Goal: Transaction & Acquisition: Book appointment/travel/reservation

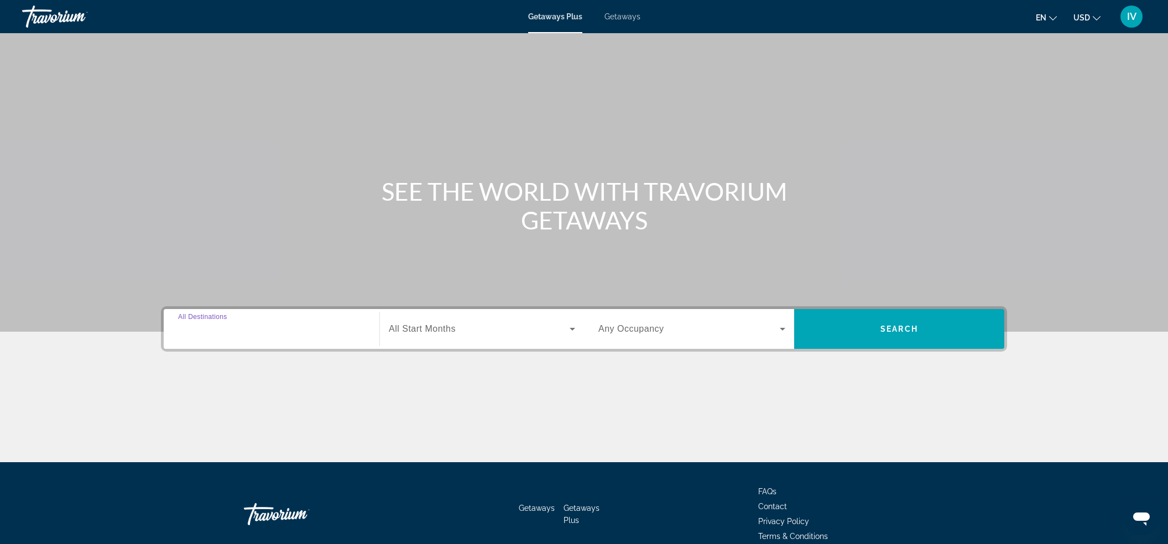
click at [289, 331] on input "Destination All Destinations" at bounding box center [271, 329] width 187 height 13
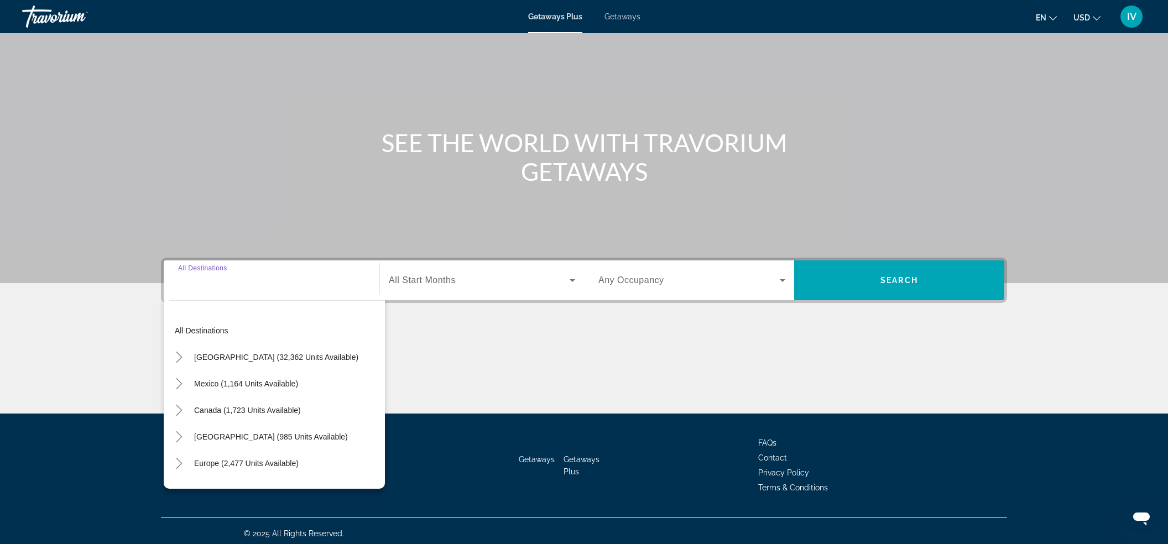
scroll to position [53, 0]
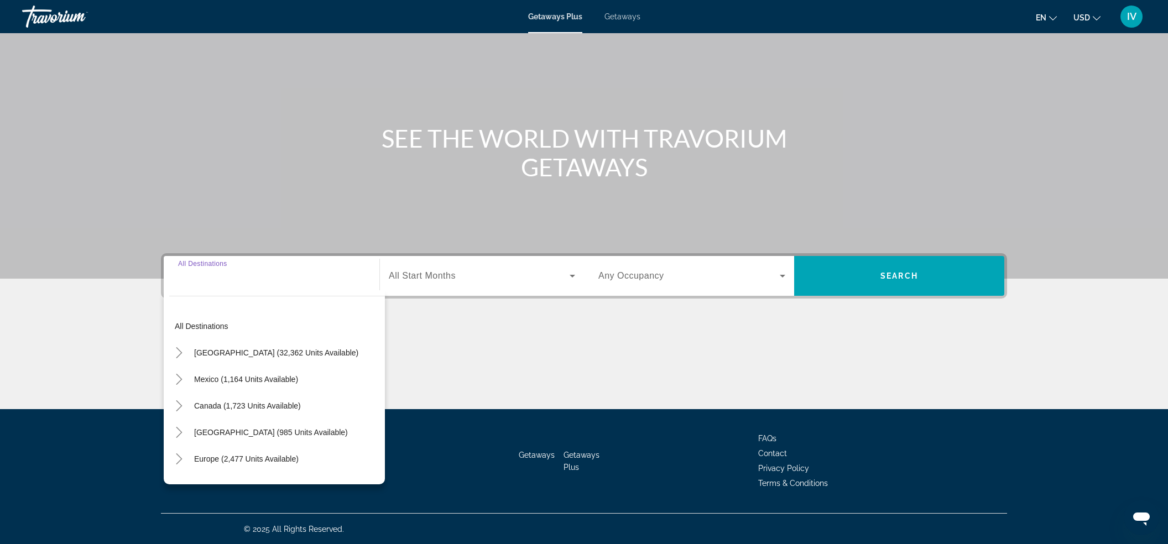
click at [623, 20] on span "Getaways" at bounding box center [622, 16] width 36 height 9
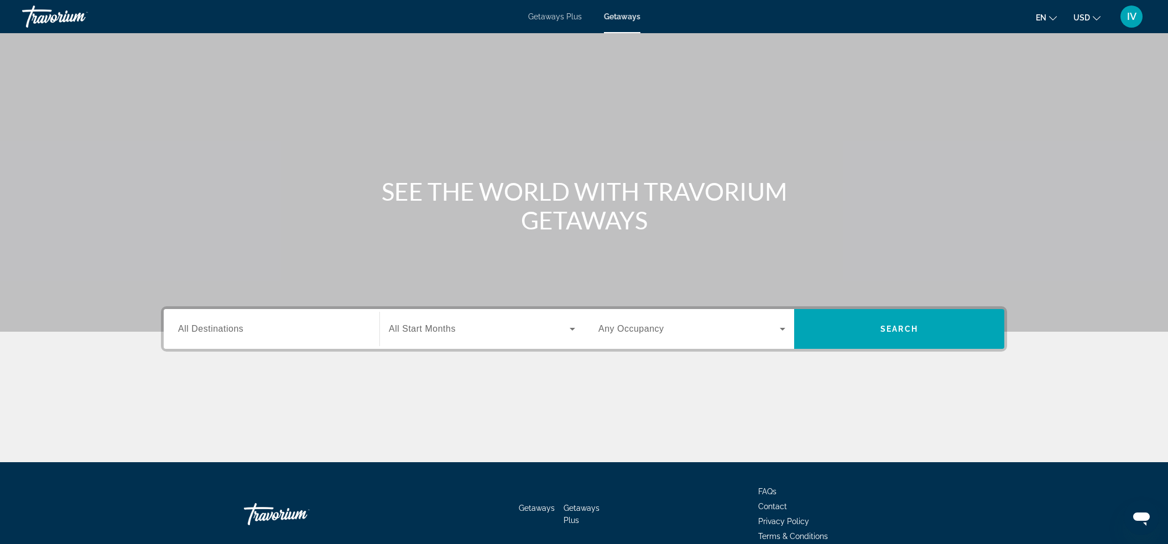
click at [306, 341] on div "Search widget" at bounding box center [271, 329] width 187 height 32
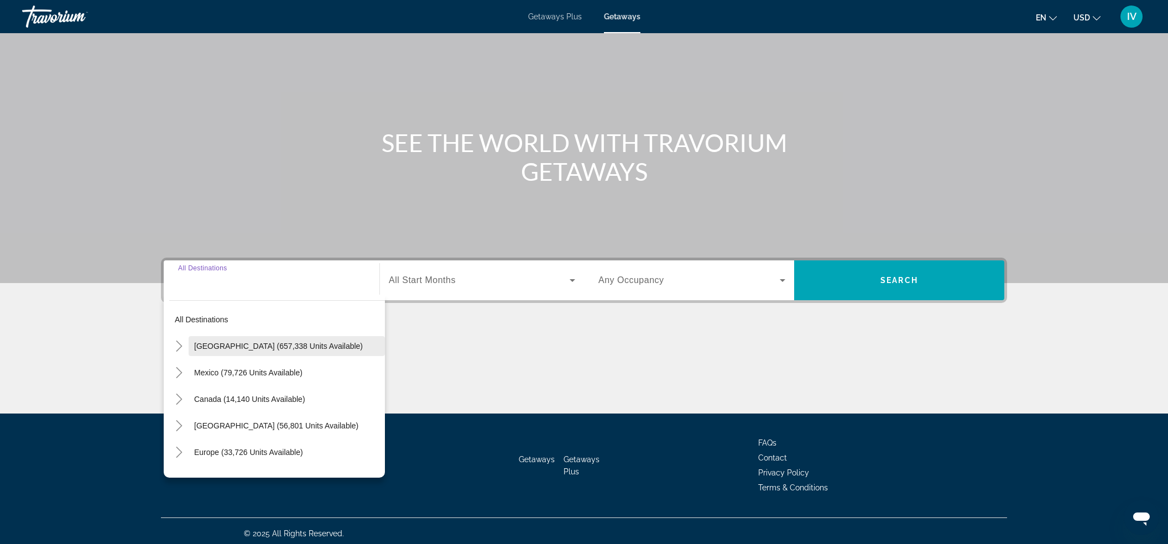
scroll to position [53, 0]
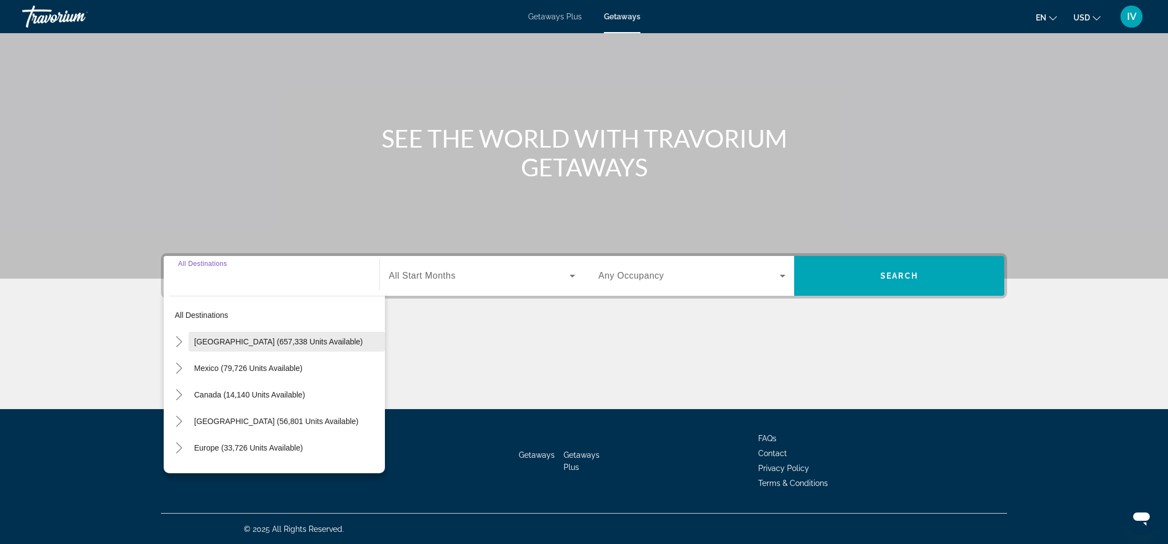
click at [270, 342] on span "[GEOGRAPHIC_DATA] (657,338 units available)" at bounding box center [278, 341] width 169 height 9
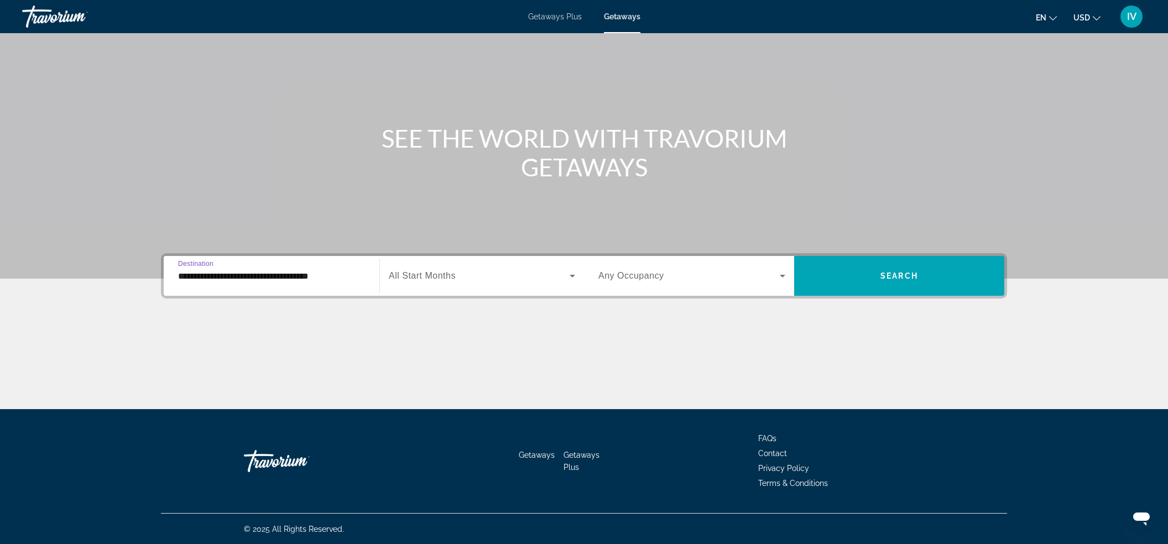
click at [301, 273] on input "**********" at bounding box center [271, 276] width 187 height 13
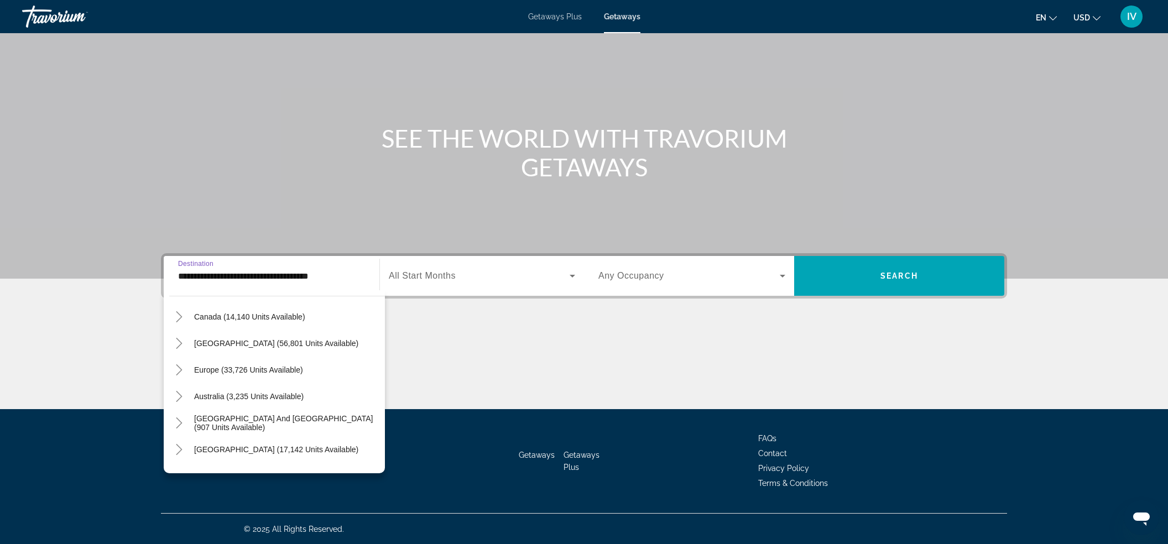
scroll to position [1301, 0]
click at [179, 311] on icon "Toggle Canada (14,140 units available)" at bounding box center [179, 314] width 11 height 11
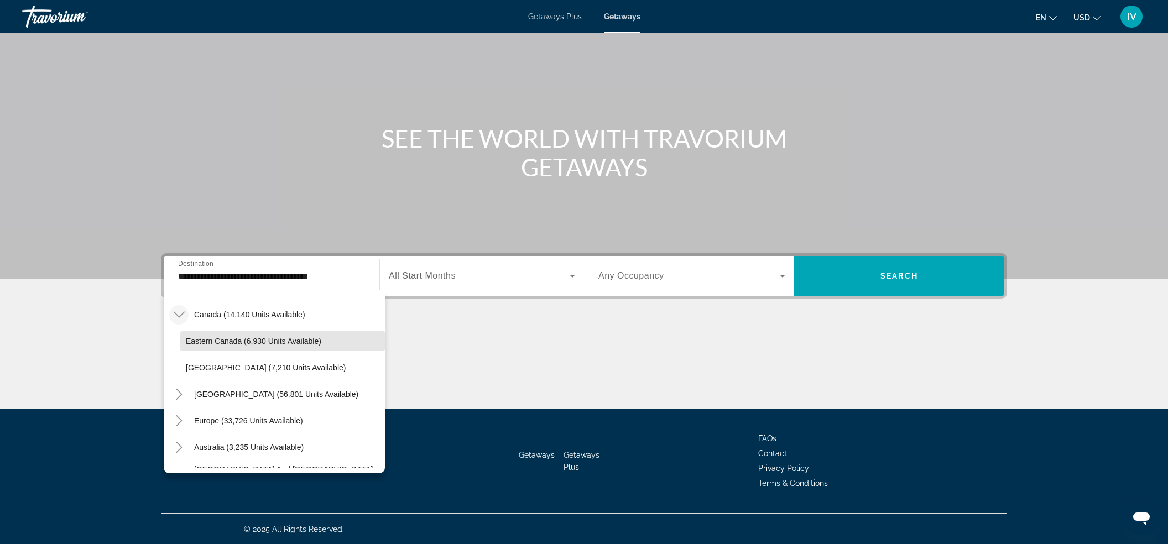
click at [242, 339] on span "Eastern Canada (6,930 units available)" at bounding box center [253, 341] width 135 height 9
type input "**********"
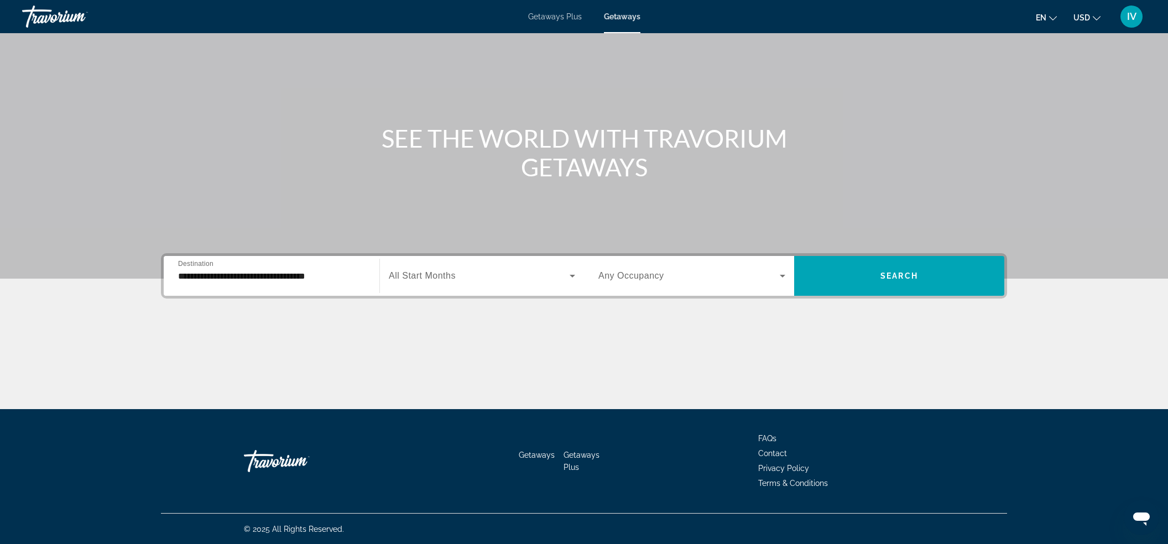
click at [572, 285] on div "Search widget" at bounding box center [482, 275] width 186 height 31
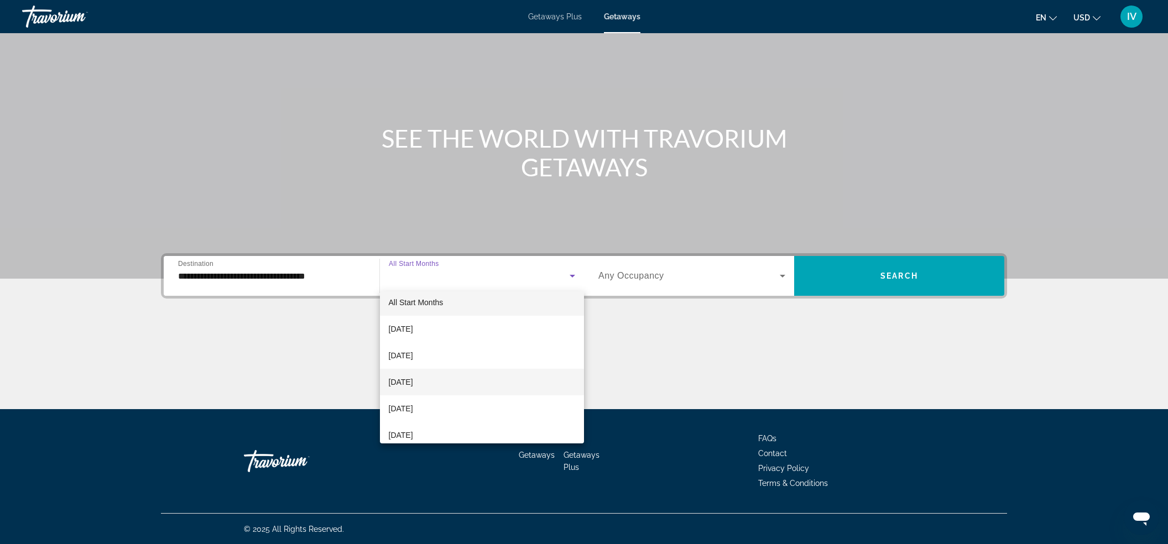
click at [472, 382] on mat-option "[DATE]" at bounding box center [482, 382] width 205 height 27
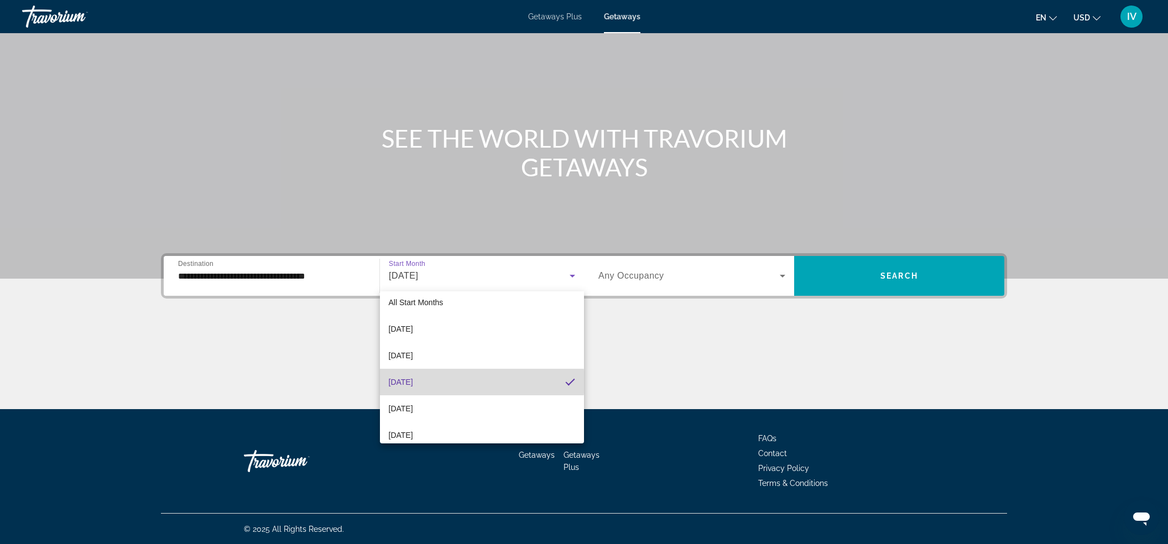
scroll to position [9, 0]
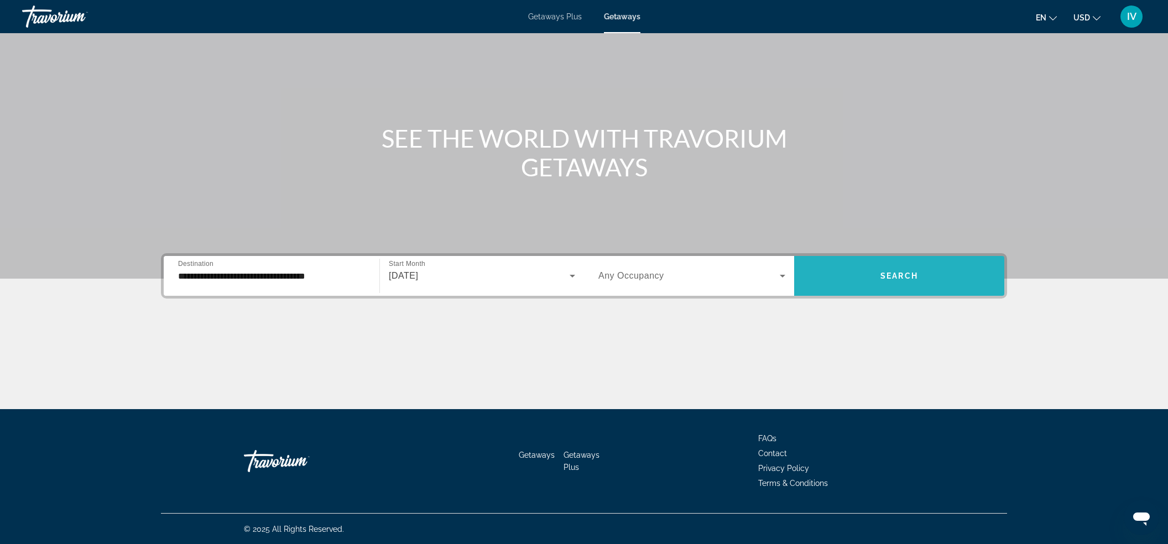
click at [924, 266] on span "Search widget" at bounding box center [899, 276] width 210 height 27
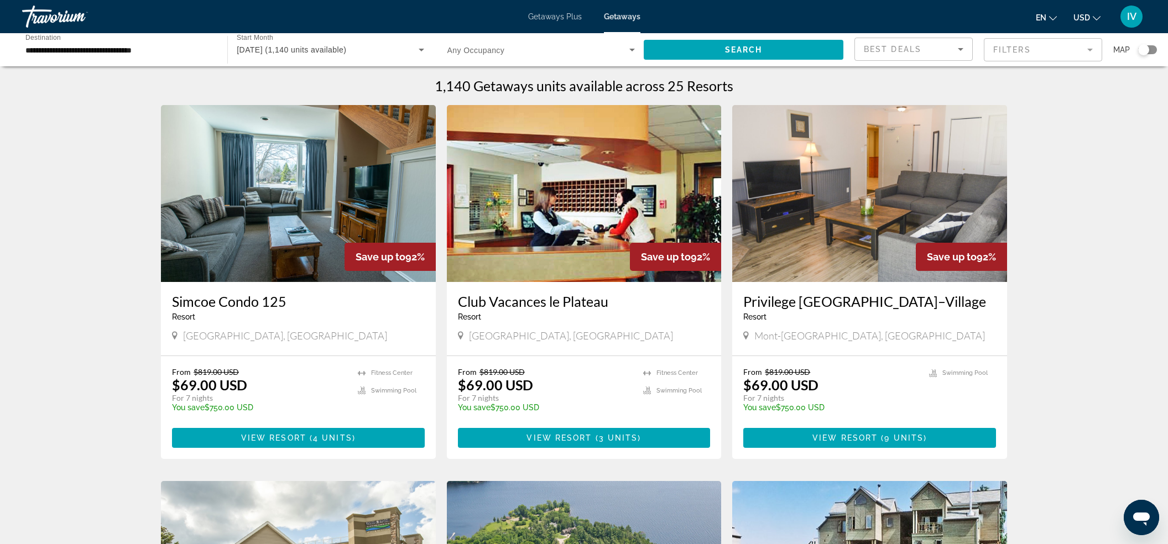
click at [1021, 51] on mat-form-field "Filters" at bounding box center [1043, 49] width 118 height 23
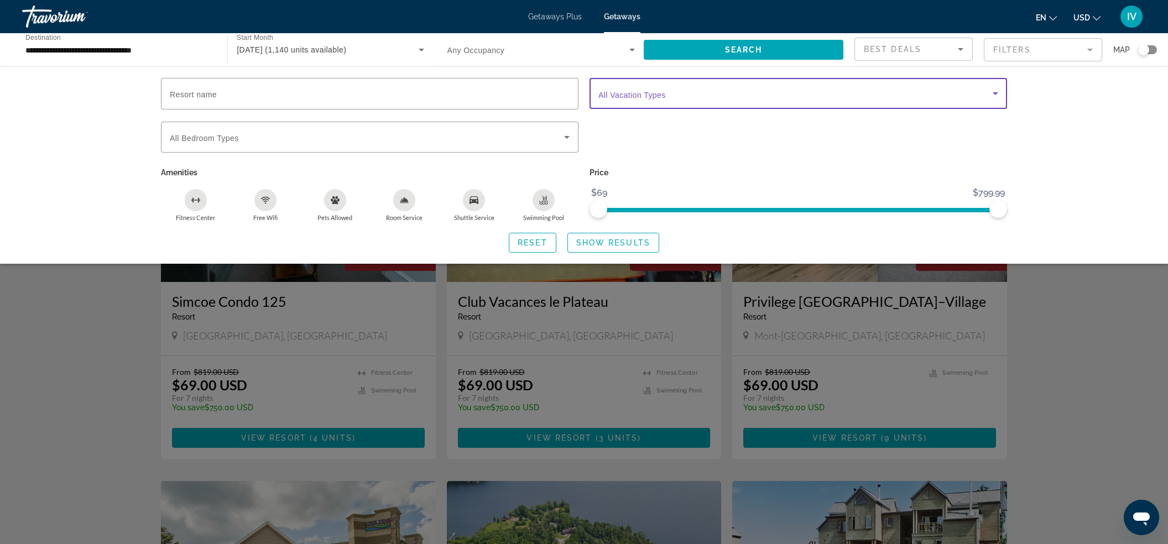
click at [667, 88] on span "Search widget" at bounding box center [795, 93] width 394 height 13
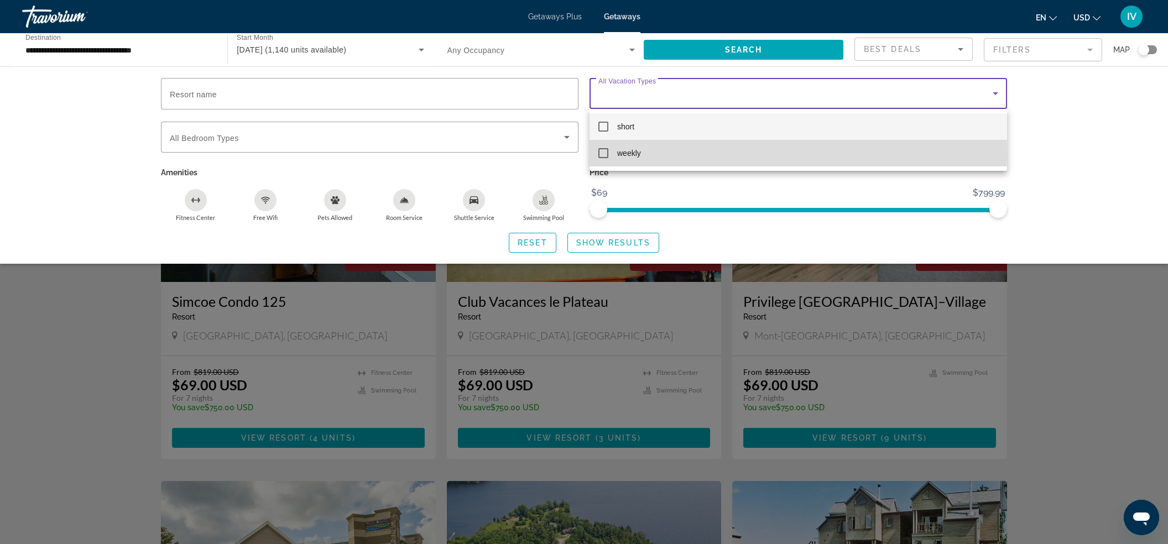
click at [605, 151] on mat-pseudo-checkbox at bounding box center [603, 153] width 10 height 10
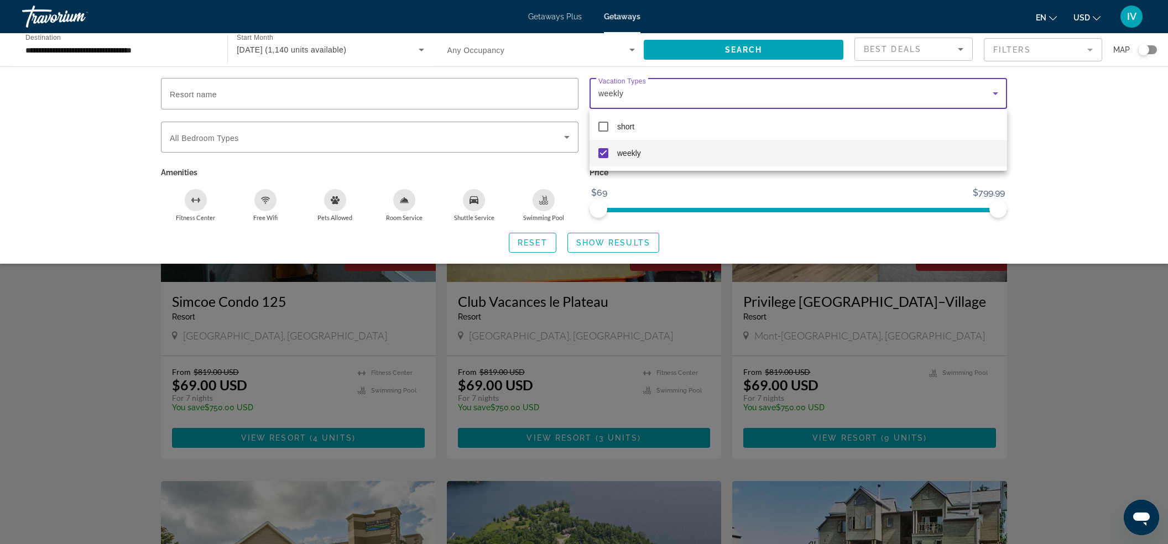
drag, startPoint x: 623, startPoint y: 235, endPoint x: 618, endPoint y: 231, distance: 6.3
click at [623, 235] on div at bounding box center [584, 272] width 1168 height 544
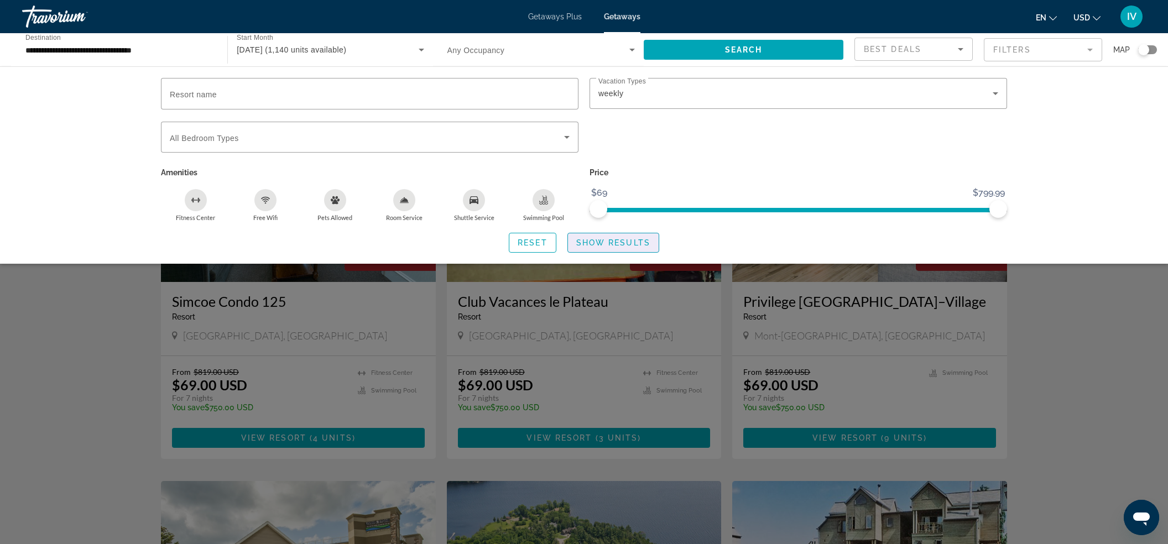
click at [621, 238] on span "Show Results" at bounding box center [613, 242] width 74 height 9
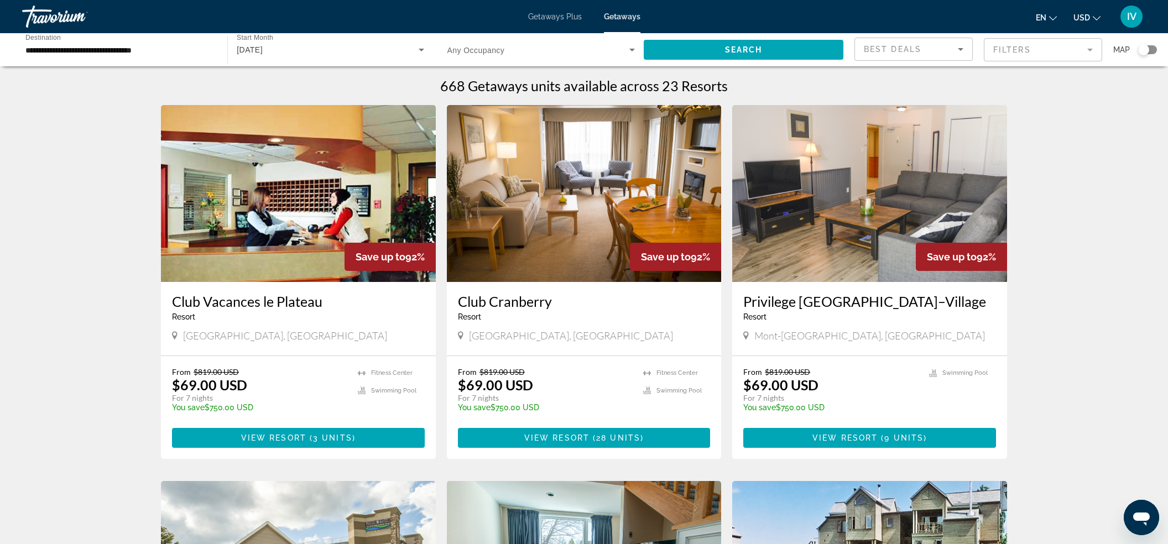
click at [1154, 50] on div "Search widget" at bounding box center [1147, 49] width 19 height 9
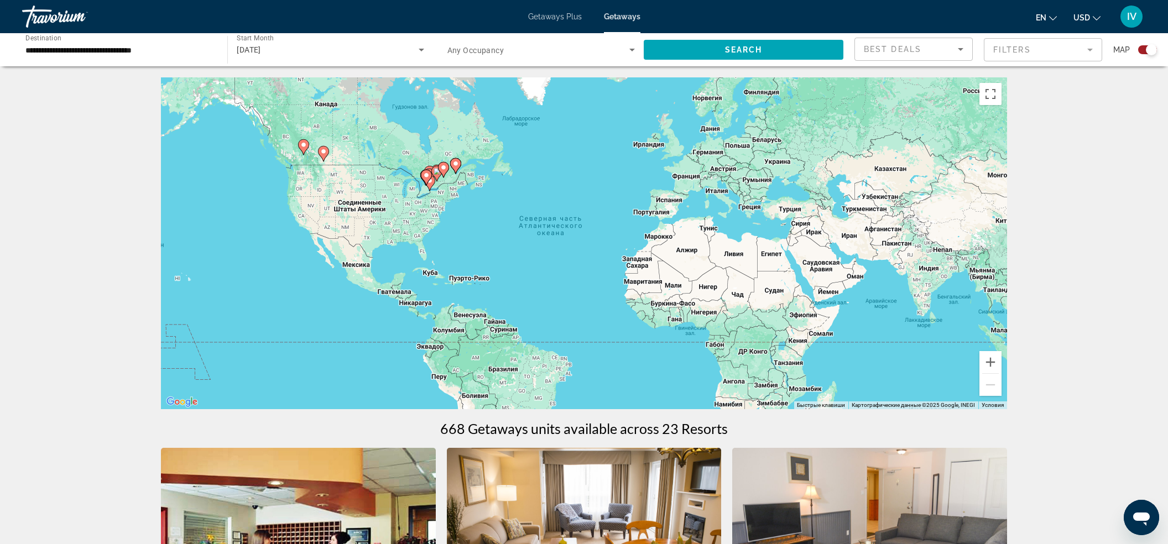
click at [137, 49] on input "**********" at bounding box center [118, 50] width 187 height 13
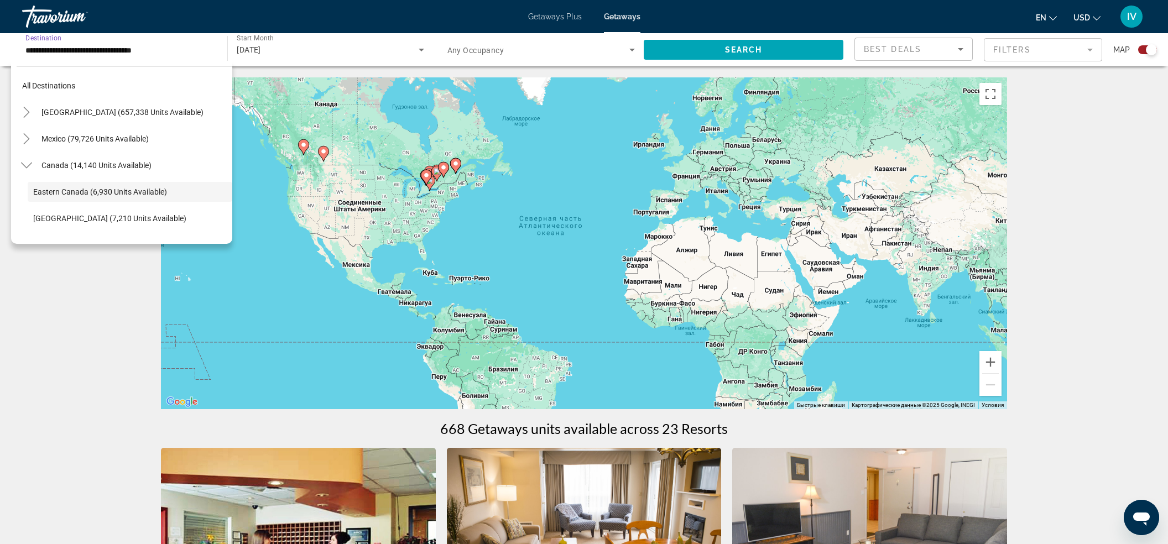
scroll to position [39, 0]
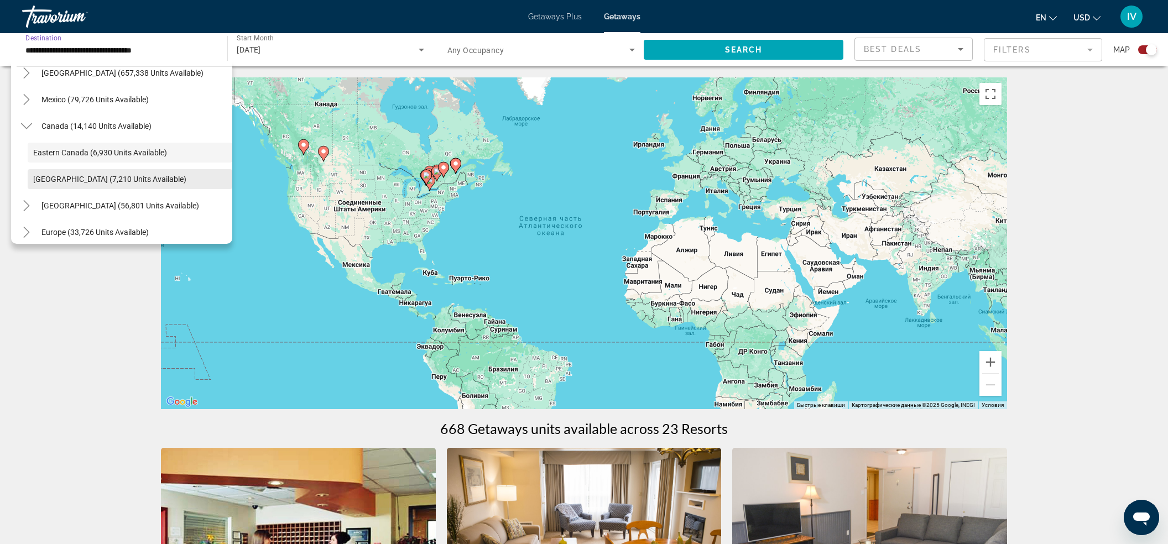
click at [51, 179] on span "Western Canada (7,210 units available)" at bounding box center [109, 179] width 153 height 9
type input "**********"
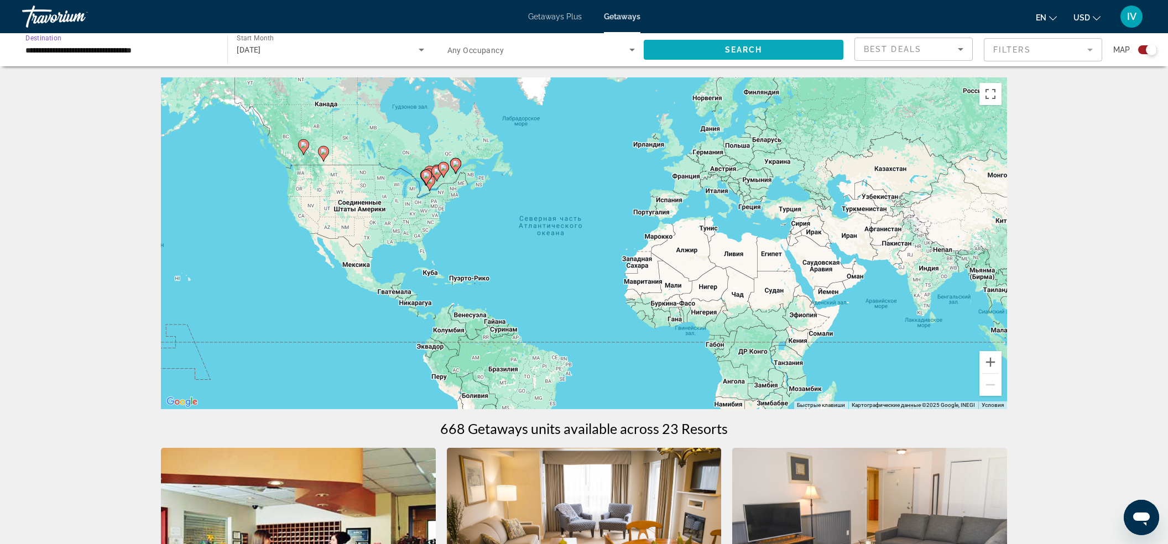
click at [752, 48] on span "Search" at bounding box center [744, 49] width 38 height 9
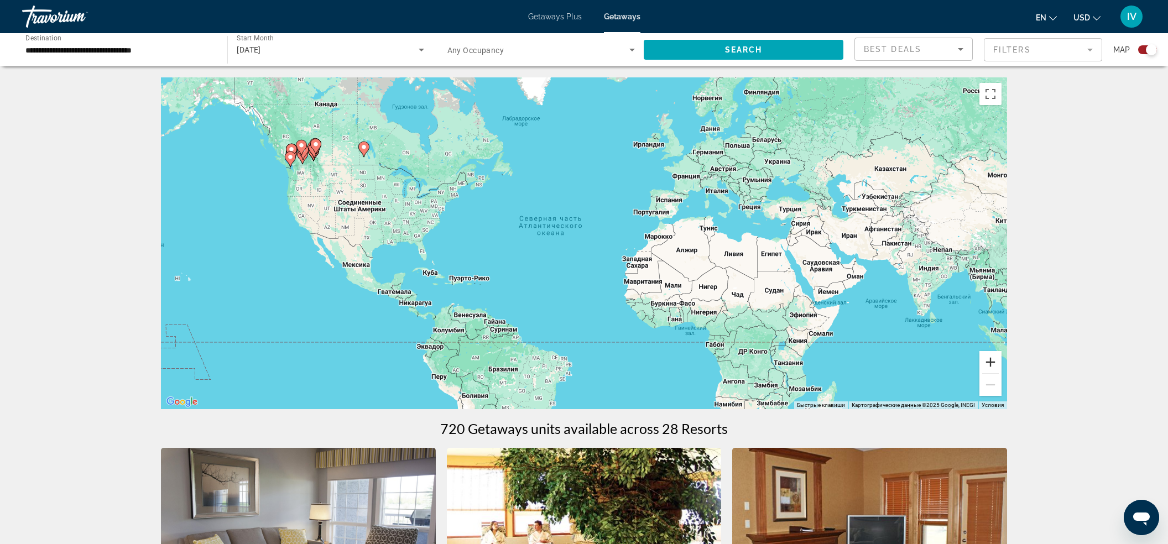
click at [994, 362] on button "Увеличить" at bounding box center [990, 362] width 22 height 22
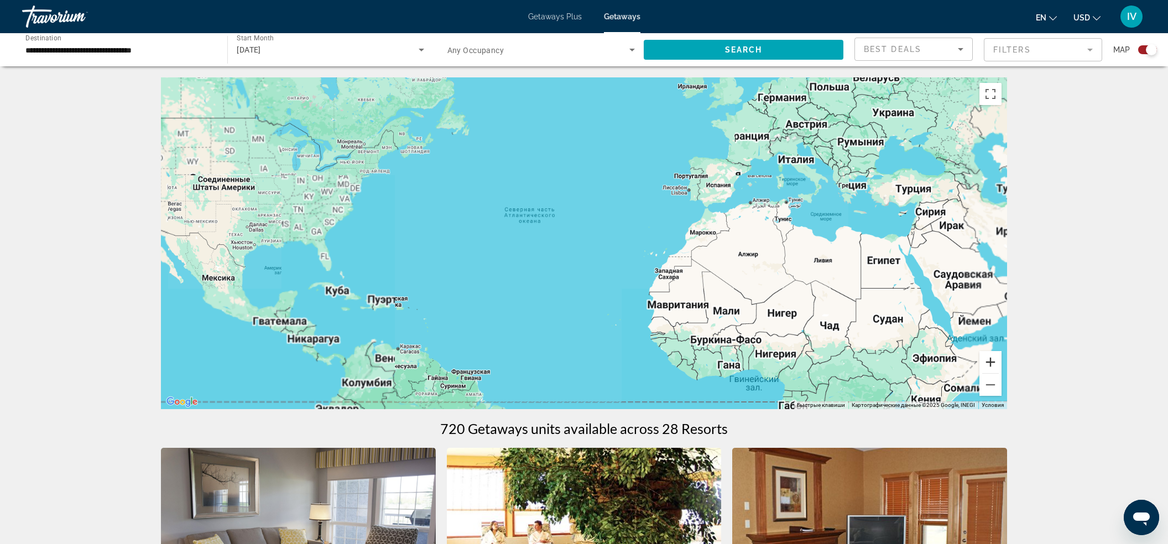
click at [994, 362] on button "Увеличить" at bounding box center [990, 362] width 22 height 22
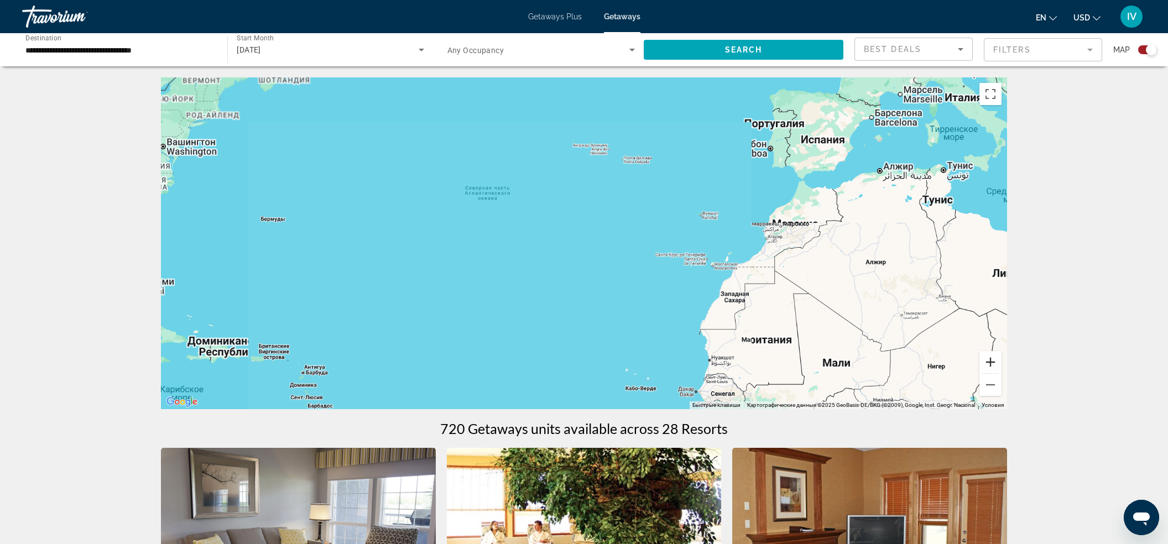
click at [994, 362] on button "Увеличить" at bounding box center [990, 362] width 22 height 22
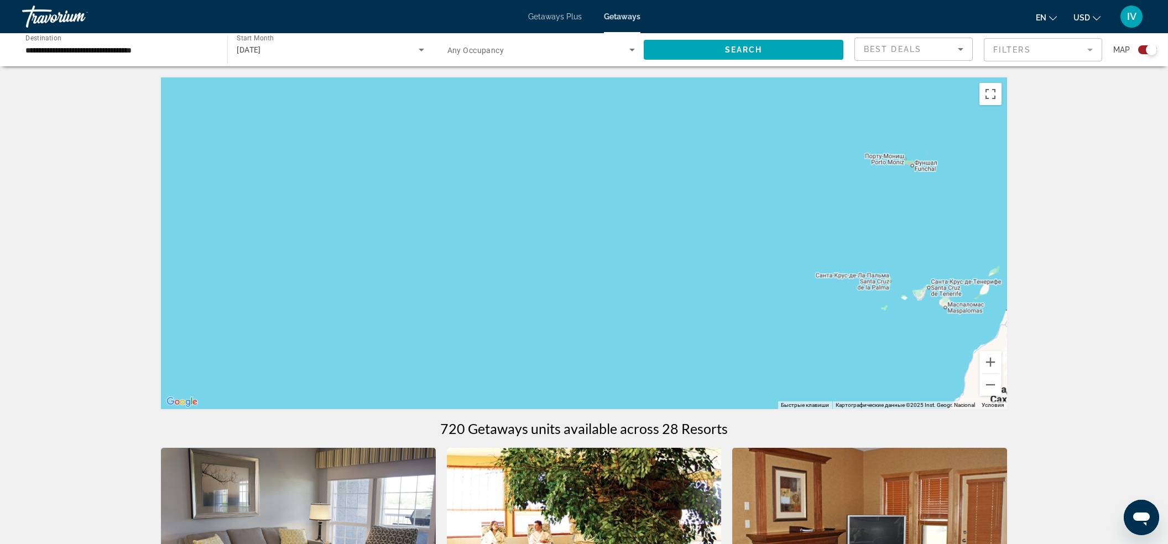
drag, startPoint x: 899, startPoint y: 327, endPoint x: 1082, endPoint y: 340, distance: 183.5
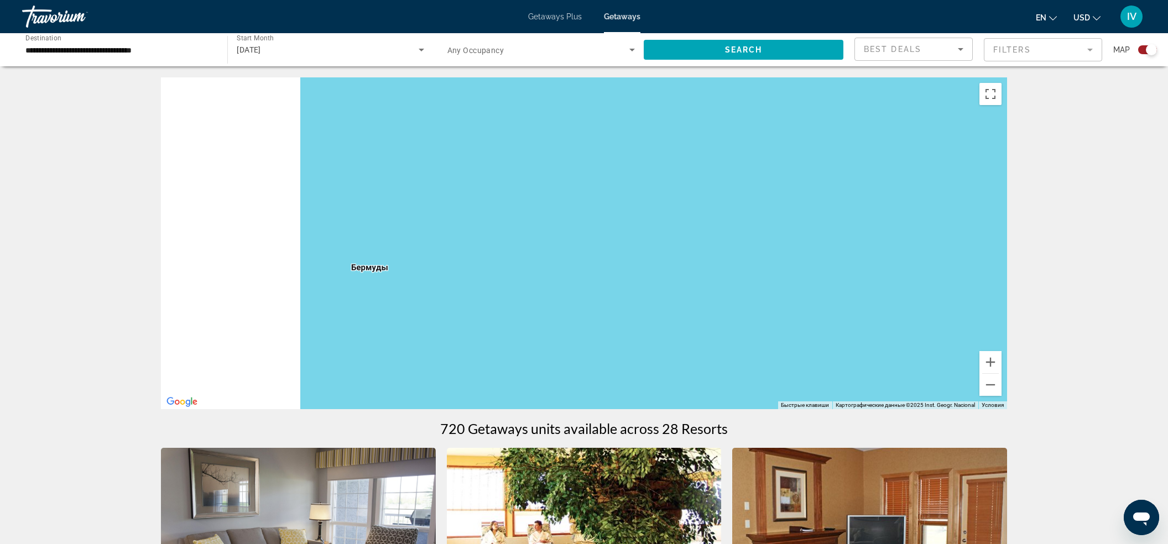
drag, startPoint x: 581, startPoint y: 275, endPoint x: 656, endPoint y: 296, distance: 77.5
click at [661, 297] on div "Main content" at bounding box center [584, 243] width 846 height 332
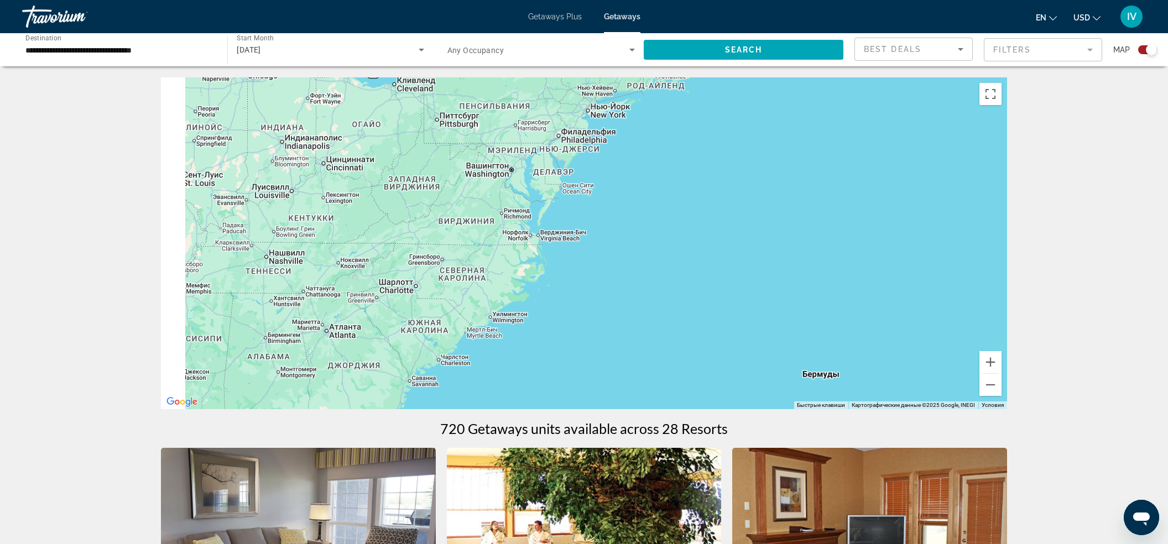
drag, startPoint x: 495, startPoint y: 224, endPoint x: 818, endPoint y: 223, distance: 323.4
click at [838, 216] on div "Main content" at bounding box center [584, 243] width 846 height 332
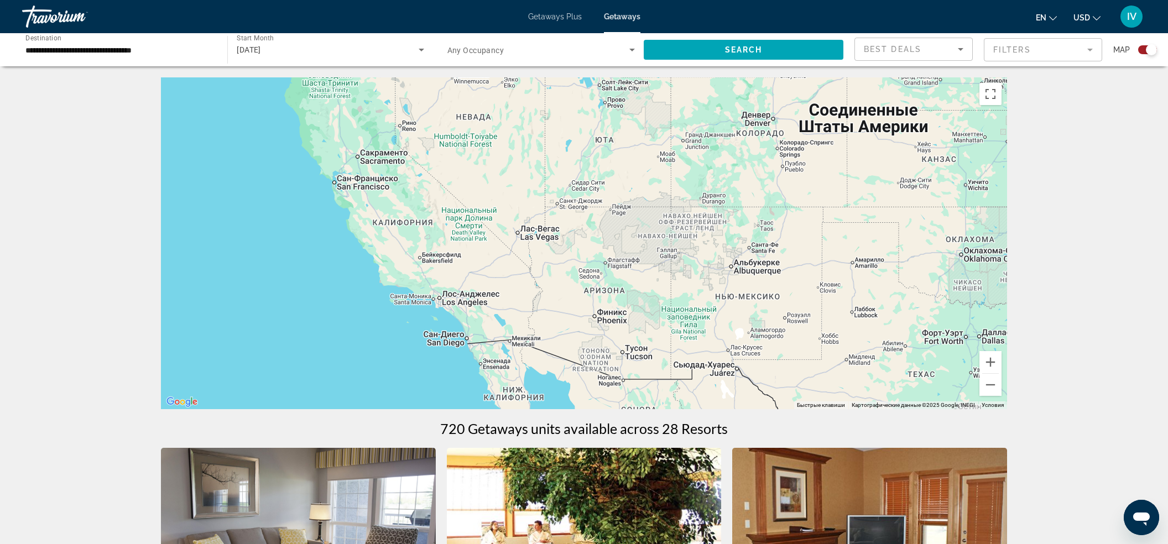
drag, startPoint x: 632, startPoint y: 197, endPoint x: 742, endPoint y: 201, distance: 110.6
click at [744, 201] on div "Main content" at bounding box center [584, 243] width 846 height 332
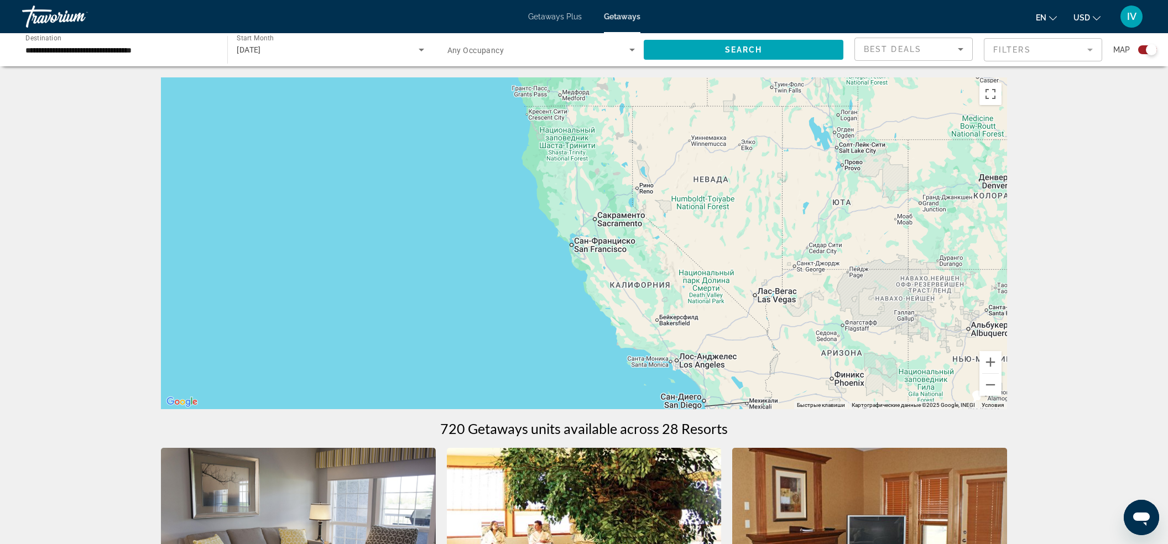
drag, startPoint x: 699, startPoint y: 232, endPoint x: 671, endPoint y: 272, distance: 49.1
click at [671, 271] on div "Main content" at bounding box center [584, 243] width 846 height 332
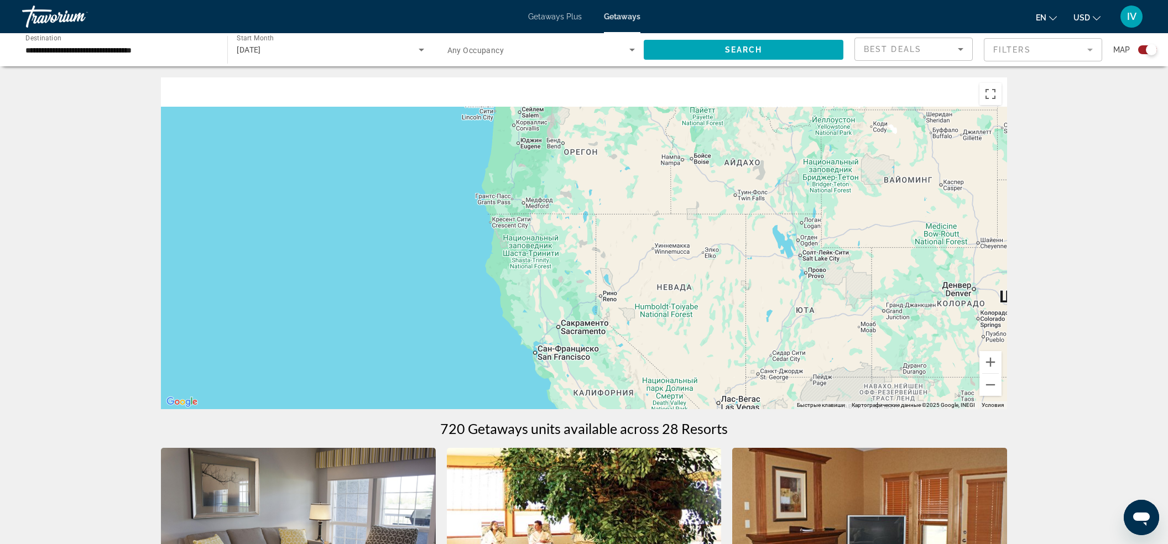
drag, startPoint x: 705, startPoint y: 244, endPoint x: 690, endPoint y: 327, distance: 83.8
click at [689, 327] on div "Main content" at bounding box center [584, 243] width 846 height 332
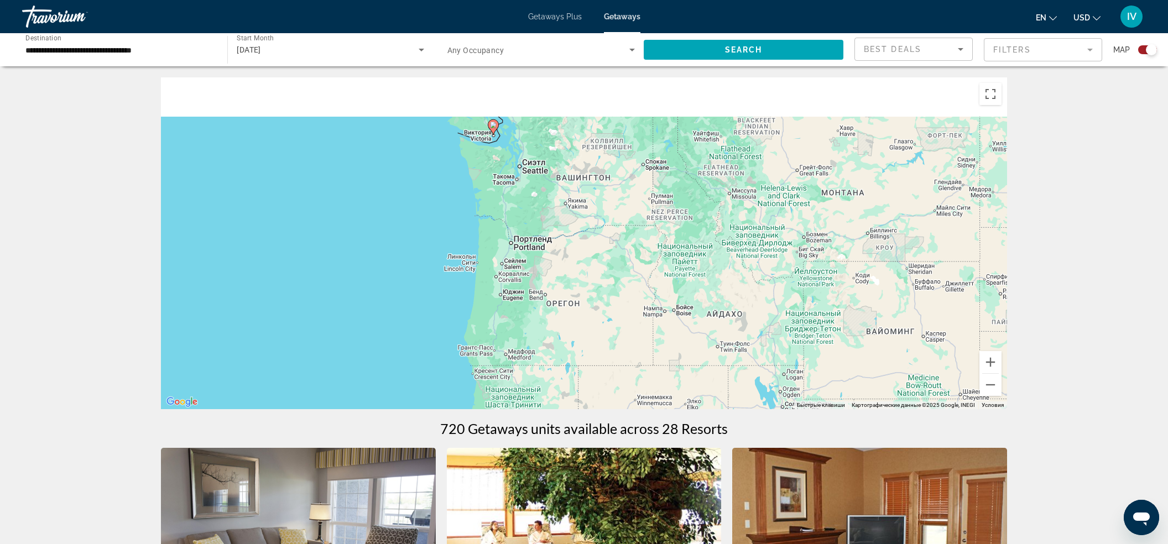
drag, startPoint x: 673, startPoint y: 289, endPoint x: 671, endPoint y: 321, distance: 31.6
click at [671, 322] on div "Чтобы активировать перетаскивание с помощью клавиатуры, нажмите Alt + Ввод. Пос…" at bounding box center [584, 243] width 846 height 332
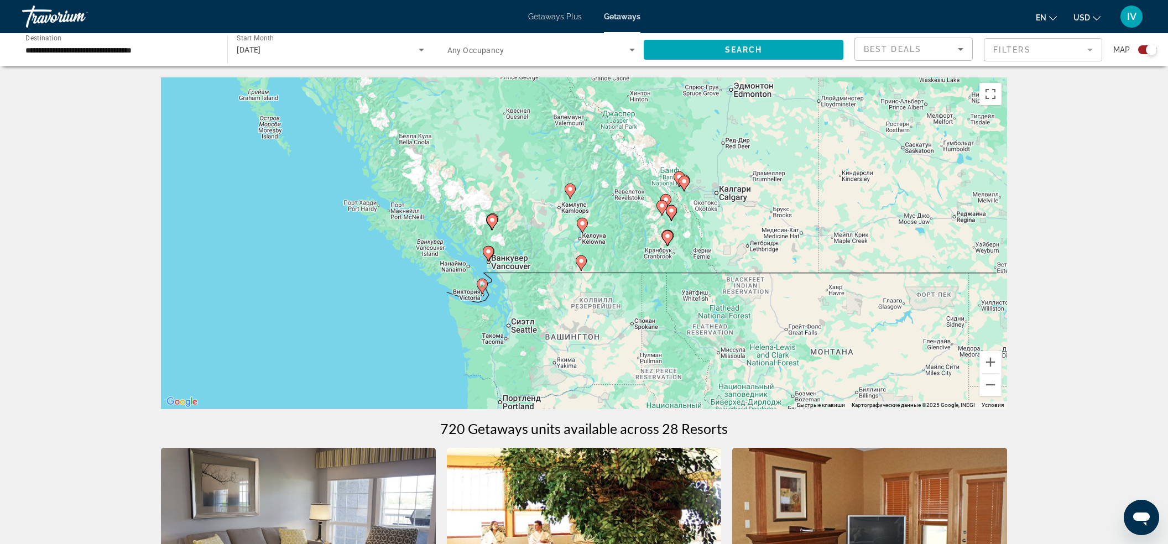
drag, startPoint x: 676, startPoint y: 274, endPoint x: 671, endPoint y: 329, distance: 56.0
click at [671, 329] on div "Чтобы активировать перетаскивание с помощью клавиатуры, нажмите Alt + Ввод. Пос…" at bounding box center [584, 243] width 846 height 332
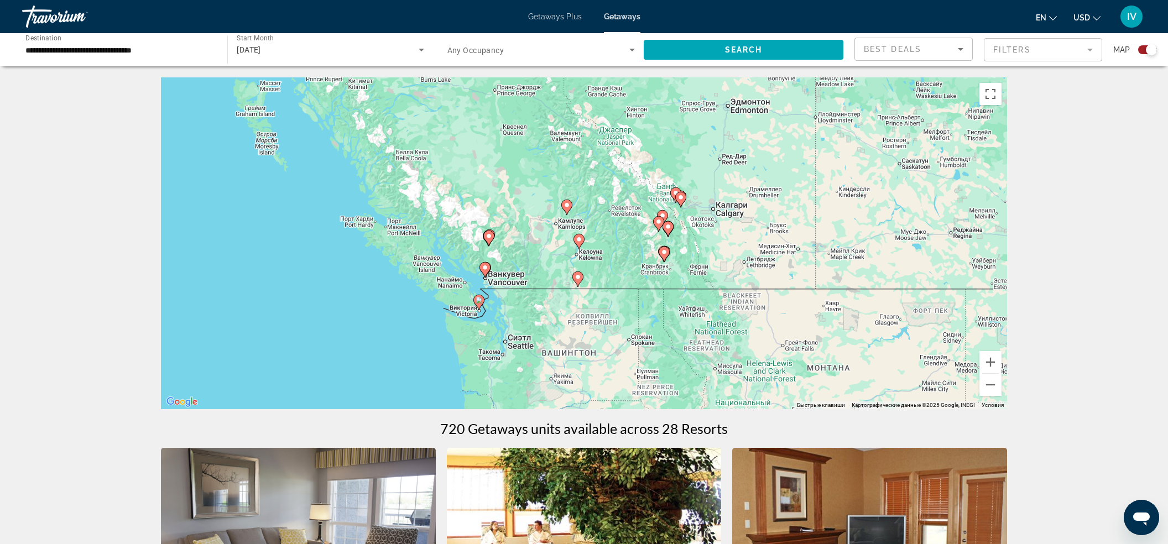
drag, startPoint x: 714, startPoint y: 253, endPoint x: 707, endPoint y: 292, distance: 39.8
click at [707, 292] on div "Чтобы активировать перетаскивание с помощью клавиатуры, нажмите Alt + Ввод. Пос…" at bounding box center [584, 243] width 846 height 332
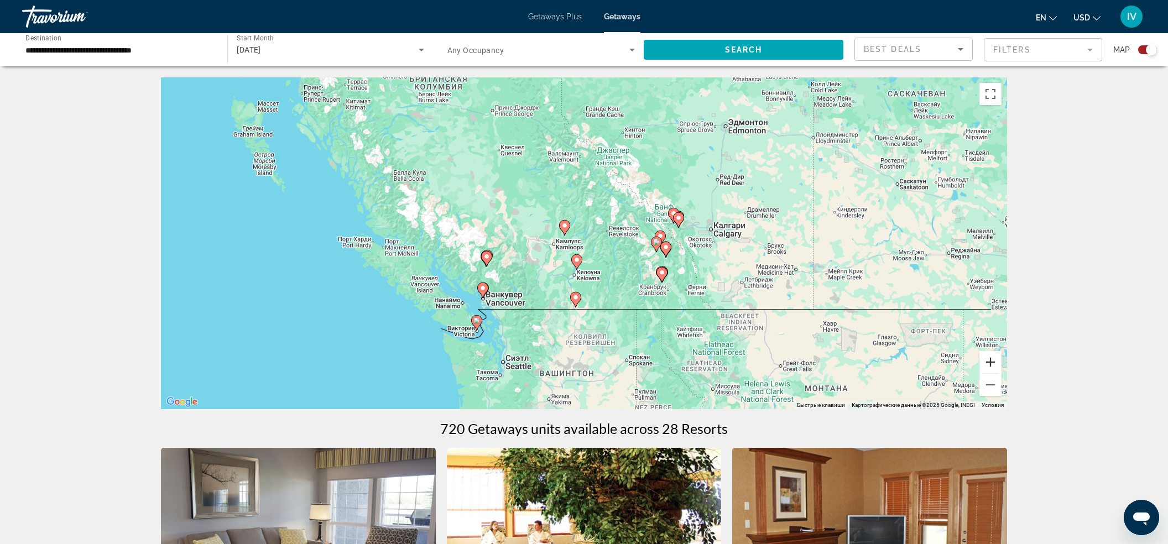
click at [993, 364] on button "Увеличить" at bounding box center [990, 362] width 22 height 22
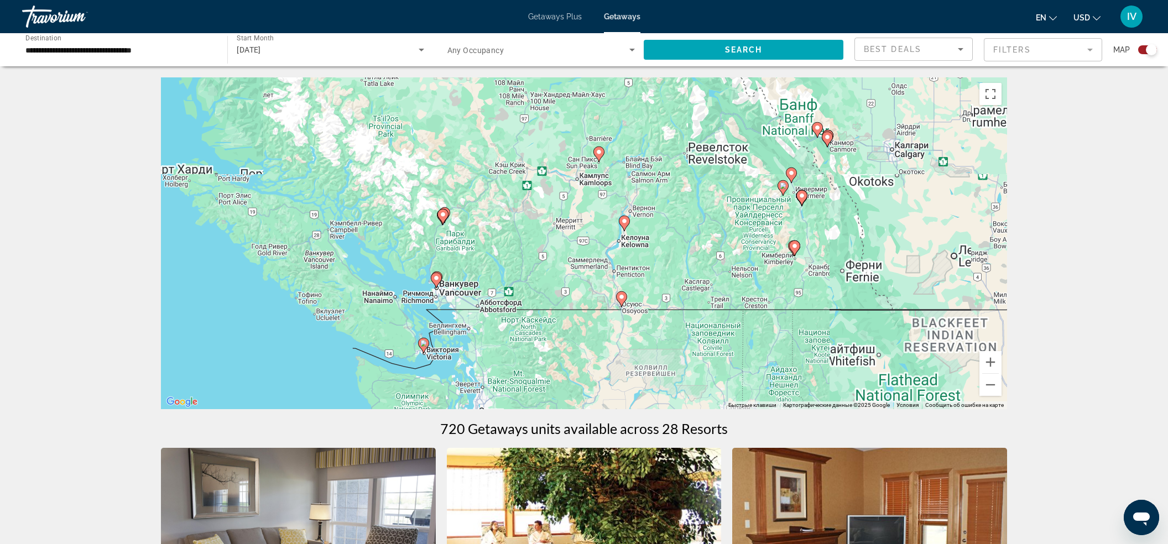
drag, startPoint x: 902, startPoint y: 341, endPoint x: 953, endPoint y: 279, distance: 80.2
click at [953, 278] on div "Чтобы активировать перетаскивание с помощью клавиатуры, нажмите Alt + Ввод. Пос…" at bounding box center [584, 243] width 846 height 332
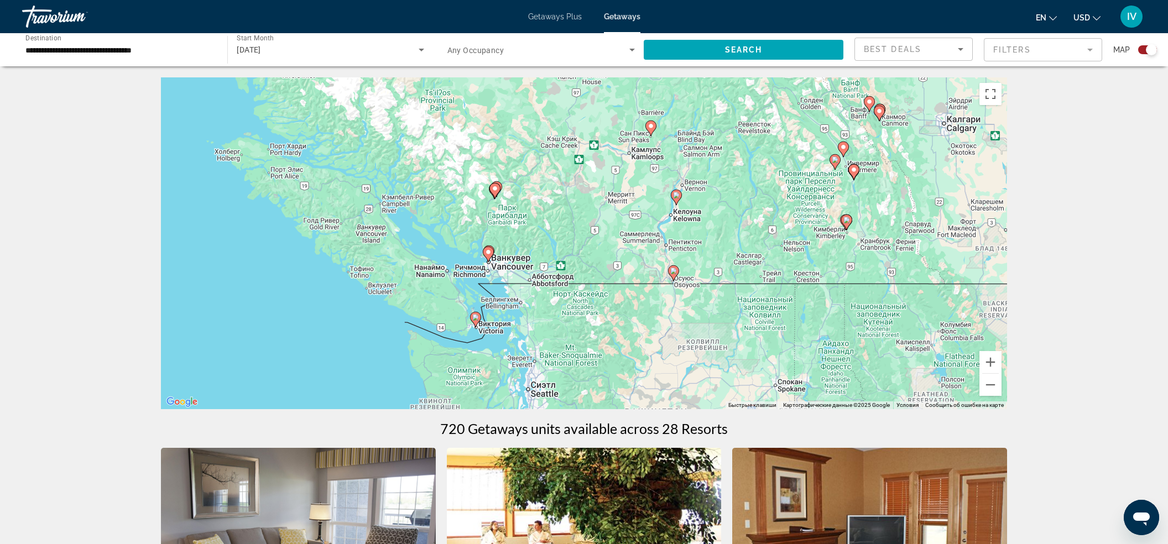
drag, startPoint x: 878, startPoint y: 330, endPoint x: 929, endPoint y: 309, distance: 55.0
click at [929, 309] on div "Чтобы активировать перетаскивание с помощью клавиатуры, нажмите Alt + Ввод. Пос…" at bounding box center [584, 243] width 846 height 332
click at [996, 365] on button "Увеличить" at bounding box center [990, 362] width 22 height 22
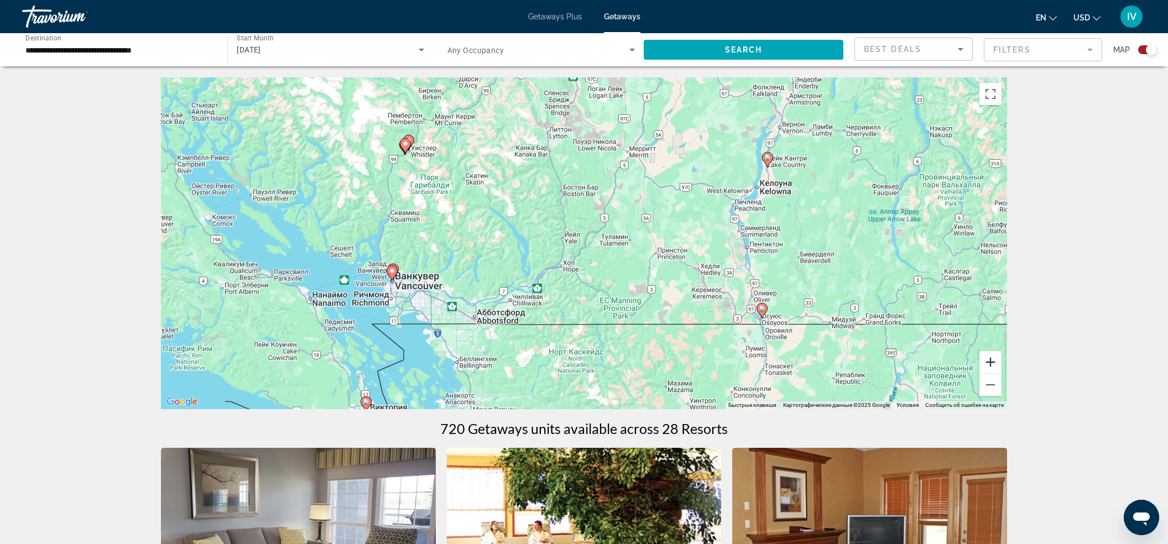
click at [995, 364] on button "Увеличить" at bounding box center [990, 362] width 22 height 22
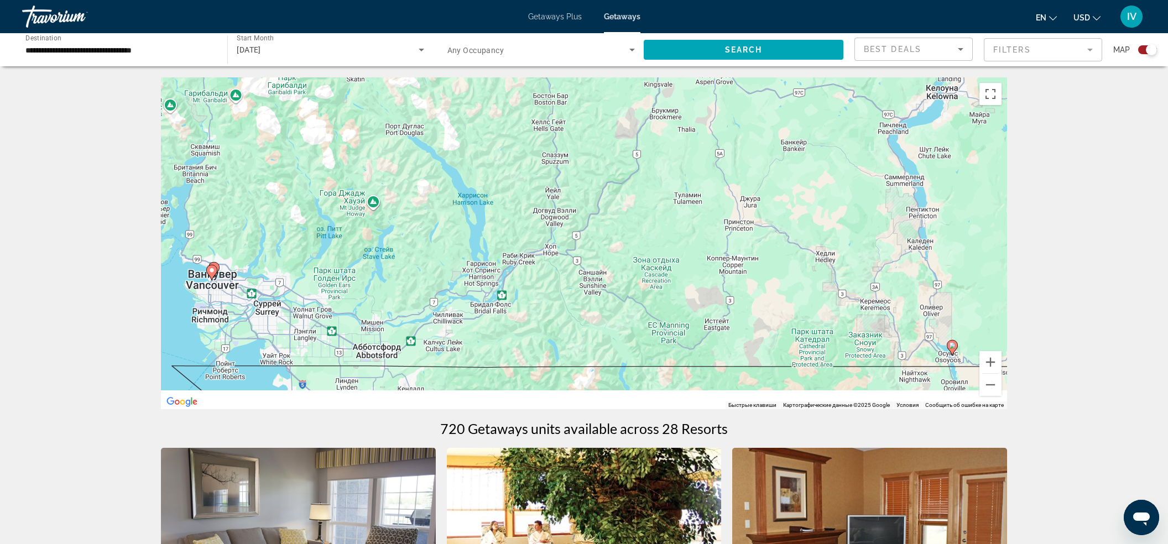
drag, startPoint x: 668, startPoint y: 268, endPoint x: 725, endPoint y: 164, distance: 119.0
click at [727, 158] on div "Чтобы активировать перетаскивание с помощью клавиатуры, нажмите Alt + Ввод. Пос…" at bounding box center [584, 243] width 846 height 332
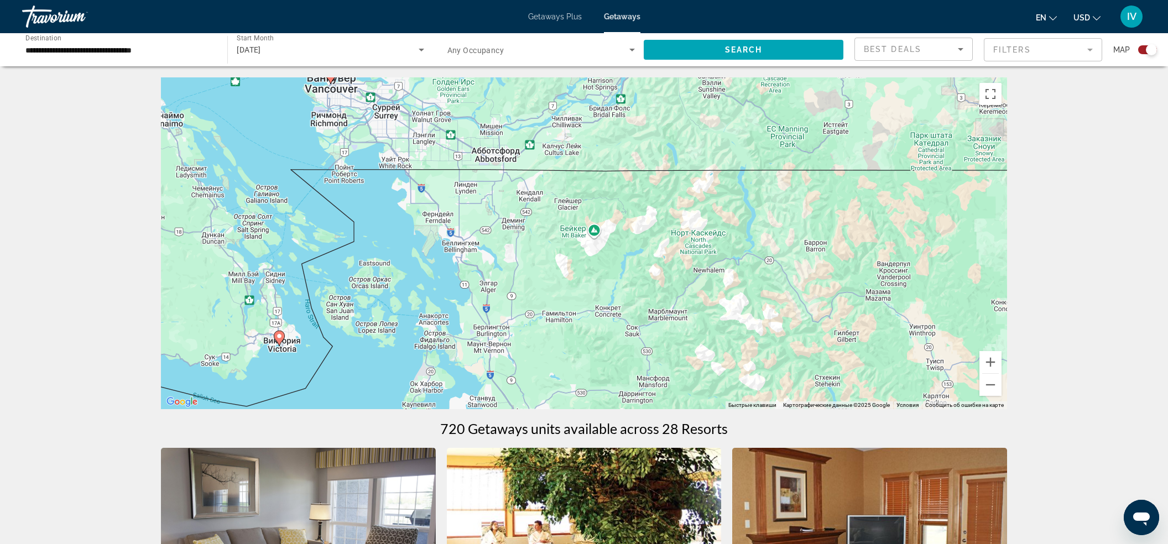
drag, startPoint x: 682, startPoint y: 280, endPoint x: 746, endPoint y: 174, distance: 123.8
click at [745, 175] on div "Чтобы активировать перетаскивание с помощью клавиатуры, нажмите Alt + Ввод. Пос…" at bounding box center [584, 243] width 846 height 332
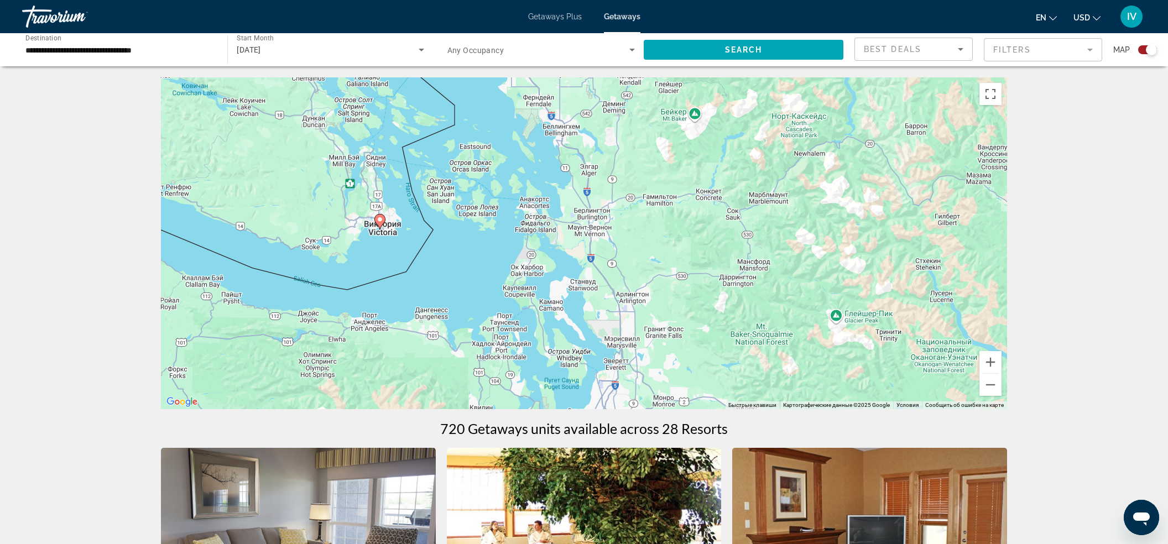
drag, startPoint x: 737, startPoint y: 223, endPoint x: 761, endPoint y: 304, distance: 84.1
click at [758, 300] on div "Чтобы активировать перетаскивание с помощью клавиатуры, нажмите Alt + Ввод. Пос…" at bounding box center [584, 243] width 846 height 332
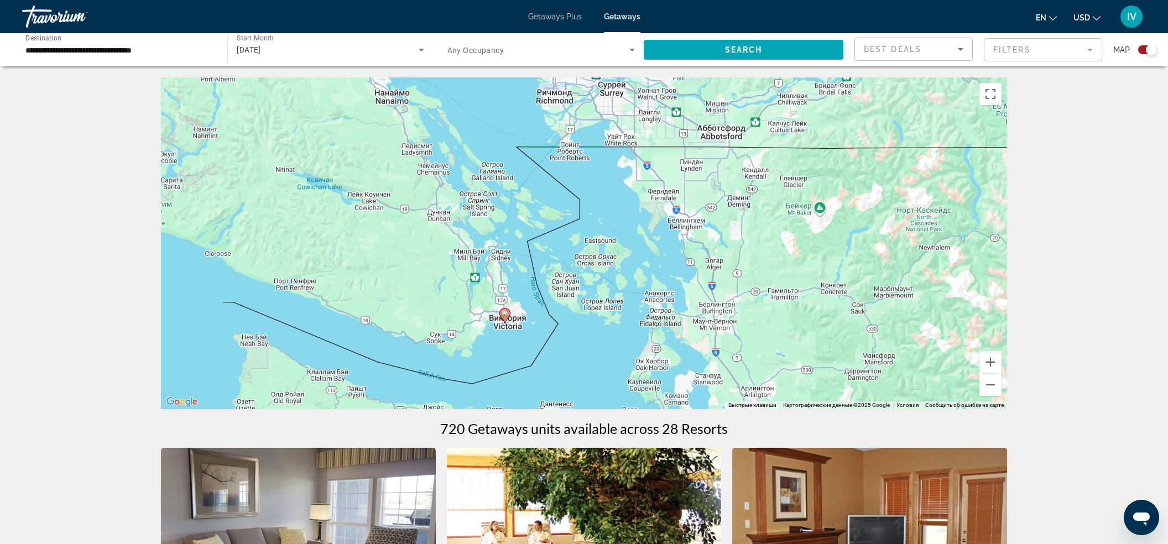
drag, startPoint x: 734, startPoint y: 280, endPoint x: 819, endPoint y: 239, distance: 95.0
click at [816, 238] on div "Чтобы активировать перетаскивание с помощью клавиатуры, нажмите Alt + Ввод. Пос…" at bounding box center [584, 243] width 846 height 332
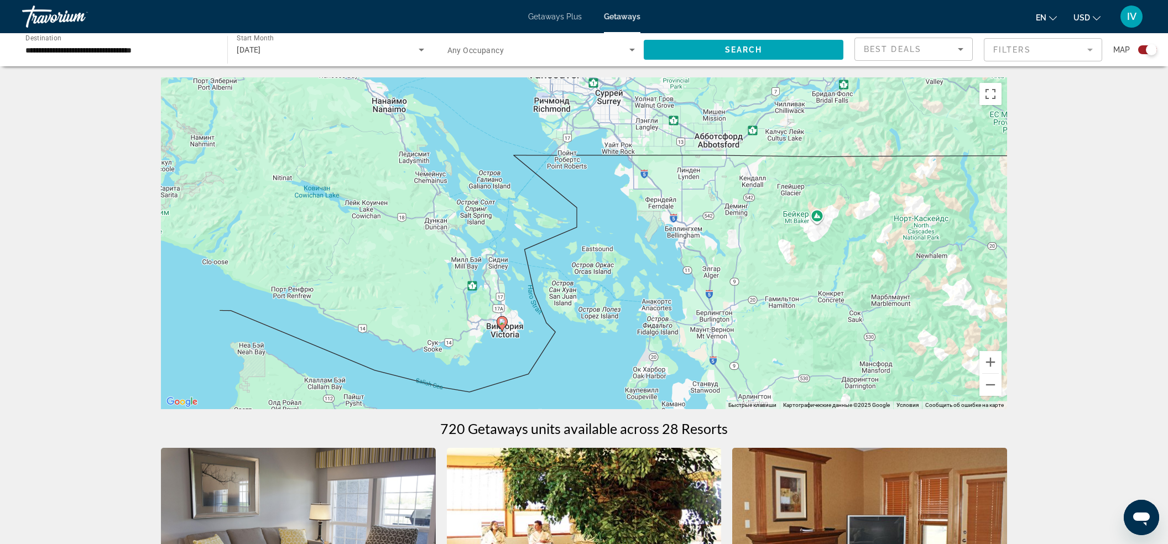
drag, startPoint x: 819, startPoint y: 244, endPoint x: 718, endPoint y: 316, distance: 124.1
click at [717, 317] on div "Чтобы активировать перетаскивание с помощью клавиатуры, нажмите Alt + Ввод. Пос…" at bounding box center [584, 243] width 846 height 332
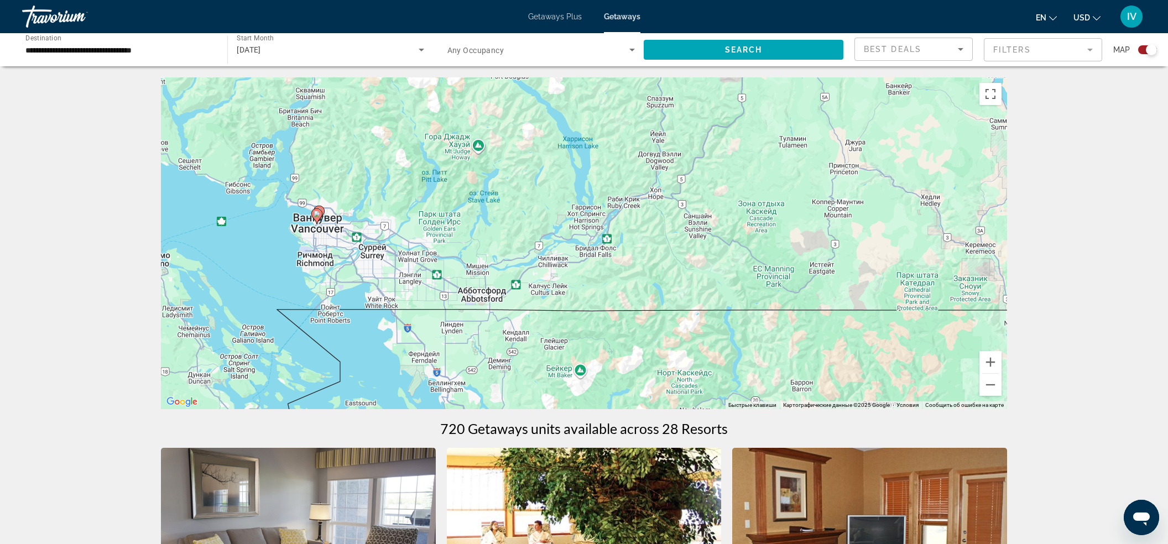
drag, startPoint x: 745, startPoint y: 297, endPoint x: 565, endPoint y: 278, distance: 181.2
click at [562, 278] on div "Чтобы активировать перетаскивание с помощью клавиатуры, нажмите Alt + Ввод. Пос…" at bounding box center [584, 243] width 846 height 332
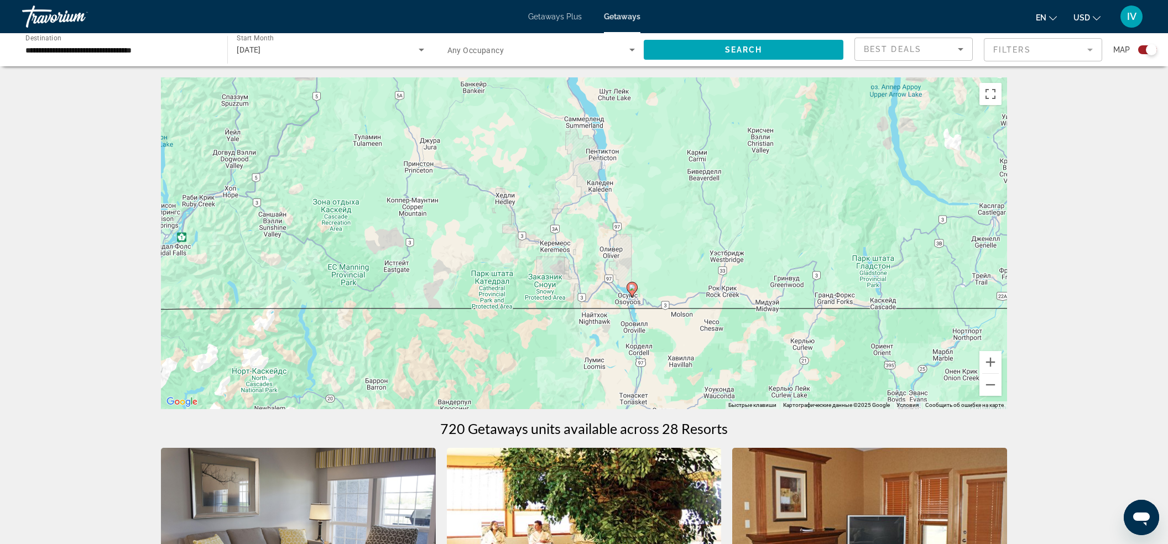
drag, startPoint x: 660, startPoint y: 268, endPoint x: 579, endPoint y: 276, distance: 81.1
click at [579, 276] on div "Чтобы активировать перетаскивание с помощью клавиатуры, нажмите Alt + Ввод. Пос…" at bounding box center [584, 243] width 846 height 332
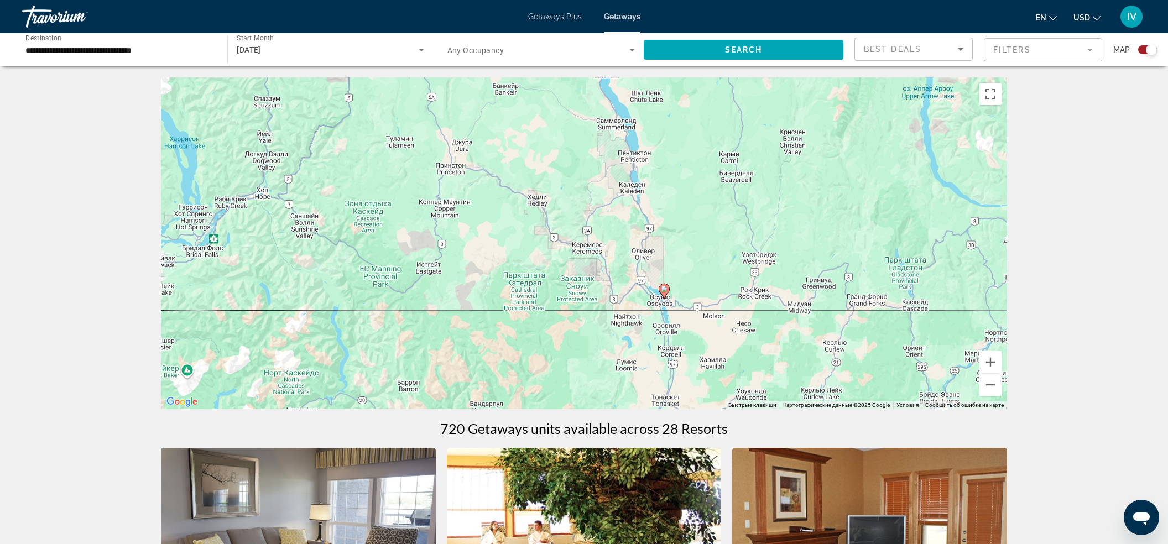
drag, startPoint x: 606, startPoint y: 290, endPoint x: 700, endPoint y: 290, distance: 93.4
click at [684, 288] on div "Чтобы активировать перетаскивание с помощью клавиатуры, нажмите Alt + Ввод. Пос…" at bounding box center [584, 243] width 846 height 332
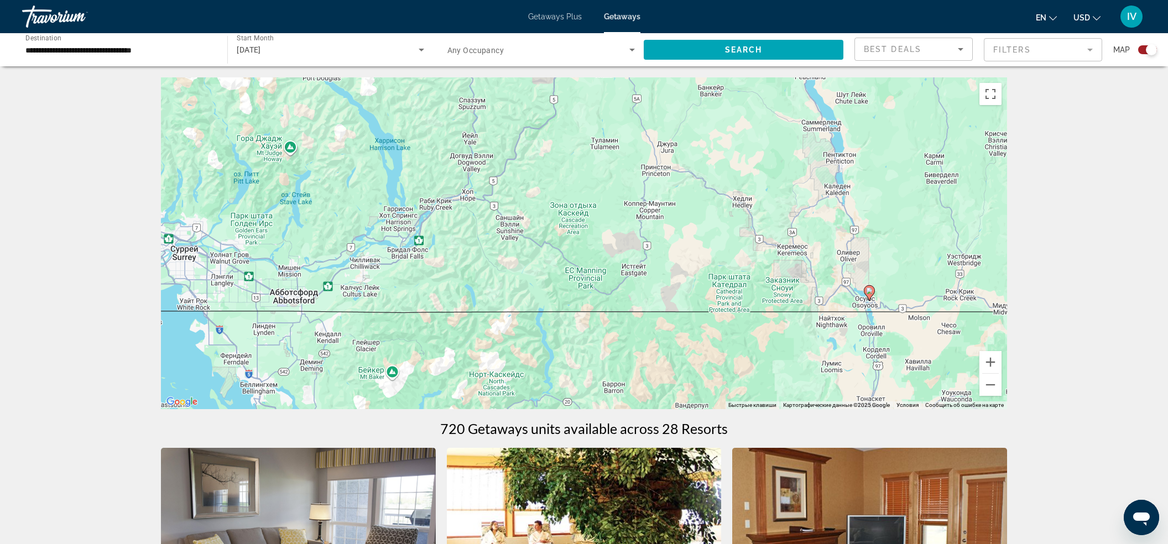
drag, startPoint x: 627, startPoint y: 278, endPoint x: 773, endPoint y: 274, distance: 146.0
click at [766, 275] on div "Чтобы активировать перетаскивание с помощью клавиатуры, нажмите Alt + Ввод. Пос…" at bounding box center [584, 243] width 846 height 332
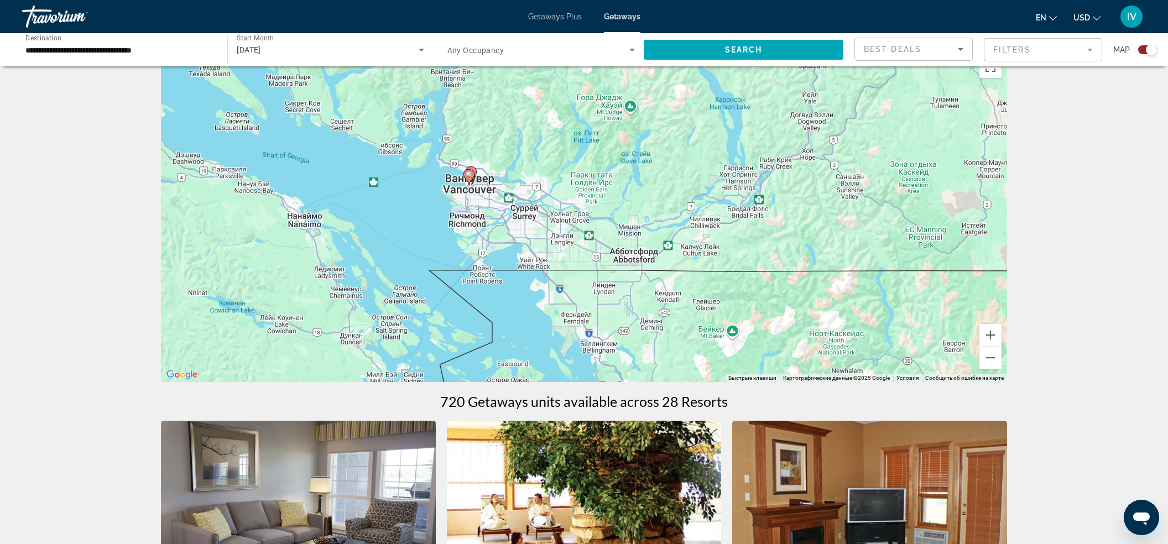
scroll to position [28, 0]
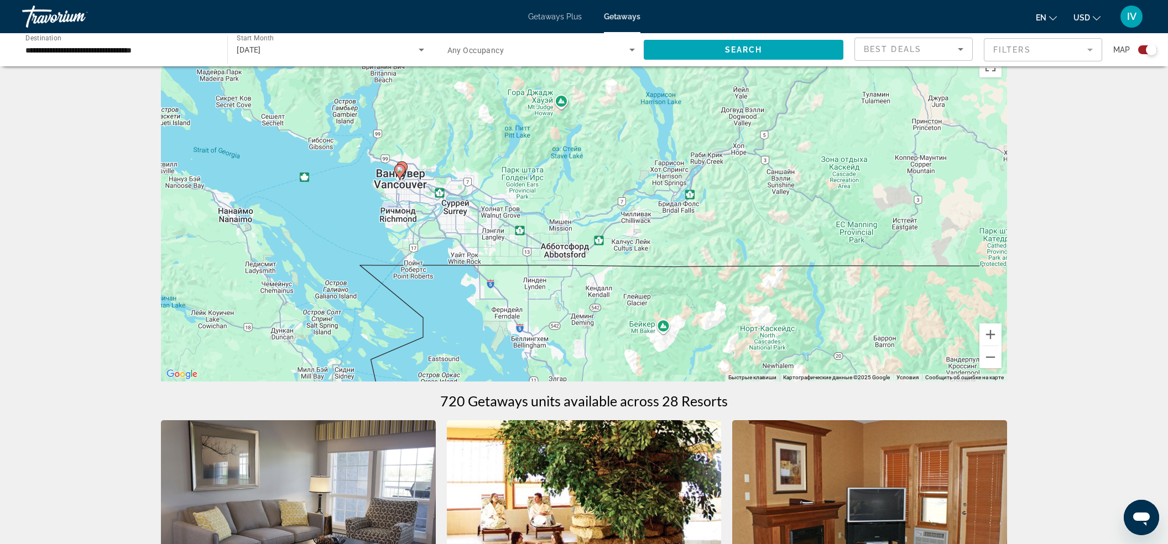
drag, startPoint x: 663, startPoint y: 243, endPoint x: 630, endPoint y: 244, distance: 33.2
click at [633, 244] on div "Чтобы активировать перетаскивание с помощью клавиатуры, нажмите Alt + Ввод. Пос…" at bounding box center [584, 216] width 846 height 332
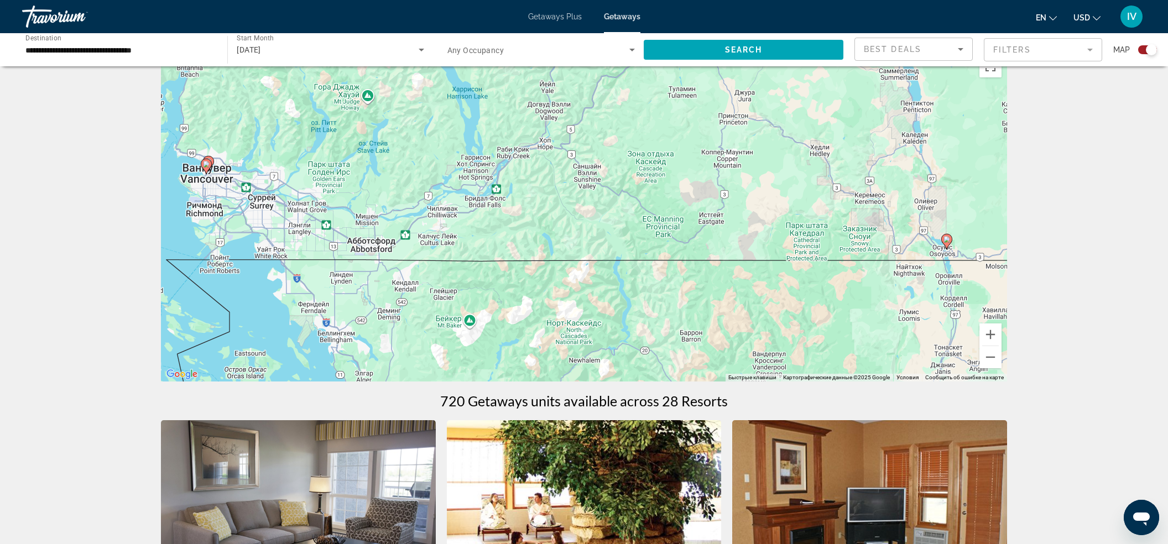
drag, startPoint x: 722, startPoint y: 248, endPoint x: 582, endPoint y: 242, distance: 140.0
click at [583, 243] on div "Чтобы активировать перетаскивание с помощью клавиатуры, нажмите Alt + Ввод. Пос…" at bounding box center [584, 216] width 846 height 332
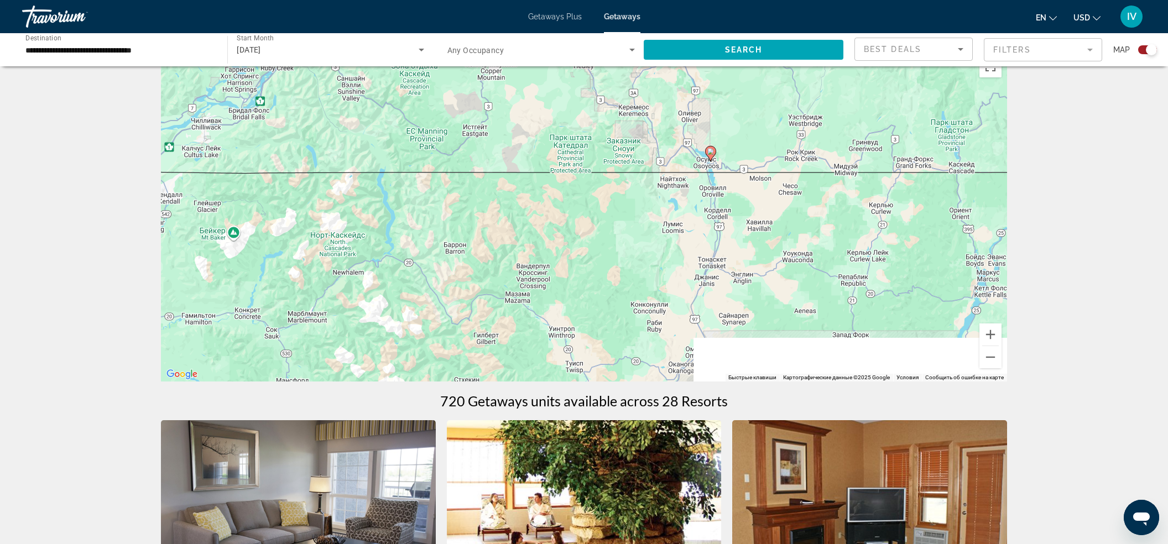
drag, startPoint x: 715, startPoint y: 253, endPoint x: 689, endPoint y: 143, distance: 113.2
click at [689, 144] on div "Чтобы активировать перетаскивание с помощью клавиатуры, нажмите Alt + Ввод. Пос…" at bounding box center [584, 216] width 846 height 332
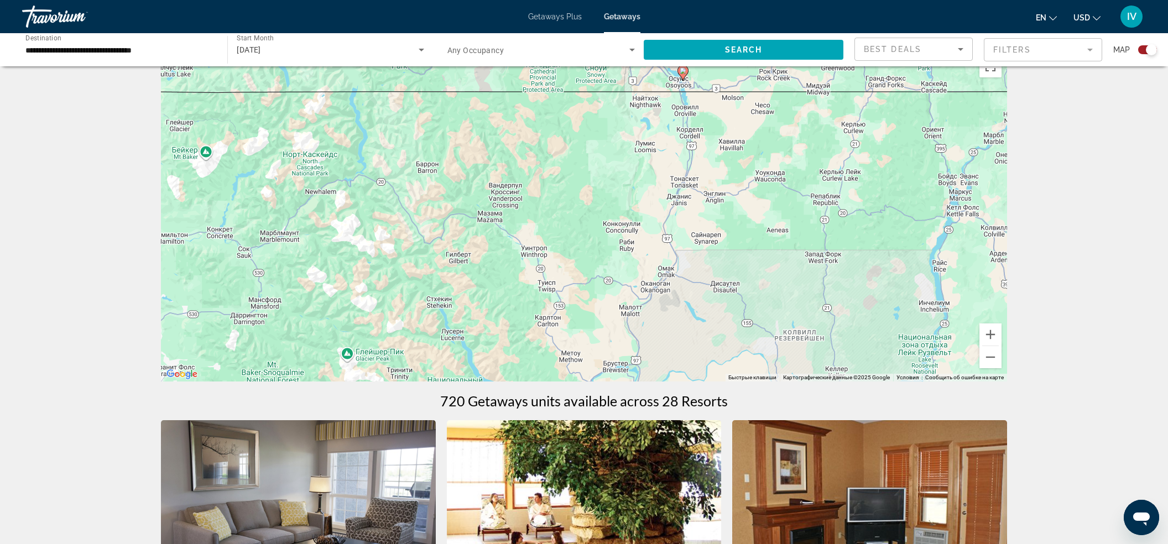
scroll to position [32, 0]
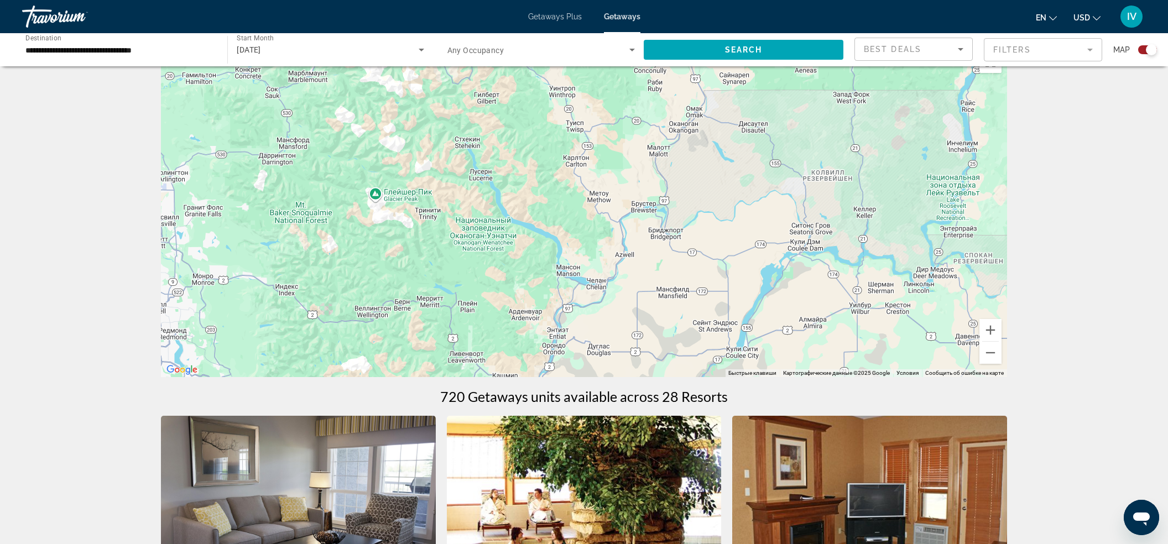
drag, startPoint x: 664, startPoint y: 301, endPoint x: 693, endPoint y: 140, distance: 163.4
click at [693, 140] on div "Чтобы активировать перетаскивание с помощью клавиатуры, нажмите Alt + Ввод. Пос…" at bounding box center [584, 211] width 846 height 332
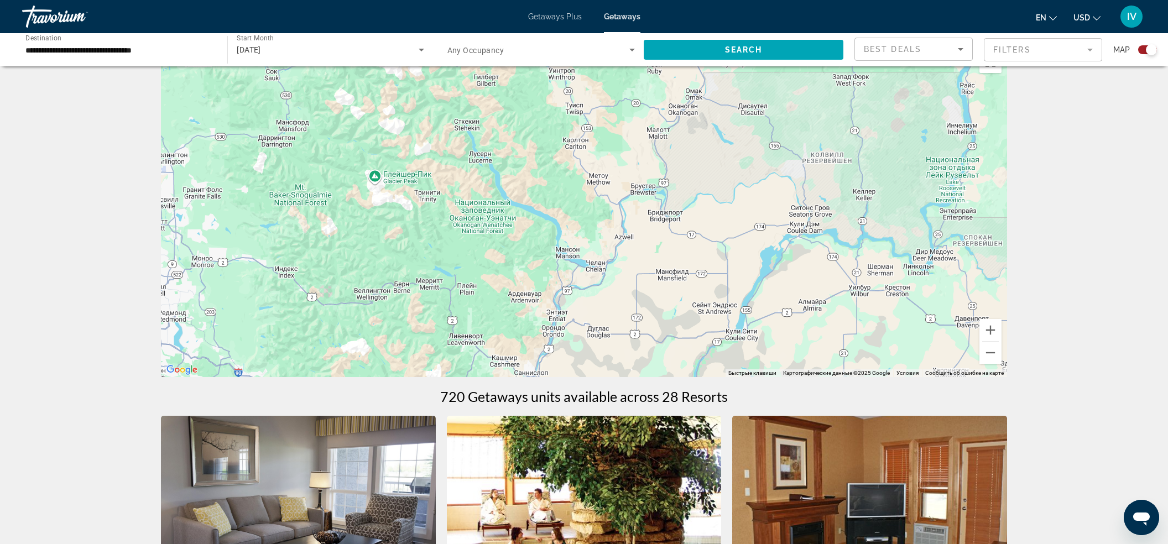
drag, startPoint x: 683, startPoint y: 258, endPoint x: 668, endPoint y: 137, distance: 121.4
click at [668, 137] on div "Main content" at bounding box center [584, 211] width 846 height 332
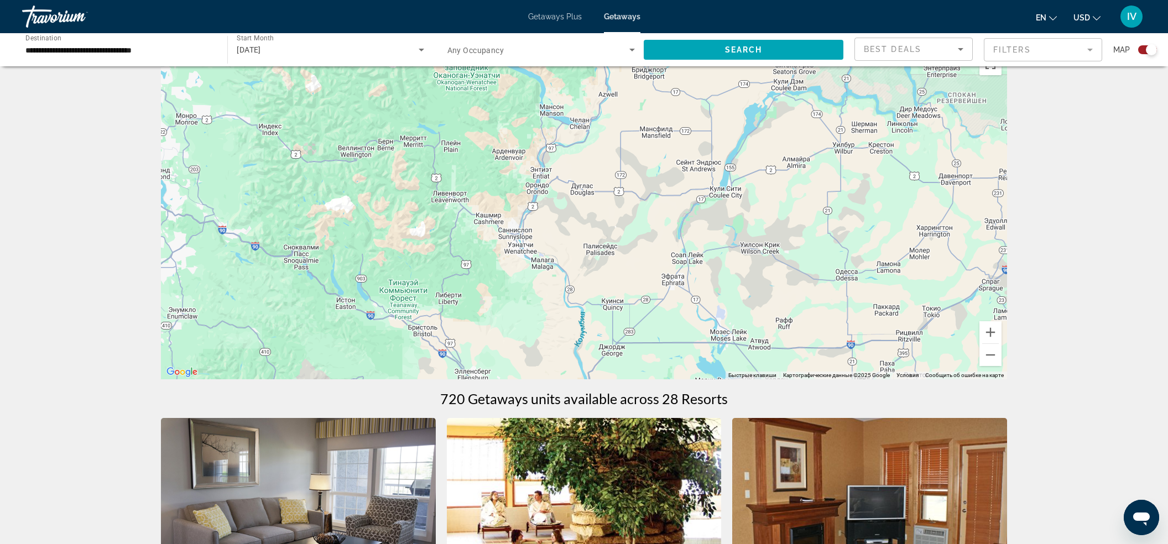
scroll to position [28, 0]
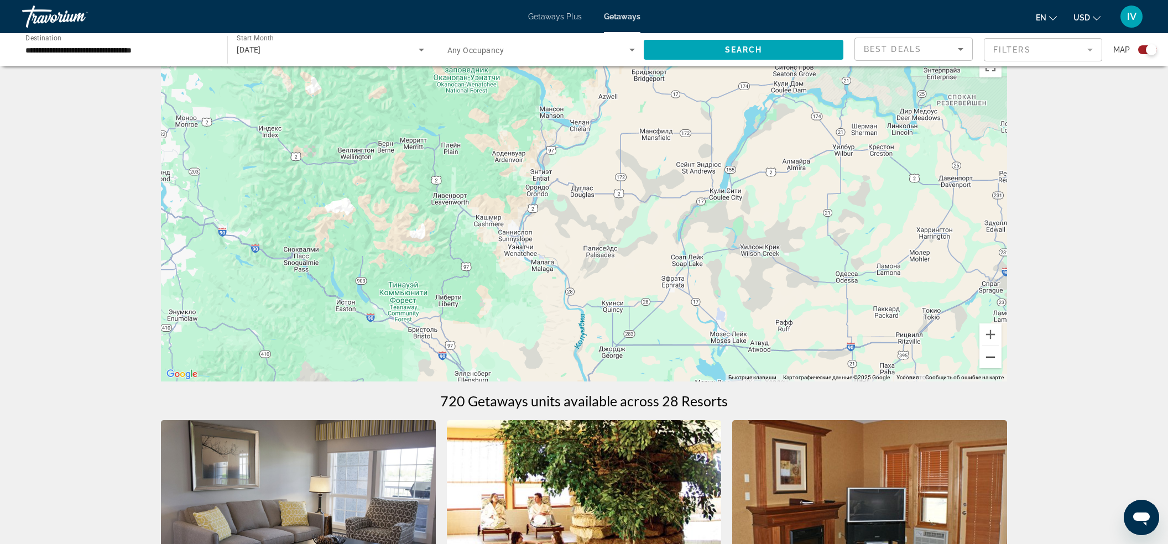
click at [991, 364] on button "Уменьшить" at bounding box center [990, 357] width 22 height 22
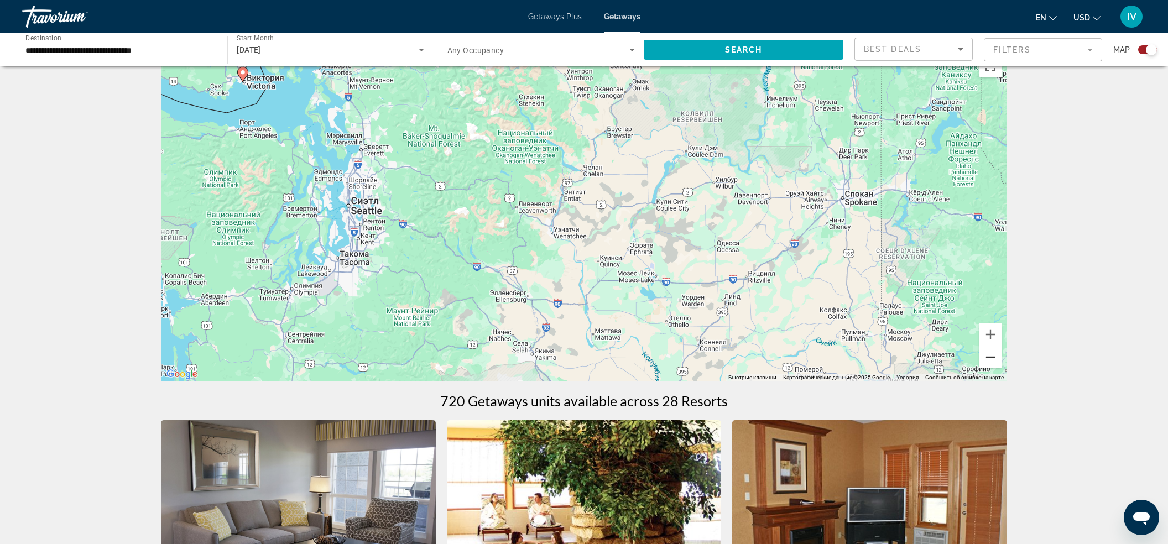
click at [990, 360] on button "Уменьшить" at bounding box center [990, 357] width 22 height 22
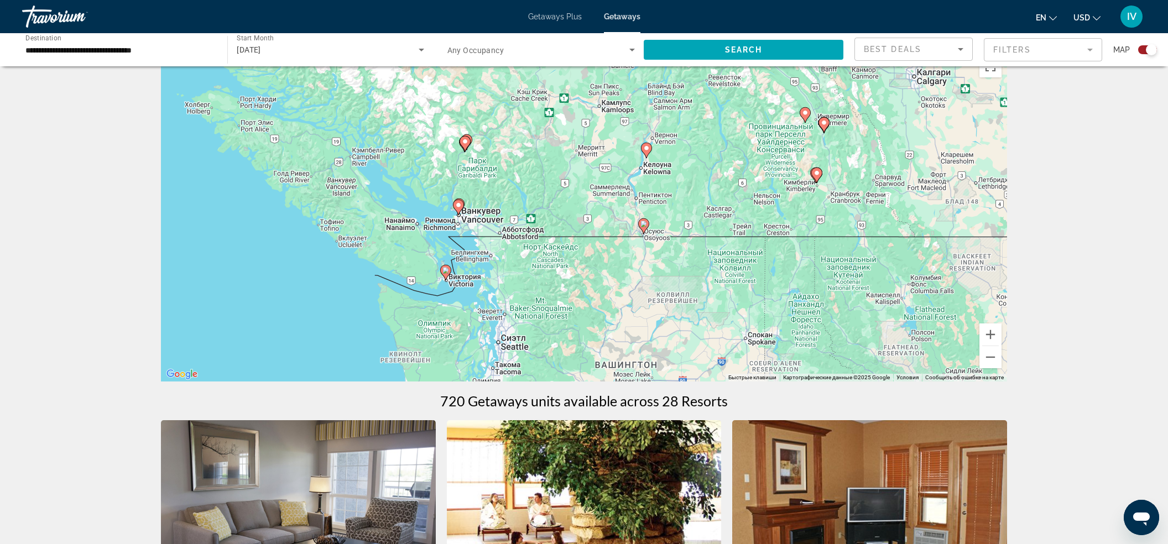
drag, startPoint x: 796, startPoint y: 194, endPoint x: 829, endPoint y: 328, distance: 138.2
click at [829, 328] on div "Чтобы активировать перетаскивание с помощью клавиатуры, нажмите Alt + Ввод. Пос…" at bounding box center [584, 216] width 846 height 332
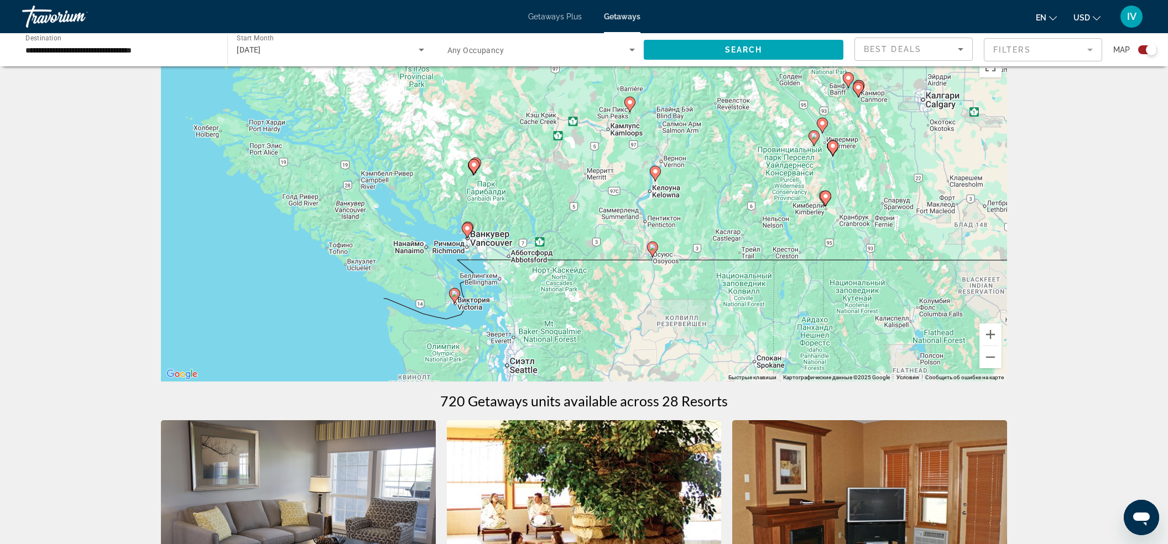
click at [854, 316] on div "Чтобы активировать перетаскивание с помощью клавиатуры, нажмите Alt + Ввод. Пос…" at bounding box center [584, 216] width 846 height 332
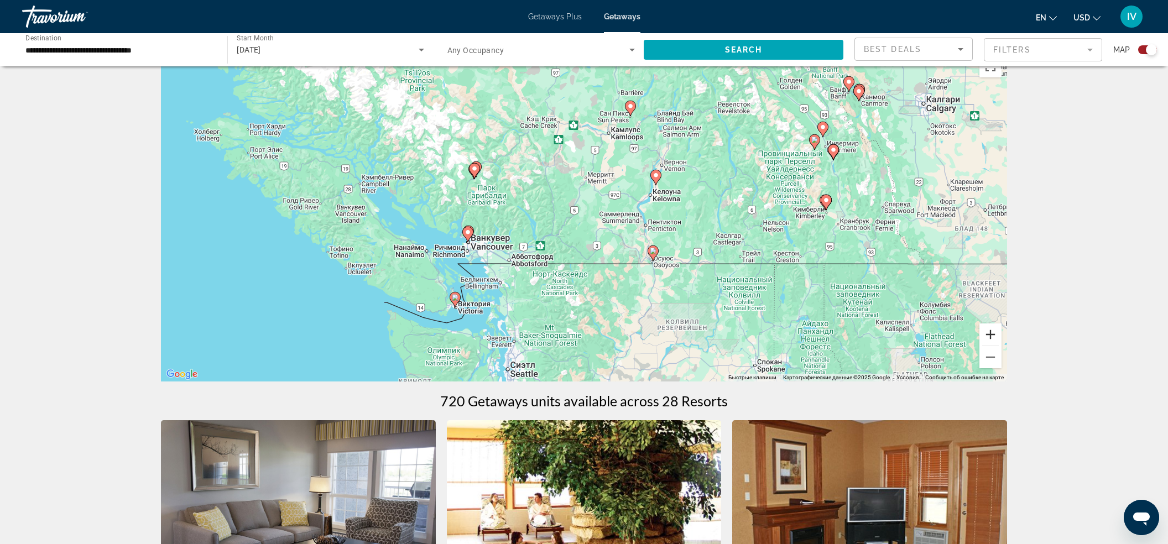
click at [992, 336] on button "Увеличить" at bounding box center [990, 334] width 22 height 22
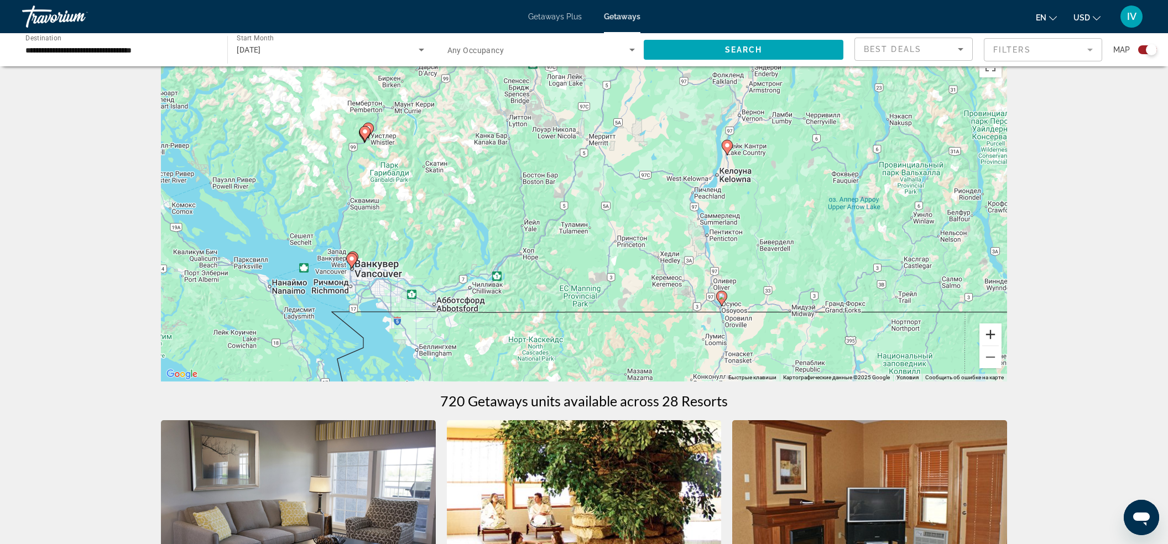
click at [993, 332] on button "Увеличить" at bounding box center [990, 334] width 22 height 22
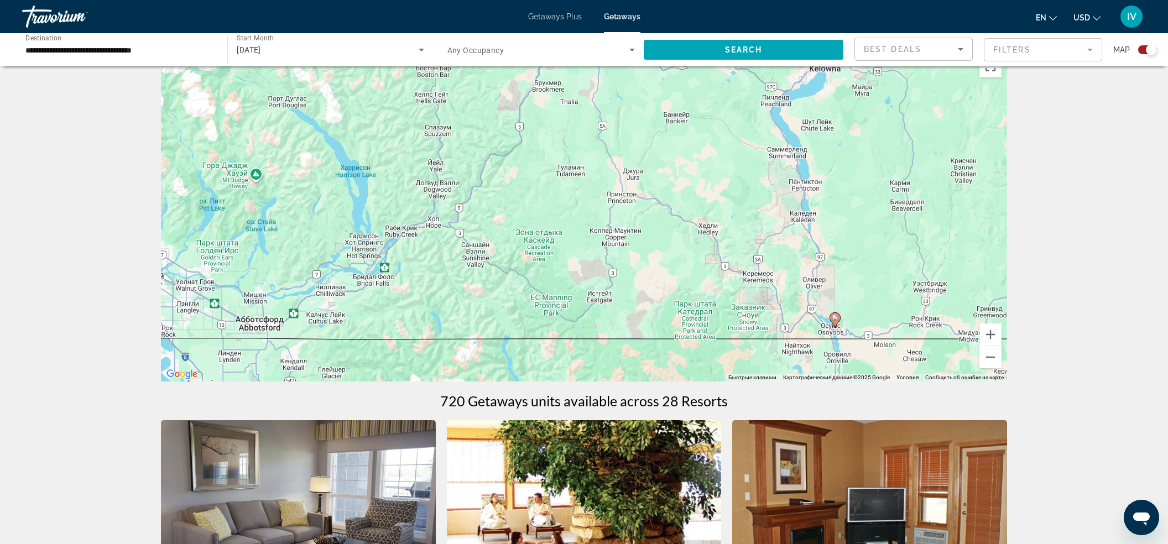
drag, startPoint x: 894, startPoint y: 240, endPoint x: 861, endPoint y: 159, distance: 87.3
click at [861, 159] on div "Чтобы активировать перетаскивание с помощью клавиатуры, нажмите Alt + Ввод. Пос…" at bounding box center [584, 216] width 846 height 332
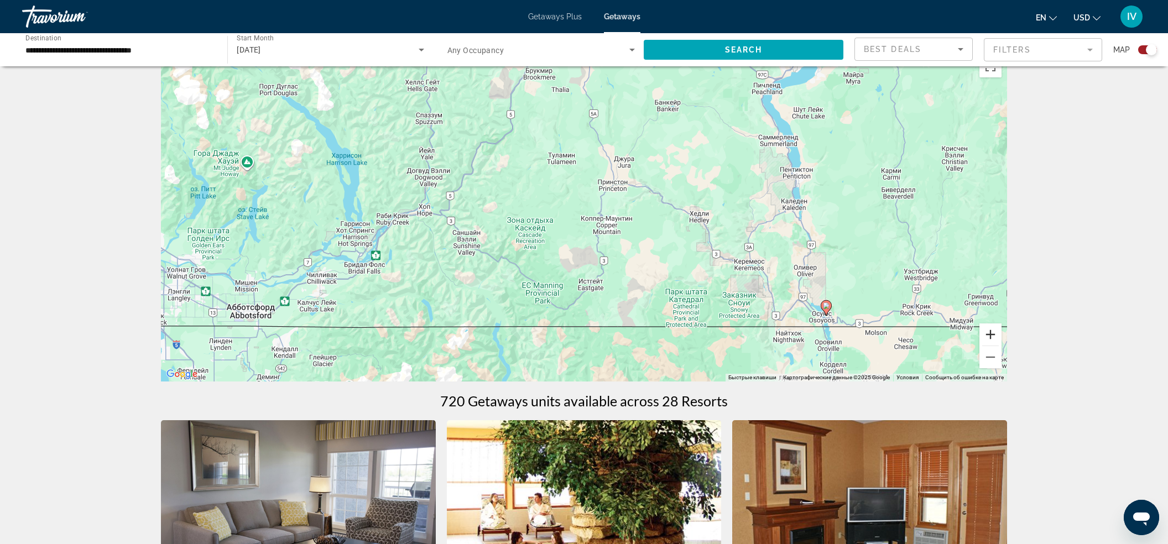
click at [992, 339] on button "Увеличить" at bounding box center [990, 334] width 22 height 22
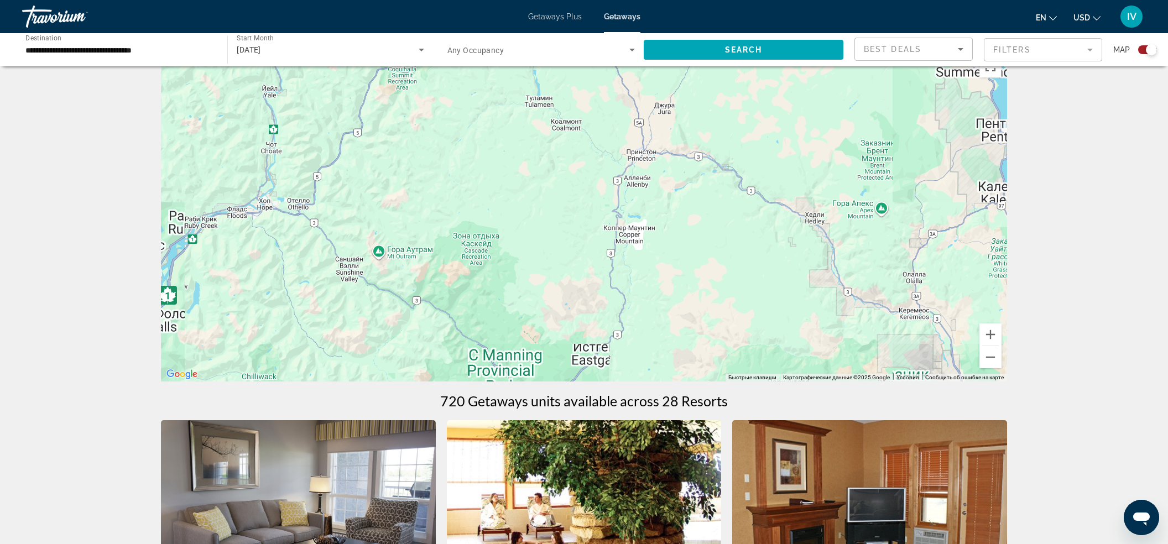
drag, startPoint x: 891, startPoint y: 281, endPoint x: 756, endPoint y: 174, distance: 172.2
click at [757, 174] on div "Чтобы активировать перетаскивание с помощью клавиатуры, нажмите Alt + Ввод. Пос…" at bounding box center [584, 216] width 846 height 332
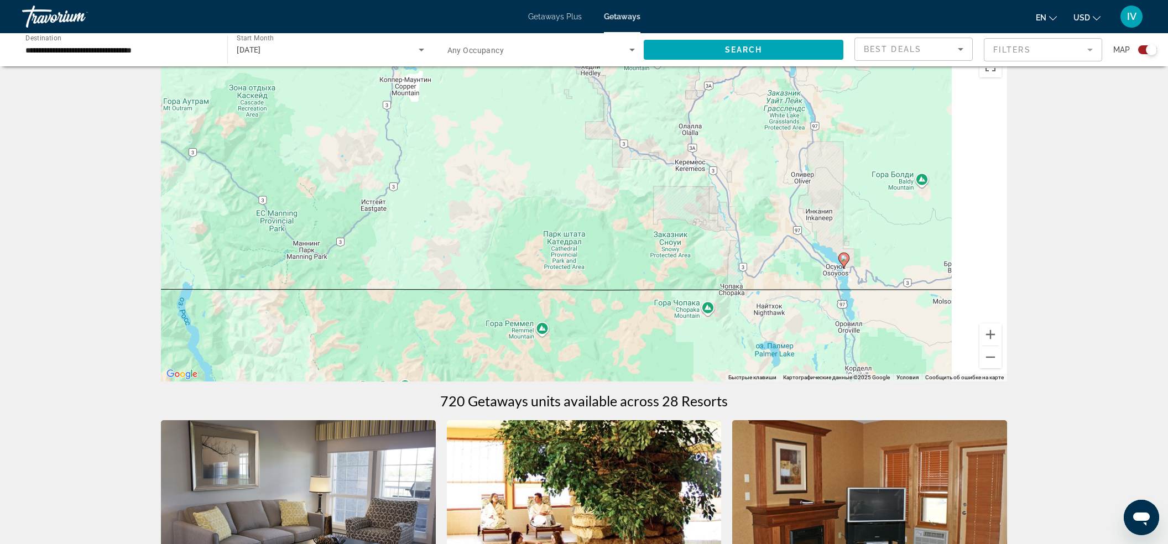
drag, startPoint x: 857, startPoint y: 270, endPoint x: 714, endPoint y: 226, distance: 149.9
click at [714, 226] on div "Чтобы активировать перетаскивание с помощью клавиатуры, нажмите Alt + Ввод. Пос…" at bounding box center [584, 216] width 846 height 332
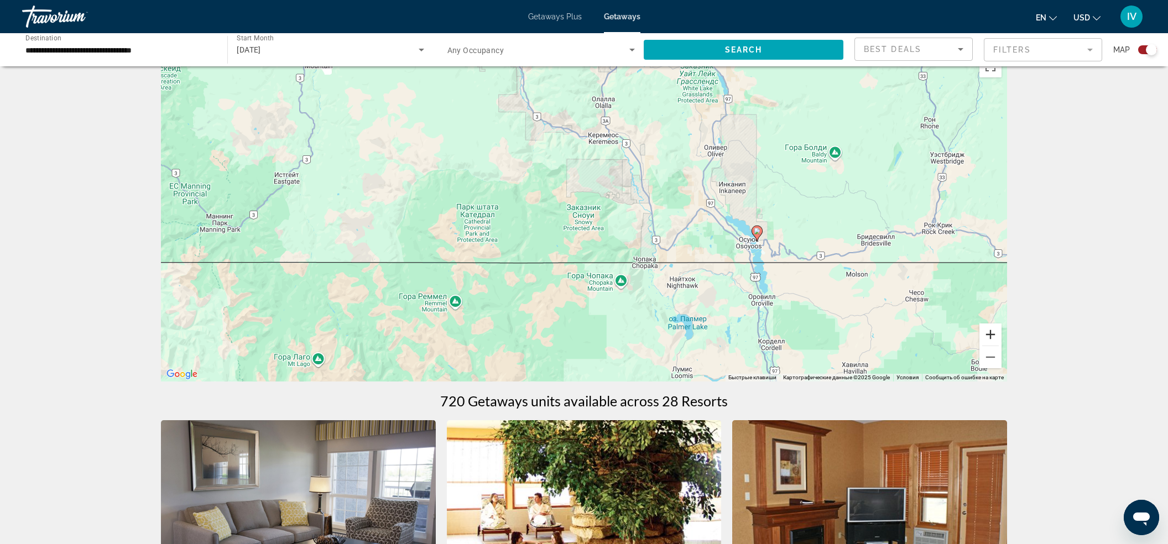
click at [986, 336] on button "Увеличить" at bounding box center [990, 334] width 22 height 22
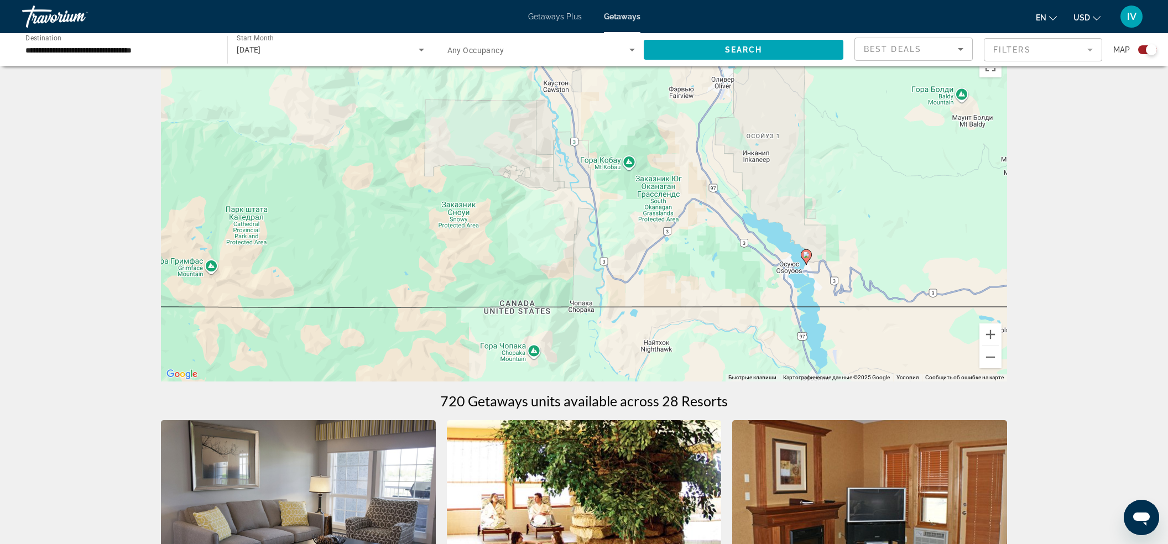
drag, startPoint x: 872, startPoint y: 239, endPoint x: 695, endPoint y: 223, distance: 178.1
click at [694, 223] on div "Чтобы активировать перетаскивание с помощью клавиатуры, нажмите Alt + Ввод. Пос…" at bounding box center [584, 216] width 846 height 332
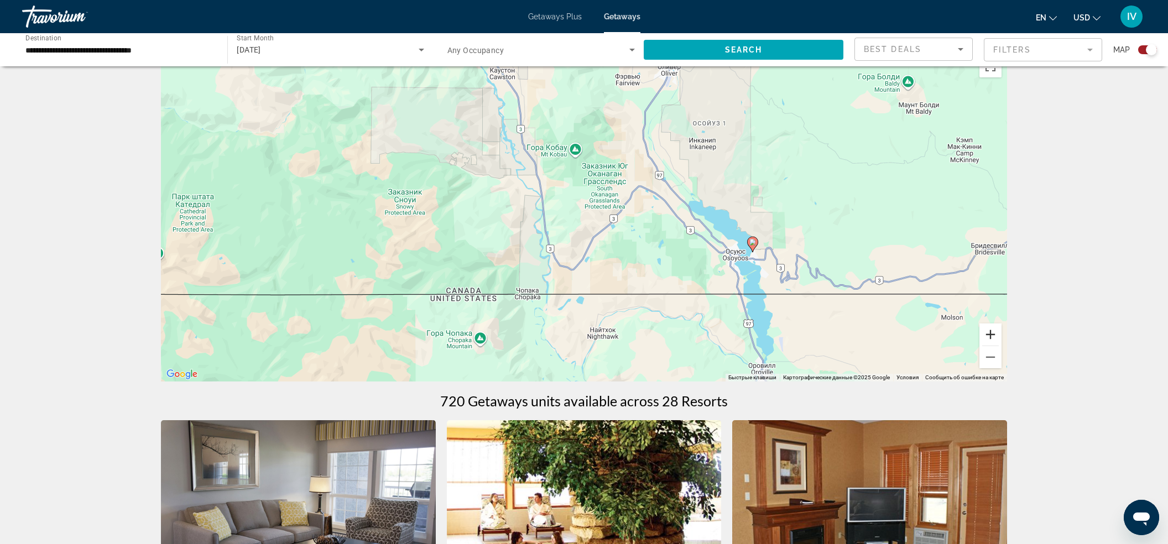
click at [999, 338] on button "Увеличить" at bounding box center [990, 334] width 22 height 22
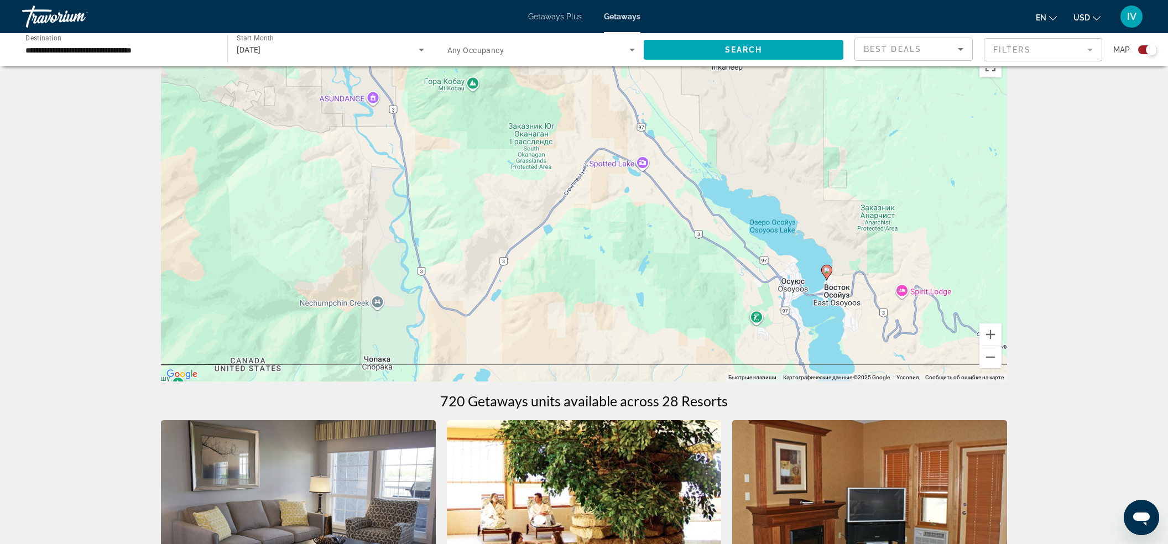
drag
click at [771, 286] on div "Чтобы активировать перетаскивание с помощью клавиатуры, нажмите Alt + Ввод. Пос…" at bounding box center [584, 216] width 846 height 332
click at [994, 337] on button "Увеличить" at bounding box center [990, 334] width 22 height 22
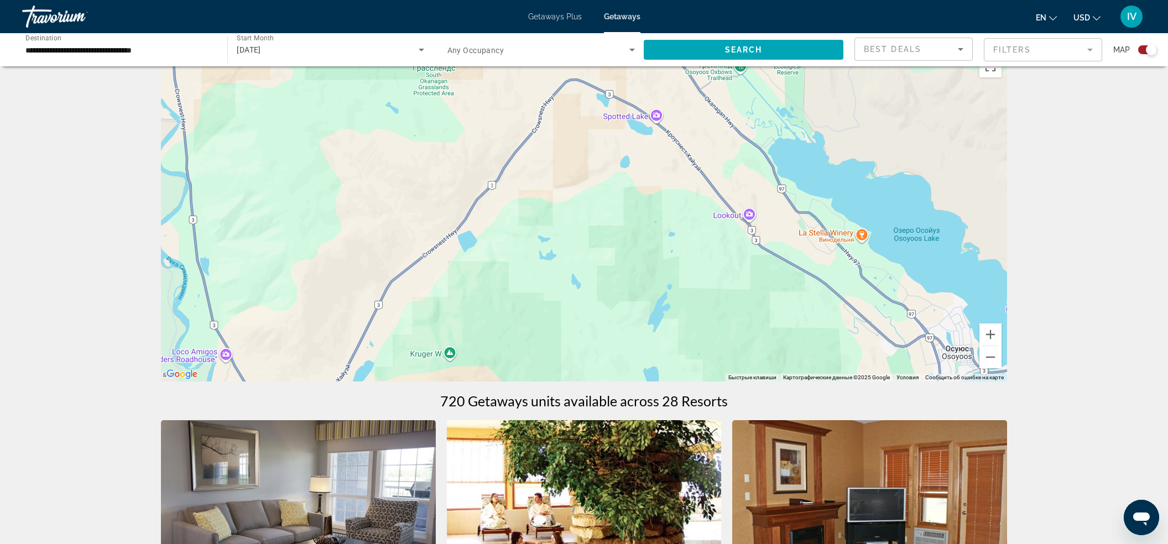
click at [776, 304] on div "Чтобы активировать перетаскивание с помощью клавиатуры, нажмите Alt + Ввод. Пос…" at bounding box center [584, 216] width 846 height 332
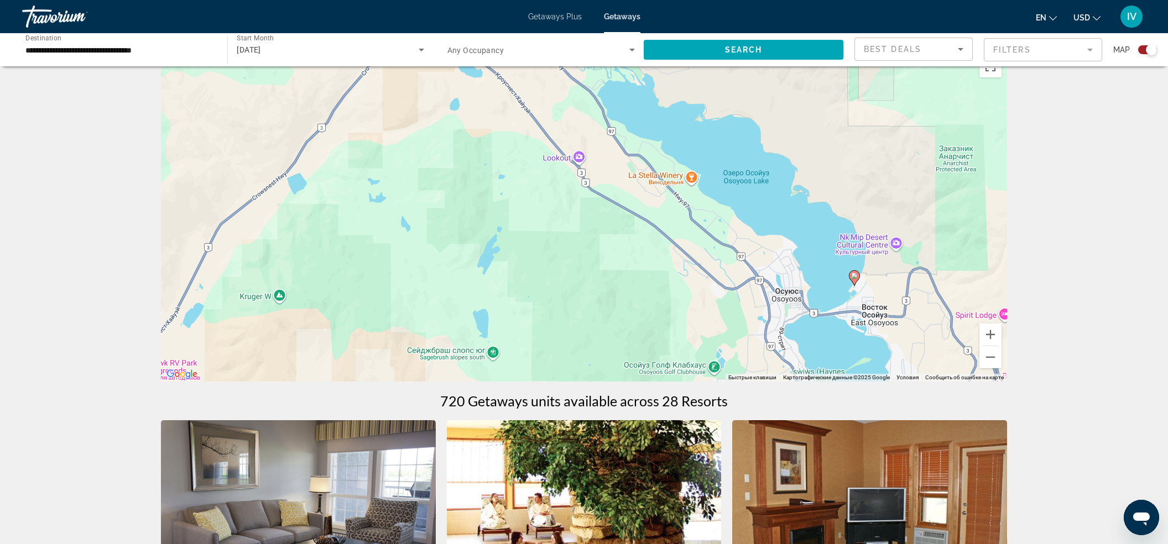
click at [785, 269] on div "Чтобы активировать перетаскивание с помощью клавиатуры, нажмите Alt + Ввод. Пос…" at bounding box center [584, 216] width 846 height 332
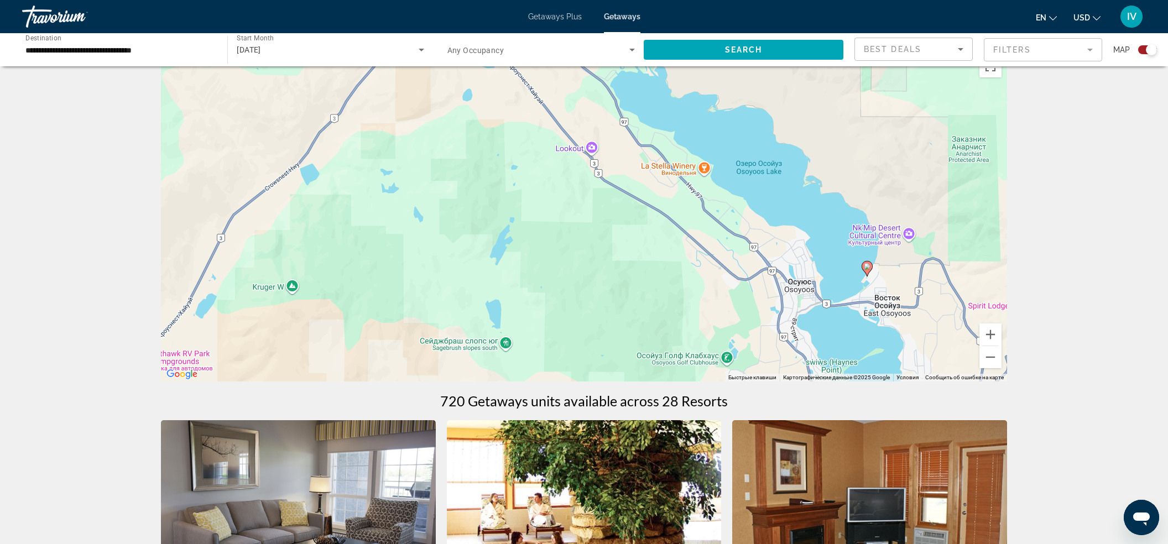
click at [872, 271] on gmp-advanced-marker "Main content" at bounding box center [866, 268] width 11 height 17
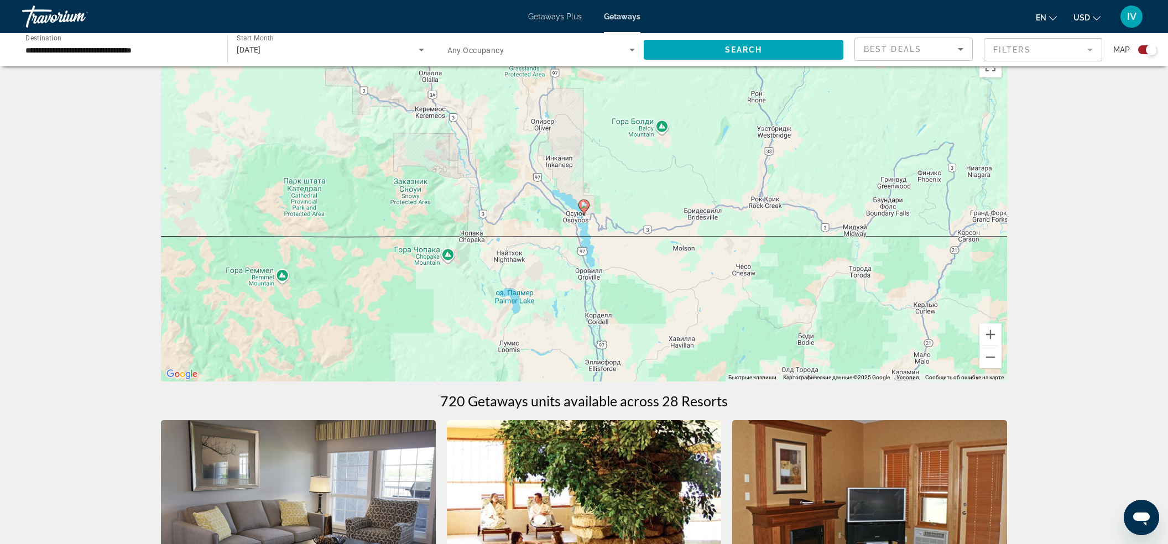
click at [583, 207] on image "Main content" at bounding box center [583, 205] width 7 height 7
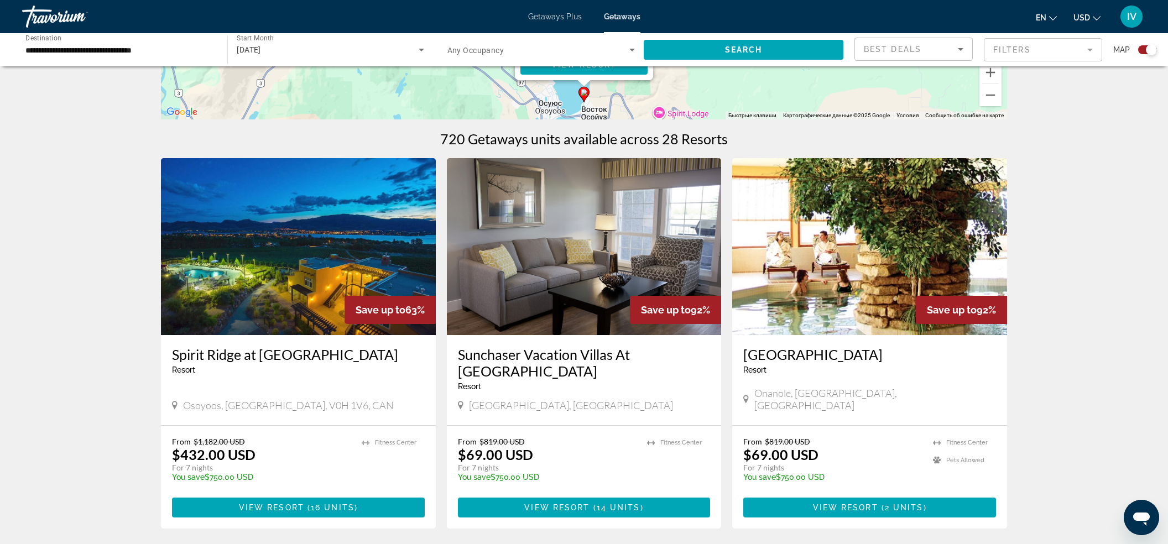
scroll to position [291, 0]
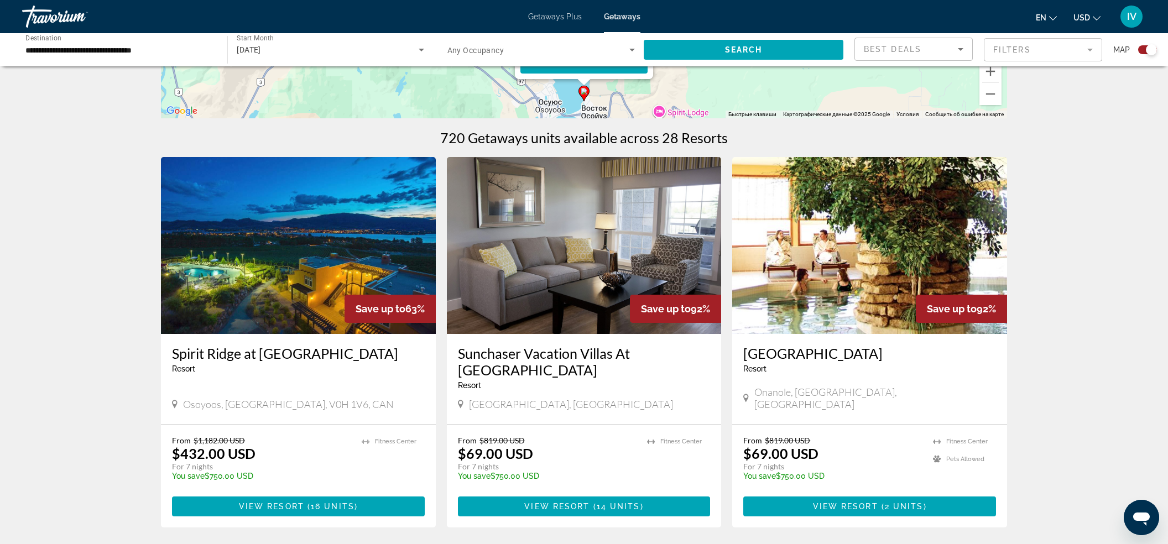
click at [605, 270] on img "Main content" at bounding box center [584, 245] width 275 height 177
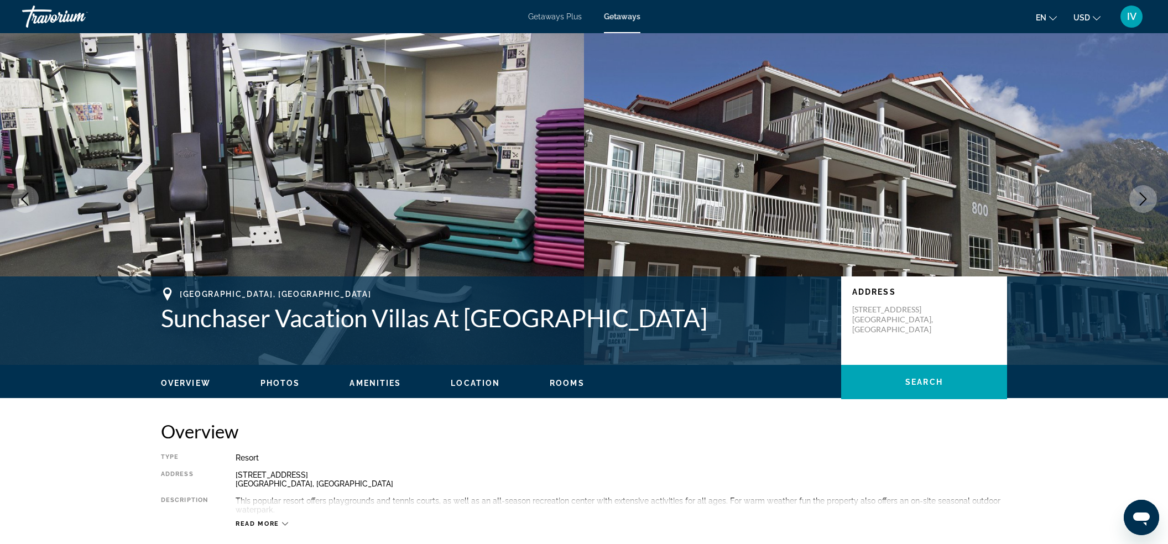
click at [1143, 197] on icon "Next image" at bounding box center [1142, 198] width 7 height 13
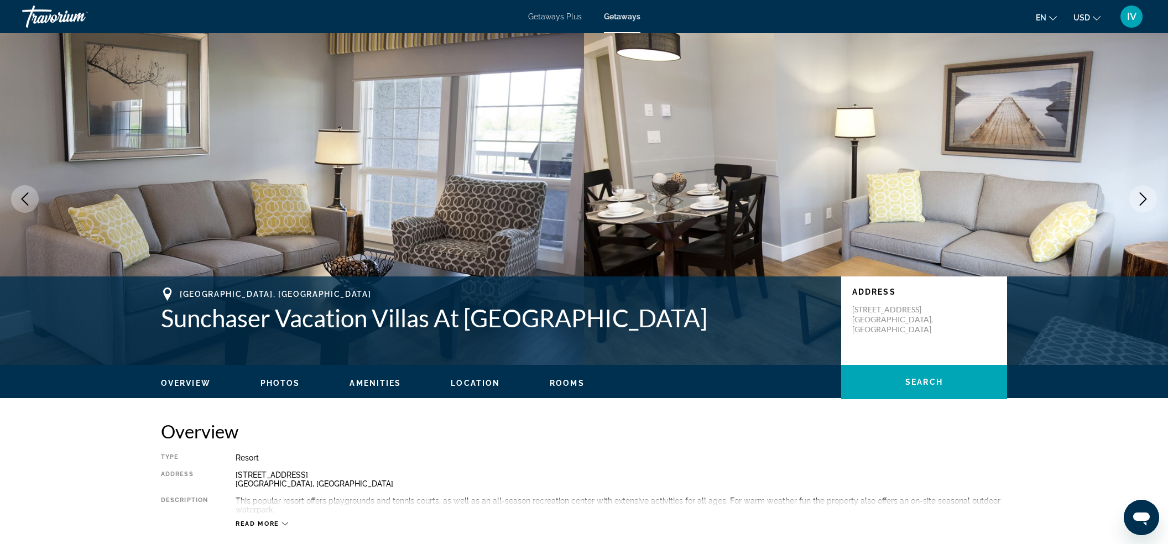
click at [1144, 197] on icon "Next image" at bounding box center [1142, 198] width 7 height 13
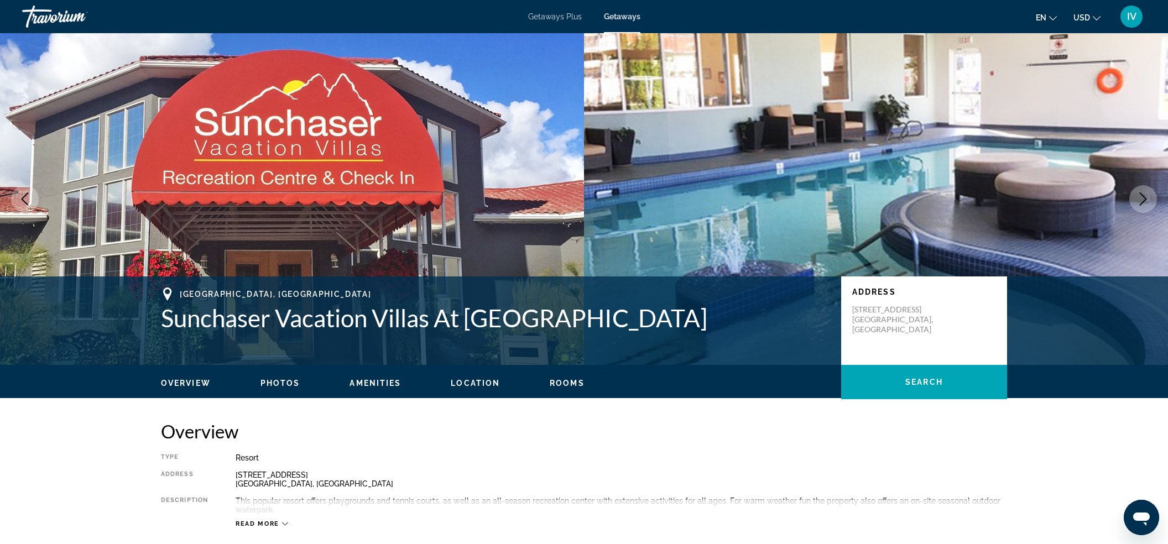
click at [1144, 197] on icon "Next image" at bounding box center [1142, 198] width 7 height 13
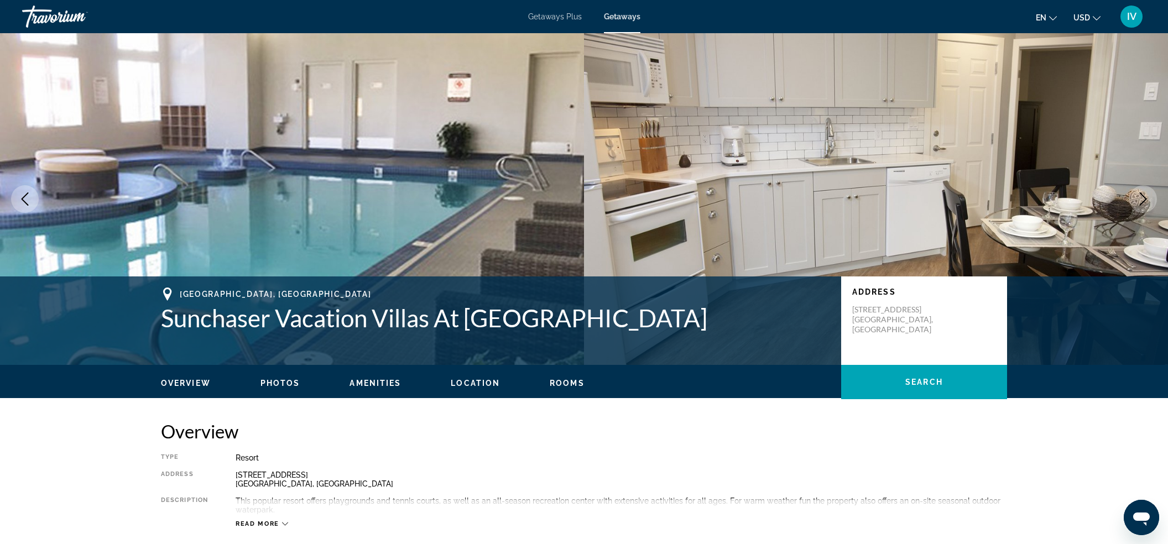
click at [1144, 197] on icon "Next image" at bounding box center [1142, 198] width 7 height 13
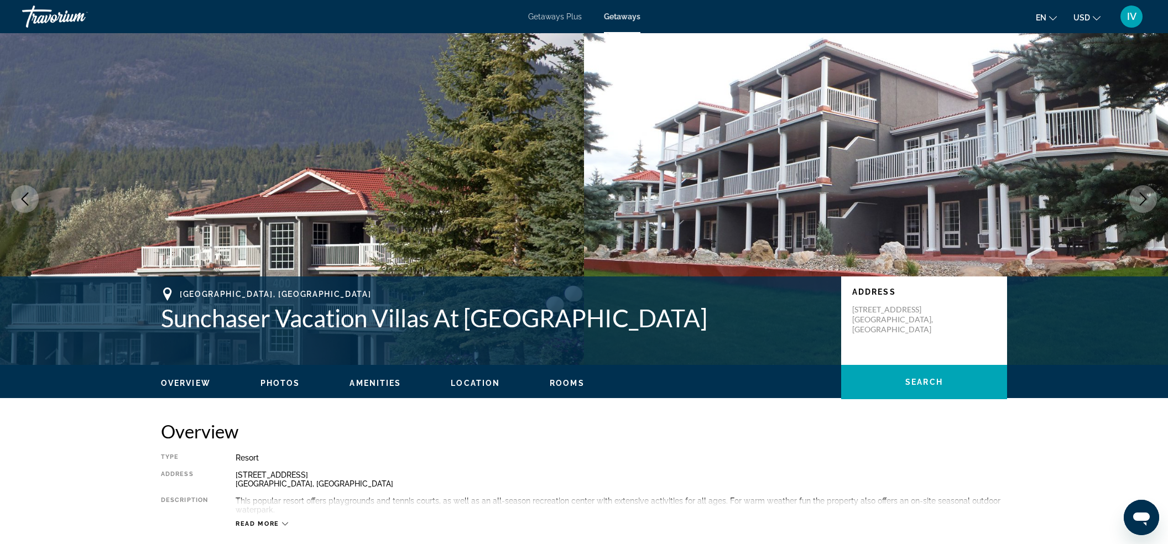
click at [1144, 197] on icon "Next image" at bounding box center [1142, 198] width 7 height 13
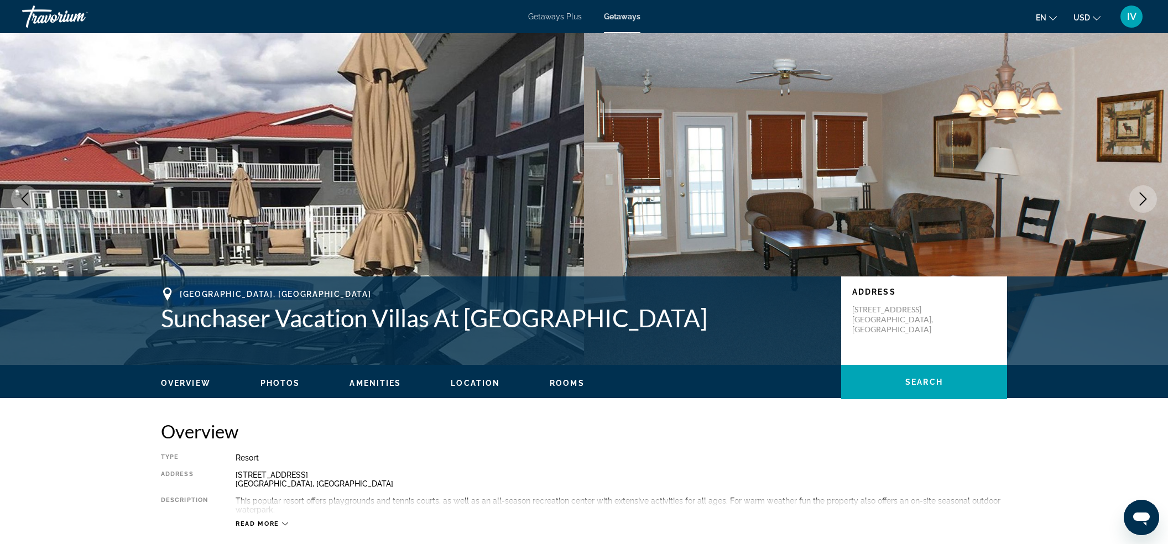
click at [1144, 197] on icon "Next image" at bounding box center [1142, 198] width 7 height 13
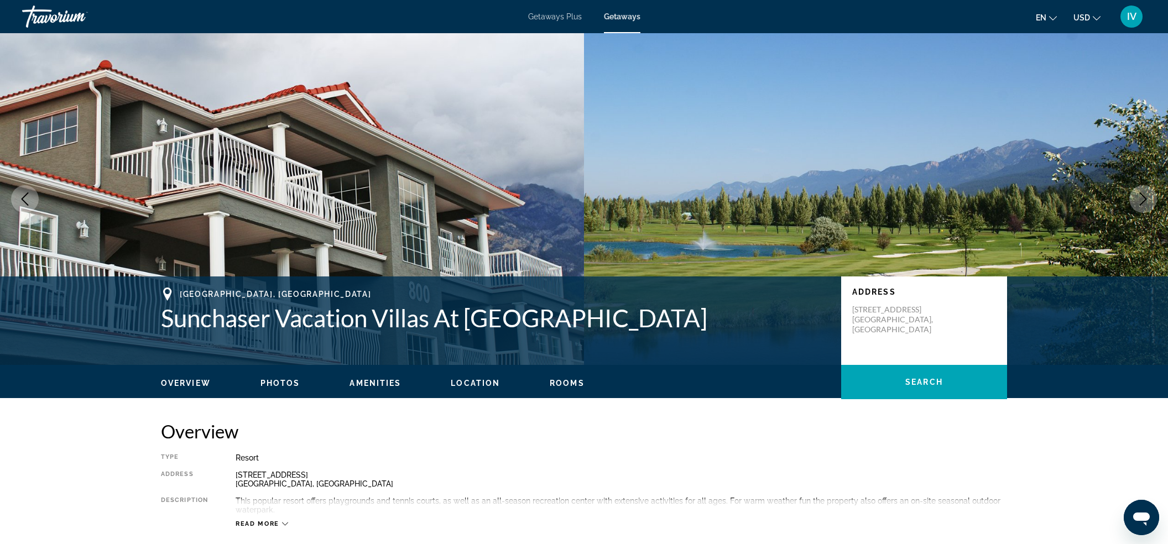
click at [1143, 197] on icon "Next image" at bounding box center [1142, 198] width 7 height 13
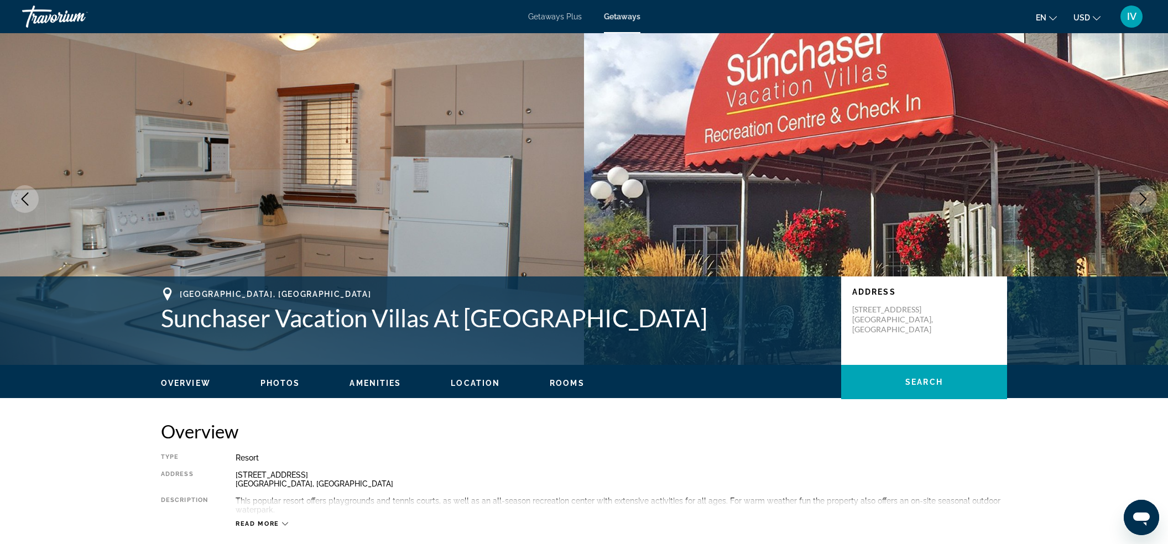
click at [1143, 197] on icon "Next image" at bounding box center [1142, 198] width 7 height 13
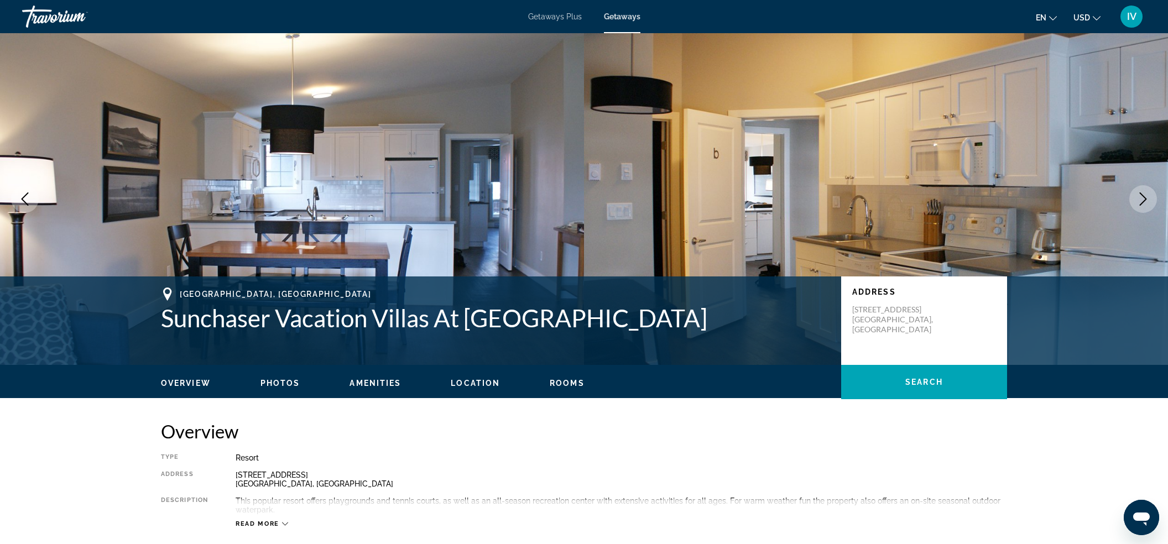
click at [1143, 197] on icon "Next image" at bounding box center [1142, 198] width 7 height 13
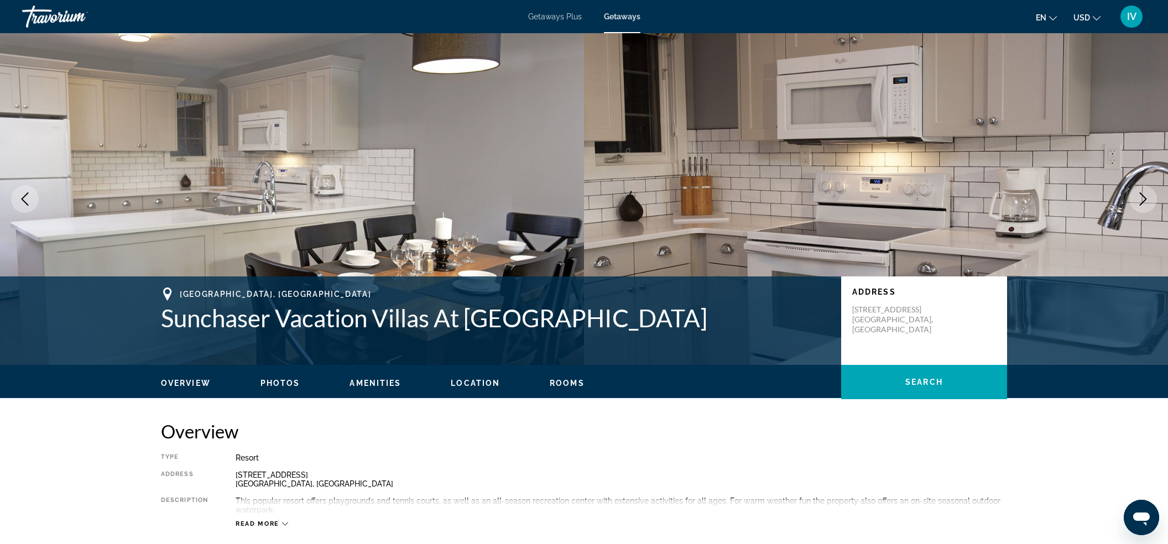
click at [1125, 203] on img "Main content" at bounding box center [876, 199] width 584 height 332
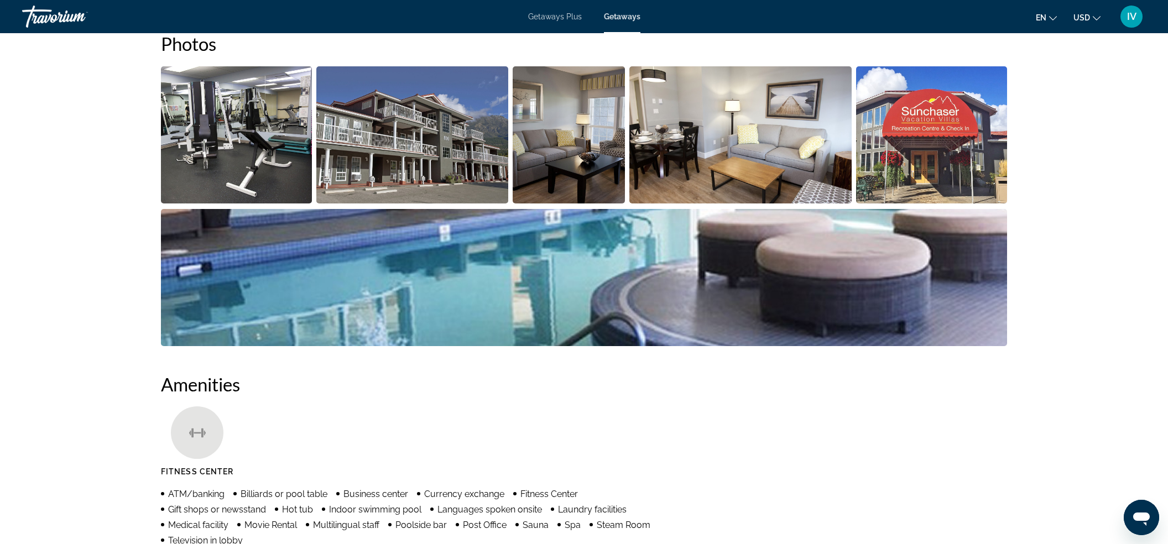
scroll to position [335, 0]
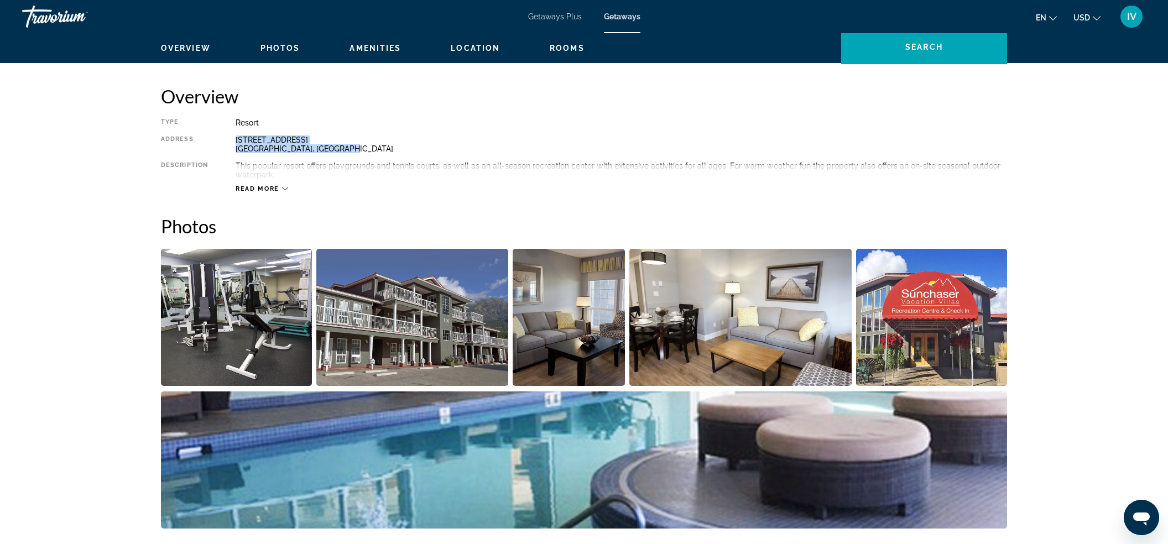
drag, startPoint x: 224, startPoint y: 138, endPoint x: 344, endPoint y: 151, distance: 121.3
click at [359, 153] on div "Type Resort All-Inclusive No All-Inclusive Address 5129 Riverview Gate Rd Fairm…" at bounding box center [584, 155] width 846 height 75
click at [309, 149] on div "5129 Riverview Gate Rd Fairmont Hot Springs, Canada" at bounding box center [621, 144] width 771 height 18
drag, startPoint x: 240, startPoint y: 138, endPoint x: 324, endPoint y: 144, distance: 84.3
click at [348, 145] on div "5129 Riverview Gate Rd Fairmont Hot Springs, Canada" at bounding box center [621, 144] width 771 height 18
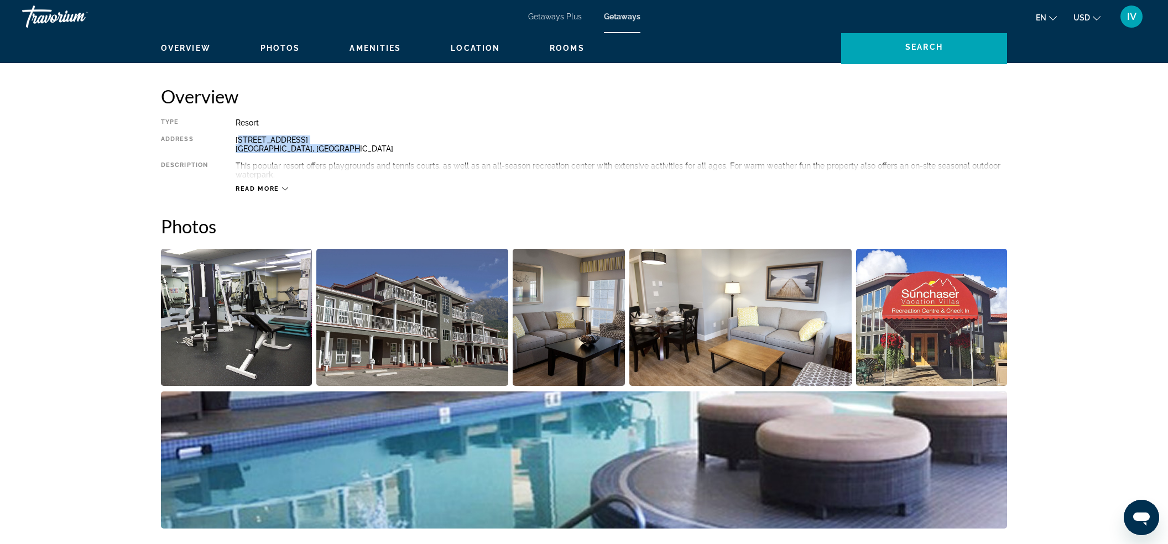
drag, startPoint x: 281, startPoint y: 146, endPoint x: 248, endPoint y: 144, distance: 33.8
click at [280, 146] on div "5129 Riverview Gate Rd Fairmont Hot Springs, Canada" at bounding box center [621, 144] width 771 height 18
drag, startPoint x: 236, startPoint y: 143, endPoint x: 354, endPoint y: 147, distance: 118.4
click at [357, 146] on div "5129 Riverview Gate Rd Fairmont Hot Springs, Canada" at bounding box center [621, 144] width 771 height 18
copy div "5129 Riverview Gate Rd Fairmont Hot Springs, Canada"
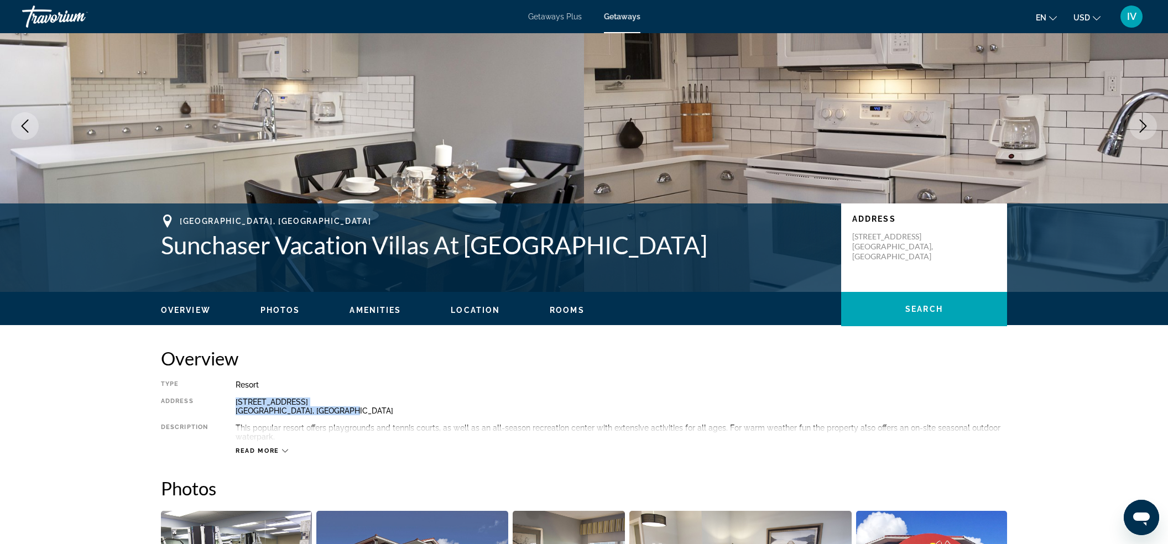
scroll to position [0, 0]
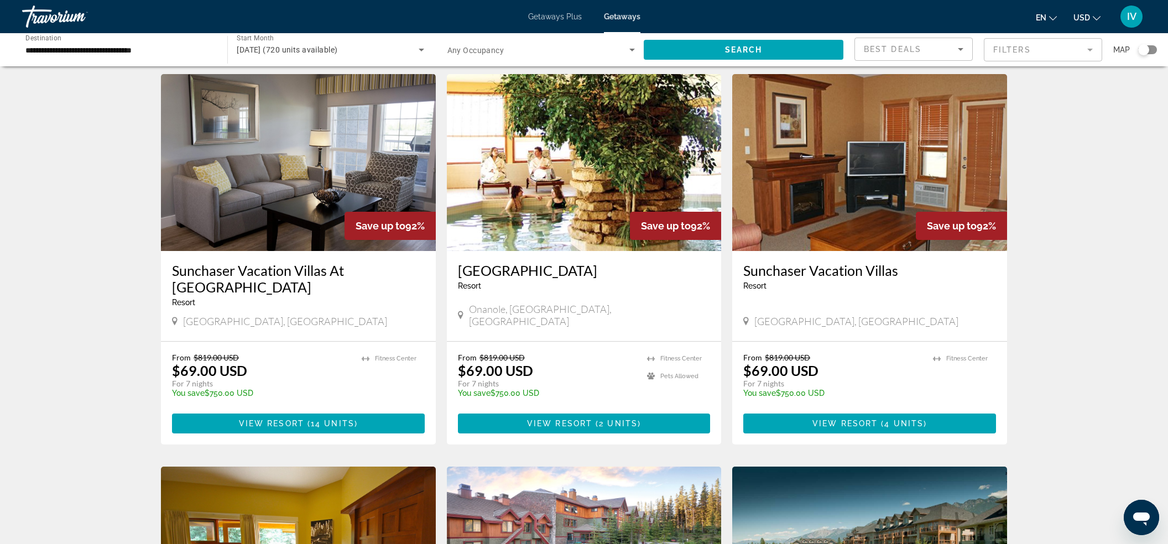
scroll to position [43, 0]
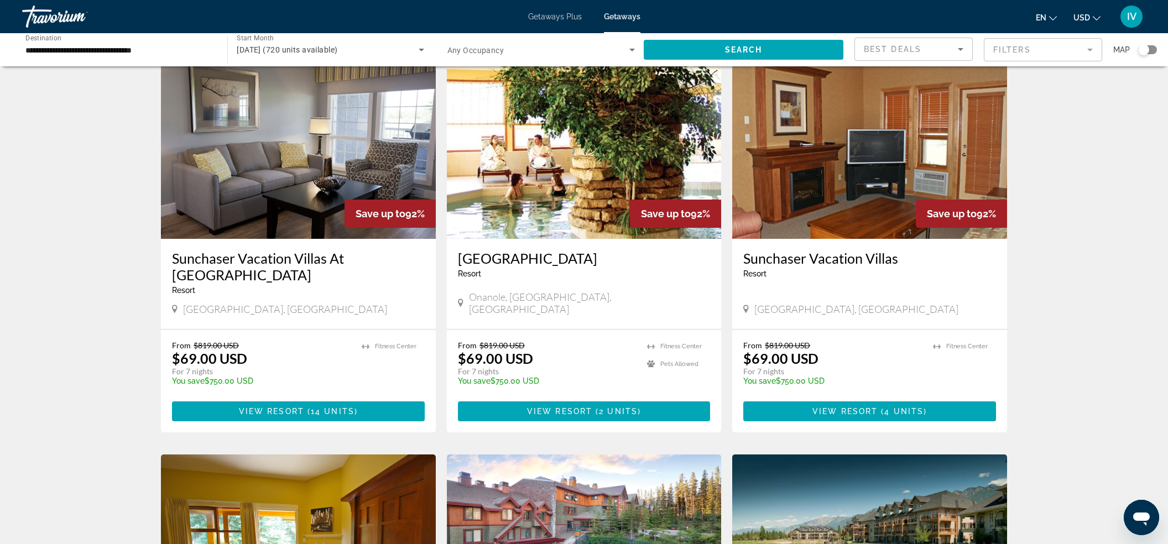
click at [1154, 54] on div "Search widget" at bounding box center [1147, 49] width 19 height 9
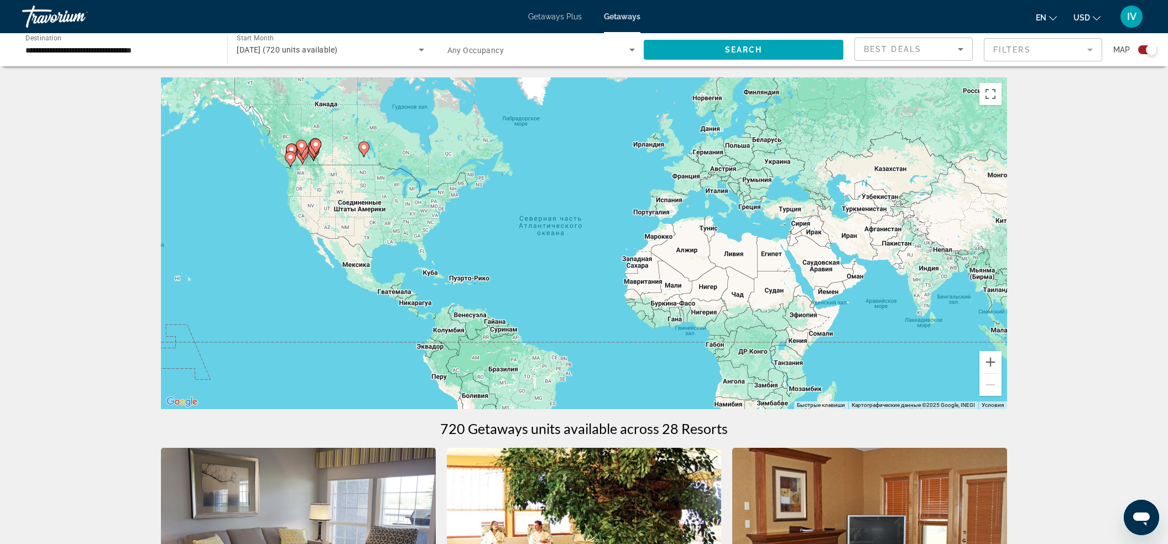
click at [283, 163] on div "Чтобы активировать перетаскивание с помощью клавиатуры, нажмите Alt + Ввод. Пос…" at bounding box center [584, 243] width 846 height 332
click at [995, 359] on button "Увеличить" at bounding box center [990, 362] width 22 height 22
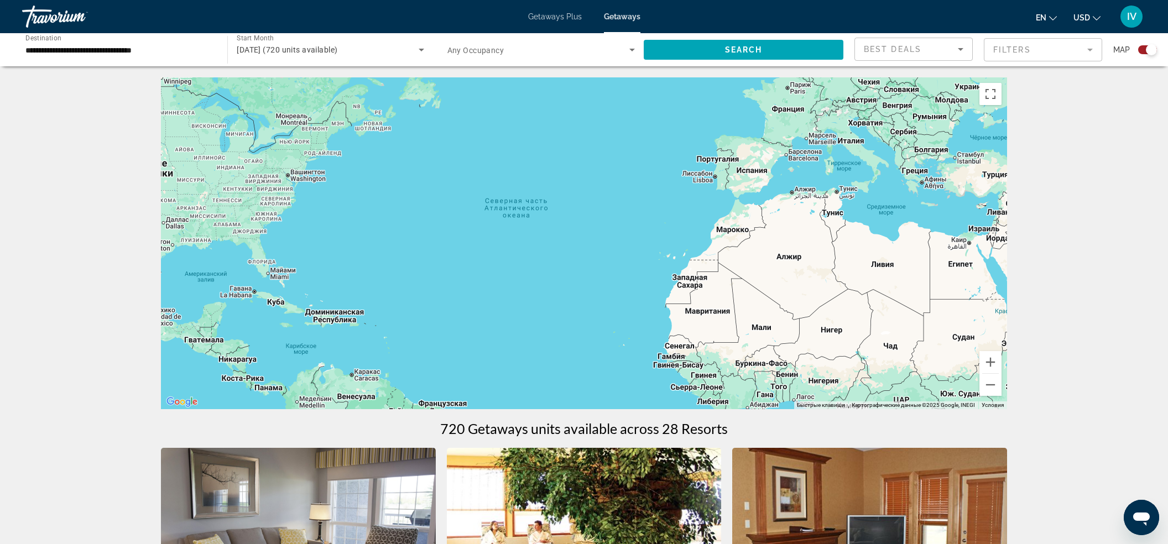
drag, startPoint x: 554, startPoint y: 200, endPoint x: 867, endPoint y: 263, distance: 319.2
click at [868, 263] on div "Main content" at bounding box center [584, 243] width 846 height 332
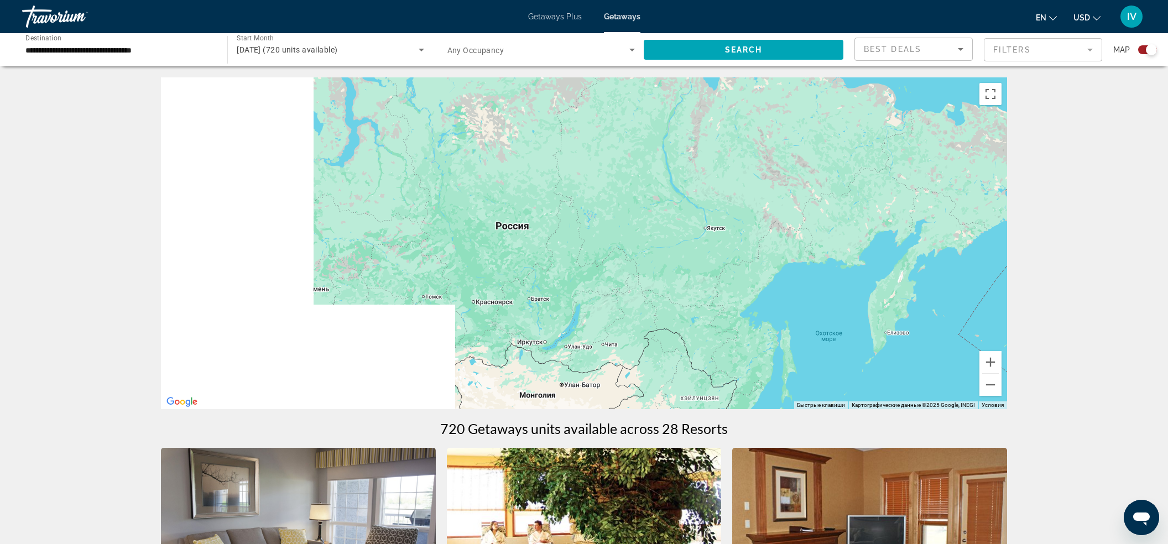
drag, startPoint x: 395, startPoint y: 208, endPoint x: 747, endPoint y: 284, distance: 360.9
click at [748, 285] on div "Main content" at bounding box center [584, 243] width 846 height 332
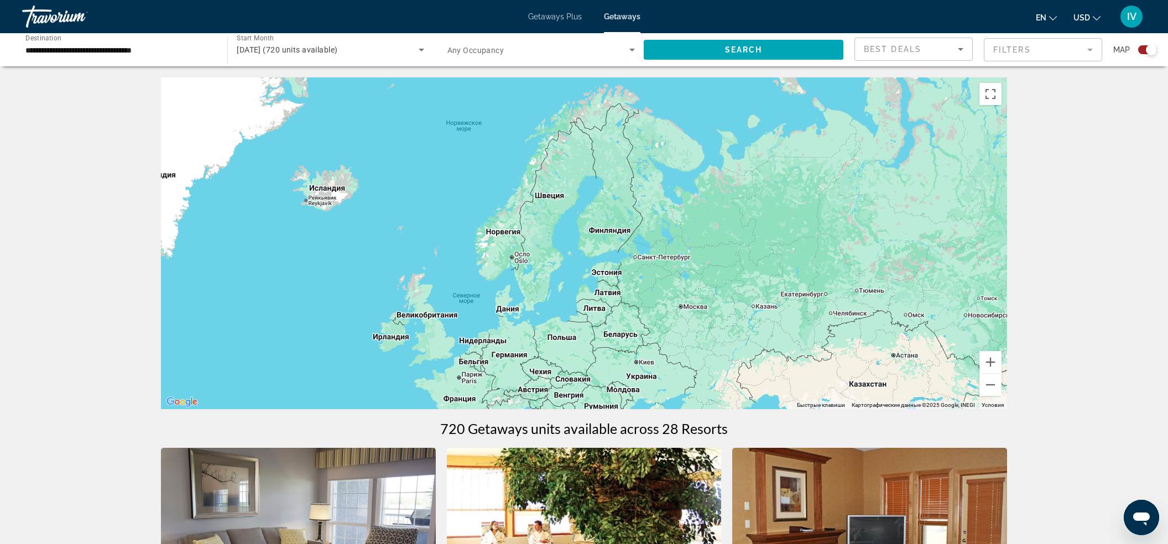
drag, startPoint x: 659, startPoint y: 212, endPoint x: 735, endPoint y: 142, distance: 103.3
click at [735, 142] on div "Main content" at bounding box center [584, 243] width 846 height 332
click at [446, 146] on div "Main content" at bounding box center [584, 243] width 846 height 332
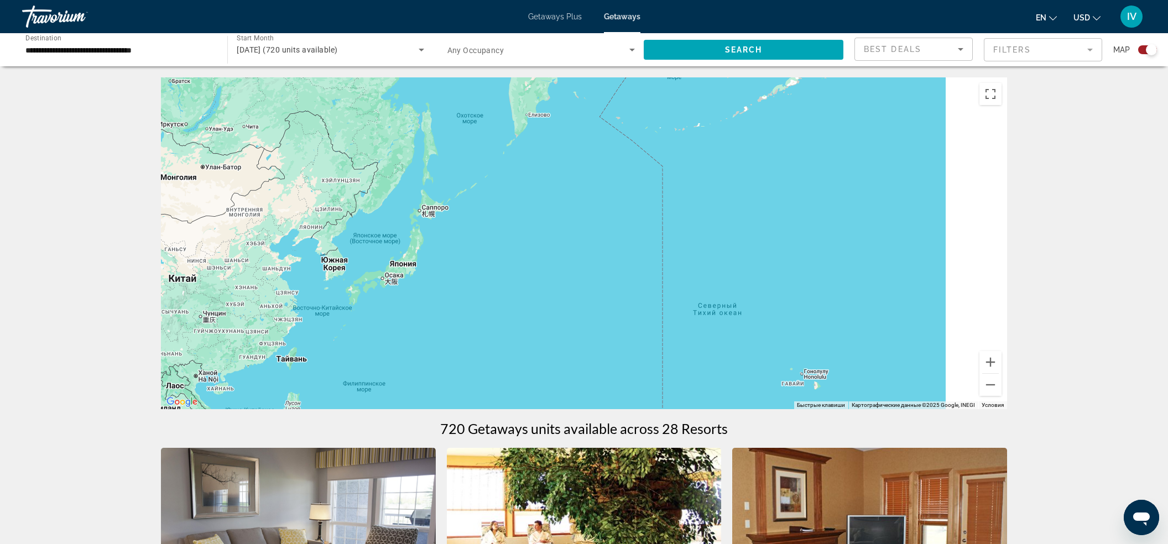
drag, startPoint x: 726, startPoint y: 228, endPoint x: 321, endPoint y: 206, distance: 405.8
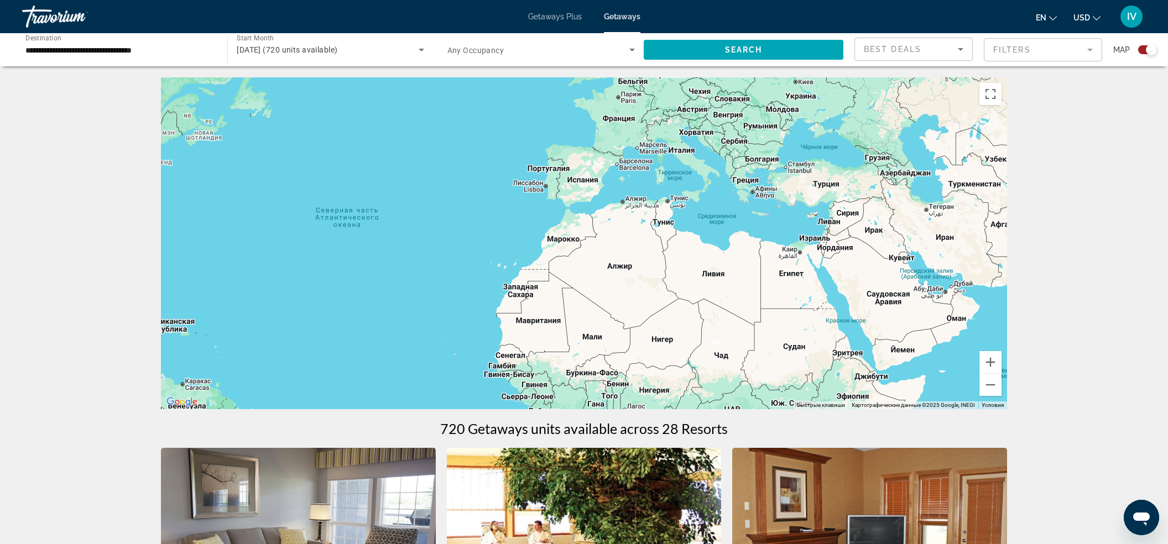
drag, startPoint x: 539, startPoint y: 269, endPoint x: 561, endPoint y: 368, distance: 101.8
click at [557, 364] on div "Main content" at bounding box center [584, 243] width 846 height 332
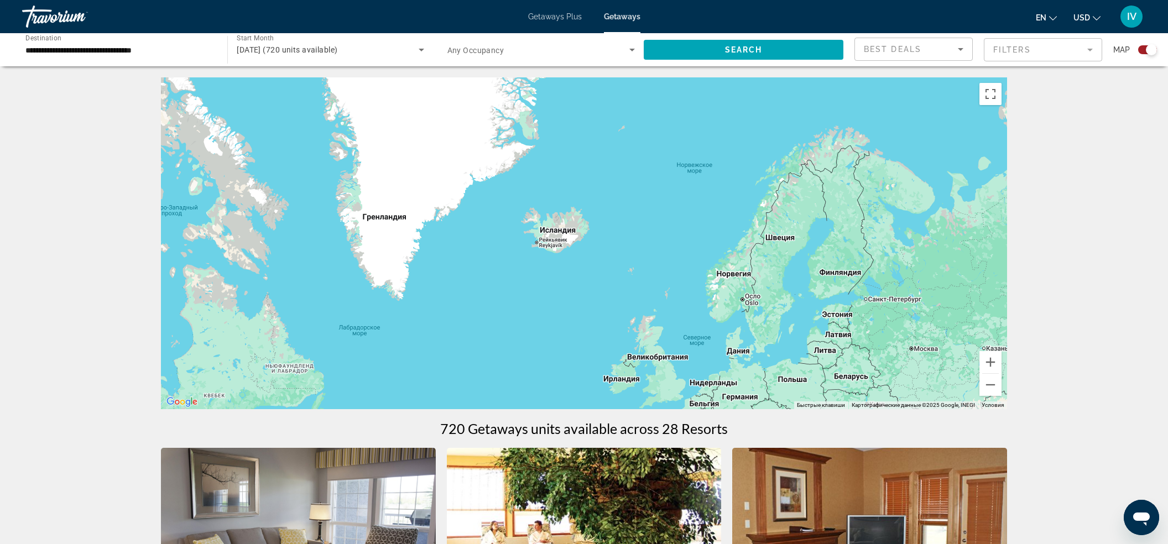
drag, startPoint x: 562, startPoint y: 284, endPoint x: 535, endPoint y: 217, distance: 72.4
click at [646, 218] on div "Main content" at bounding box center [584, 243] width 846 height 332
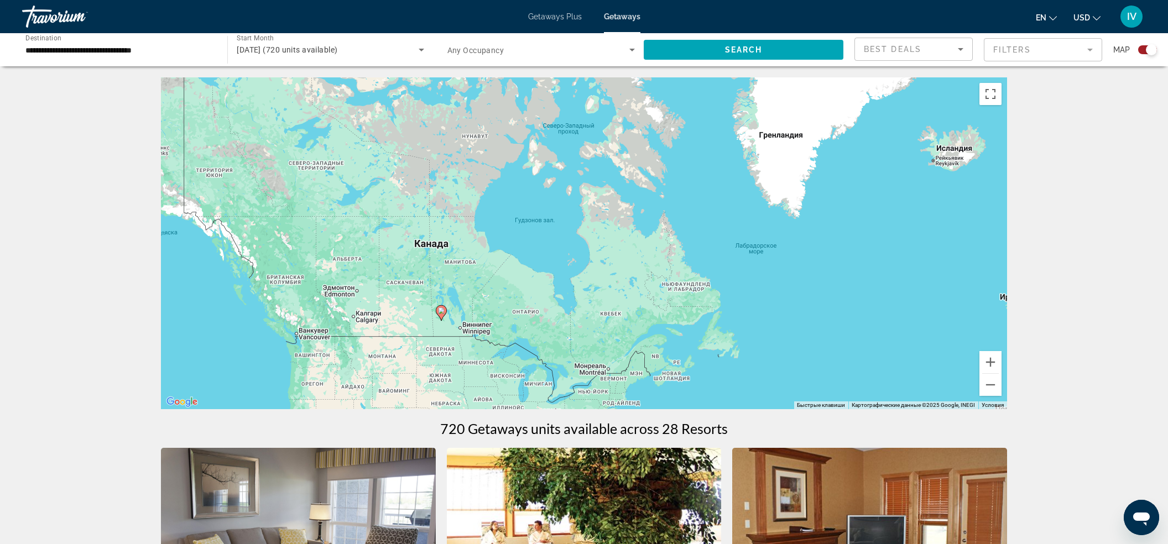
drag, startPoint x: 709, startPoint y: 244, endPoint x: 964, endPoint y: 223, distance: 255.2
click at [976, 223] on div "Чтобы активировать перетаскивание с помощью клавиатуры, нажмите Alt + Ввод. Пос…" at bounding box center [584, 243] width 846 height 332
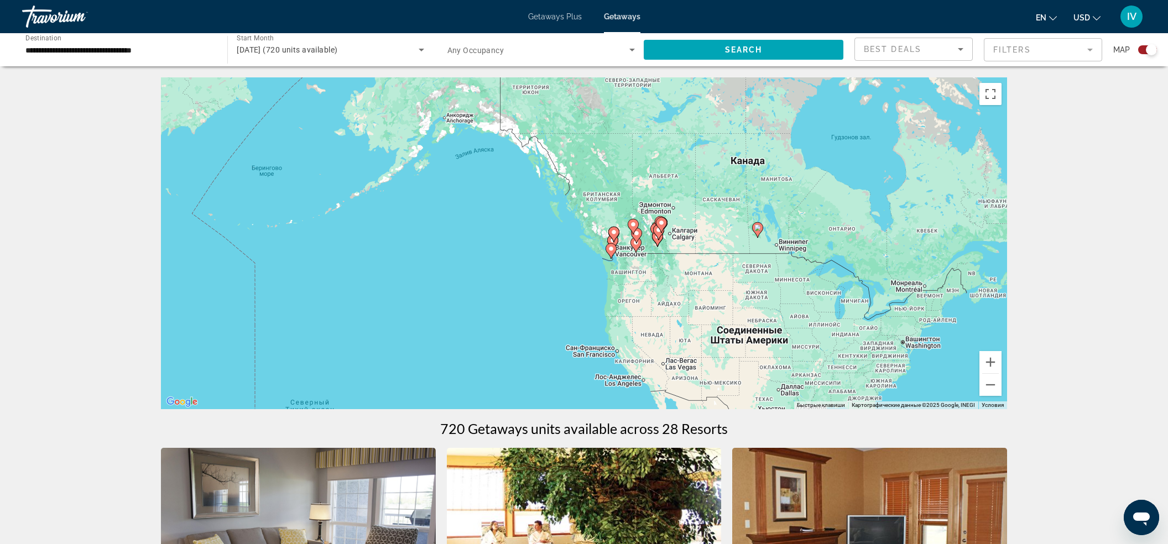
drag, startPoint x: 907, startPoint y: 249, endPoint x: 895, endPoint y: 187, distance: 63.2
click at [892, 186] on div "Чтобы активировать перетаскивание с помощью клавиатуры, нажмите Alt + Ввод. Пос…" at bounding box center [584, 243] width 846 height 332
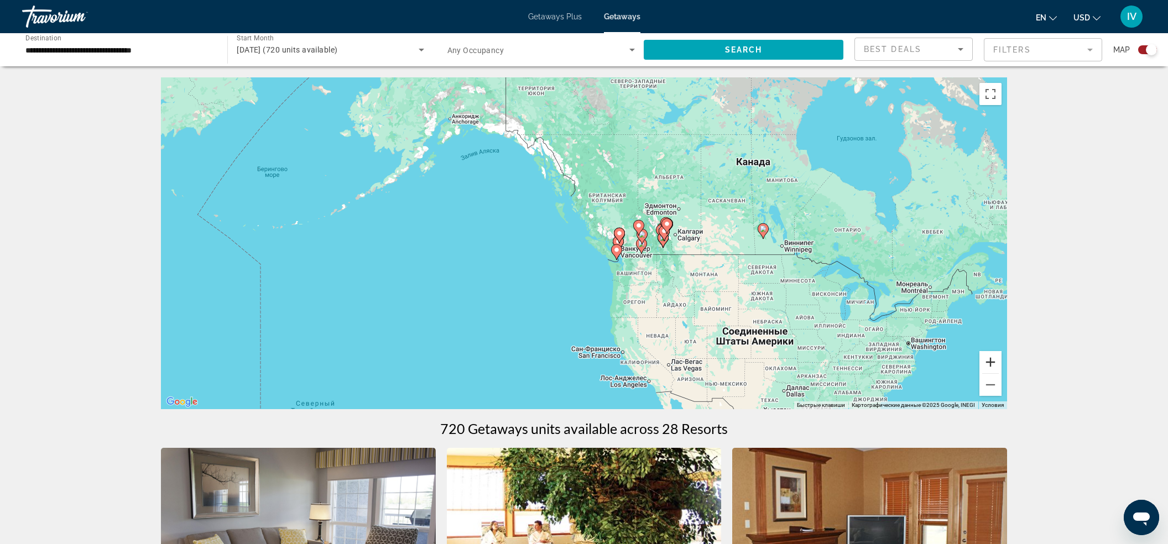
click at [990, 362] on button "Увеличить" at bounding box center [990, 362] width 22 height 22
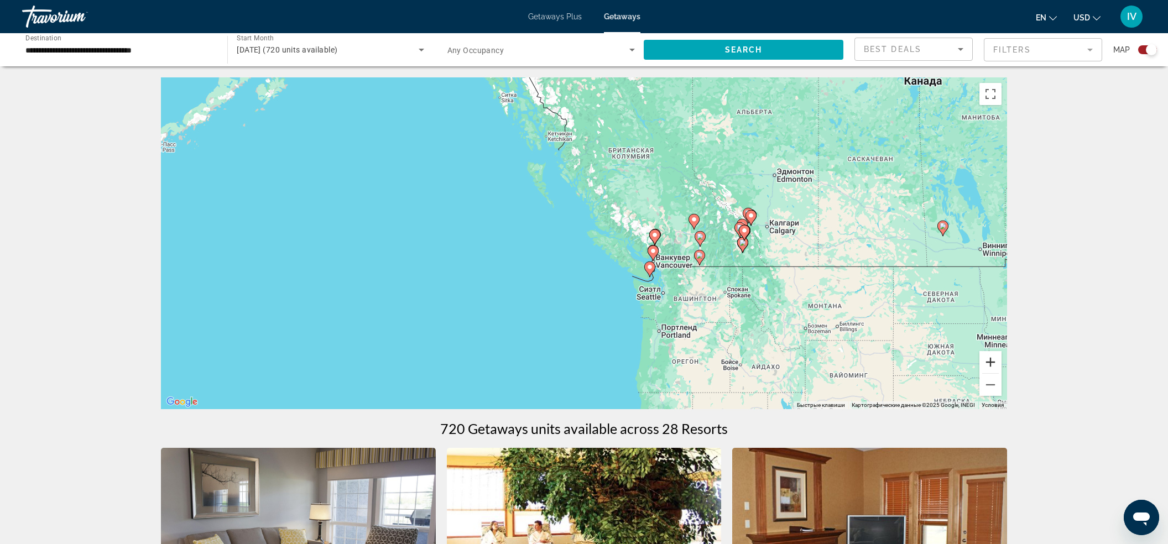
click at [990, 362] on button "Увеличить" at bounding box center [990, 362] width 22 height 22
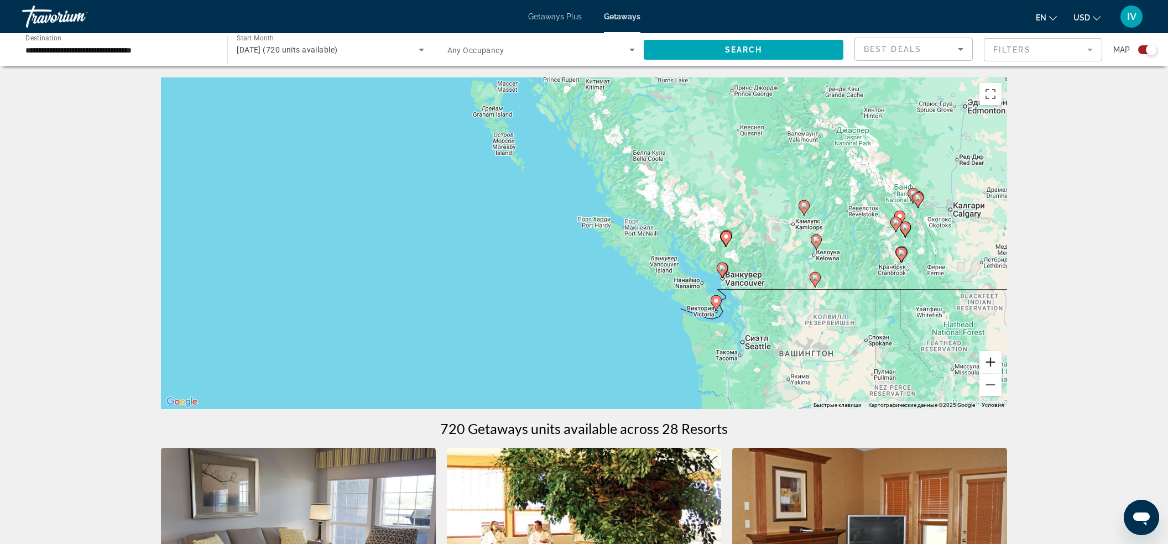
click at [990, 362] on button "Увеличить" at bounding box center [990, 362] width 22 height 22
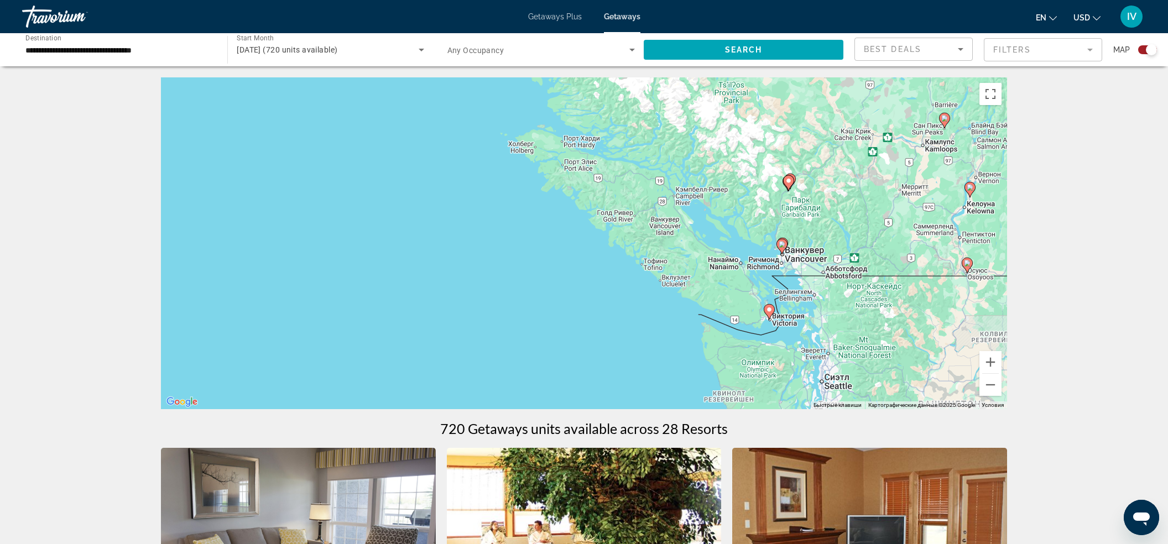
drag, startPoint x: 857, startPoint y: 286, endPoint x: 799, endPoint y: 211, distance: 95.0
click at [799, 211] on div "Чтобы активировать перетаскивание с помощью клавиатуры, нажмите Alt + Ввод. Пос…" at bounding box center [584, 243] width 846 height 332
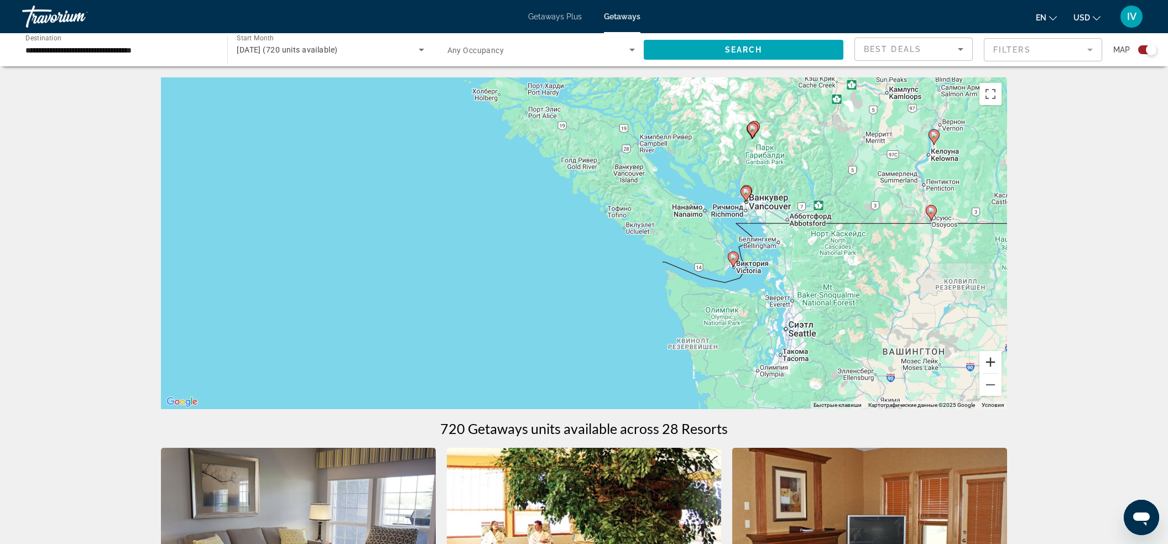
click at [988, 353] on button "Увеличить" at bounding box center [990, 362] width 22 height 22
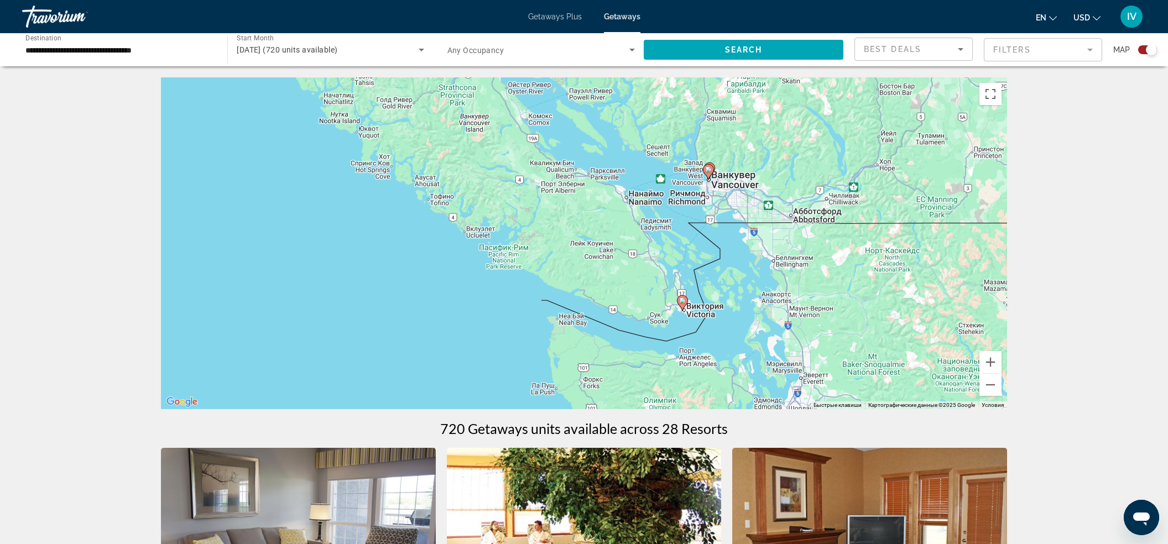
drag, startPoint x: 739, startPoint y: 283, endPoint x: 677, endPoint y: 307, distance: 66.3
click at [677, 306] on div "Чтобы активировать перетаскивание с помощью клавиатуры, нажмите Alt + Ввод. Пос…" at bounding box center [584, 243] width 846 height 332
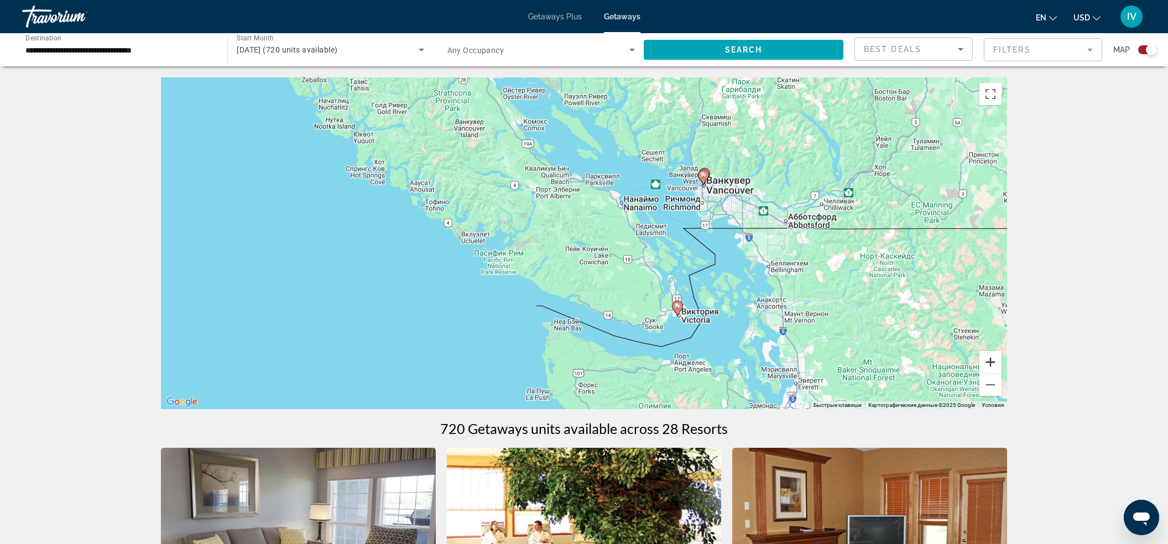
click at [992, 359] on button "Увеличить" at bounding box center [990, 362] width 22 height 22
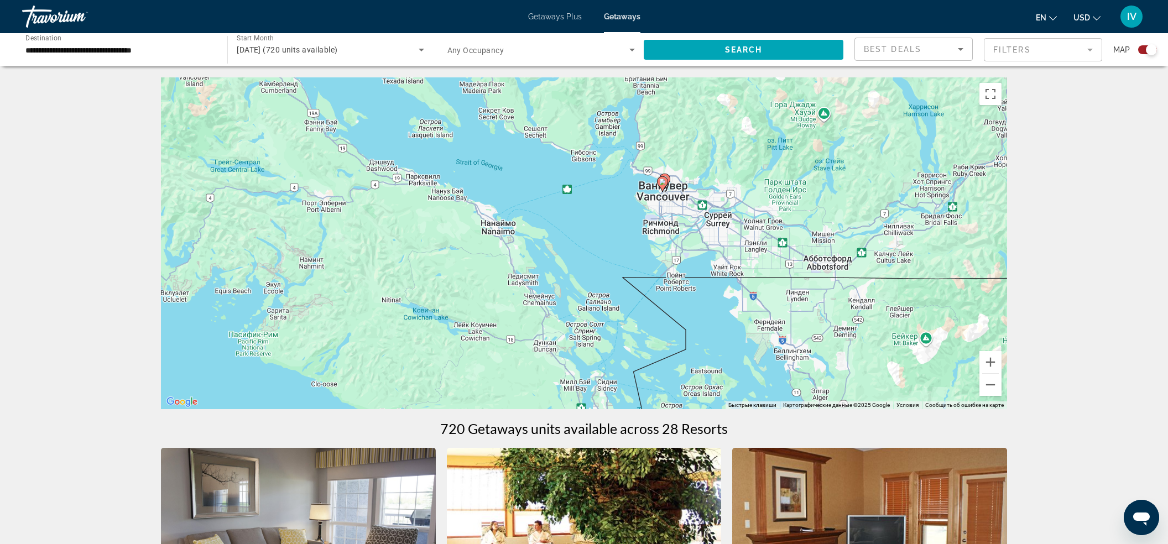
drag, startPoint x: 890, startPoint y: 215, endPoint x: 749, endPoint y: 304, distance: 166.4
click at [714, 287] on div "Чтобы активировать перетаскивание с помощью клавиатуры, нажмите Alt + Ввод. Пос…" at bounding box center [584, 243] width 846 height 332
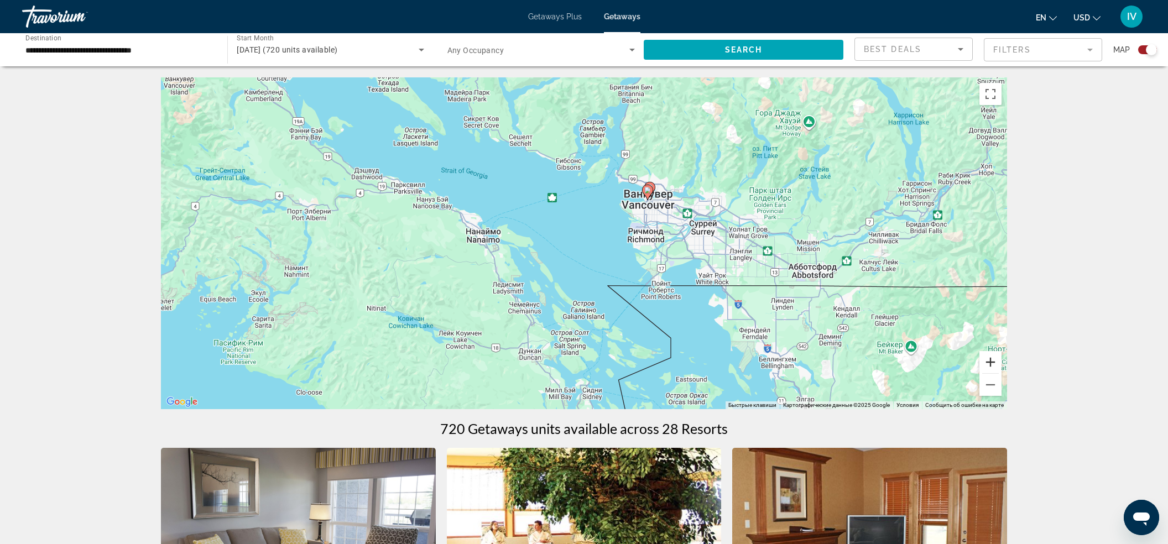
click at [988, 360] on button "Увеличить" at bounding box center [990, 362] width 22 height 22
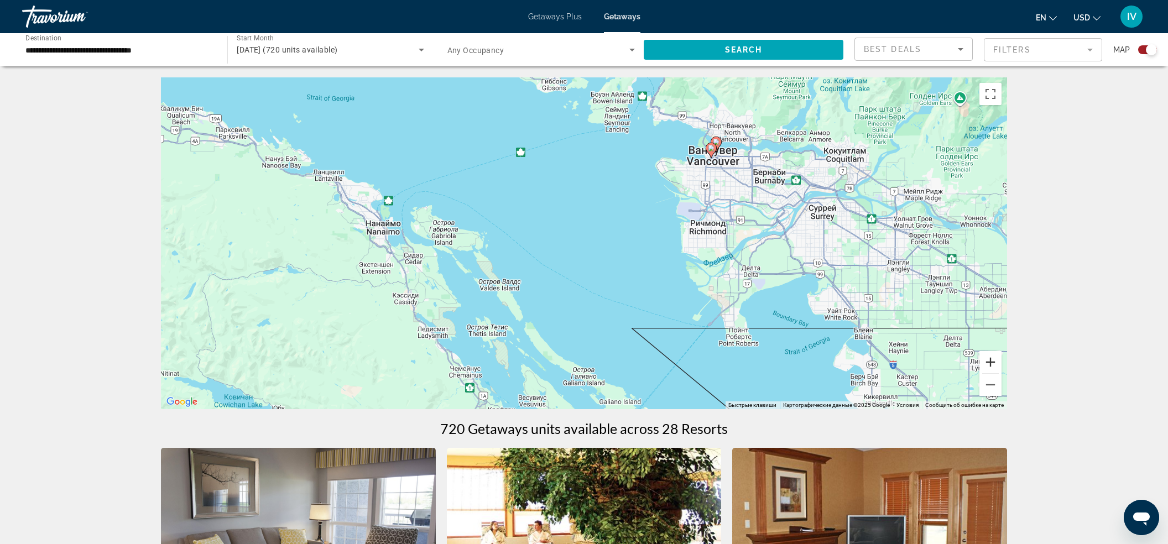
click at [990, 360] on button "Увеличить" at bounding box center [990, 362] width 22 height 22
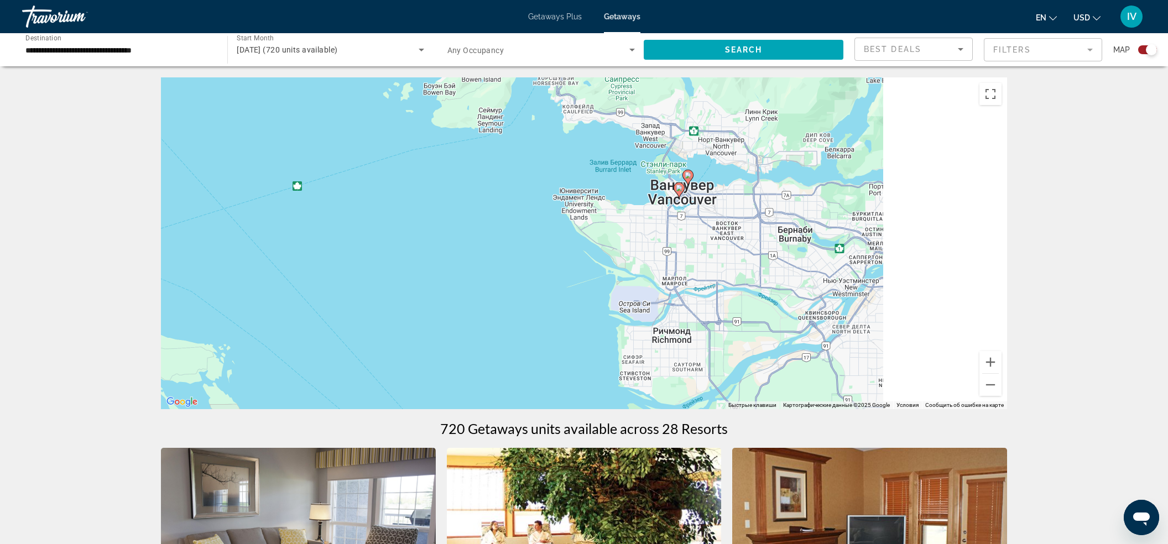
drag, startPoint x: 921, startPoint y: 242, endPoint x: 793, endPoint y: 357, distance: 171.8
click at [762, 369] on div "Чтобы активировать перетаскивание с помощью клавиатуры, нажмите Alt + Ввод. Пос…" at bounding box center [584, 243] width 846 height 332
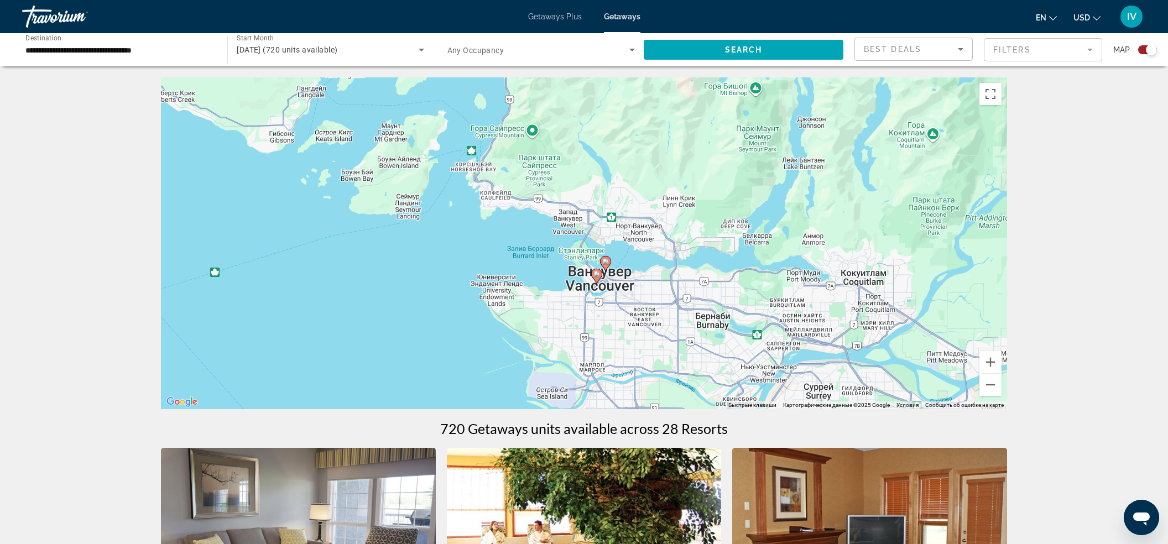
drag, startPoint x: 821, startPoint y: 323, endPoint x: 898, endPoint y: 282, distance: 87.5
click at [893, 279] on div "Чтобы активировать перетаскивание с помощью клавиатуры, нажмите Alt + Ввод. Пос…" at bounding box center [584, 243] width 846 height 332
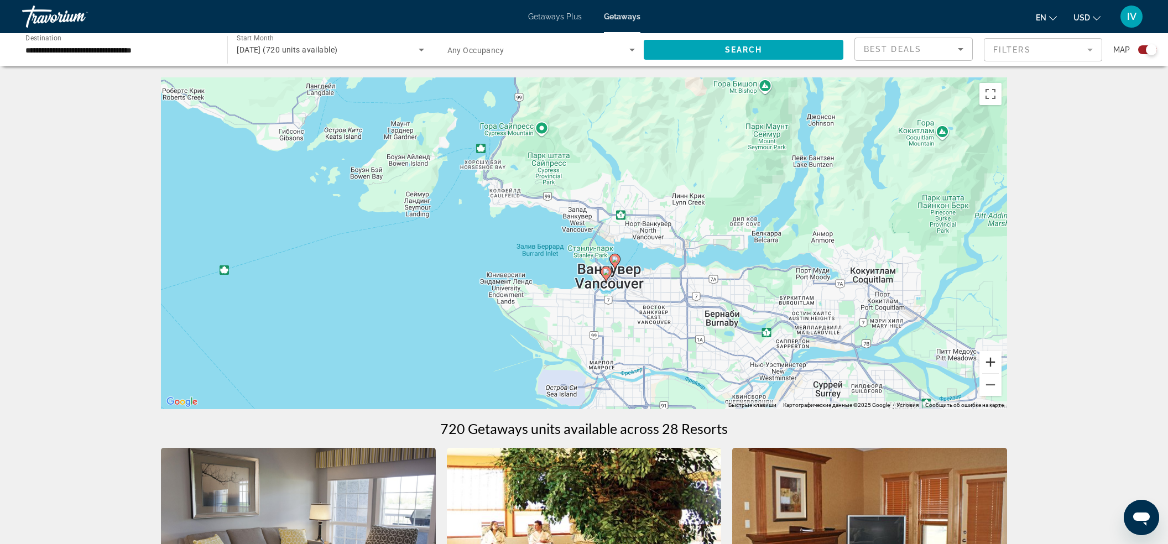
click at [990, 365] on button "Увеличить" at bounding box center [990, 362] width 22 height 22
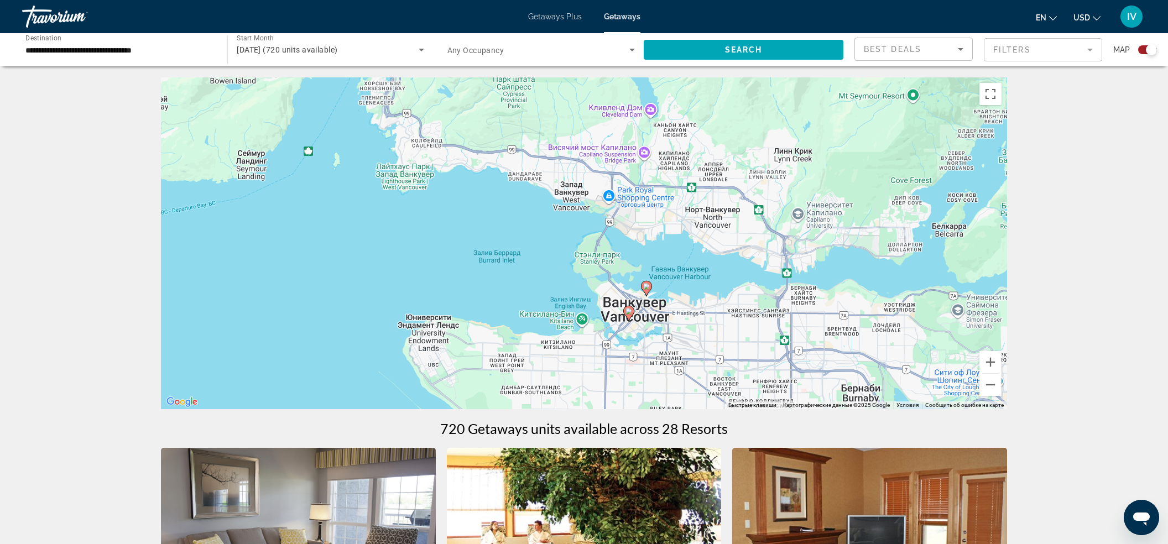
click at [647, 289] on image "Main content" at bounding box center [646, 286] width 7 height 7
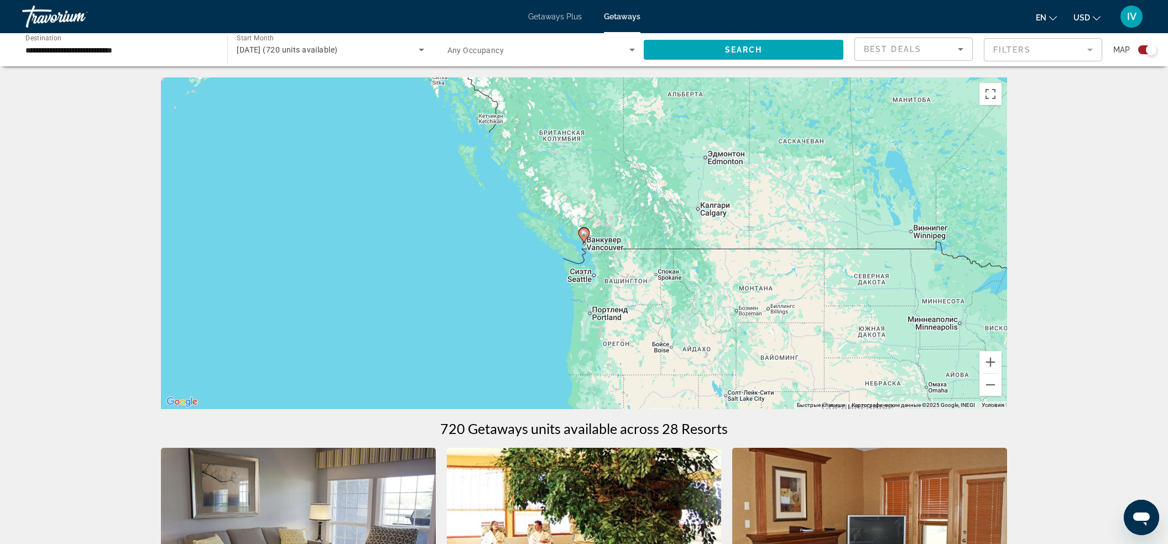
click at [587, 242] on gmp-advanced-marker "Main content" at bounding box center [583, 235] width 11 height 17
type input "**********"
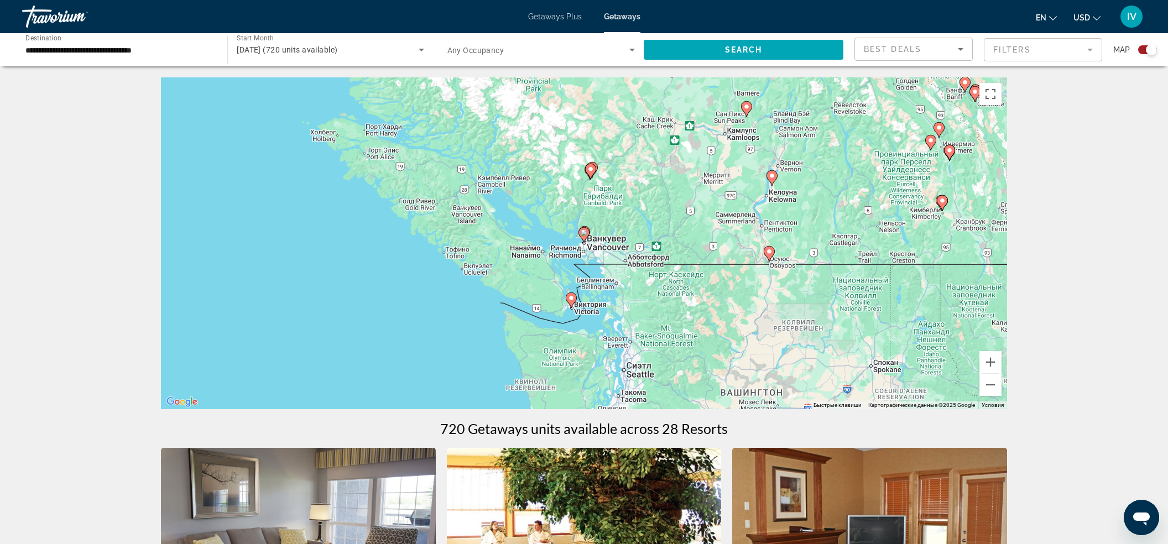
click at [585, 240] on gmp-advanced-marker "Main content" at bounding box center [583, 235] width 11 height 17
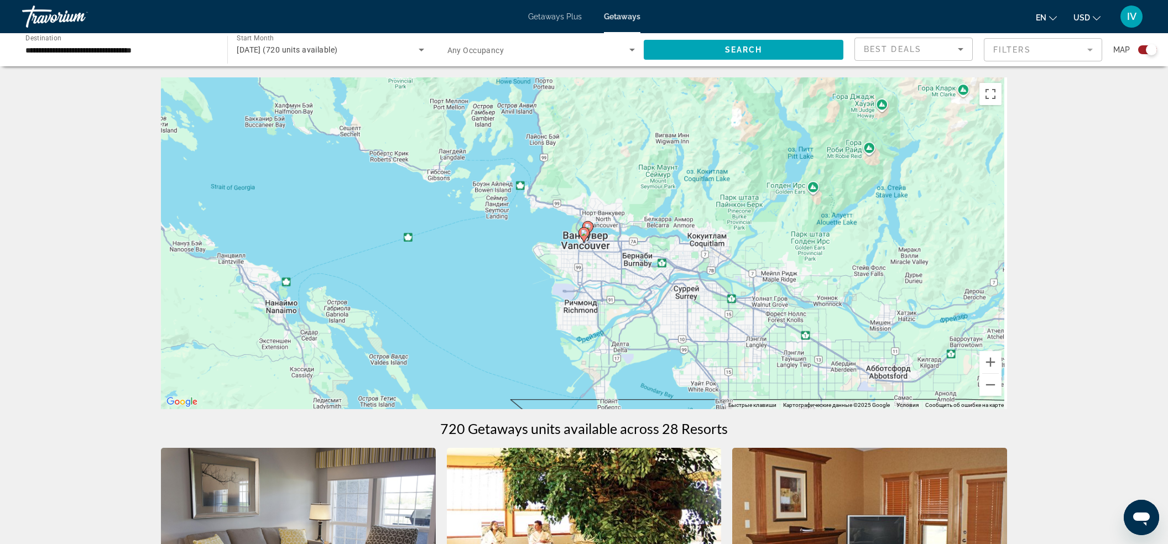
click at [585, 239] on icon "Main content" at bounding box center [583, 234] width 11 height 15
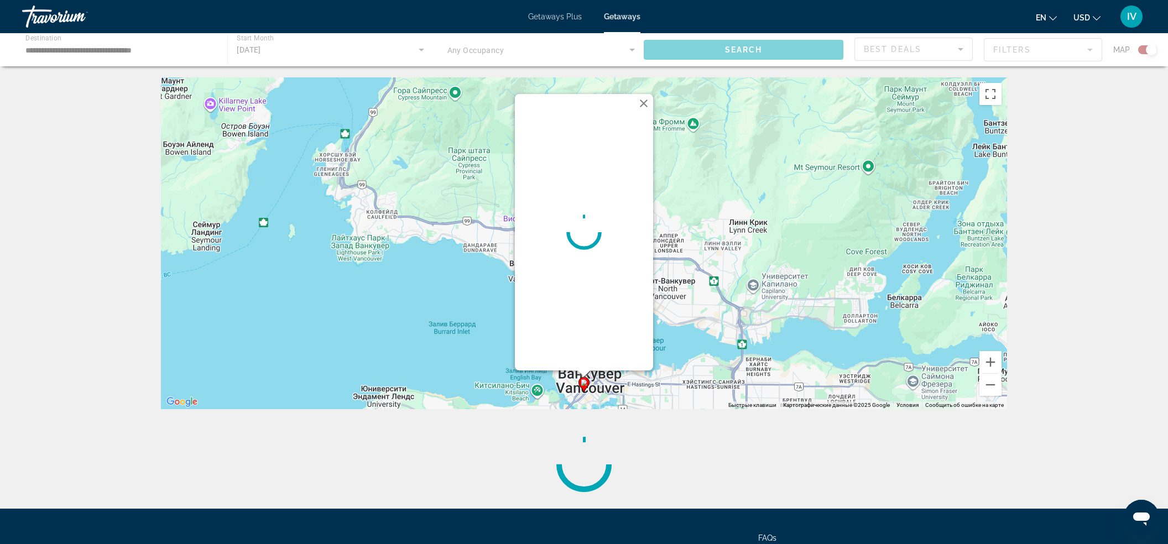
click at [646, 100] on button "Закрыть" at bounding box center [643, 103] width 17 height 17
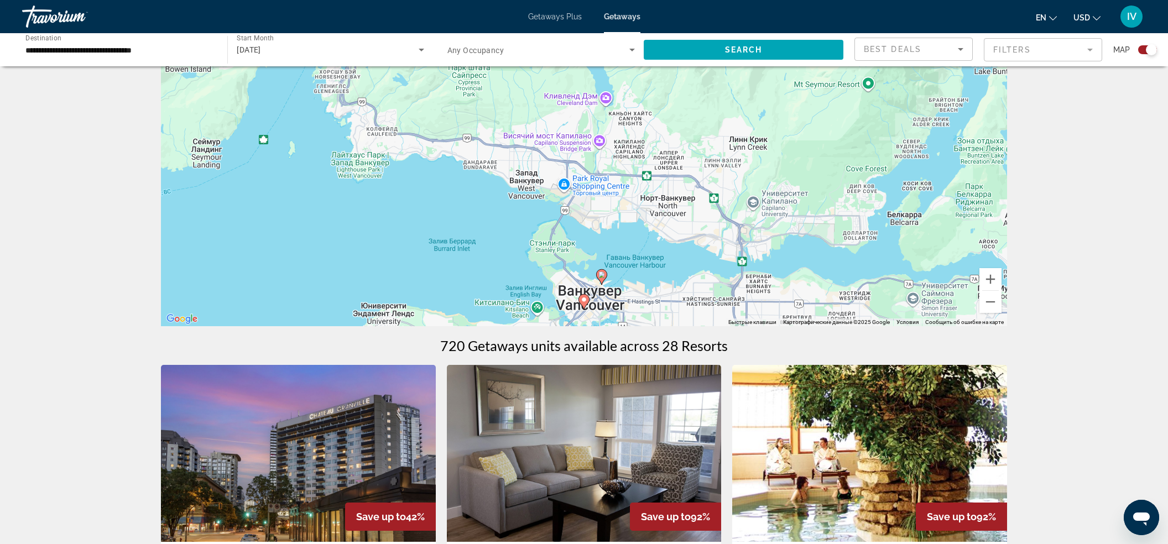
scroll to position [96, 0]
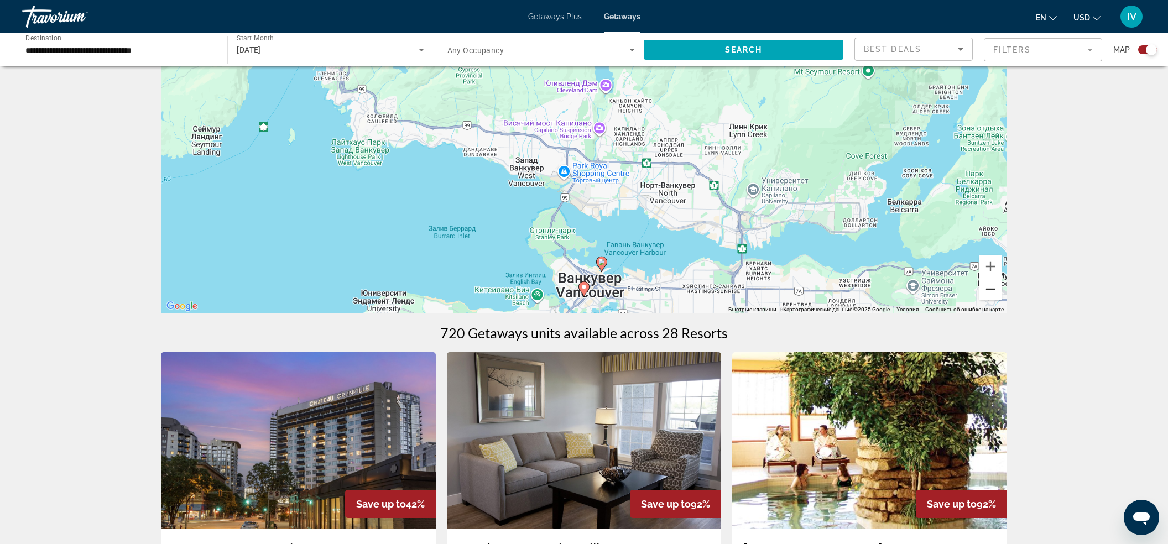
click at [996, 286] on button "Уменьшить" at bounding box center [990, 289] width 22 height 22
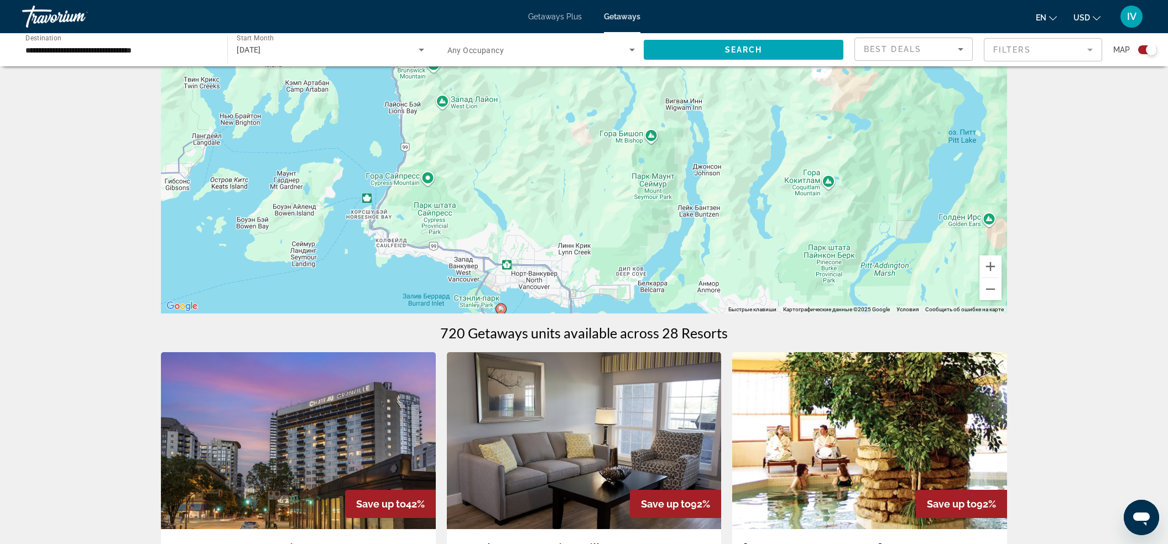
drag, startPoint x: 727, startPoint y: 204, endPoint x: 642, endPoint y: 301, distance: 129.3
click at [641, 302] on div "Чтобы активировать перетаскивание с помощью клавиатуры, нажмите Alt + Ввод. Пос…" at bounding box center [584, 148] width 846 height 332
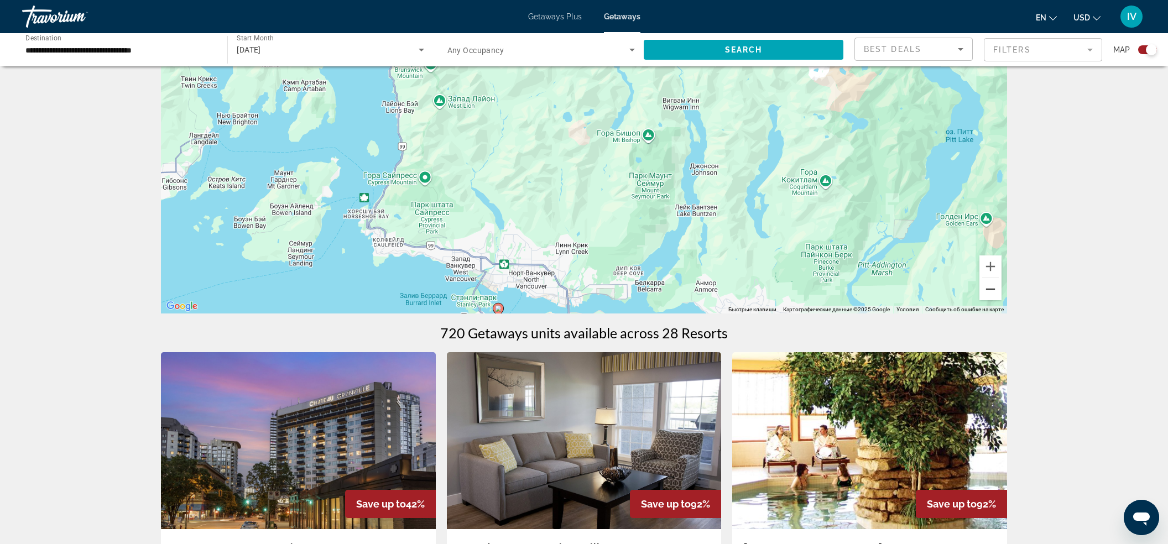
click at [984, 289] on button "Уменьшить" at bounding box center [990, 289] width 22 height 22
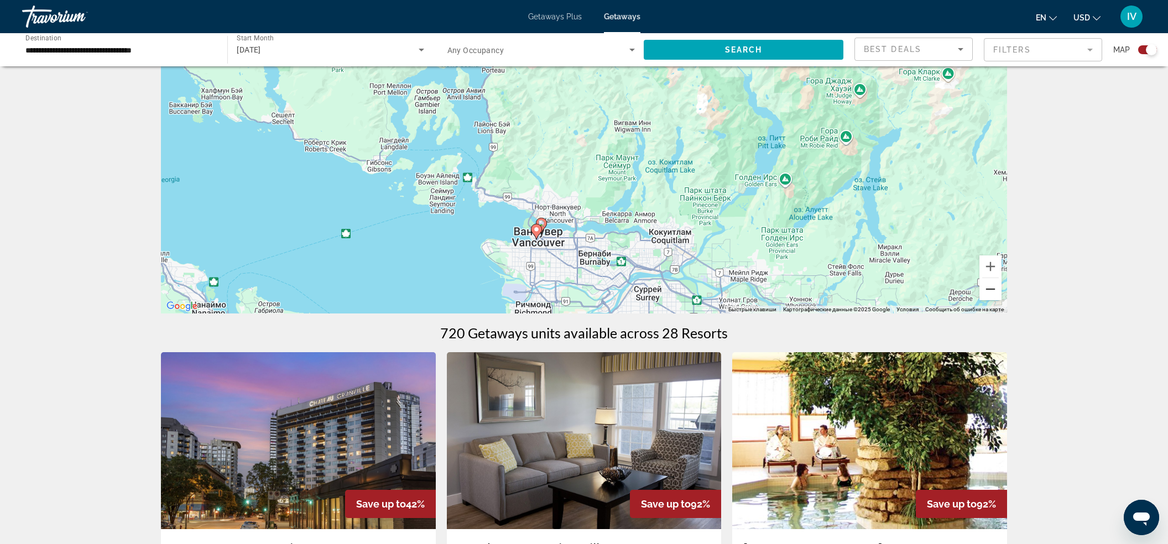
click at [1000, 289] on button "Уменьшить" at bounding box center [990, 289] width 22 height 22
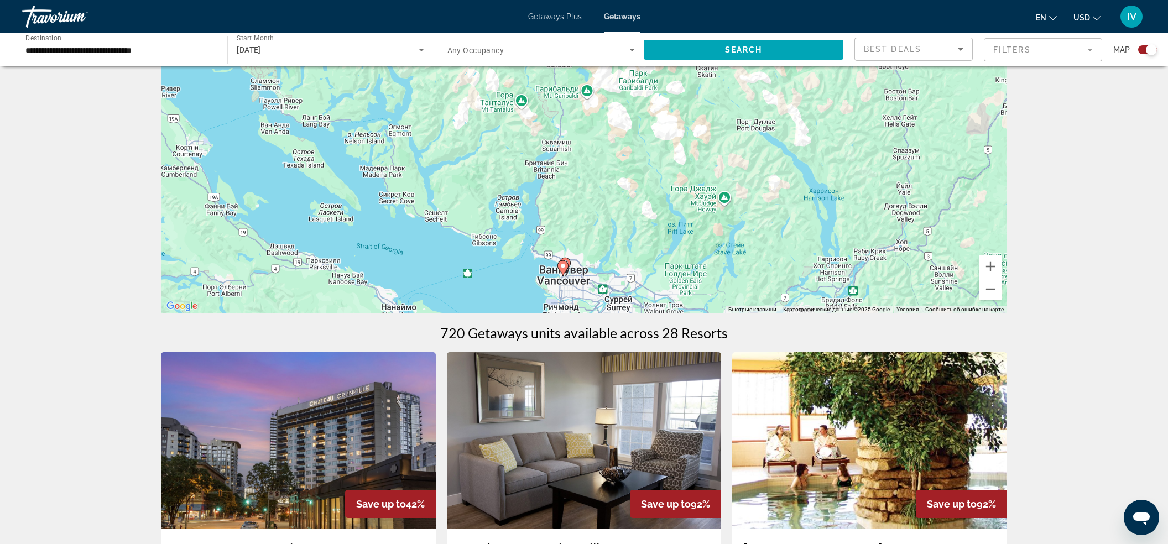
drag, startPoint x: 730, startPoint y: 240, endPoint x: 742, endPoint y: 347, distance: 107.4
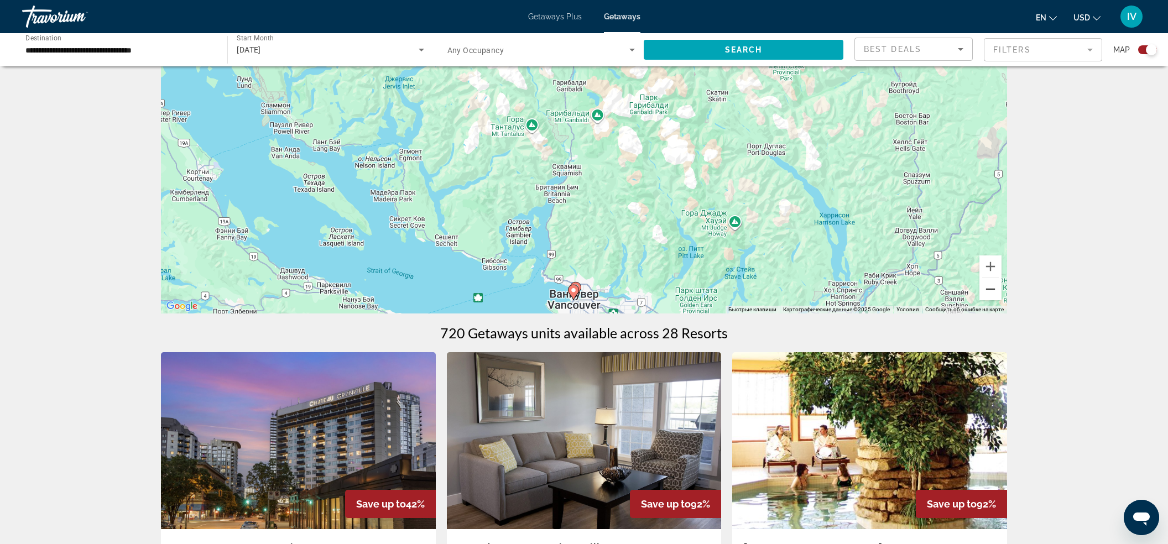
click at [998, 289] on button "Уменьшить" at bounding box center [990, 289] width 22 height 22
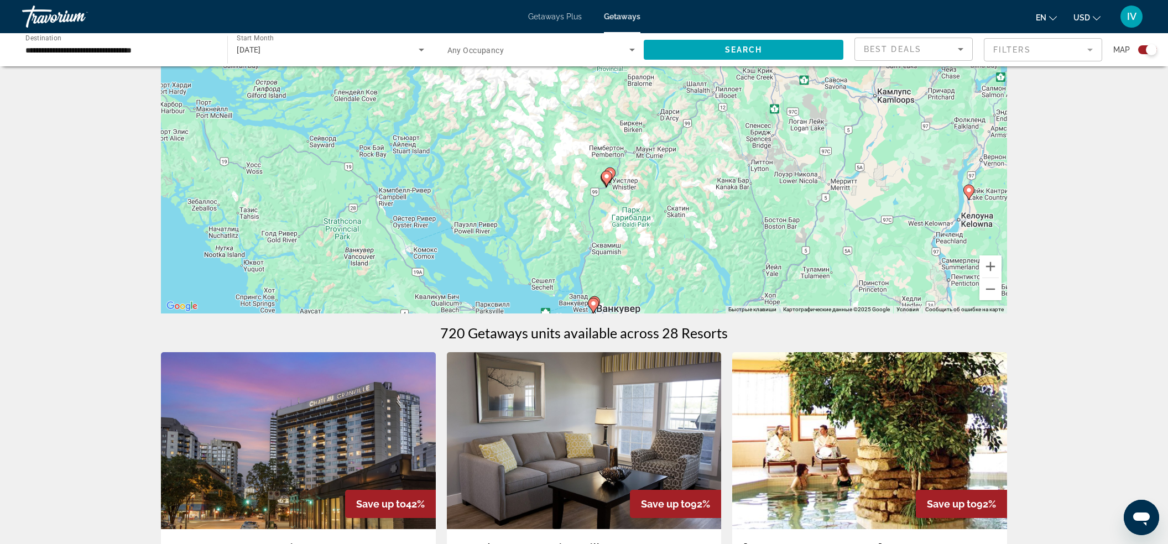
drag, startPoint x: 577, startPoint y: 118, endPoint x: 647, endPoint y: 211, distance: 116.3
click at [594, 212] on div "Чтобы активировать перетаскивание с помощью клавиатуры, нажмите Alt + Ввод. Пос…" at bounding box center [584, 148] width 846 height 332
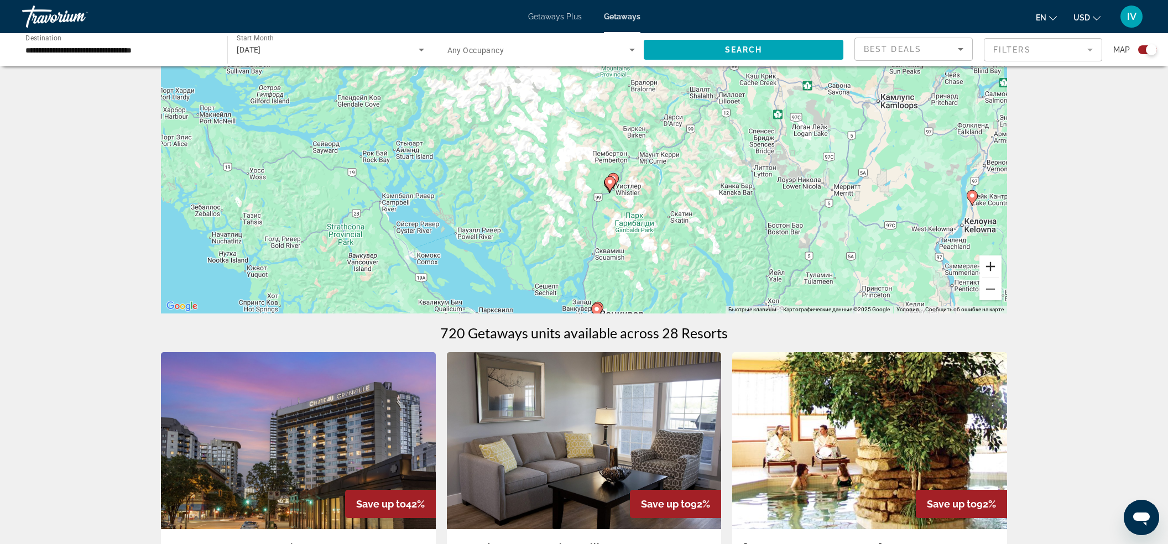
click at [998, 265] on button "Увеличить" at bounding box center [990, 266] width 22 height 22
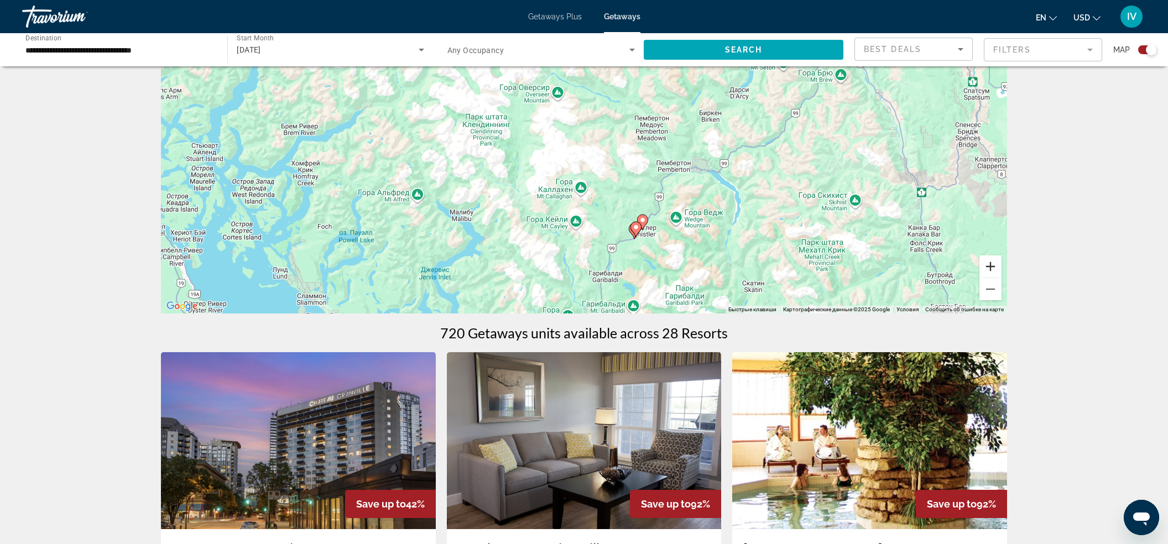
click at [995, 264] on button "Увеличить" at bounding box center [990, 266] width 22 height 22
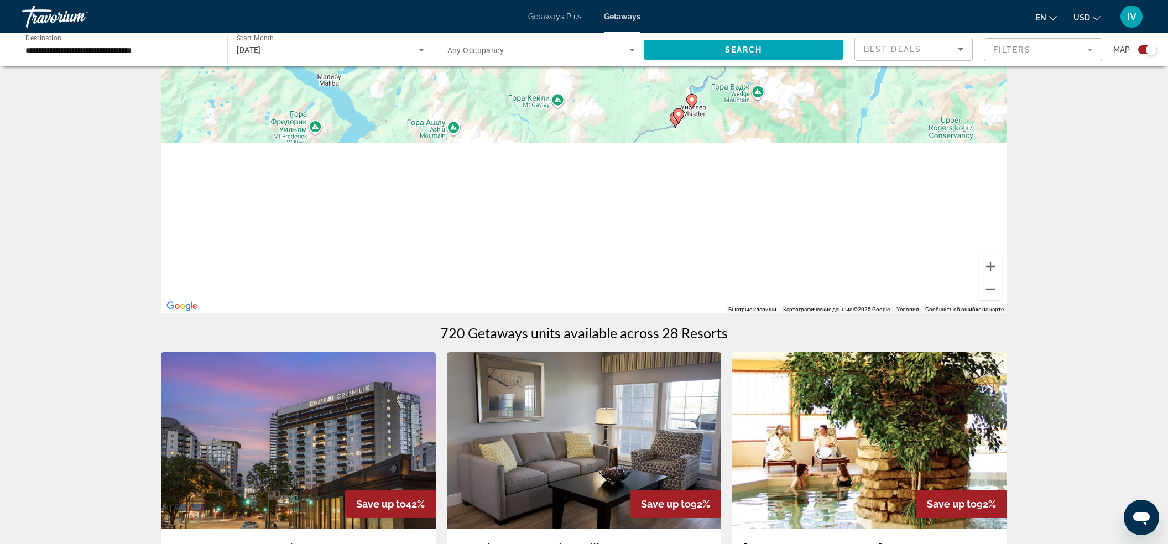
drag, startPoint x: 808, startPoint y: 252, endPoint x: 790, endPoint y: 31, distance: 221.9
click at [791, 29] on div "**********" at bounding box center [584, 176] width 1168 height 544
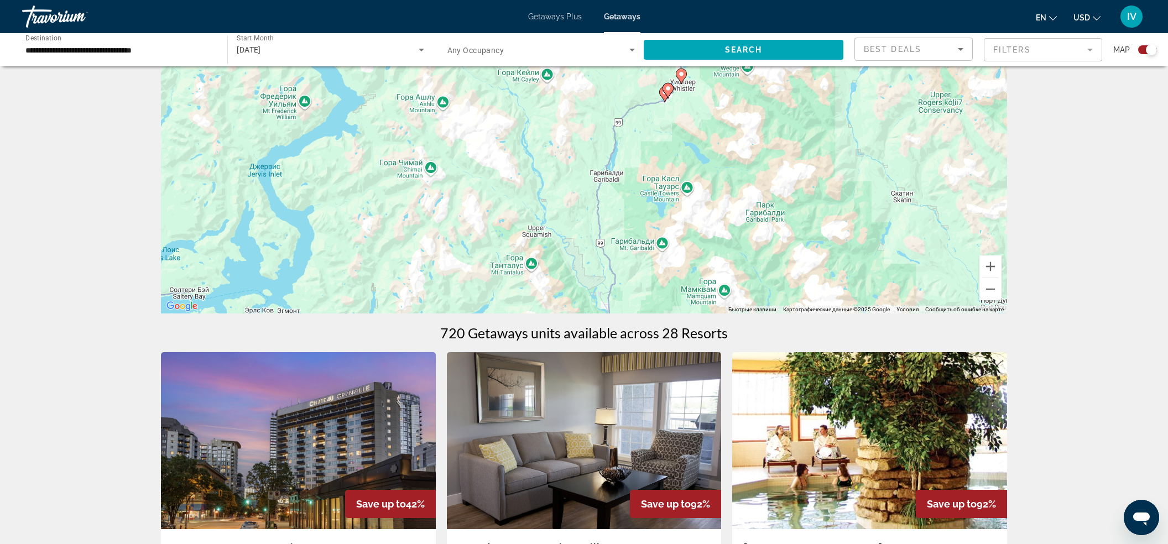
drag, startPoint x: 790, startPoint y: 79, endPoint x: 920, endPoint y: 210, distance: 184.9
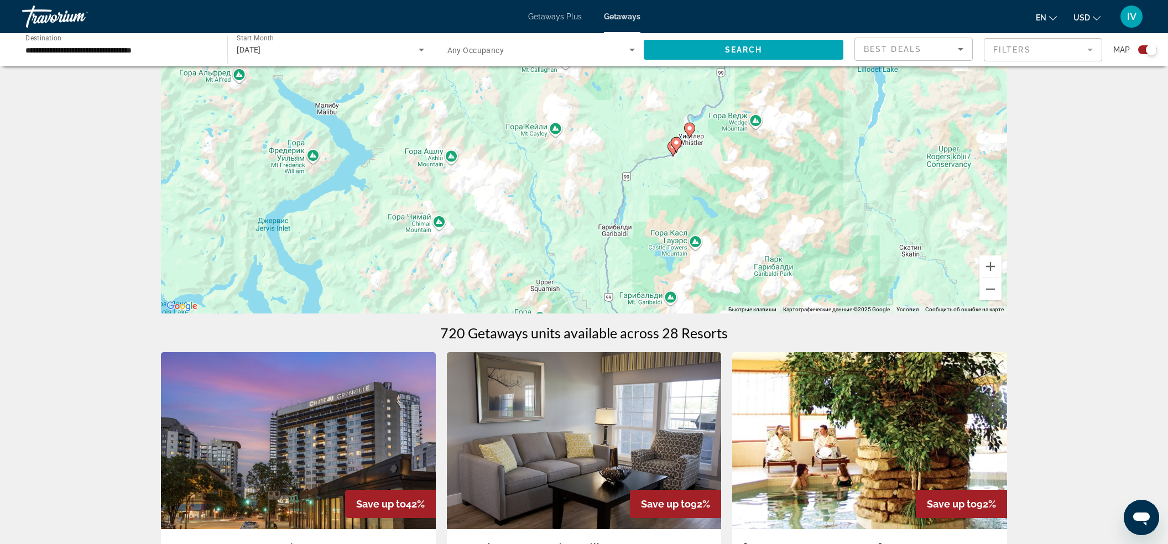
drag, startPoint x: 909, startPoint y: 226, endPoint x: 919, endPoint y: 264, distance: 38.9
click at [925, 271] on div "Чтобы активировать перетаскивание с помощью клавиатуры, нажмите Alt + Ввод. Пос…" at bounding box center [584, 148] width 846 height 332
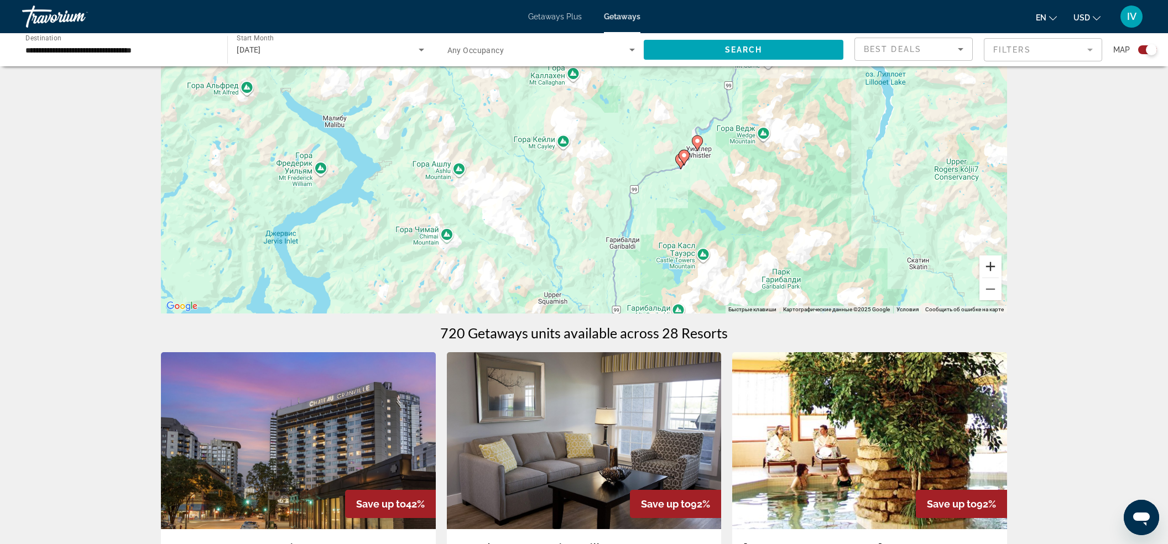
click at [1000, 269] on button "Увеличить" at bounding box center [990, 266] width 22 height 22
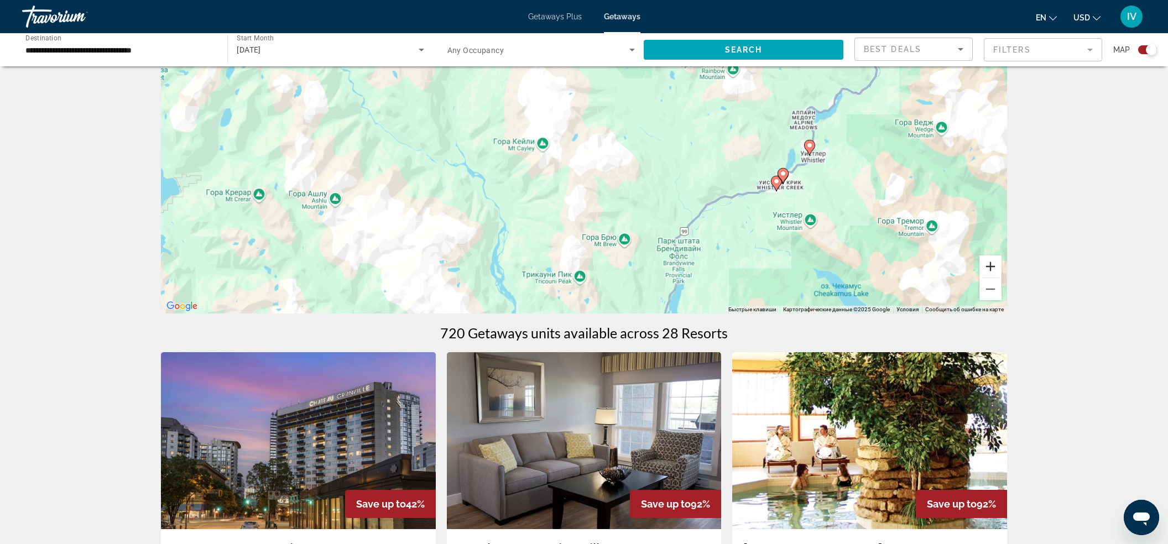
click at [1000, 269] on button "Увеличить" at bounding box center [990, 266] width 22 height 22
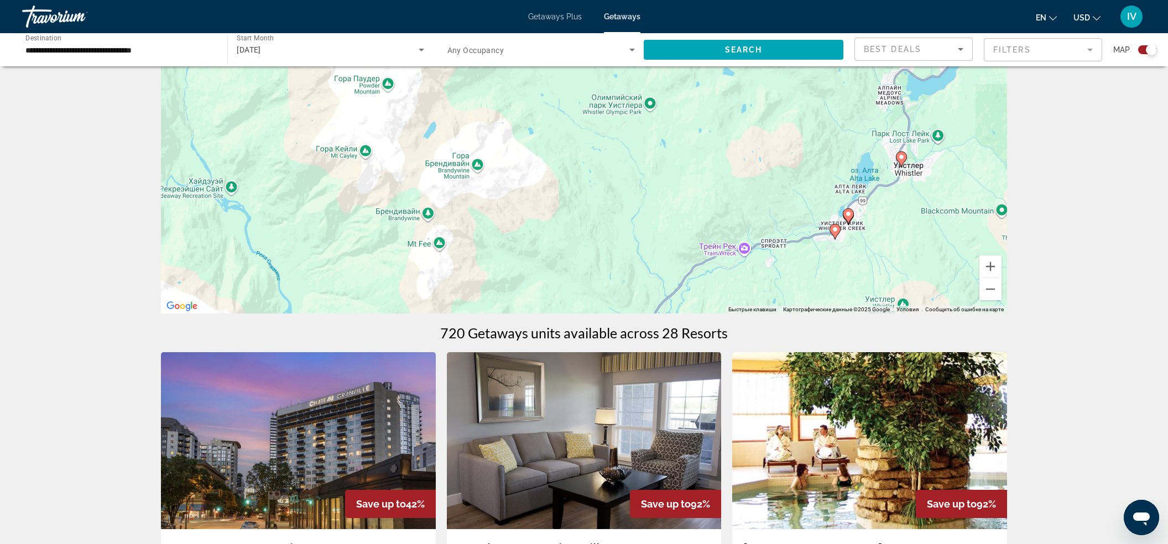
drag, startPoint x: 924, startPoint y: 238, endPoint x: 823, endPoint y: 232, distance: 100.8
click at [807, 234] on div "Чтобы активировать перетаскивание с помощью клавиатуры, нажмите Alt + Ввод. Пос…" at bounding box center [584, 148] width 846 height 332
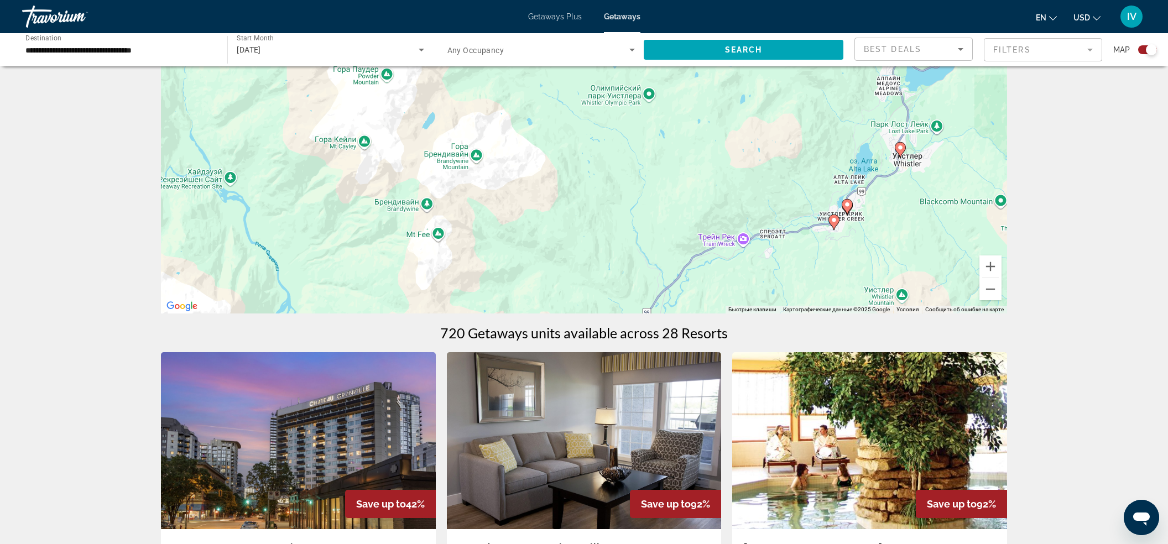
click at [848, 203] on image "Main content" at bounding box center [847, 204] width 7 height 7
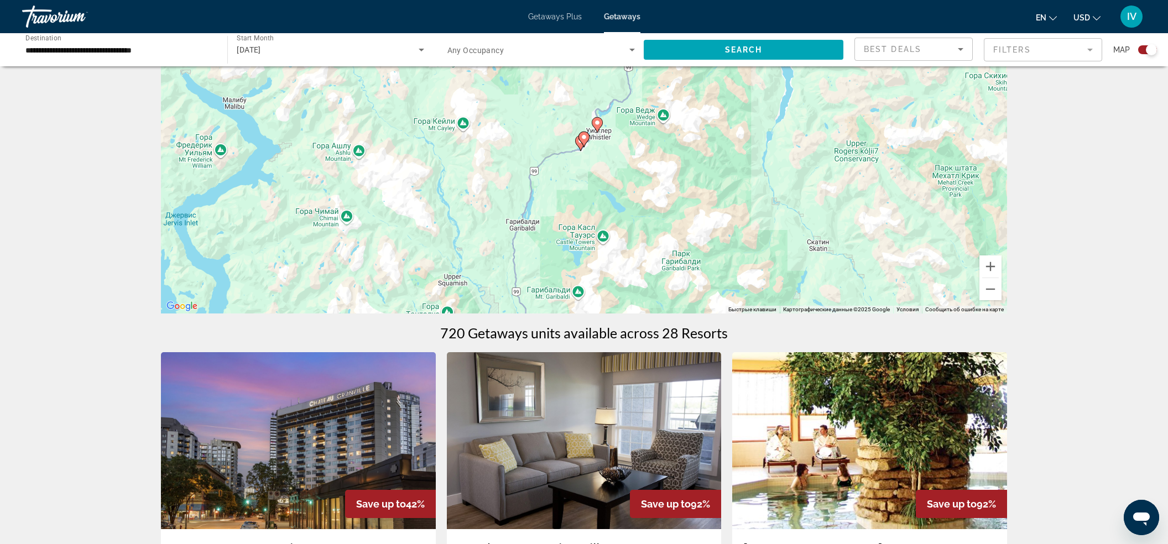
click at [582, 138] on image "Main content" at bounding box center [583, 137] width 7 height 7
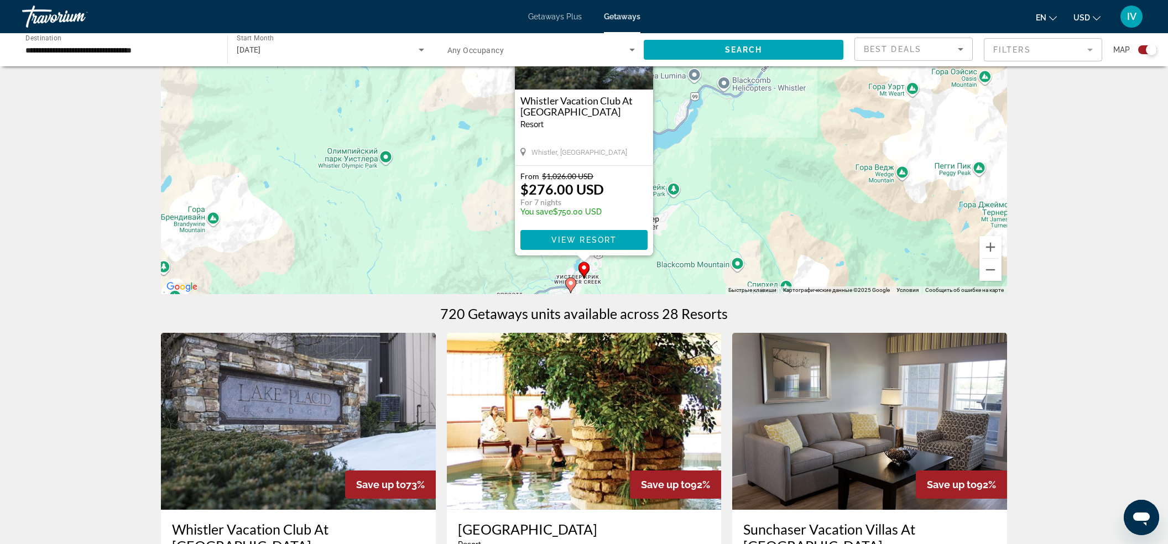
scroll to position [118, 0]
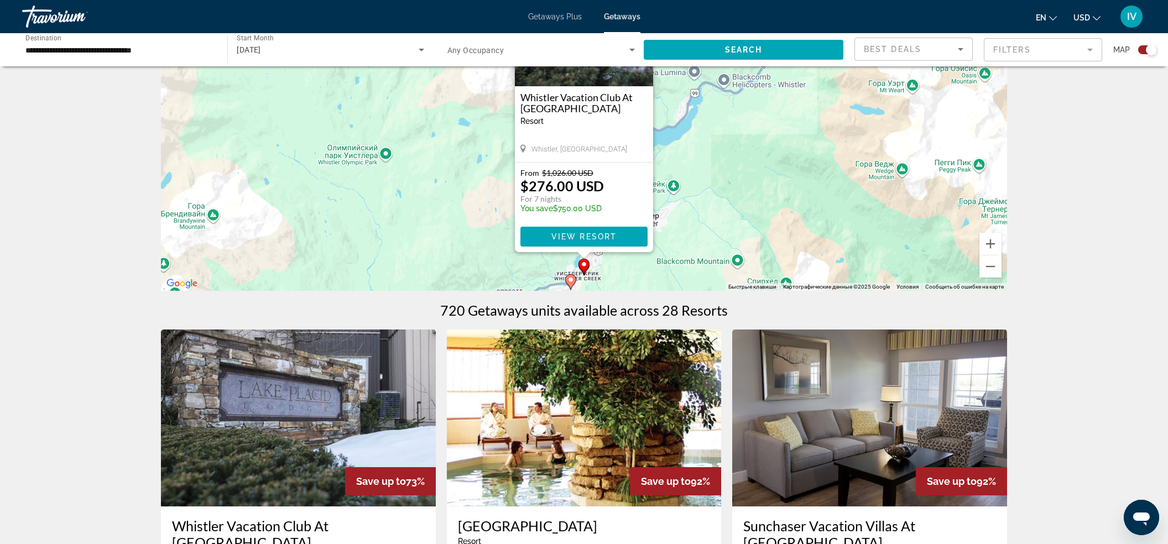
click at [572, 281] on image "Main content" at bounding box center [570, 279] width 7 height 7
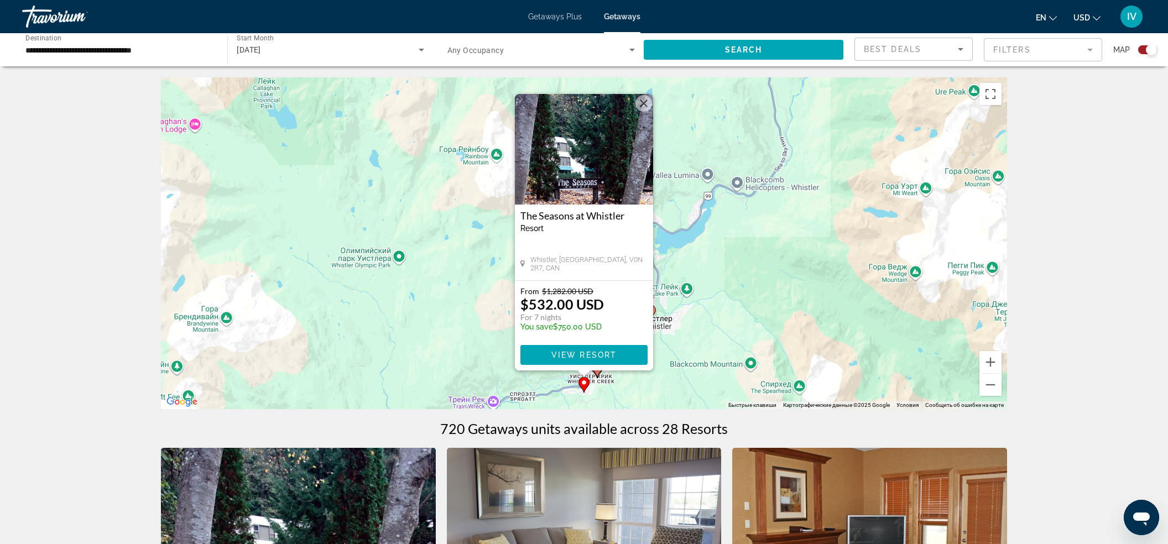
scroll to position [49, 0]
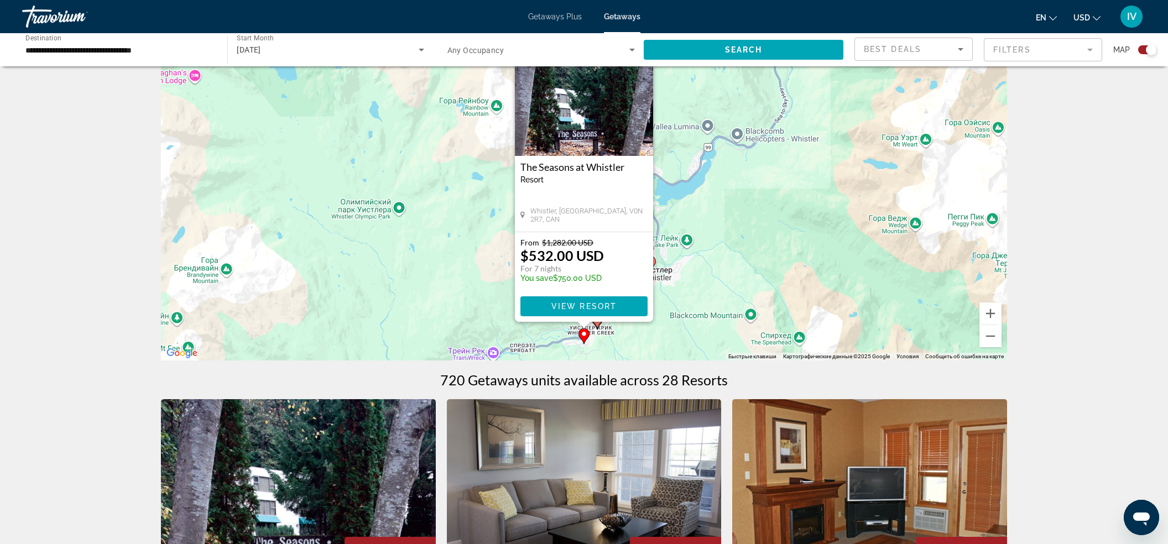
click at [657, 268] on div "Для навигации используйте клавиши со стрелками. Чтобы активировать перетаскиван…" at bounding box center [584, 195] width 846 height 332
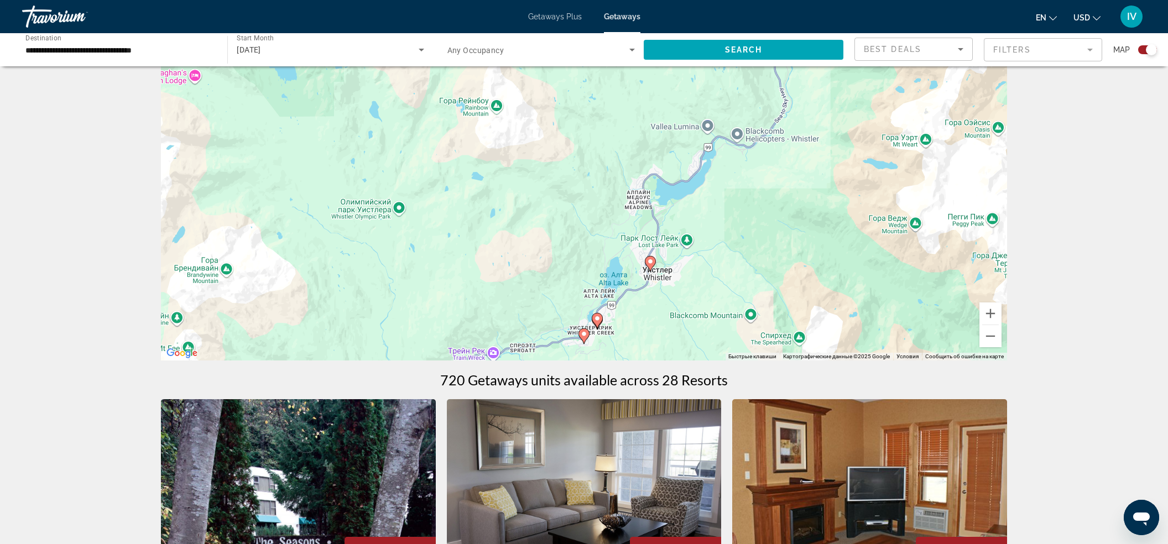
click at [652, 268] on icon "Main content" at bounding box center [650, 263] width 11 height 15
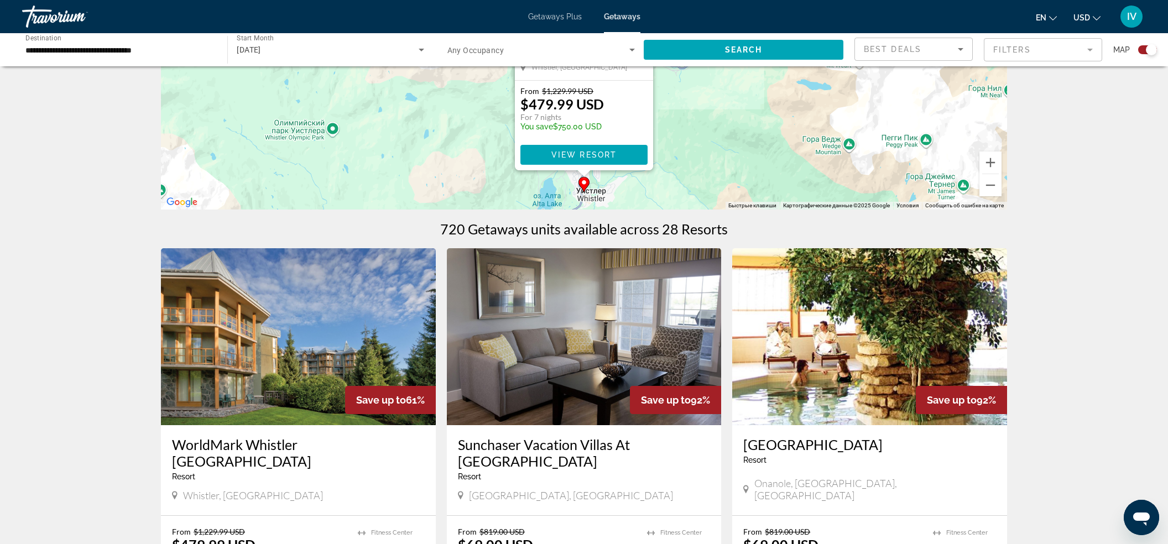
scroll to position [195, 0]
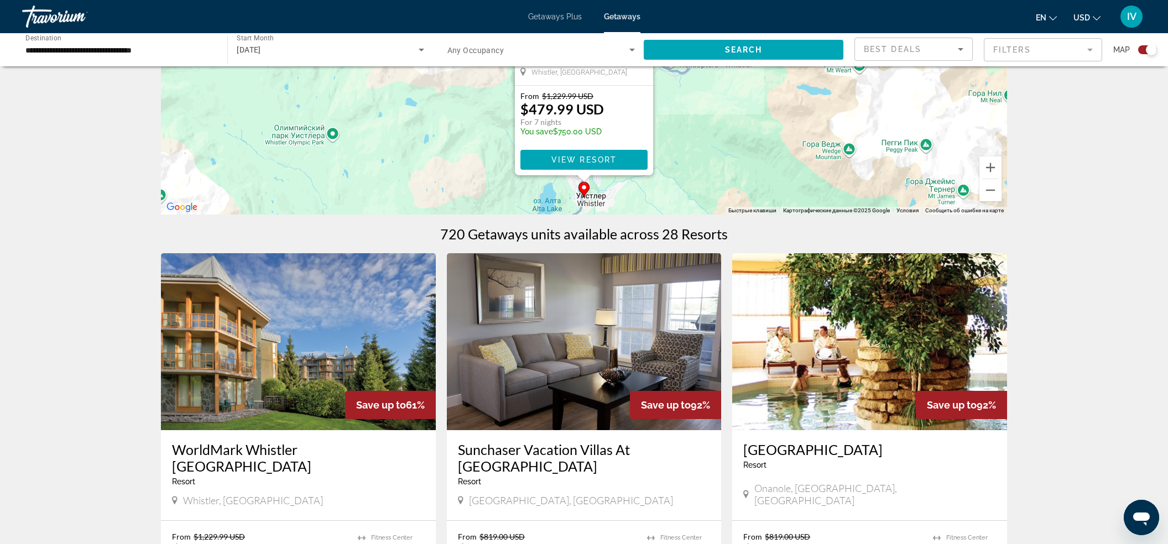
click at [619, 200] on div "Чтобы активировать перетаскивание с помощью клавиатуры, нажмите Alt + Ввод. Пос…" at bounding box center [584, 49] width 846 height 332
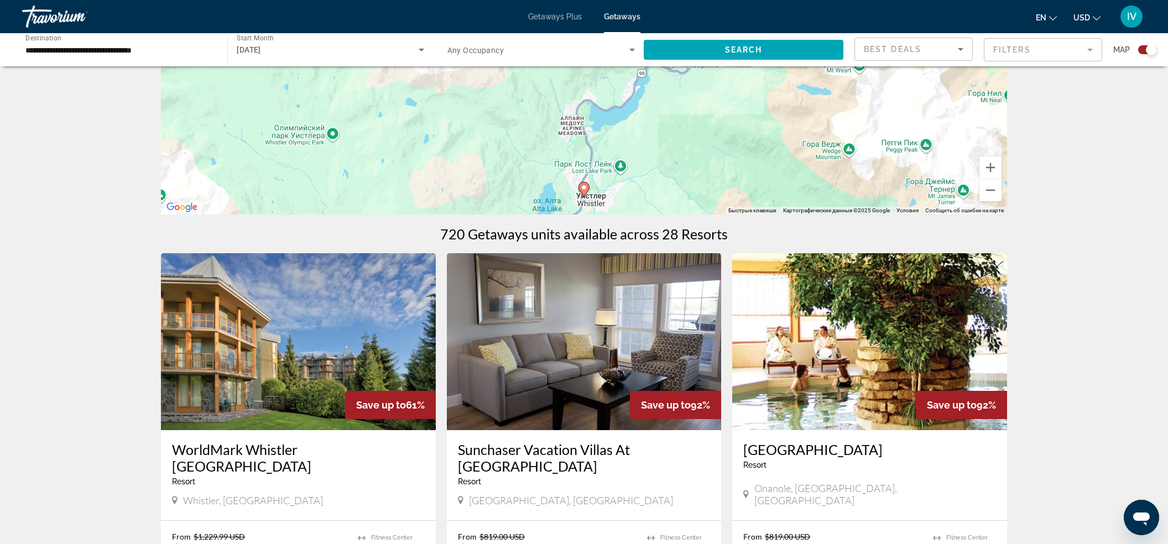
scroll to position [45, 0]
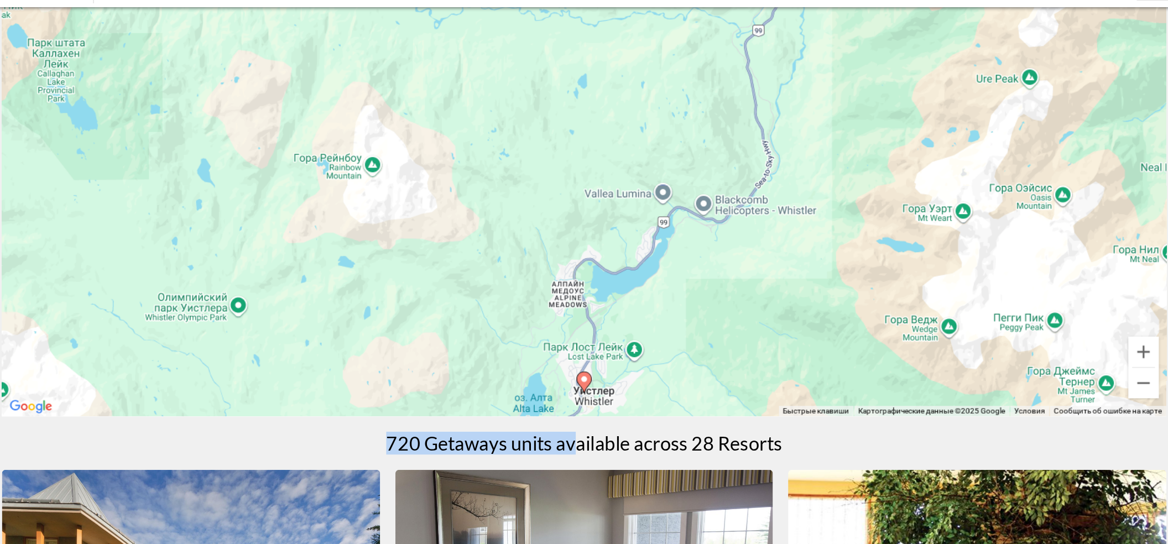
drag, startPoint x: 578, startPoint y: 374, endPoint x: 587, endPoint y: 342, distance: 33.3
click at [995, 344] on button "Уменьшить" at bounding box center [990, 339] width 22 height 22
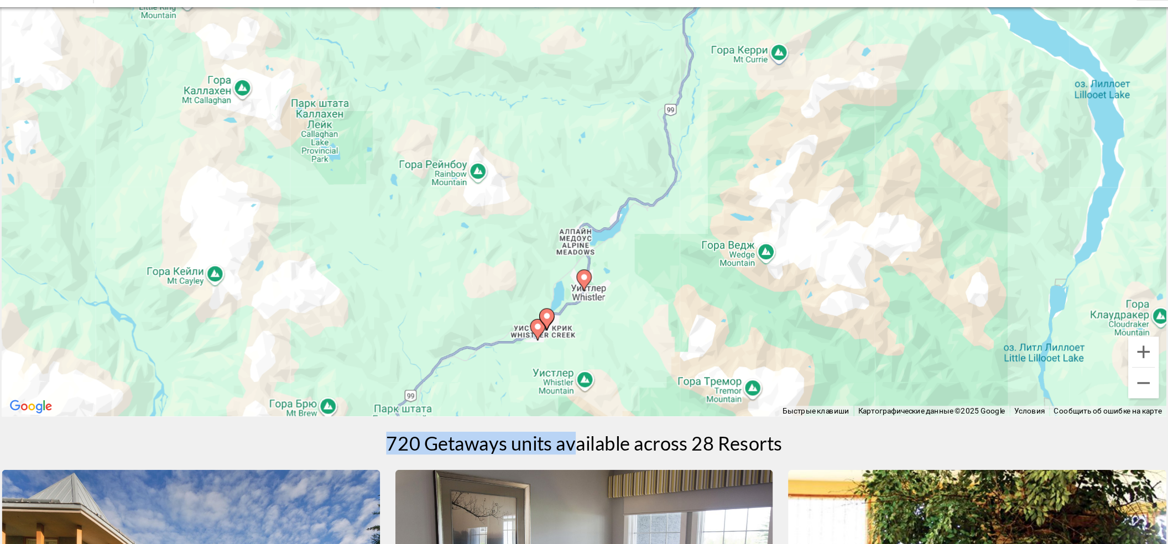
click at [558, 292] on image "Main content" at bounding box center [556, 290] width 7 height 7
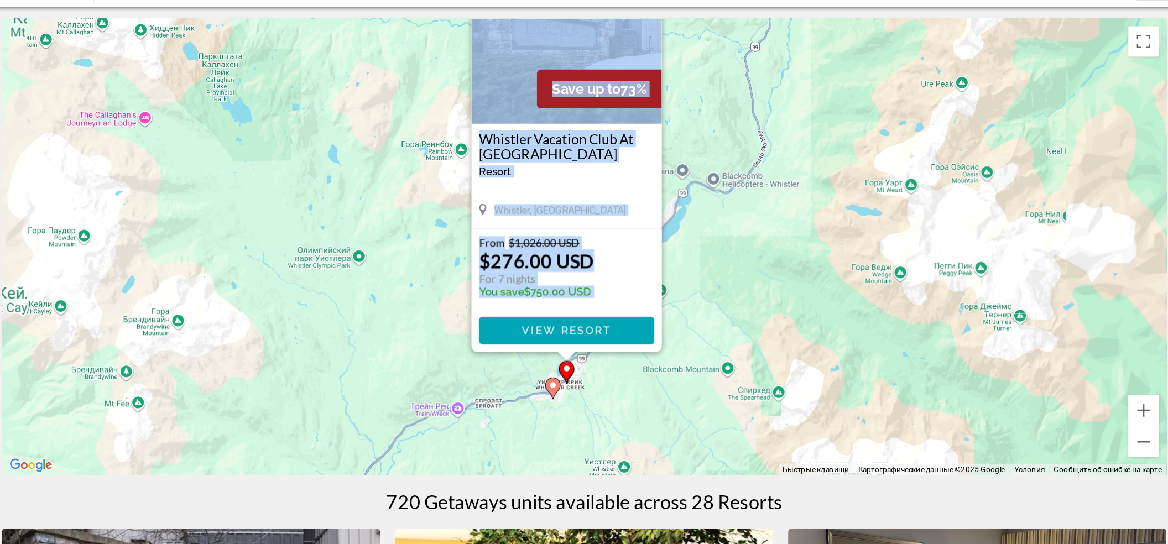
scroll to position [0, 0]
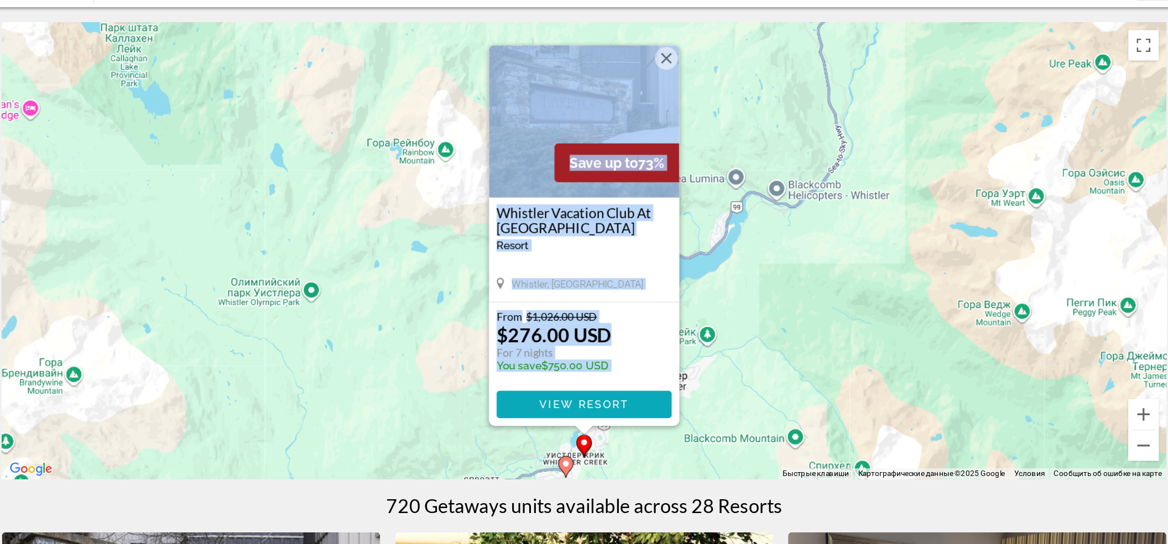
click at [581, 351] on span "View Resort" at bounding box center [583, 355] width 65 height 9
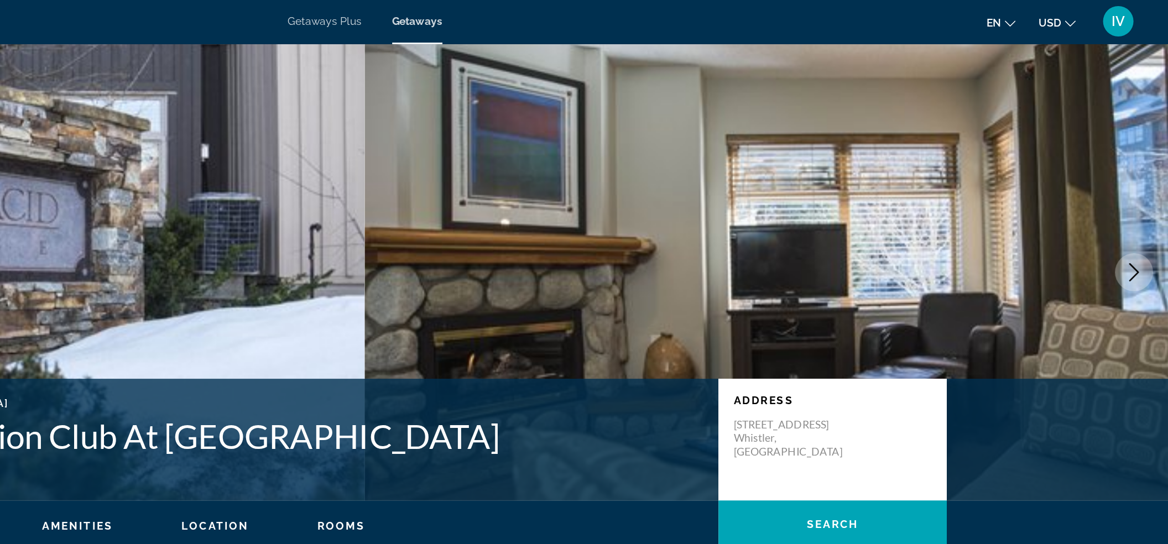
click at [1148, 208] on button "Next image" at bounding box center [1143, 199] width 28 height 28
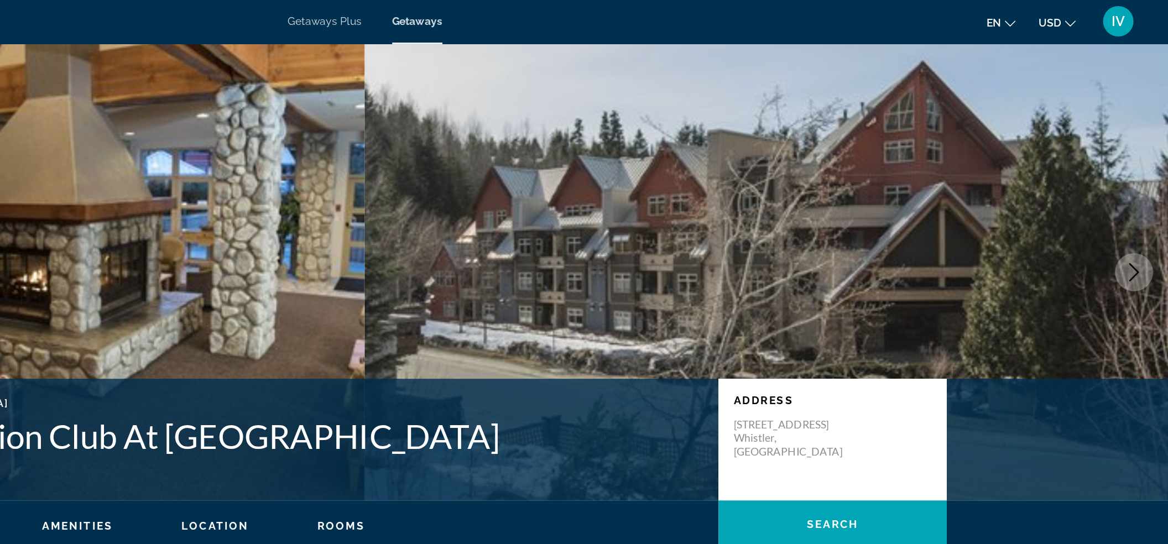
click at [1148, 208] on button "Next image" at bounding box center [1143, 199] width 28 height 28
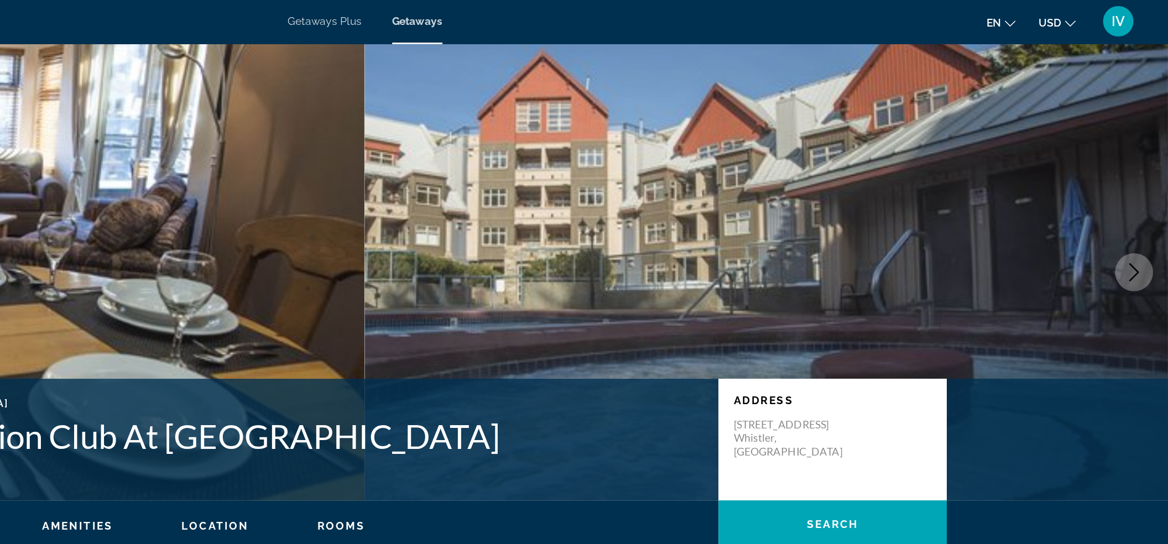
click at [1148, 208] on button "Next image" at bounding box center [1143, 199] width 28 height 28
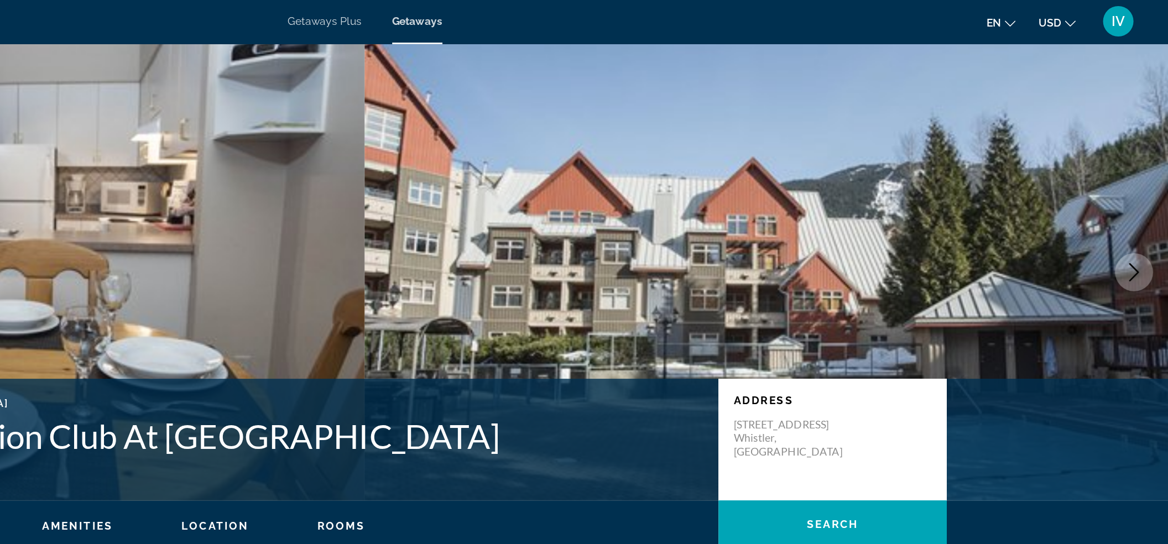
click at [1148, 208] on button "Next image" at bounding box center [1143, 199] width 28 height 28
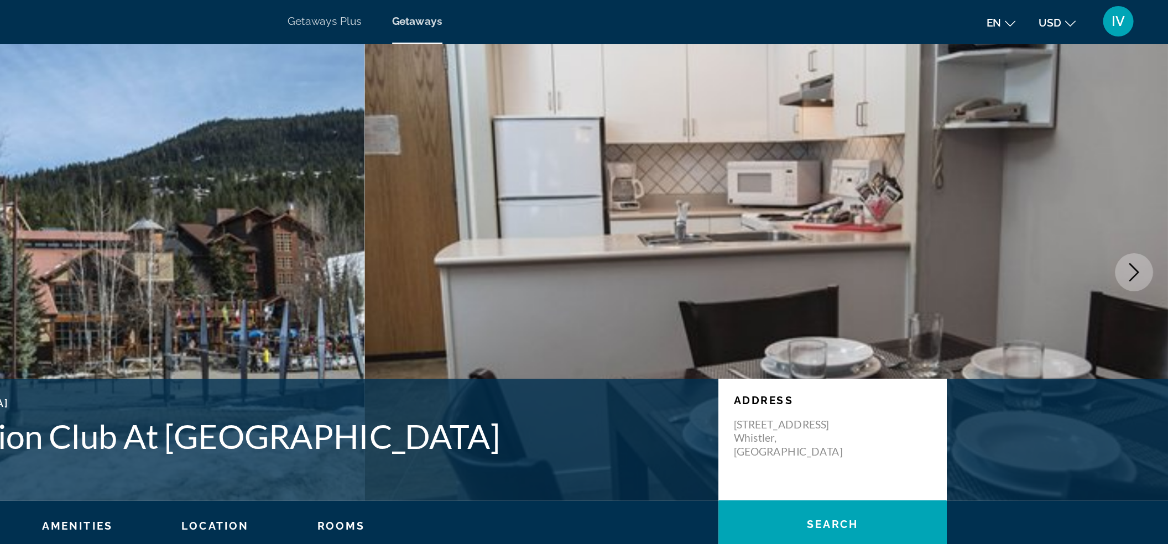
click at [1148, 208] on button "Next image" at bounding box center [1143, 199] width 28 height 28
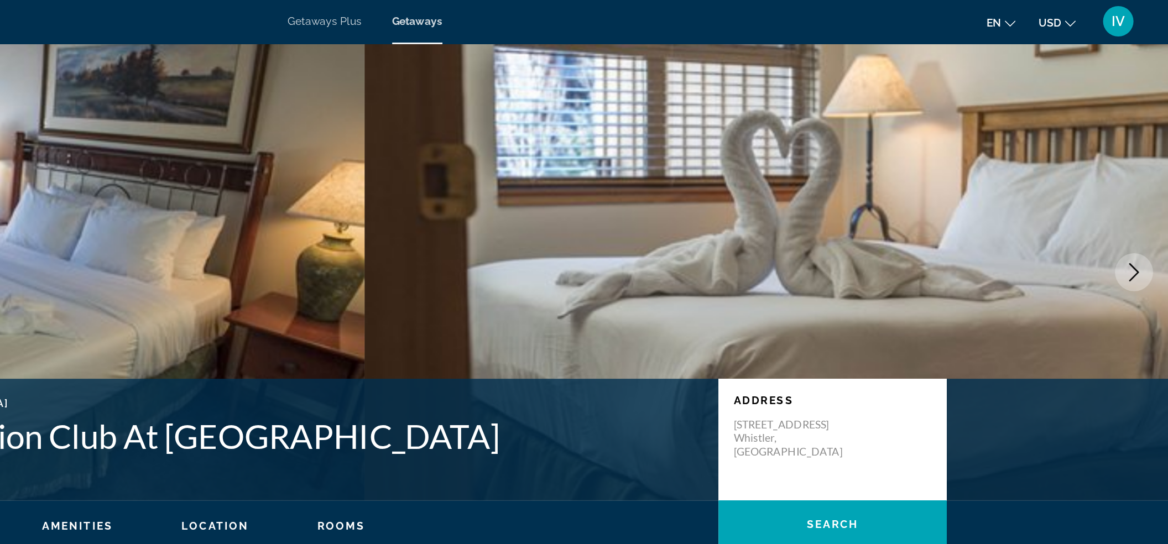
click at [1148, 208] on button "Next image" at bounding box center [1143, 199] width 28 height 28
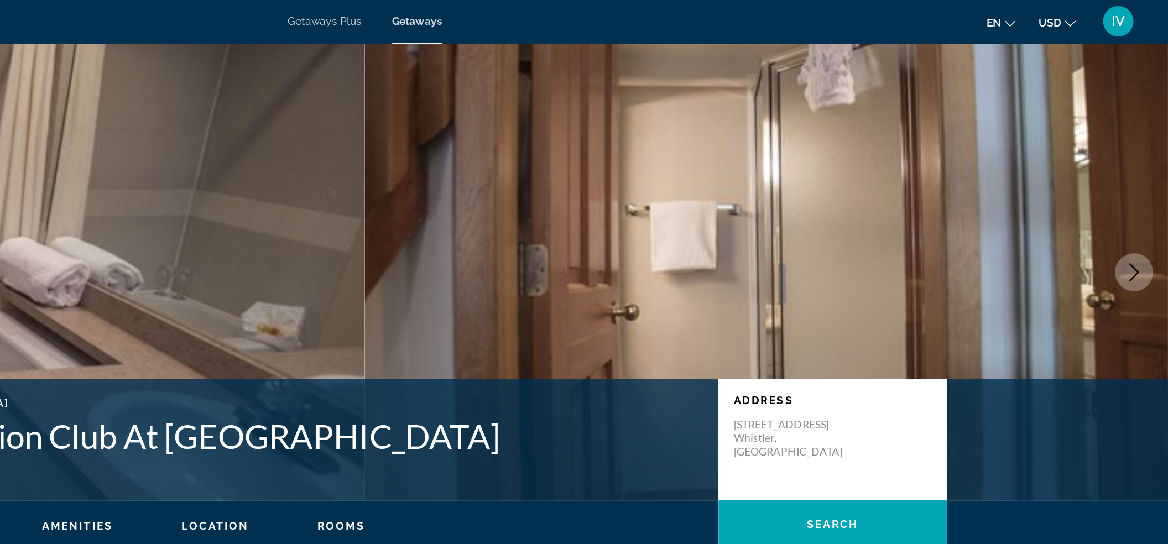
click at [1148, 208] on button "Next image" at bounding box center [1143, 199] width 28 height 28
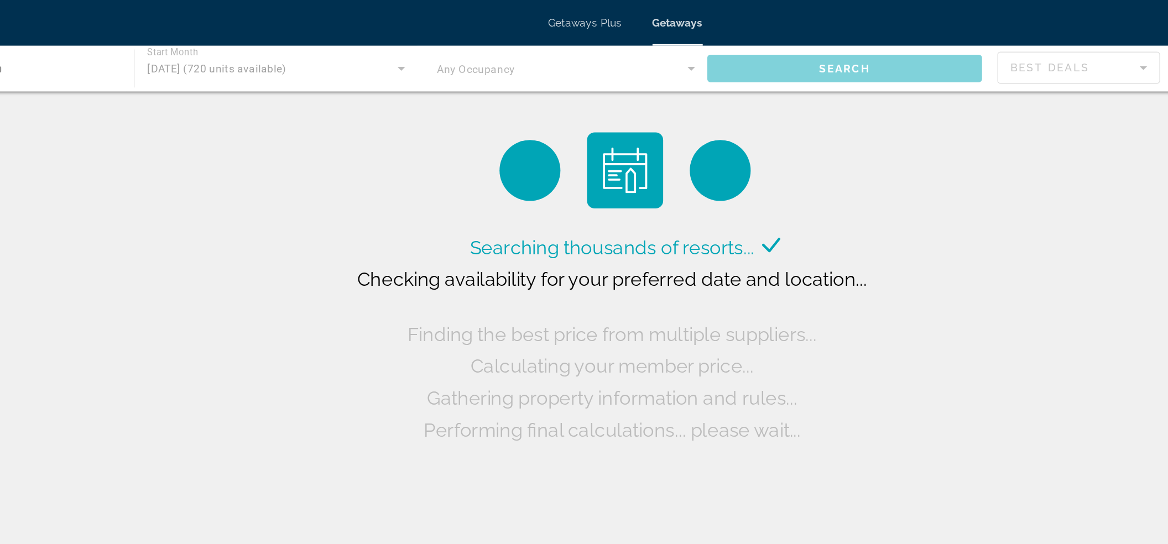
click at [200, 39] on div "Main content" at bounding box center [584, 49] width 1168 height 33
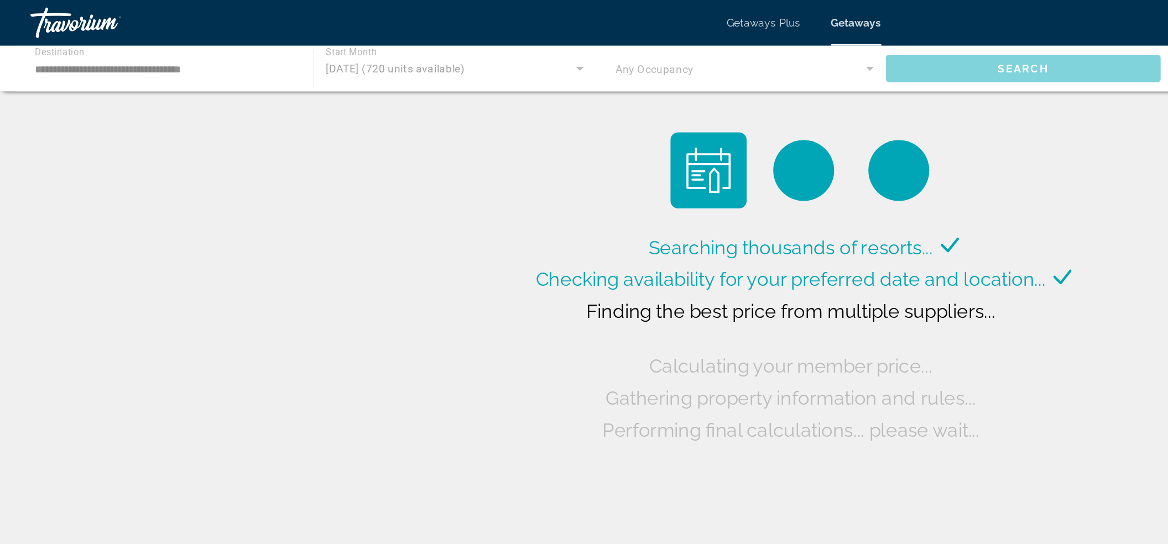
click at [81, 49] on div "Main content" at bounding box center [584, 49] width 1168 height 33
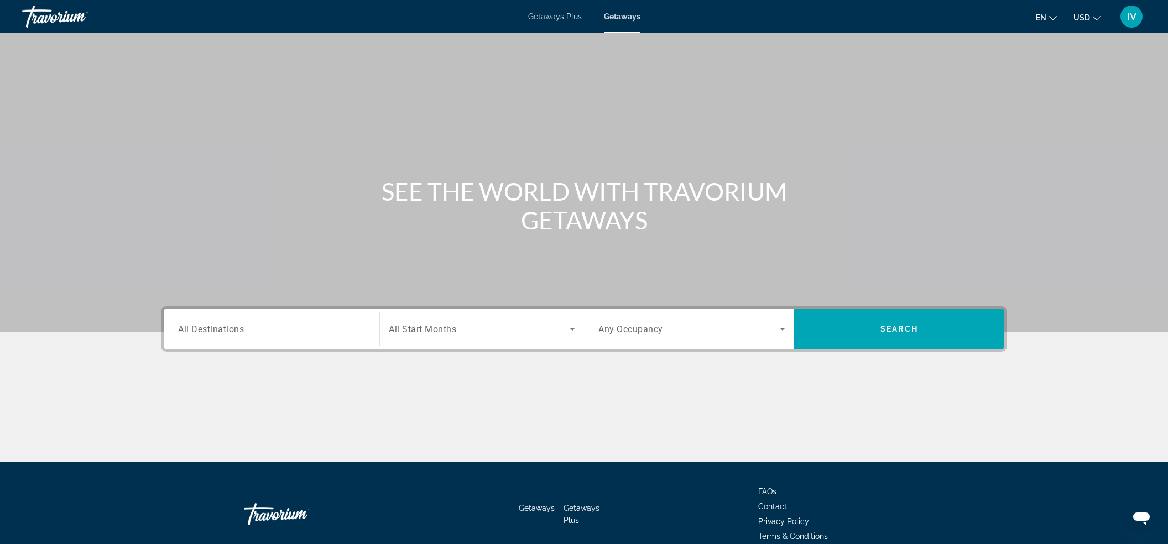
click at [306, 338] on div "Search widget" at bounding box center [271, 329] width 187 height 32
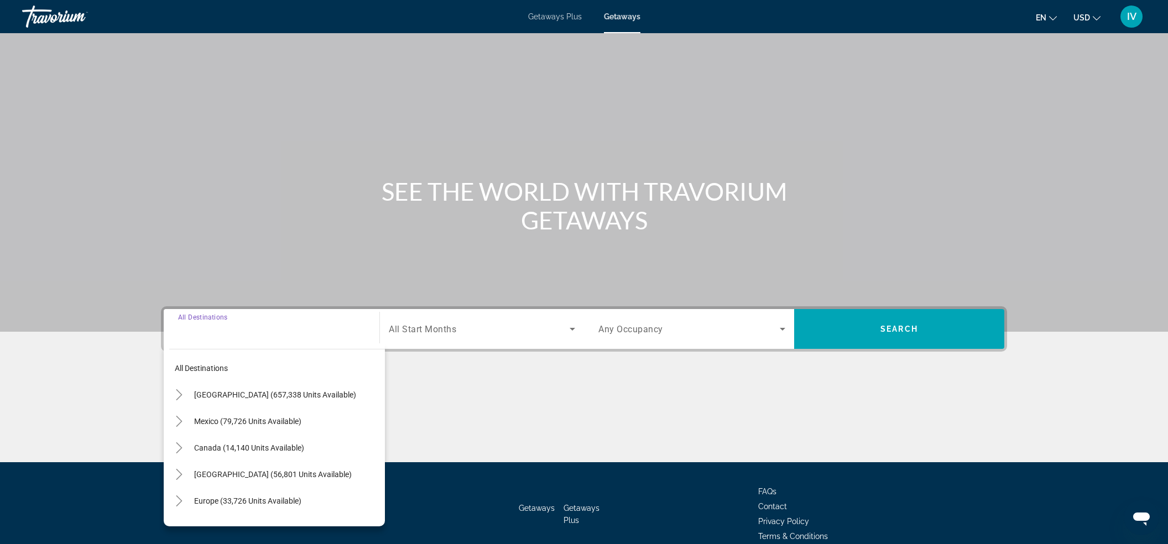
scroll to position [53, 0]
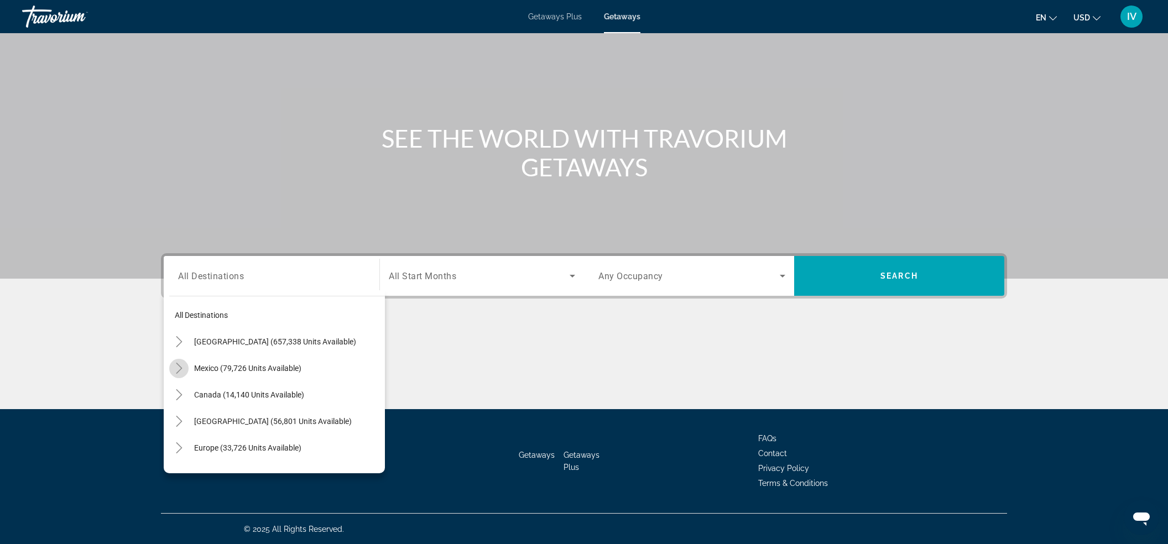
click at [184, 366] on icon "Toggle Mexico (79,726 units available)" at bounding box center [179, 368] width 11 height 11
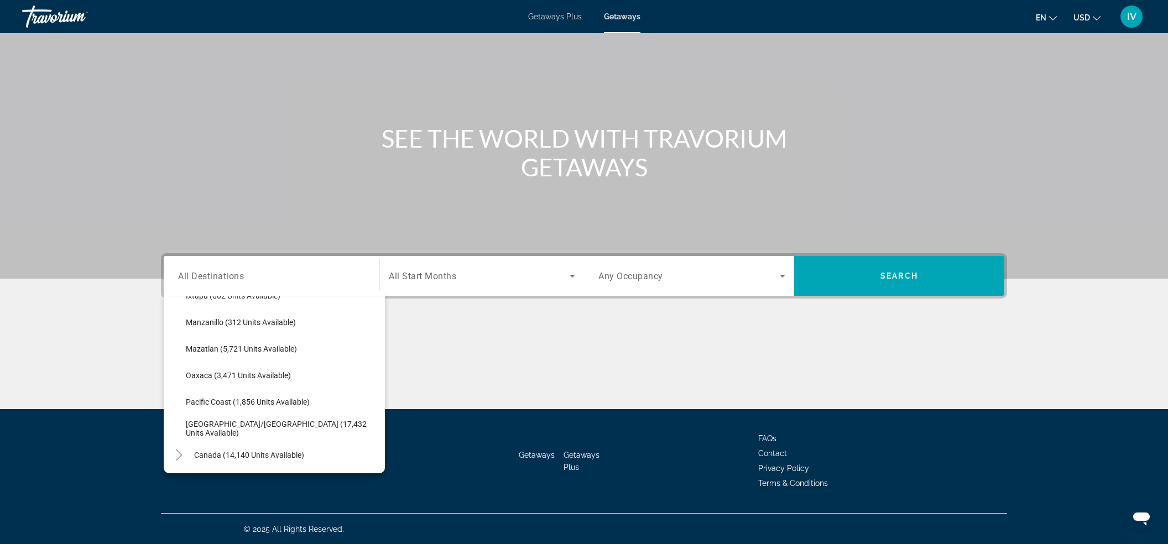
scroll to position [236, 0]
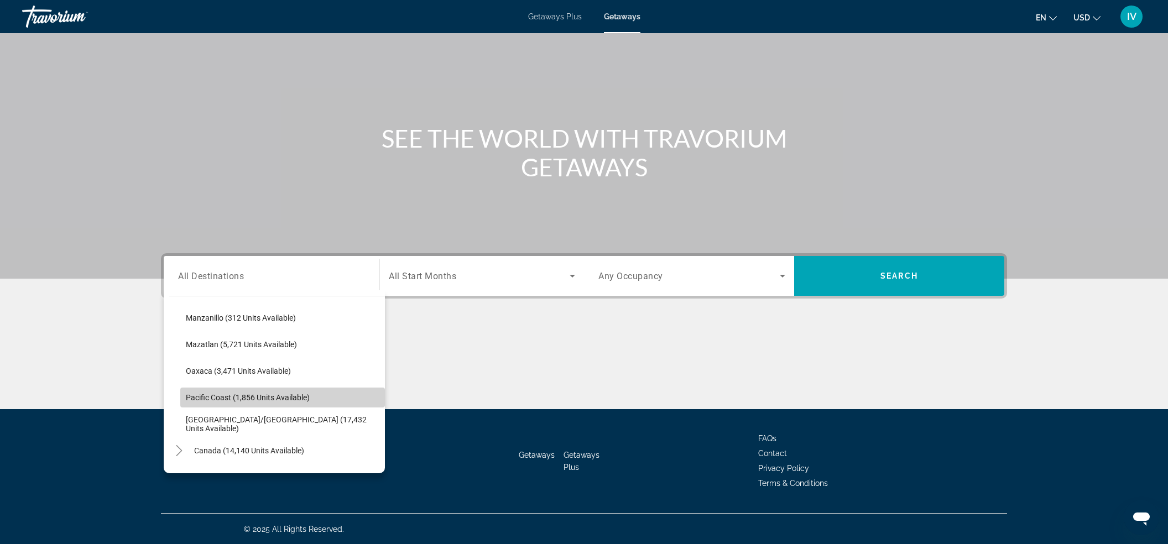
click at [263, 399] on span "Pacific Coast (1,856 units available)" at bounding box center [248, 397] width 124 height 9
type input "**********"
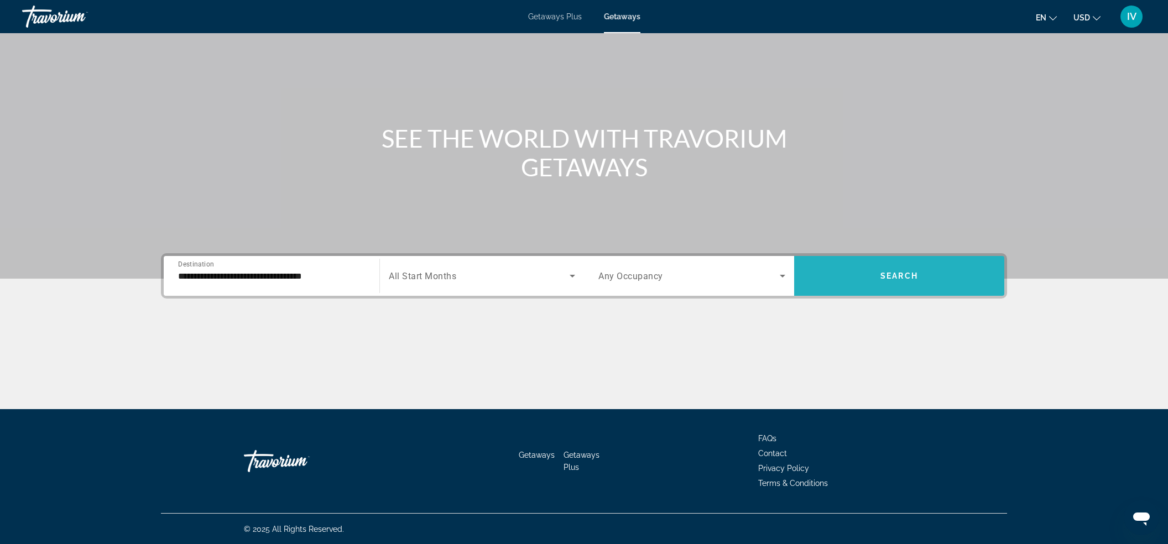
click at [856, 281] on span "Search widget" at bounding box center [899, 276] width 210 height 27
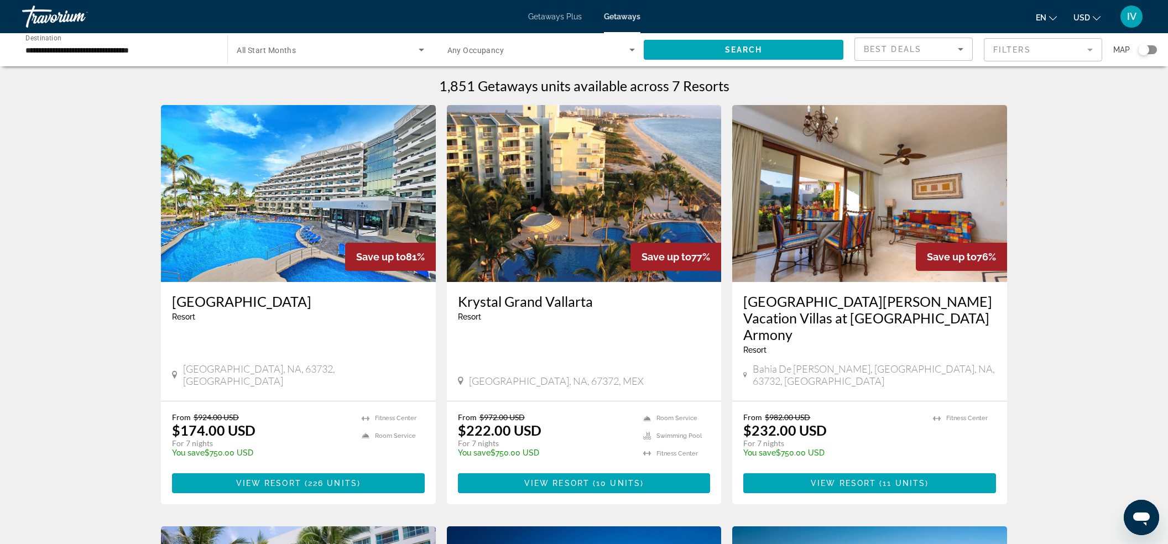
click at [1154, 52] on div "Search widget" at bounding box center [1147, 49] width 19 height 9
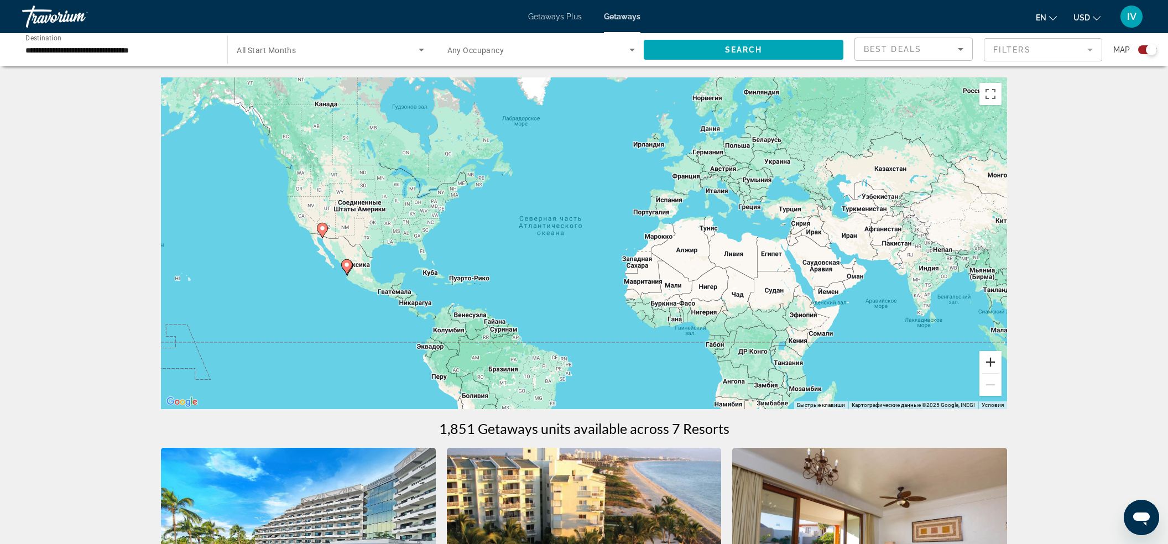
click at [983, 358] on button "Увеличить" at bounding box center [990, 362] width 22 height 22
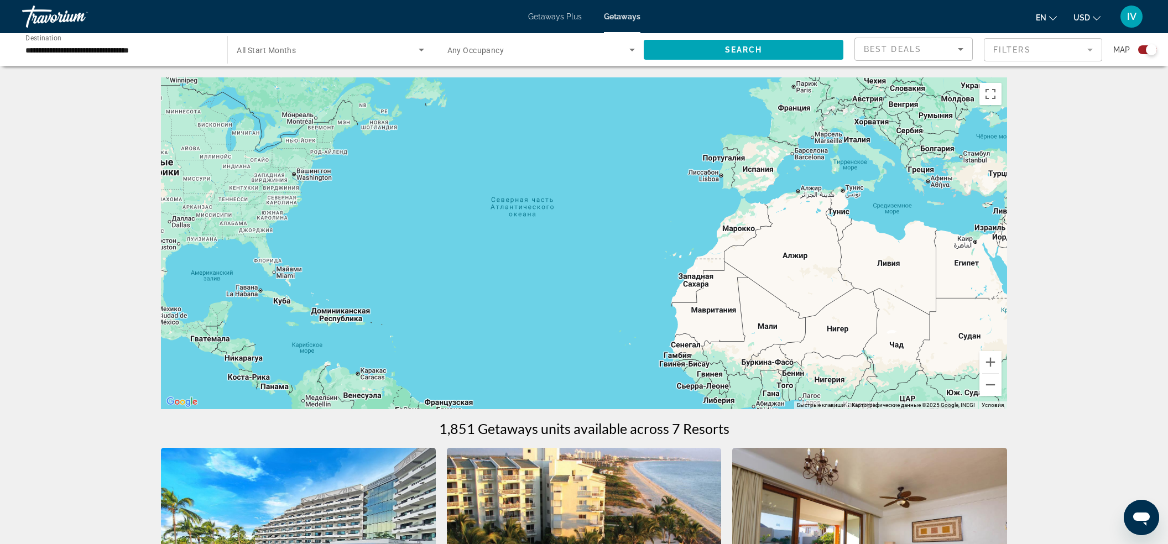
drag, startPoint x: 614, startPoint y: 268, endPoint x: 909, endPoint y: 259, distance: 295.4
click at [909, 259] on div "Main content" at bounding box center [584, 243] width 846 height 332
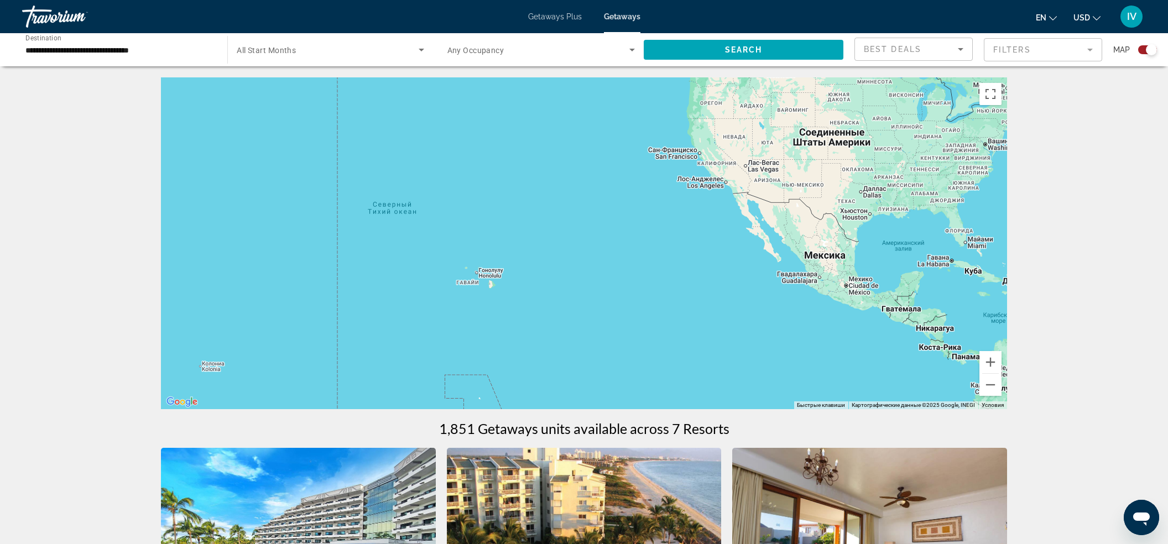
drag, startPoint x: 693, startPoint y: 250, endPoint x: 787, endPoint y: 238, distance: 95.2
click at [787, 238] on div "Main content" at bounding box center [584, 243] width 846 height 332
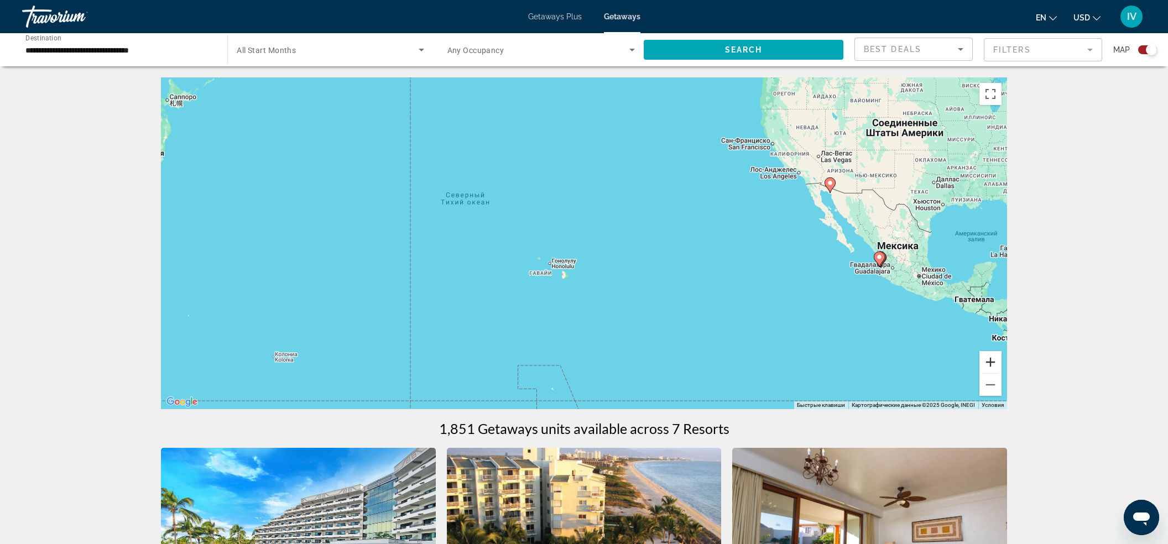
click at [990, 352] on button "Увеличить" at bounding box center [990, 362] width 22 height 22
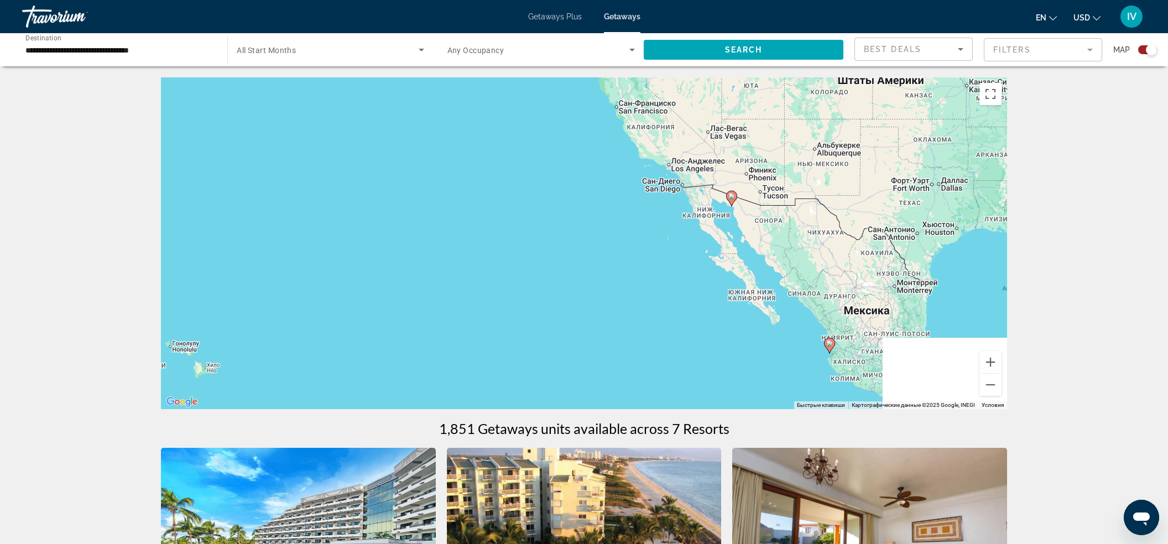
drag, startPoint x: 875, startPoint y: 212, endPoint x: 543, endPoint y: 269, distance: 337.2
click at [529, 274] on div "Чтобы активировать перетаскивание с помощью клавиатуры, нажмите Alt + Ввод. Пос…" at bounding box center [584, 243] width 846 height 332
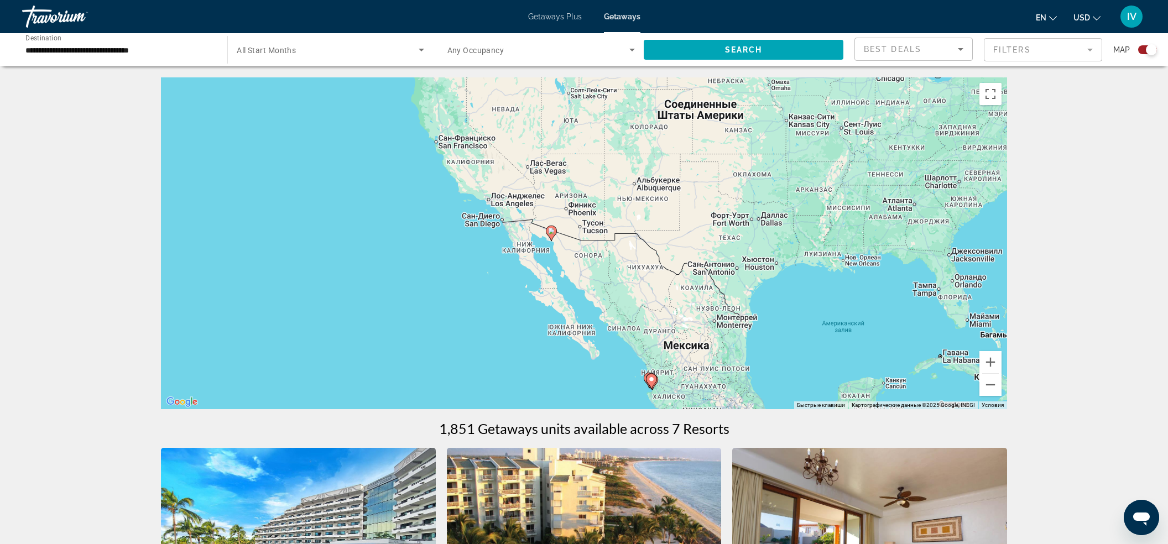
drag, startPoint x: 585, startPoint y: 255, endPoint x: 716, endPoint y: 264, distance: 131.3
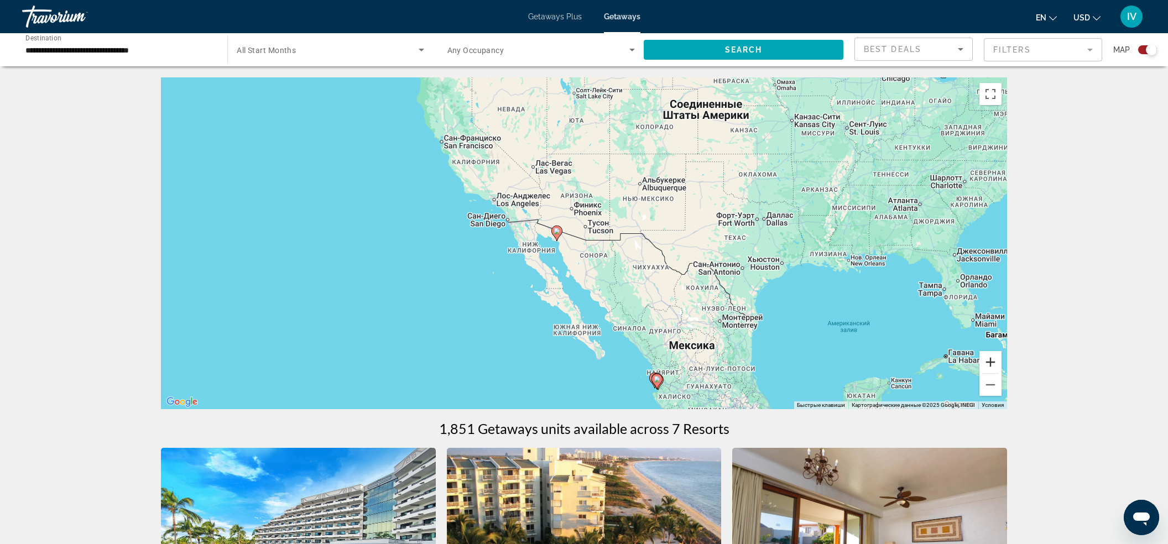
click at [992, 363] on button "Увеличить" at bounding box center [990, 362] width 22 height 22
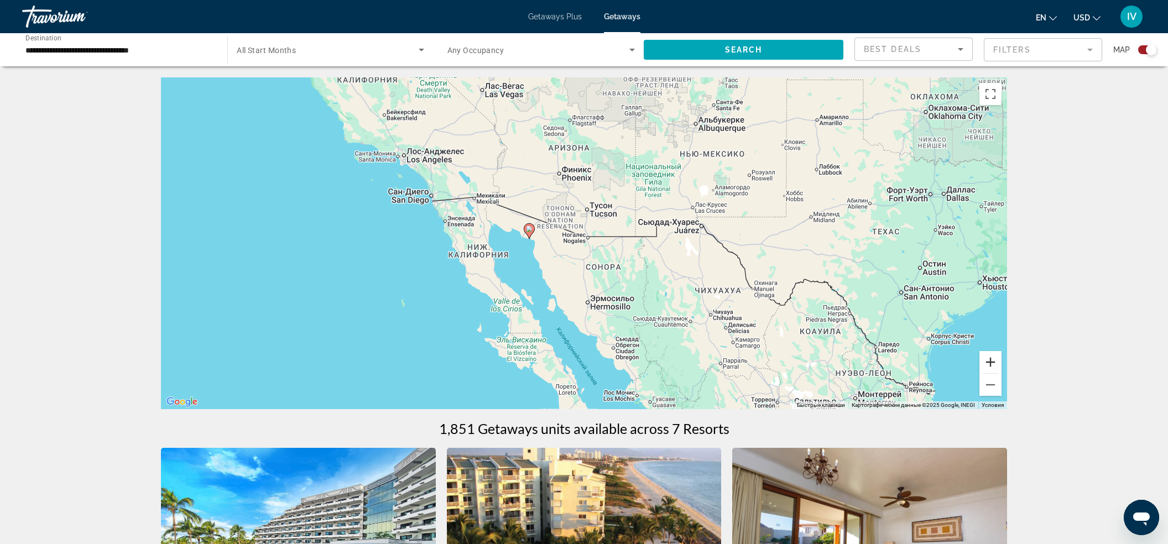
click at [992, 363] on button "Увеличить" at bounding box center [990, 362] width 22 height 22
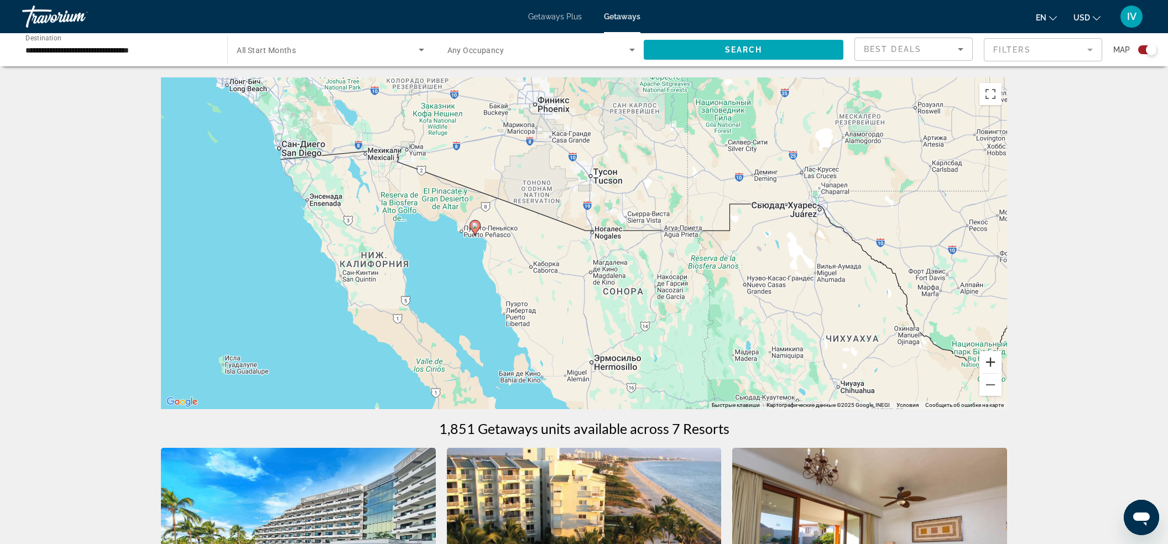
drag, startPoint x: 992, startPoint y: 362, endPoint x: 894, endPoint y: 334, distance: 101.7
click at [991, 362] on button "Увеличить" at bounding box center [990, 362] width 22 height 22
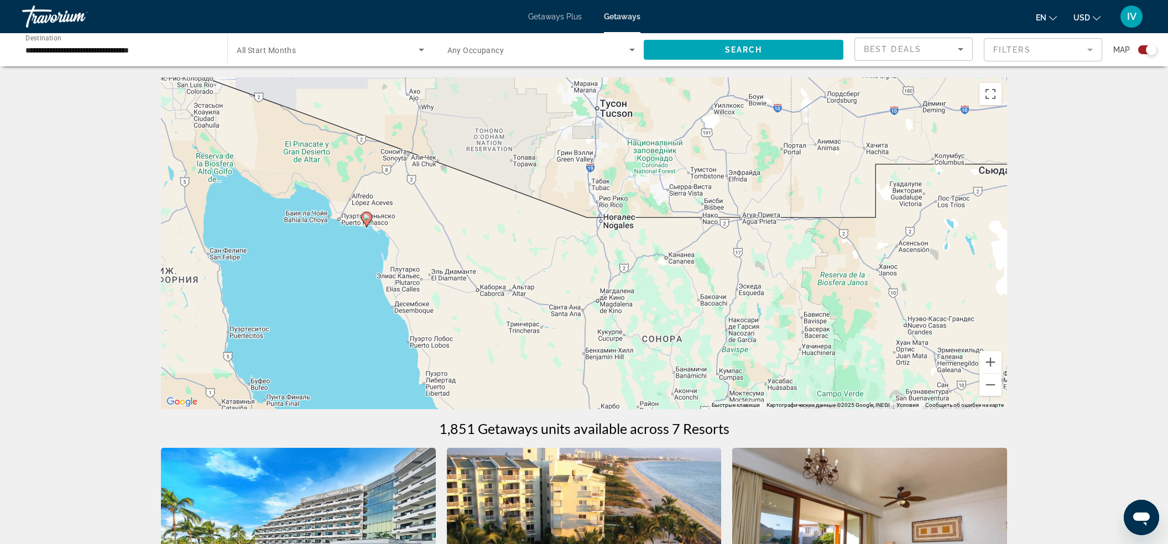
drag, startPoint x: 635, startPoint y: 301, endPoint x: 634, endPoint y: -3, distance: 304.6
click at [634, 0] on html "**********" at bounding box center [584, 272] width 1168 height 544
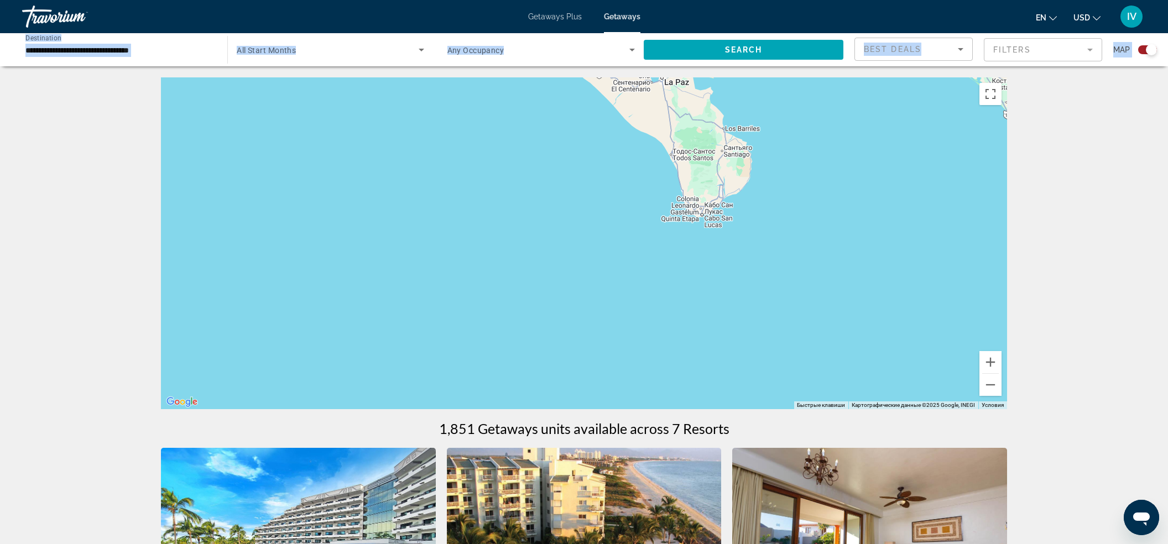
drag, startPoint x: 639, startPoint y: 88, endPoint x: 651, endPoint y: 310, distance: 222.0
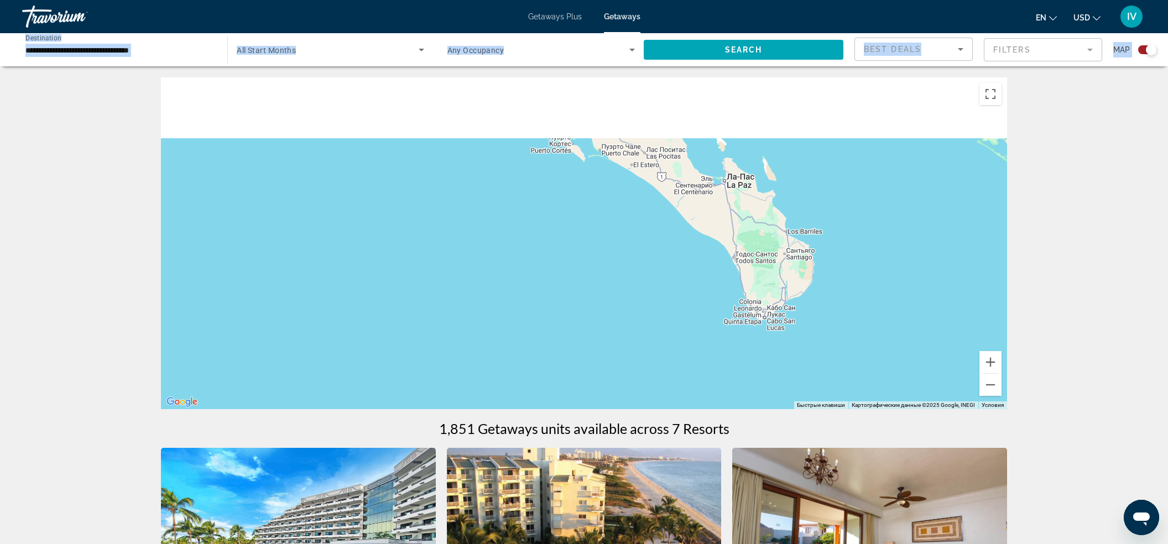
drag, startPoint x: 684, startPoint y: 307, endPoint x: 713, endPoint y: 331, distance: 37.3
click at [715, 335] on div "Чтобы активировать перетаскивание с помощью клавиатуры, нажмите Alt + Ввод. Пос…" at bounding box center [584, 243] width 846 height 332
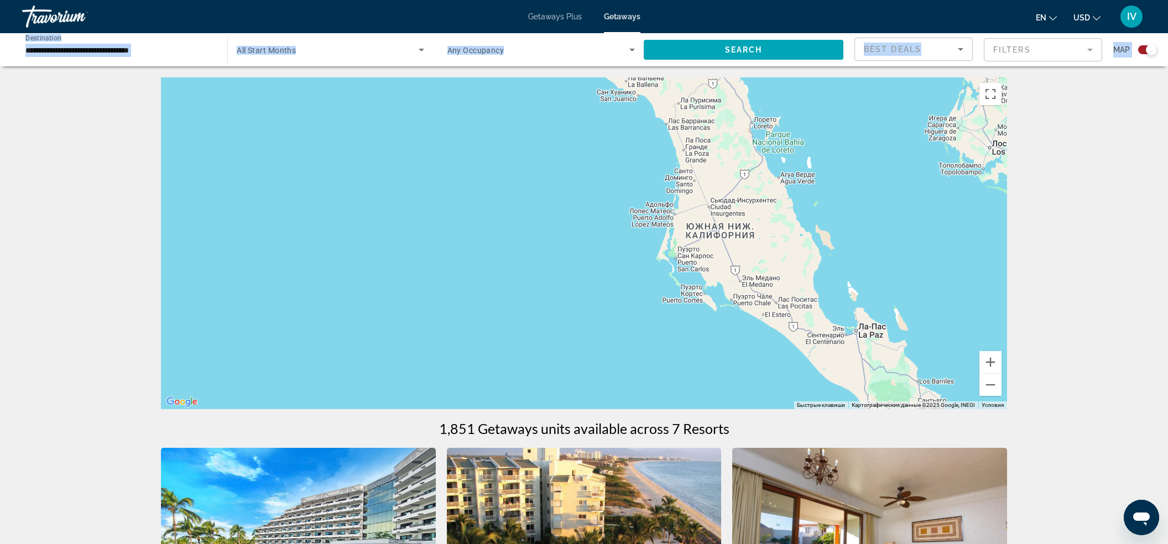
drag, startPoint x: 721, startPoint y: 374, endPoint x: 734, endPoint y: 404, distance: 32.2
click at [734, 405] on div "Main content" at bounding box center [584, 243] width 846 height 332
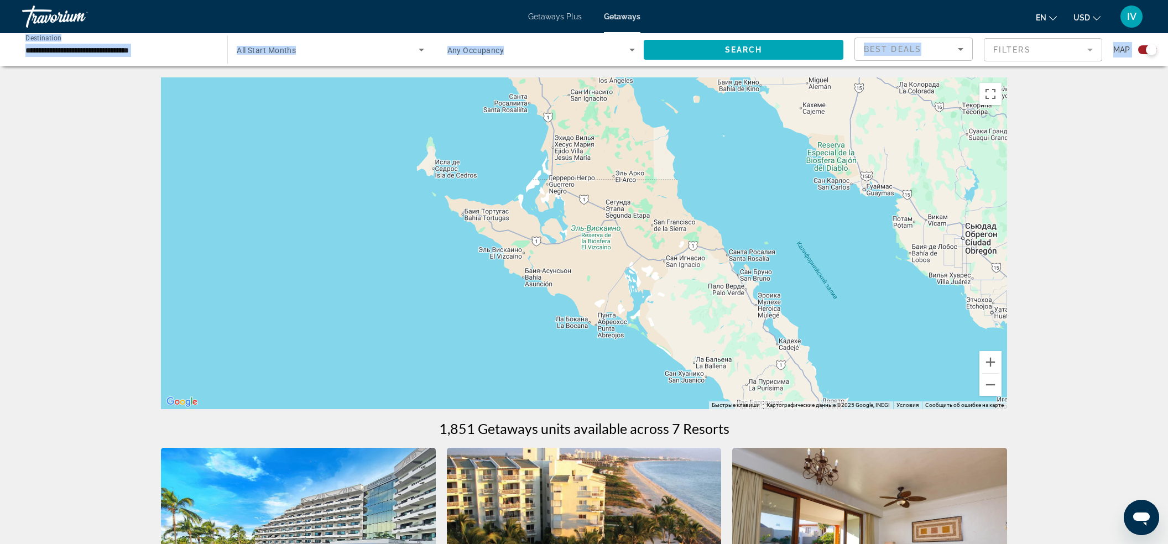
drag, startPoint x: 699, startPoint y: 330, endPoint x: 785, endPoint y: 420, distance: 124.0
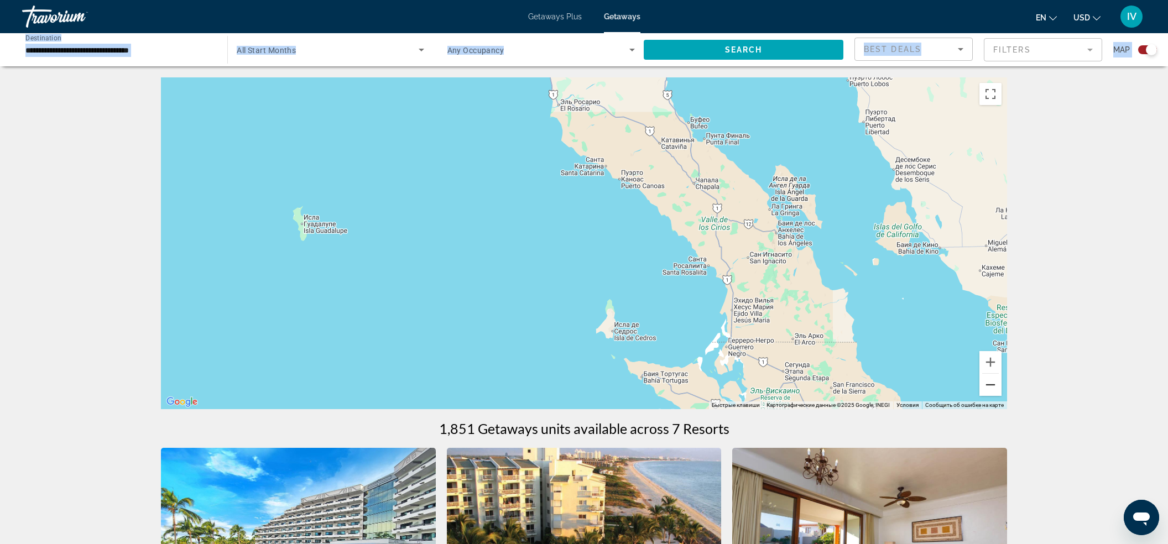
click at [988, 386] on button "Уменьшить" at bounding box center [990, 385] width 22 height 22
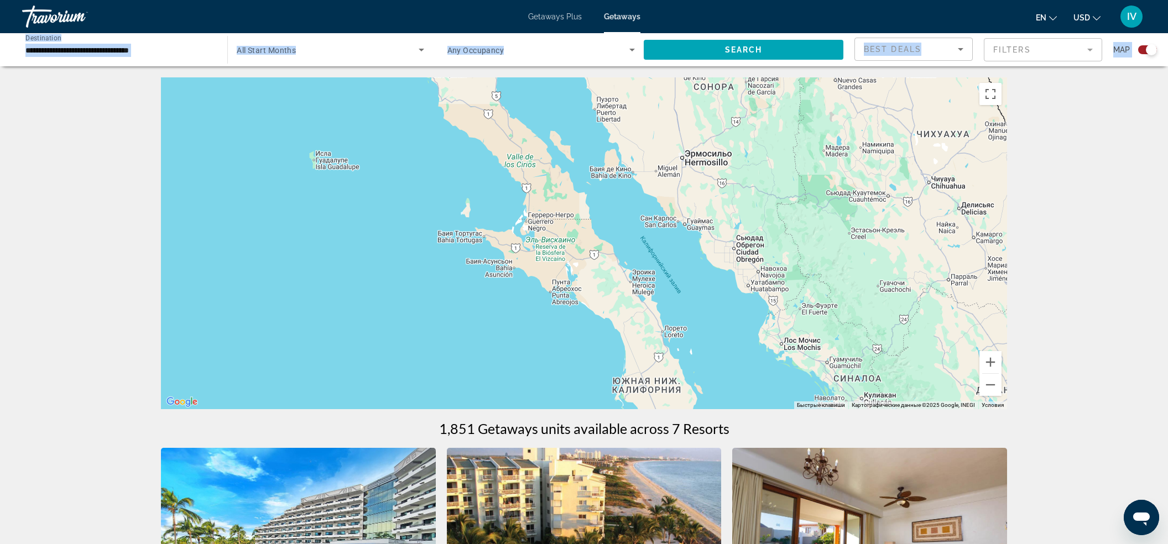
drag, startPoint x: 733, startPoint y: 283, endPoint x: 601, endPoint y: 226, distance: 143.4
click at [611, 229] on div "Чтобы активировать перетаскивание с помощью клавиатуры, нажмите Alt + Ввод. Пос…" at bounding box center [584, 243] width 846 height 332
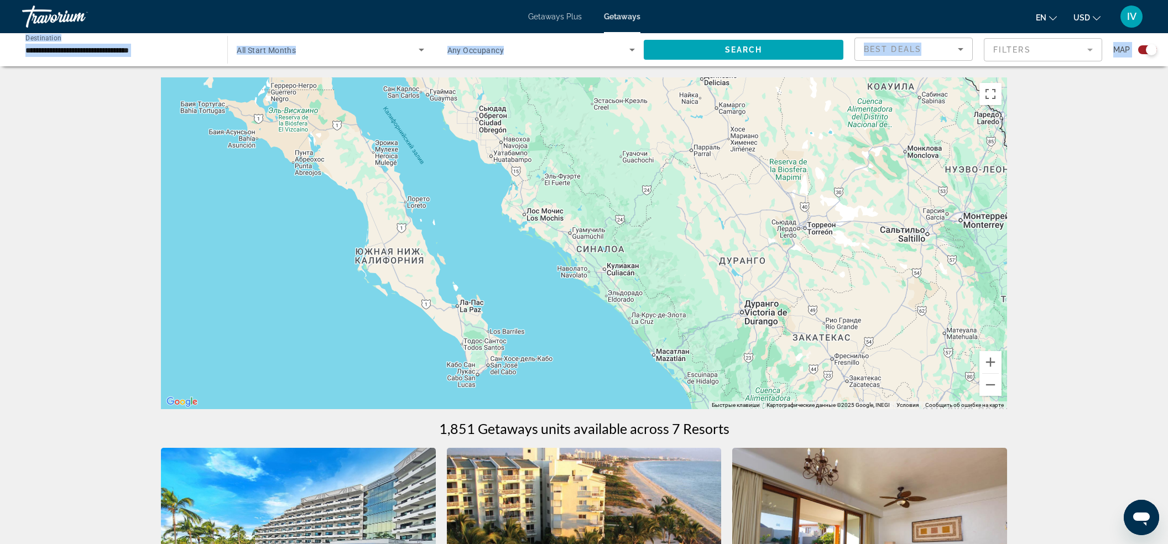
drag, startPoint x: 705, startPoint y: 295, endPoint x: 571, endPoint y: 169, distance: 184.2
click at [567, 168] on div "Main content" at bounding box center [584, 243] width 846 height 332
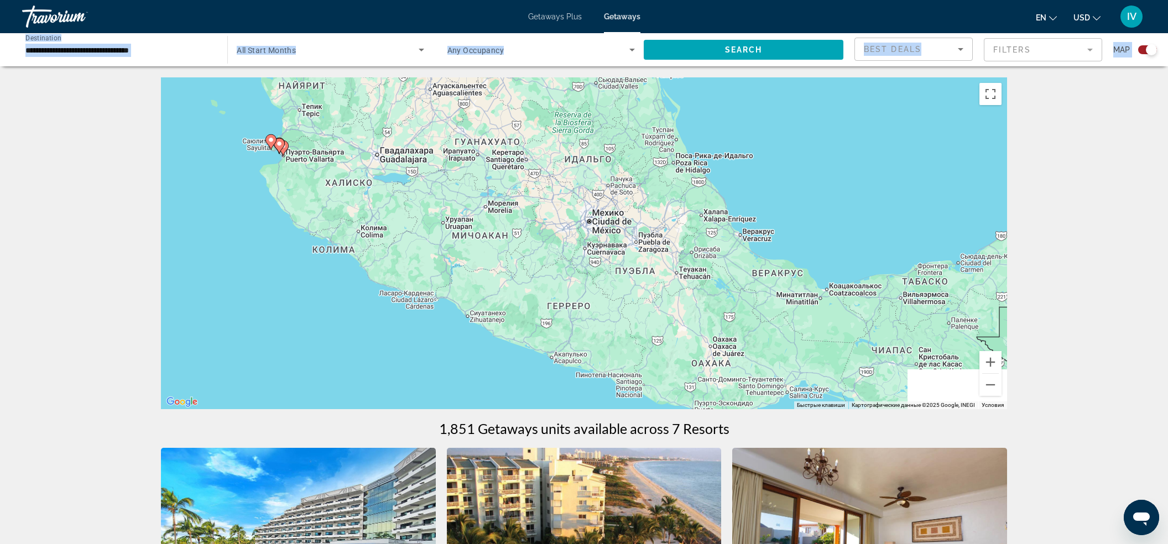
drag, startPoint x: 581, startPoint y: 184, endPoint x: 488, endPoint y: 134, distance: 105.6
click at [489, 134] on div "Чтобы активировать перетаскивание с помощью клавиатуры, нажмите Alt + Ввод. Пос…" at bounding box center [584, 243] width 846 height 332
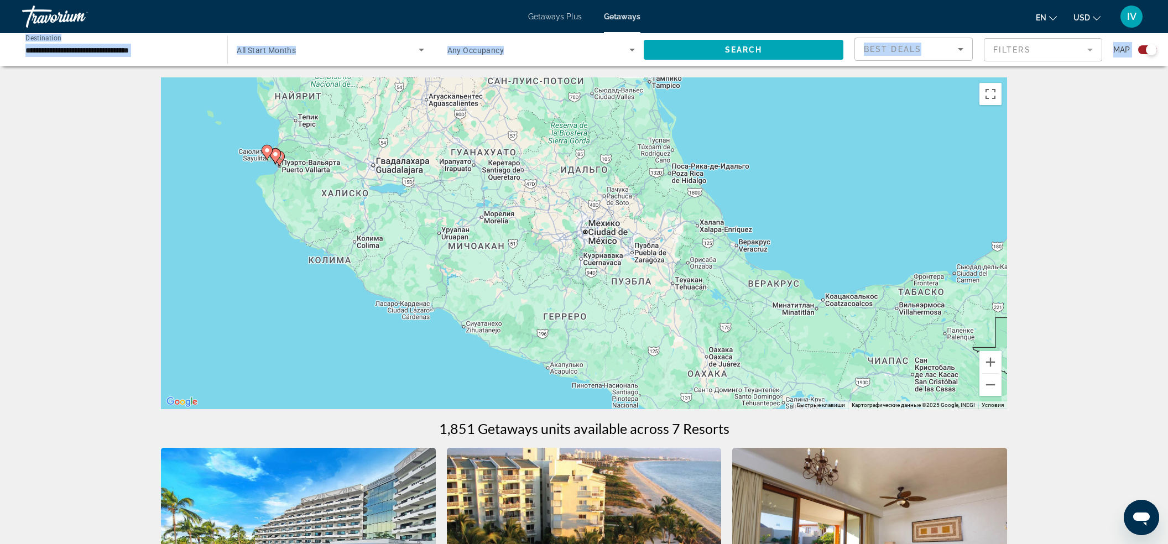
drag, startPoint x: 637, startPoint y: 228, endPoint x: 695, endPoint y: 263, distance: 67.9
click at [738, 284] on div "Чтобы активировать перетаскивание с помощью клавиатуры, нажмите Alt + Ввод. Пос…" at bounding box center [584, 243] width 846 height 332
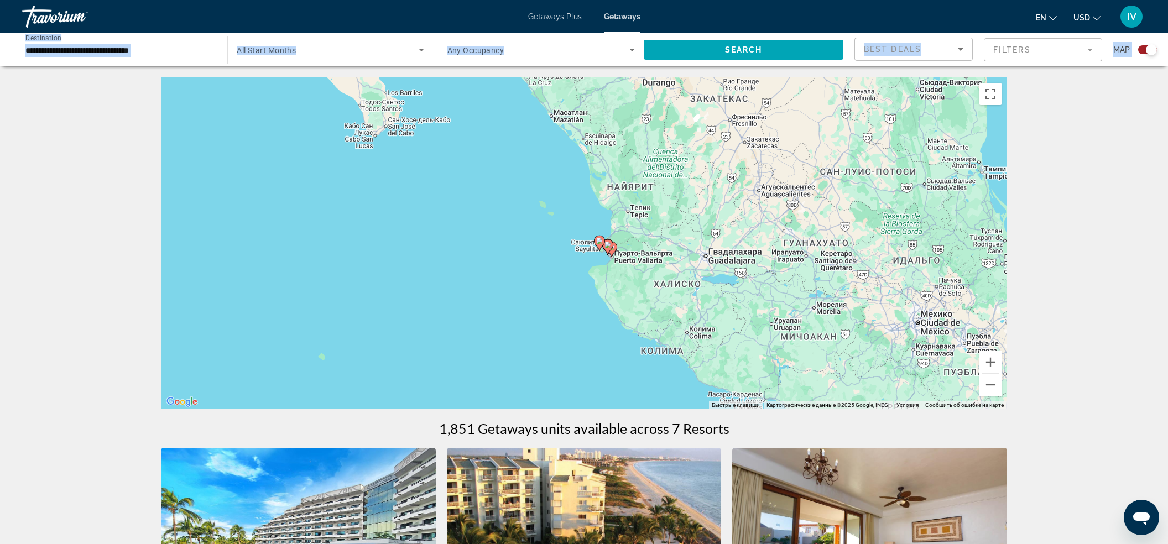
drag, startPoint x: 573, startPoint y: 217, endPoint x: 886, endPoint y: 296, distance: 323.4
click at [851, 284] on div "Чтобы активировать перетаскивание с помощью клавиатуры, нажмите Alt + Ввод. Пос…" at bounding box center [584, 243] width 846 height 332
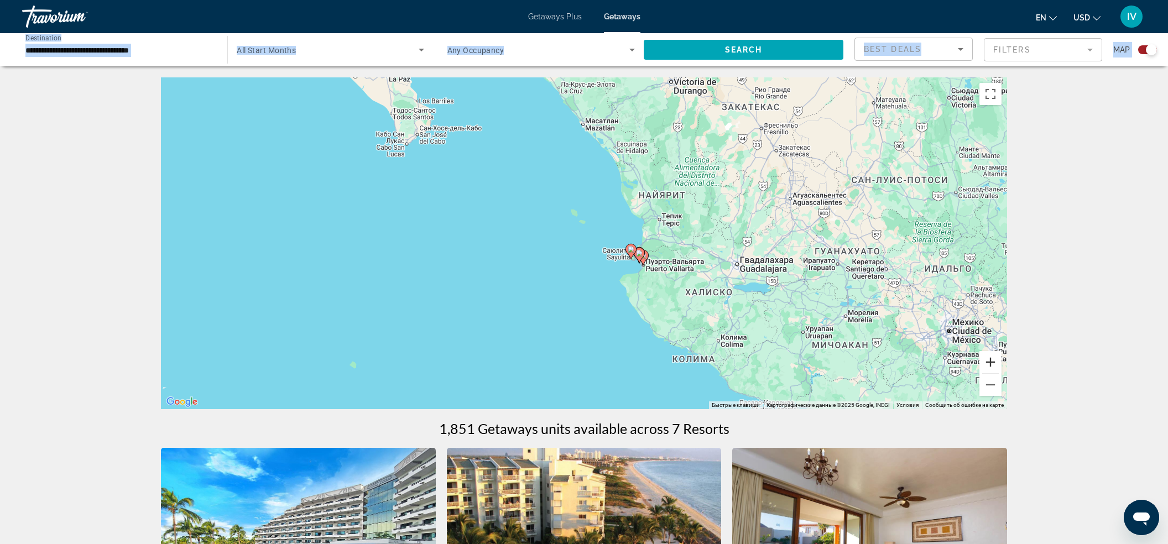
click at [992, 360] on button "Увеличить" at bounding box center [990, 362] width 22 height 22
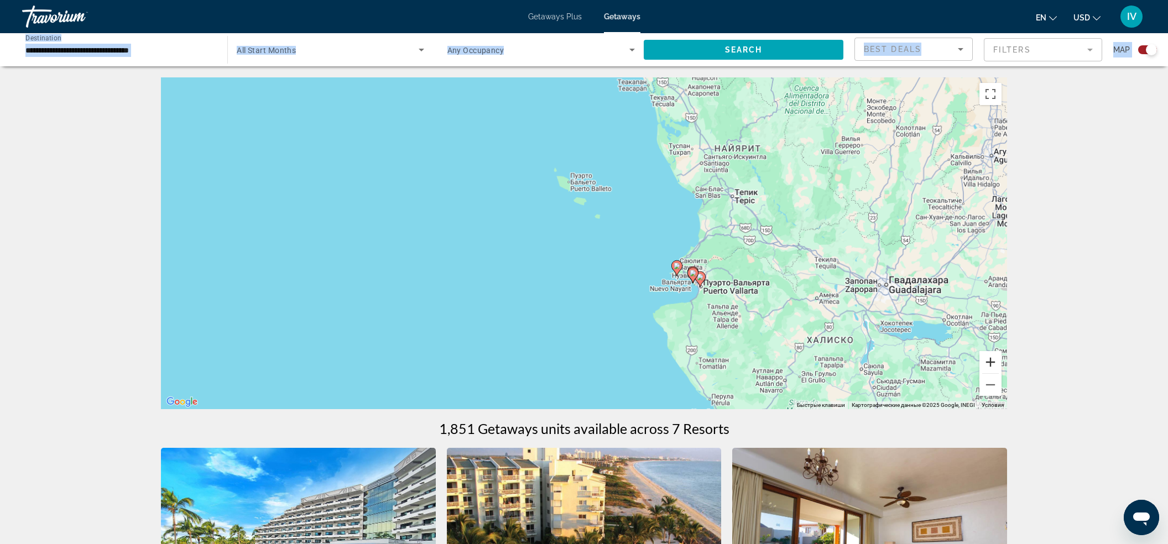
click at [992, 360] on button "Увеличить" at bounding box center [990, 362] width 22 height 22
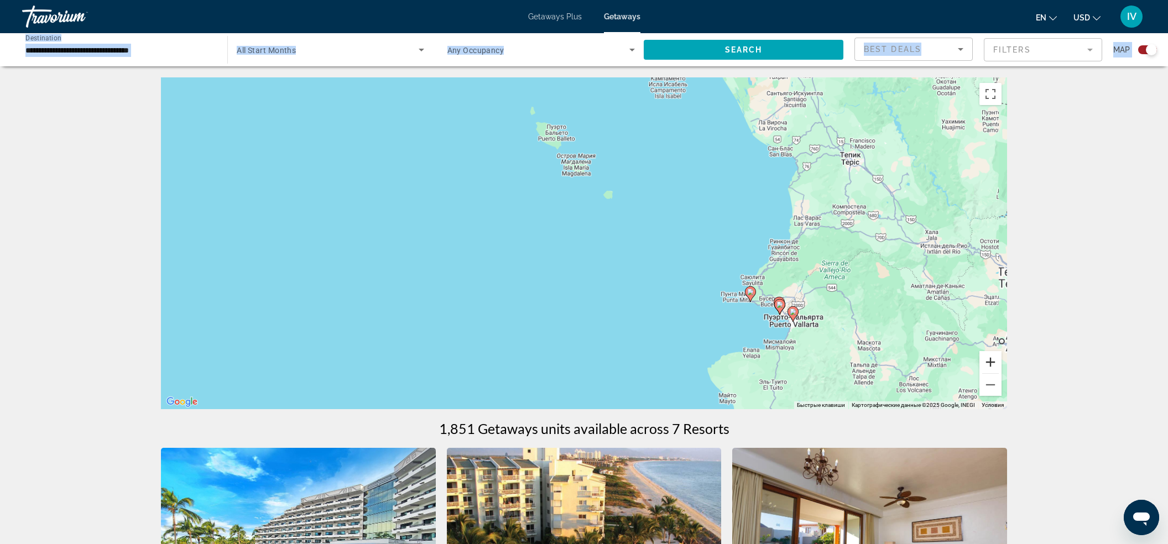
click at [992, 360] on button "Увеличить" at bounding box center [990, 362] width 22 height 22
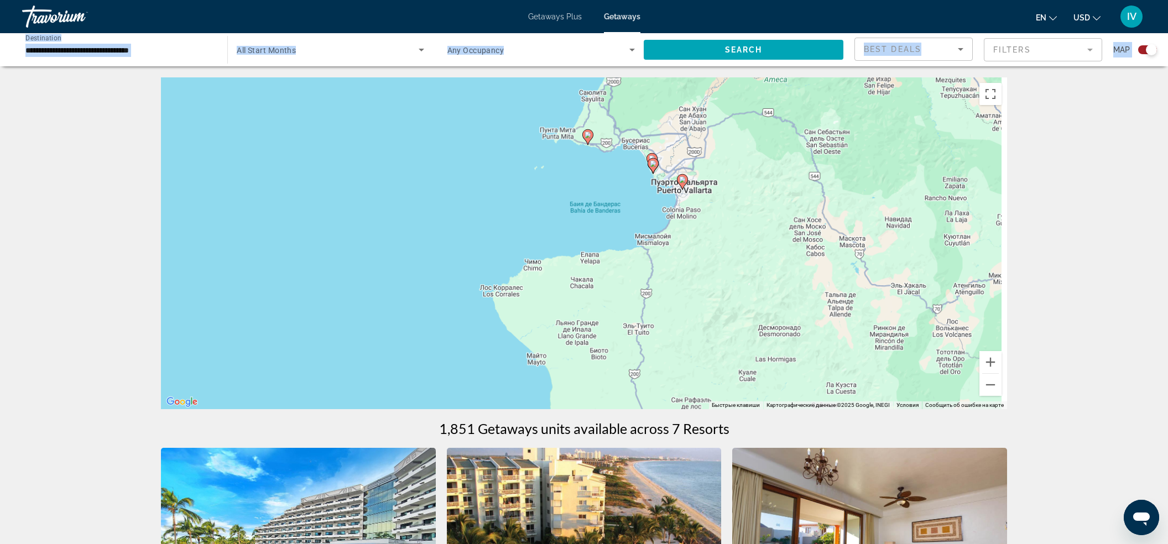
drag, startPoint x: 885, startPoint y: 336, endPoint x: 514, endPoint y: 103, distance: 437.5
click at [514, 103] on div "Чтобы активировать перетаскивание с помощью клавиатуры, нажмите Alt + Ввод. Пос…" at bounding box center [584, 243] width 846 height 332
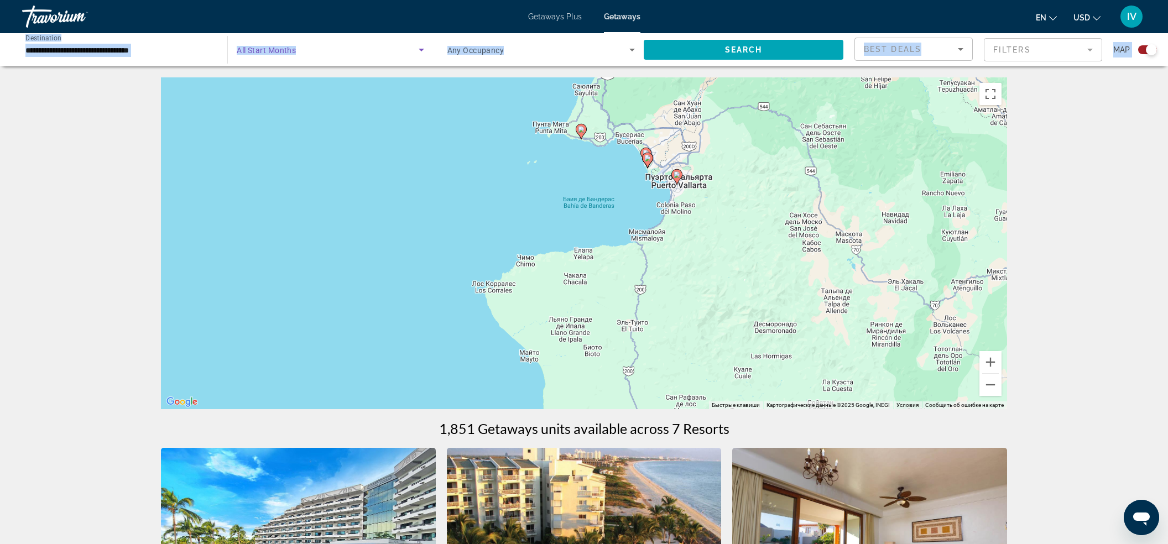
click at [316, 48] on span "Search widget" at bounding box center [327, 49] width 181 height 13
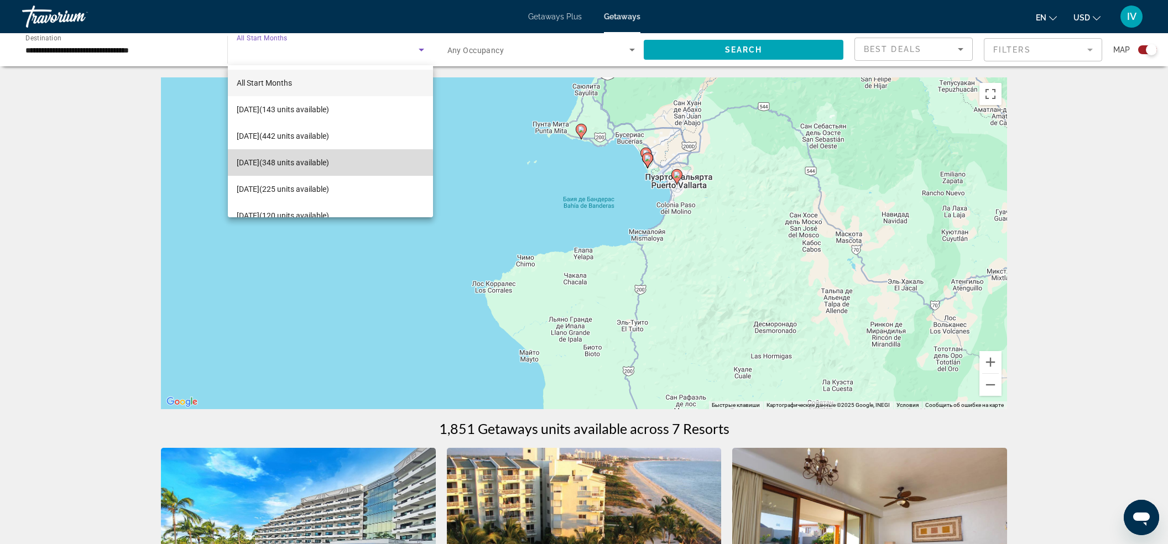
click at [289, 164] on span "November 2025 (348 units available)" at bounding box center [283, 162] width 92 height 13
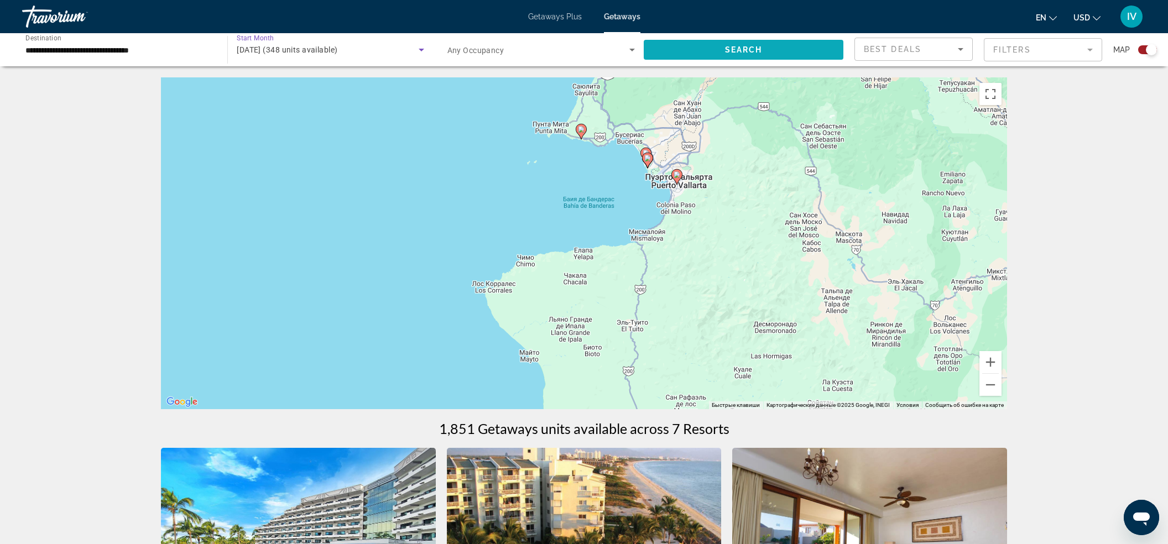
click at [791, 52] on span "Search widget" at bounding box center [744, 49] width 200 height 27
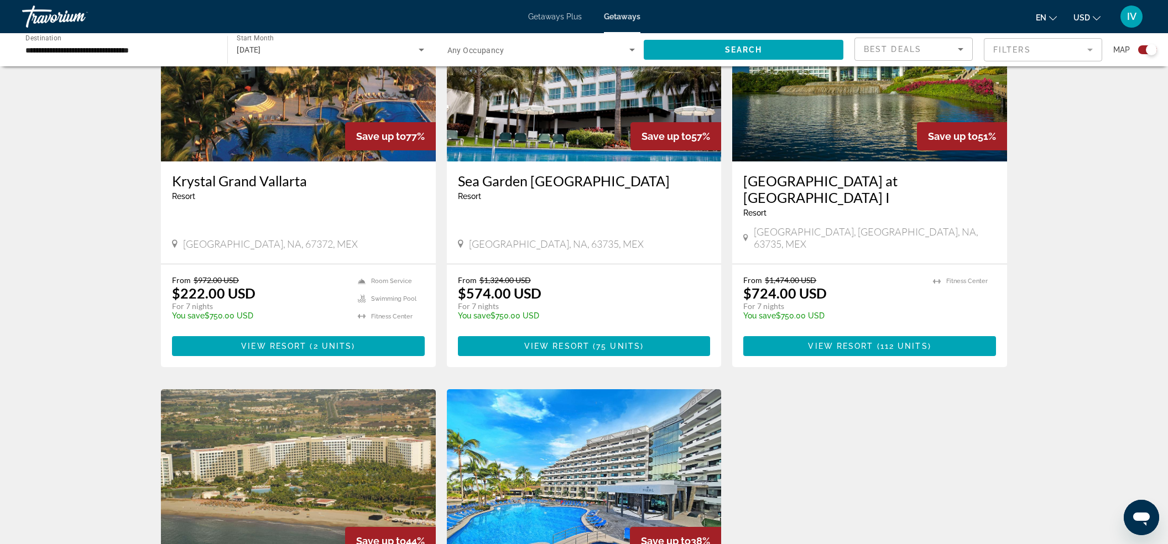
scroll to position [384, 0]
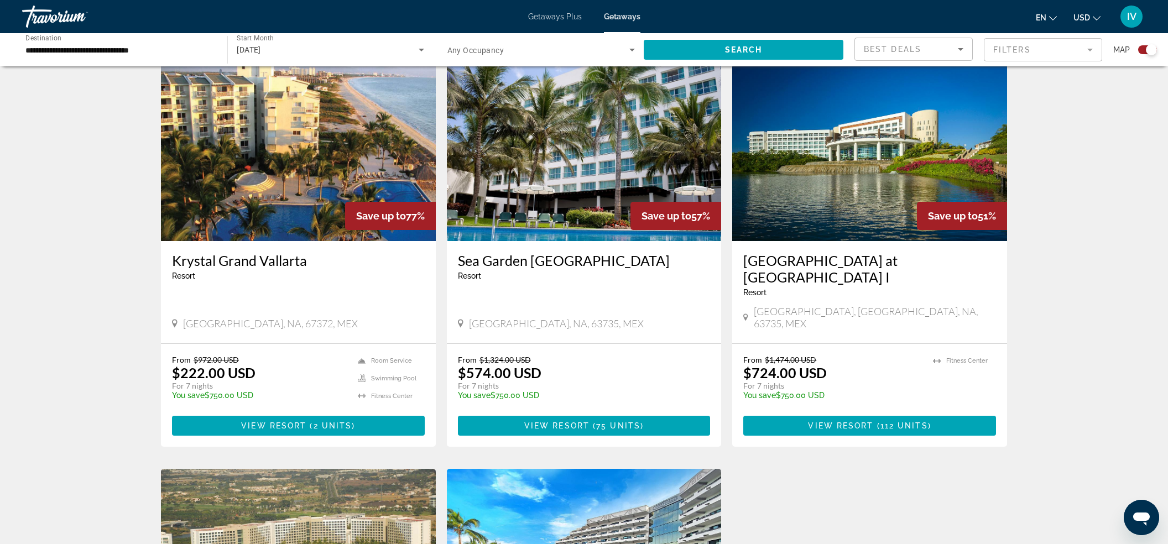
click at [311, 212] on img "Main content" at bounding box center [298, 152] width 275 height 177
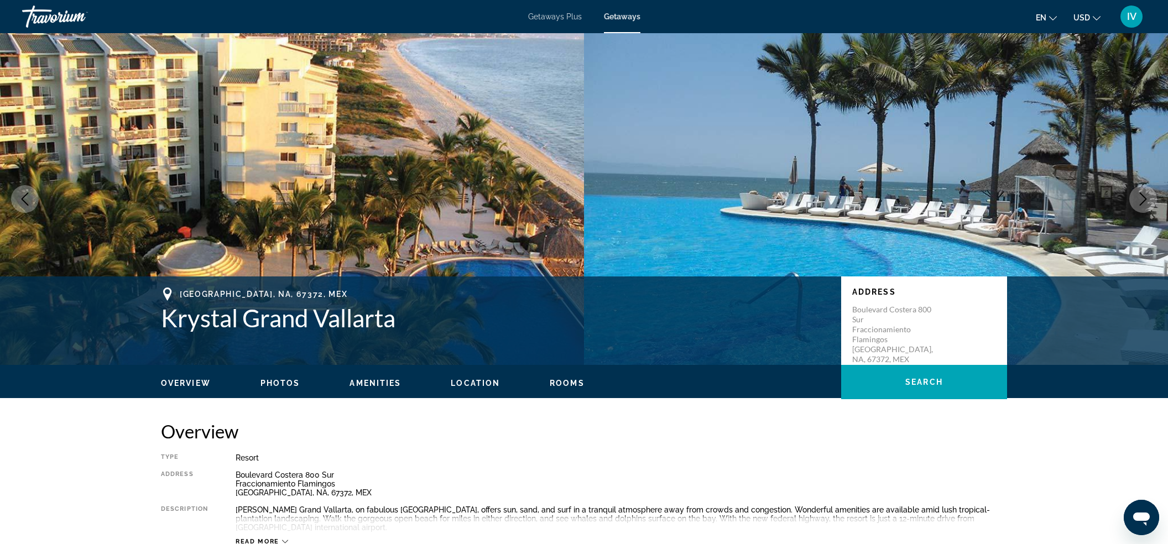
click at [1147, 202] on icon "Next image" at bounding box center [1142, 198] width 13 height 13
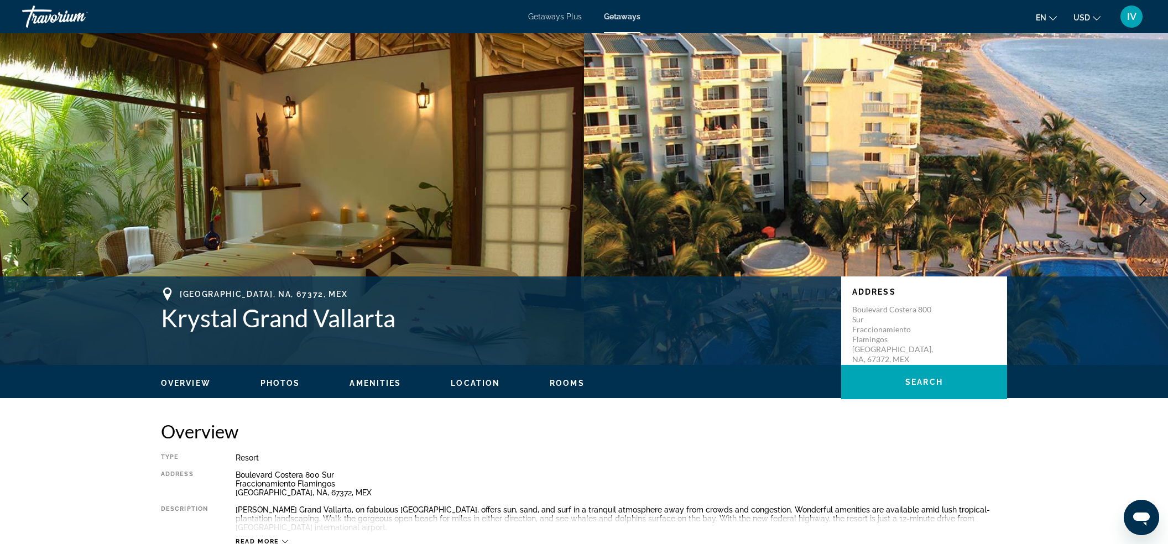
click at [1146, 202] on icon "Next image" at bounding box center [1142, 198] width 13 height 13
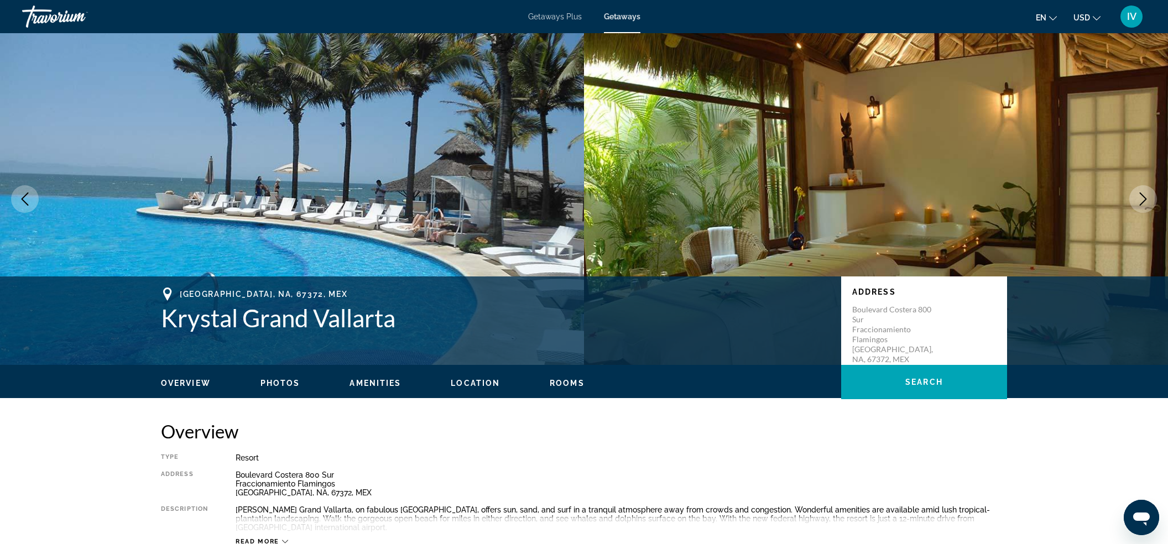
click at [1146, 202] on icon "Next image" at bounding box center [1142, 198] width 13 height 13
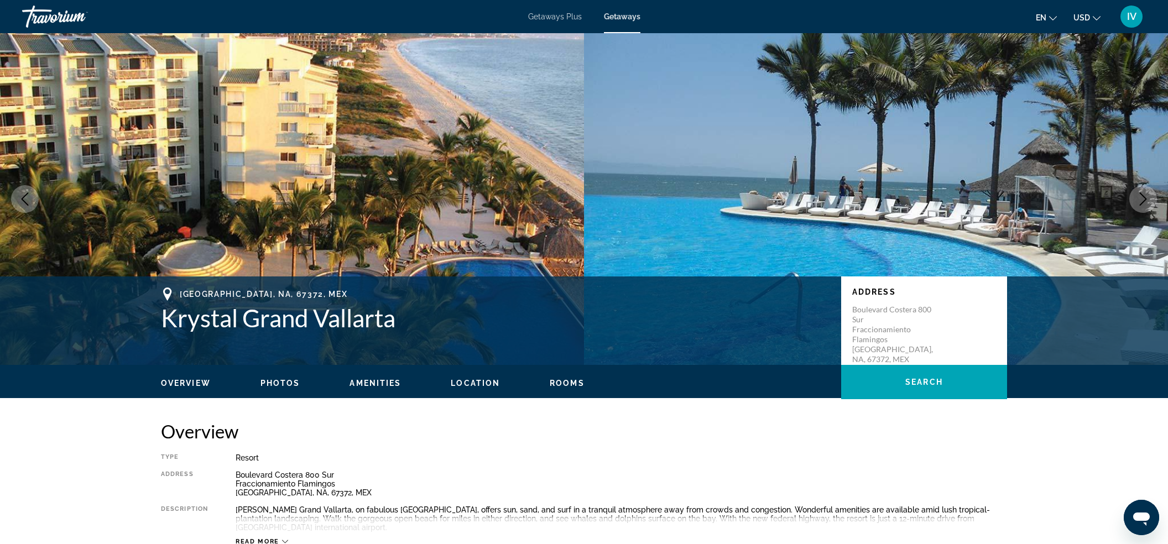
click at [1146, 202] on icon "Next image" at bounding box center [1142, 198] width 13 height 13
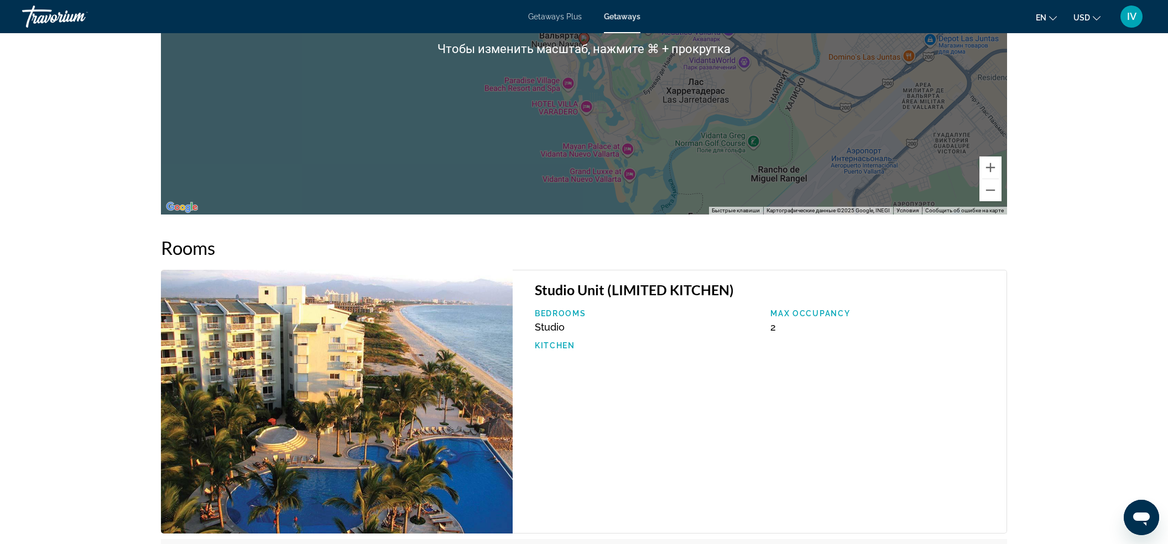
scroll to position [1442, 0]
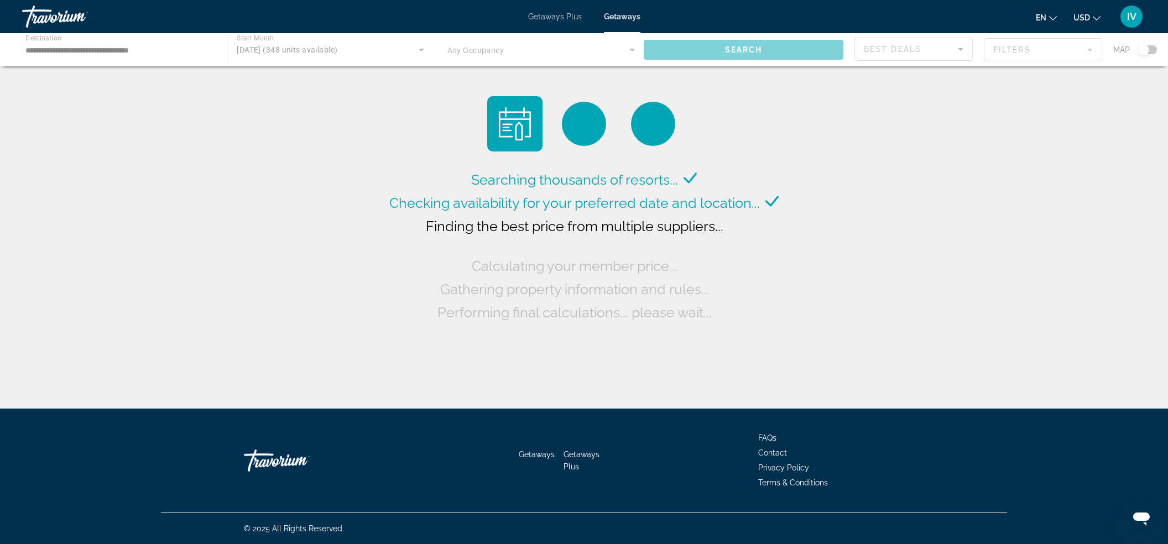
click at [144, 55] on div "Main content" at bounding box center [584, 49] width 1168 height 33
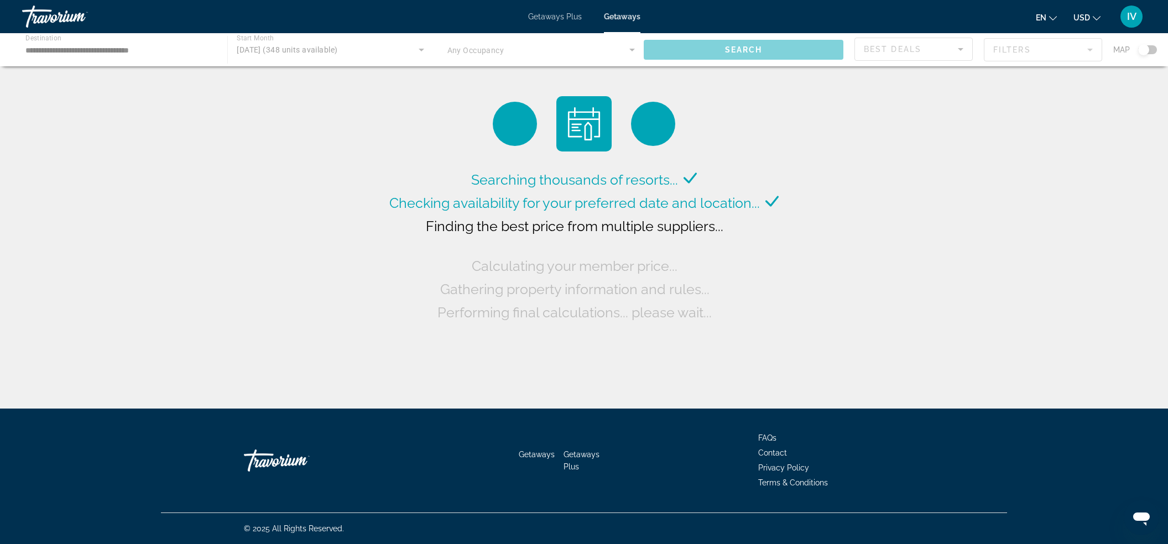
click at [137, 50] on div "Main content" at bounding box center [584, 49] width 1168 height 33
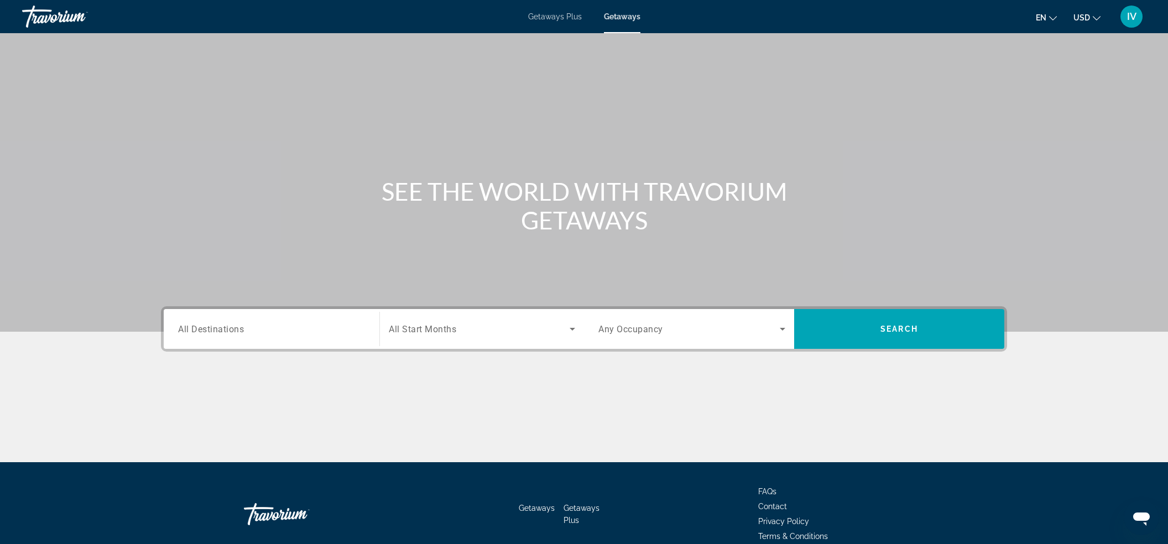
click at [300, 327] on input "Destination All Destinations" at bounding box center [271, 329] width 187 height 13
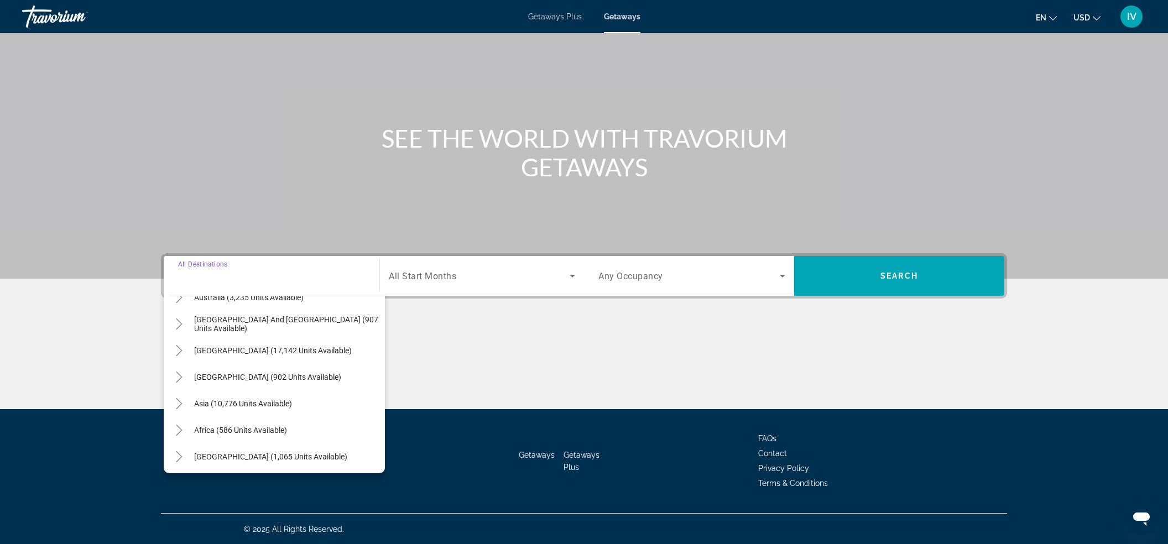
scroll to position [179, 0]
click at [180, 376] on icon "Toggle Central America (902 units available)" at bounding box center [179, 374] width 11 height 11
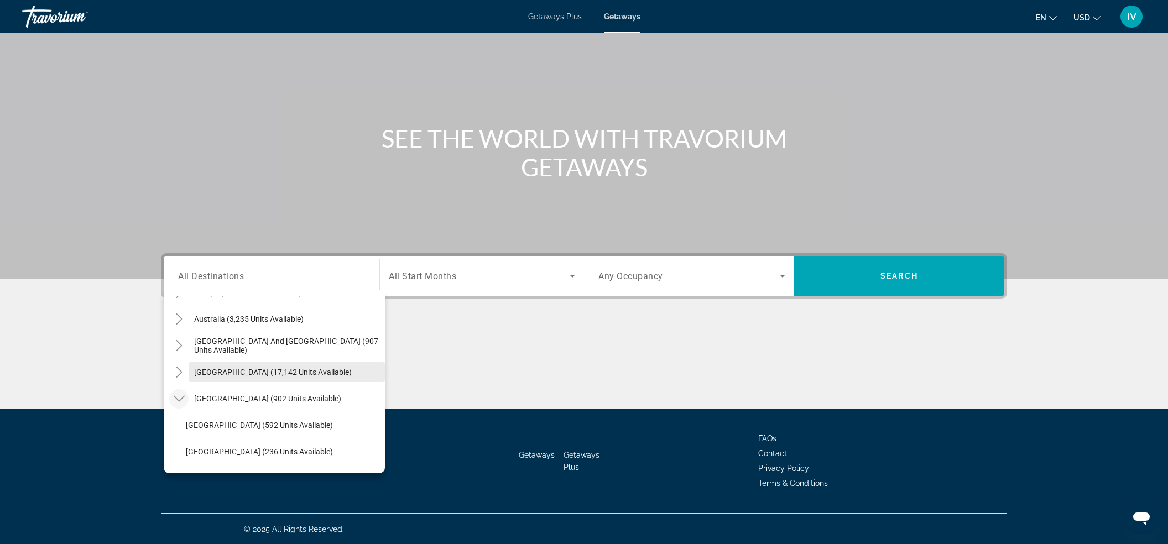
scroll to position [158, 0]
click at [236, 391] on span "[GEOGRAPHIC_DATA] (902 units available)" at bounding box center [267, 395] width 147 height 9
type input "**********"
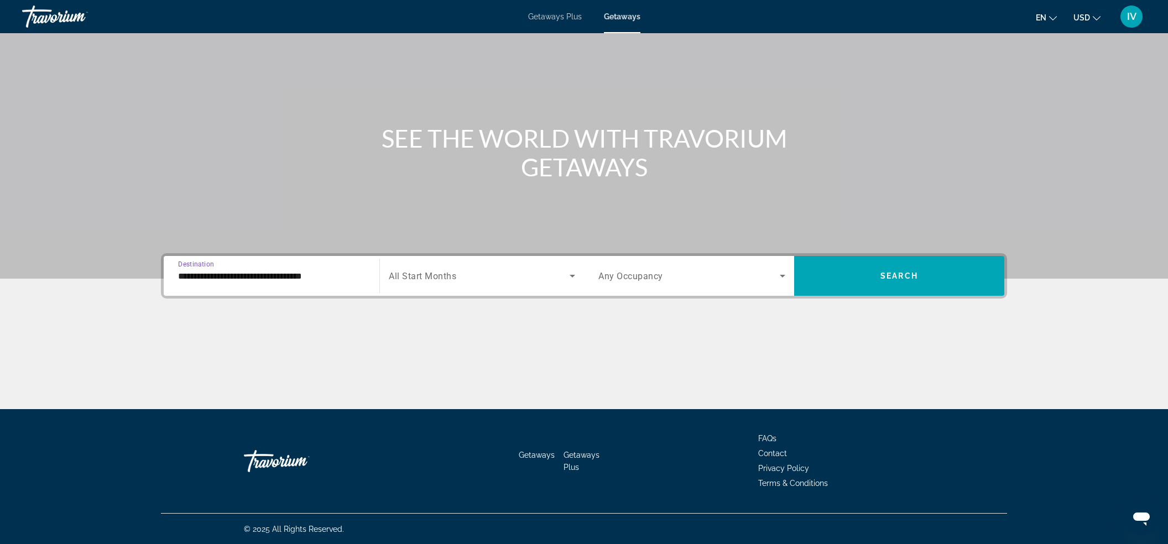
click at [404, 279] on span "All Start Months" at bounding box center [422, 276] width 67 height 11
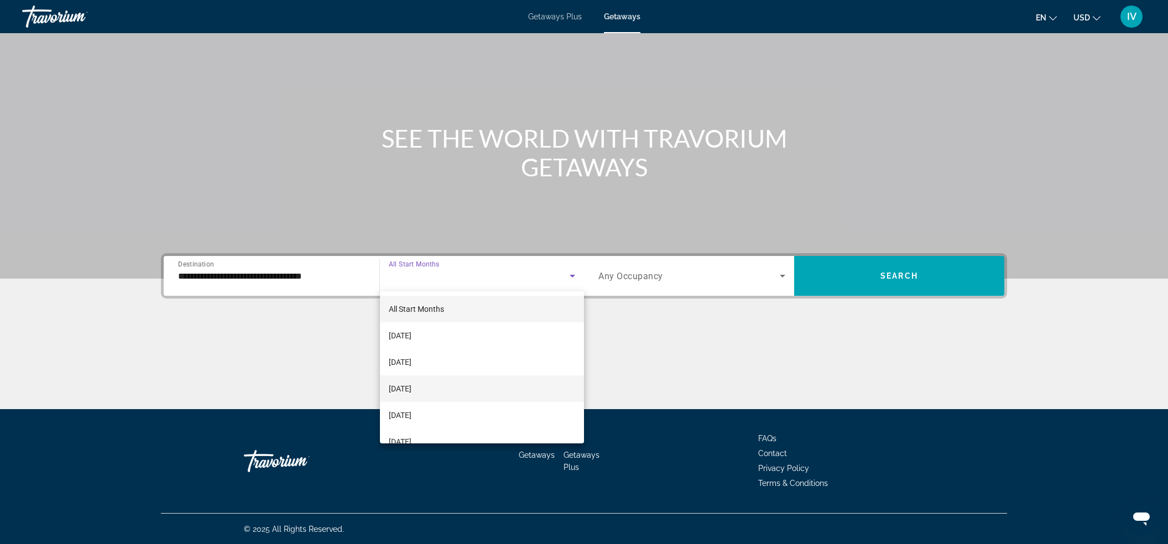
click at [411, 393] on span "[DATE]" at bounding box center [400, 388] width 23 height 13
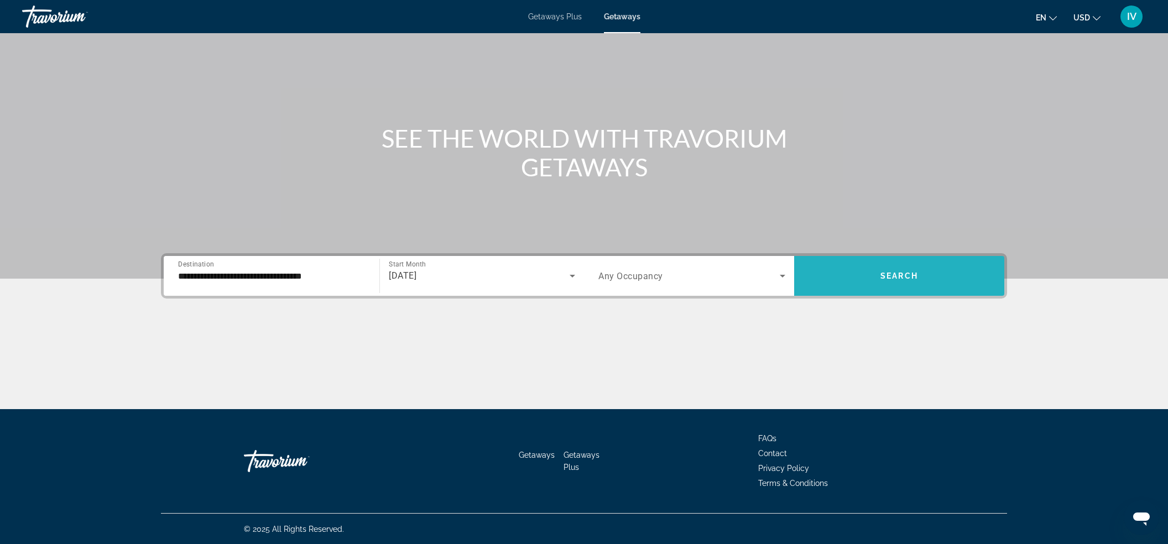
click at [884, 284] on span "Search widget" at bounding box center [899, 276] width 210 height 27
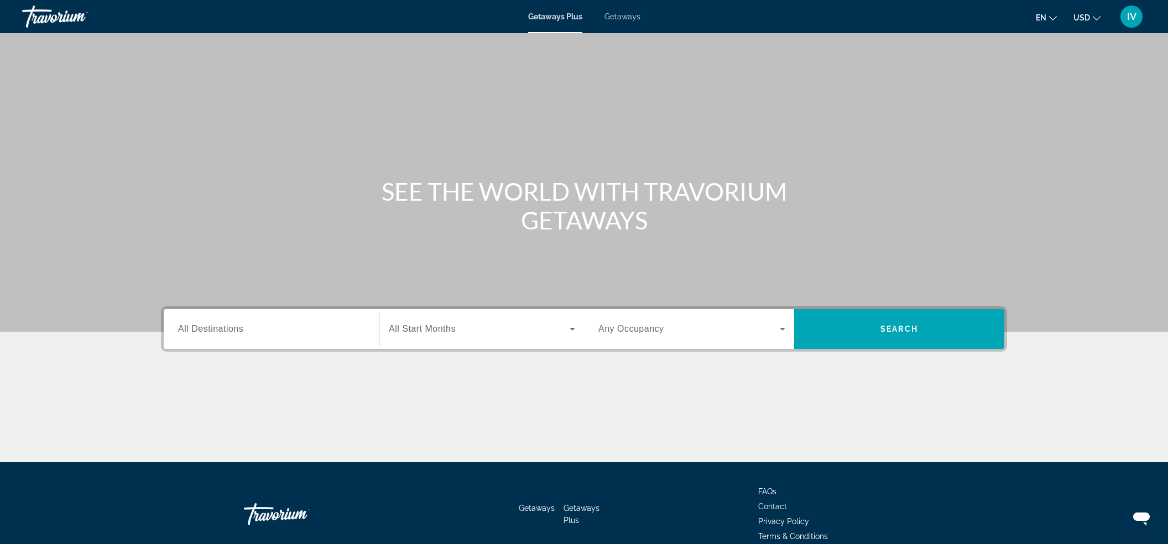
click at [639, 21] on div "Getaways Plus Getaways en English Español Français Italiano Português русский U…" at bounding box center [584, 16] width 1168 height 29
click at [636, 20] on span "Getaways" at bounding box center [622, 16] width 36 height 9
click at [290, 328] on input "Destination All Destinations" at bounding box center [271, 329] width 187 height 13
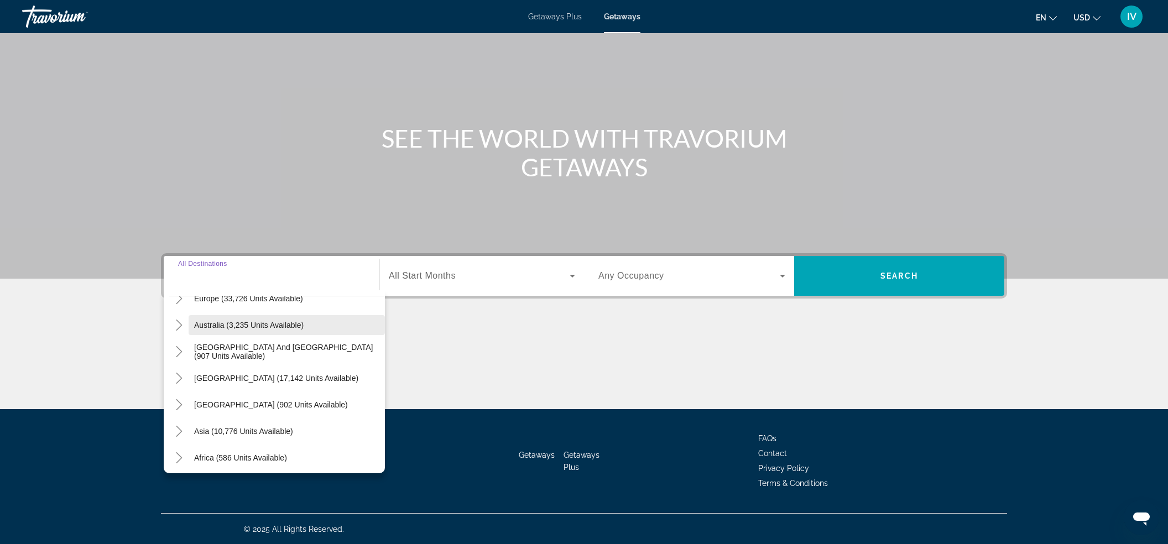
scroll to position [179, 0]
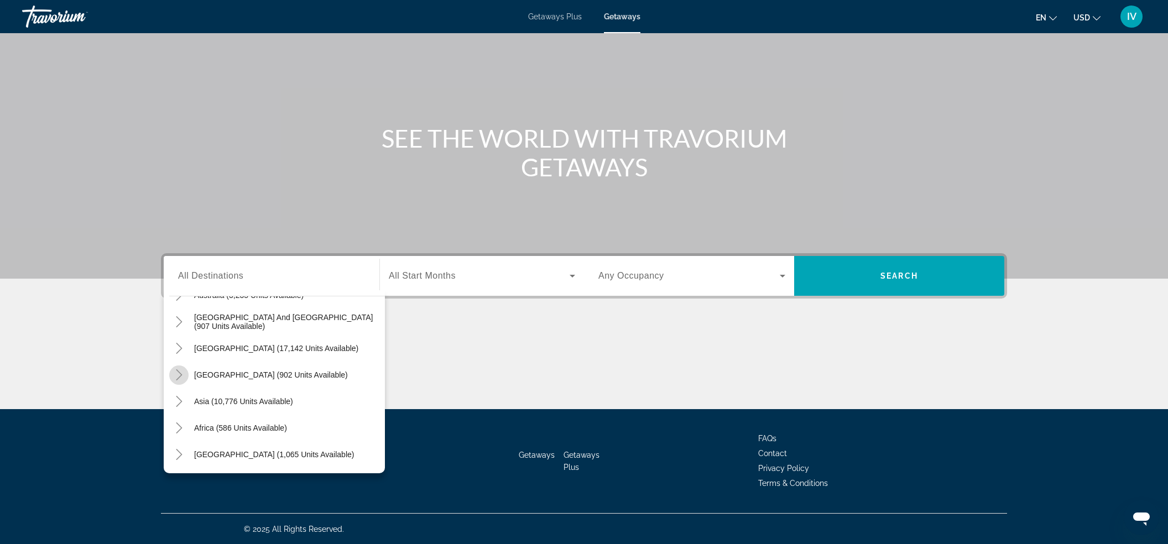
click at [181, 372] on icon "Toggle Central America (902 units available)" at bounding box center [179, 374] width 11 height 11
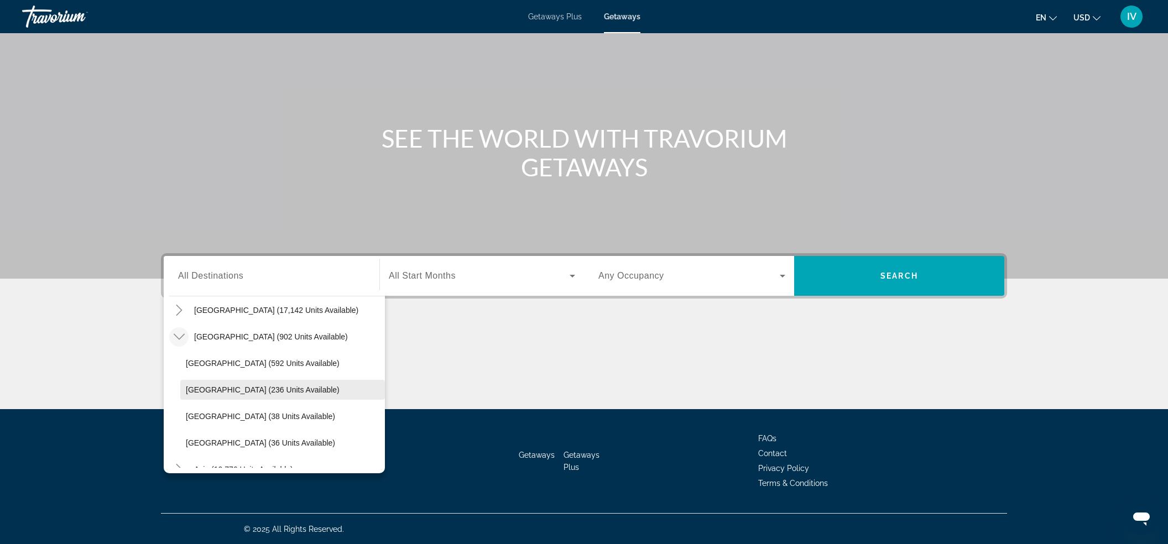
scroll to position [222, 0]
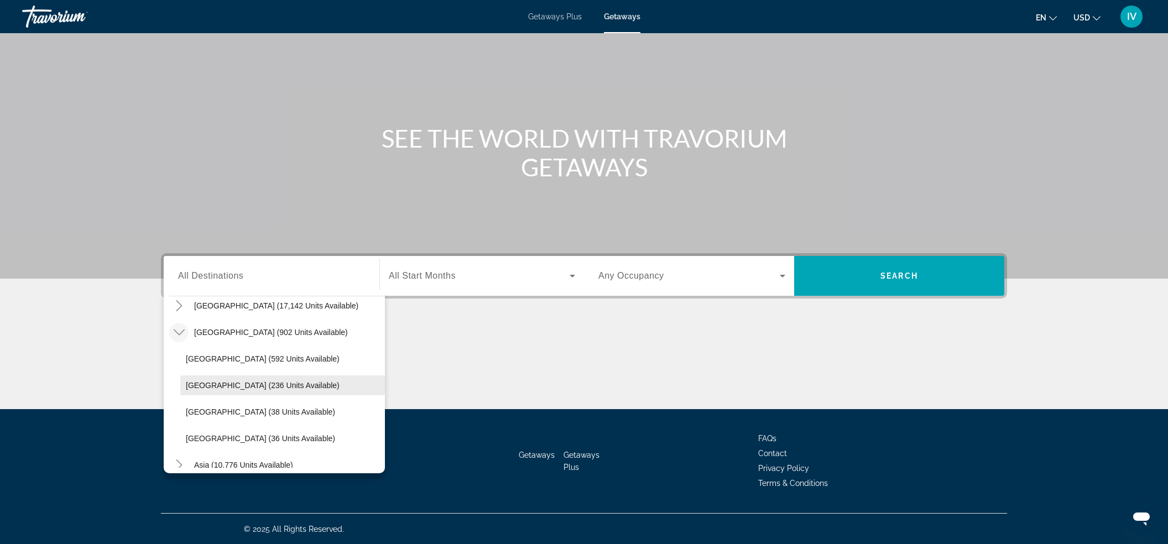
click at [251, 385] on span "[GEOGRAPHIC_DATA] (236 units available)" at bounding box center [263, 385] width 154 height 9
type input "**********"
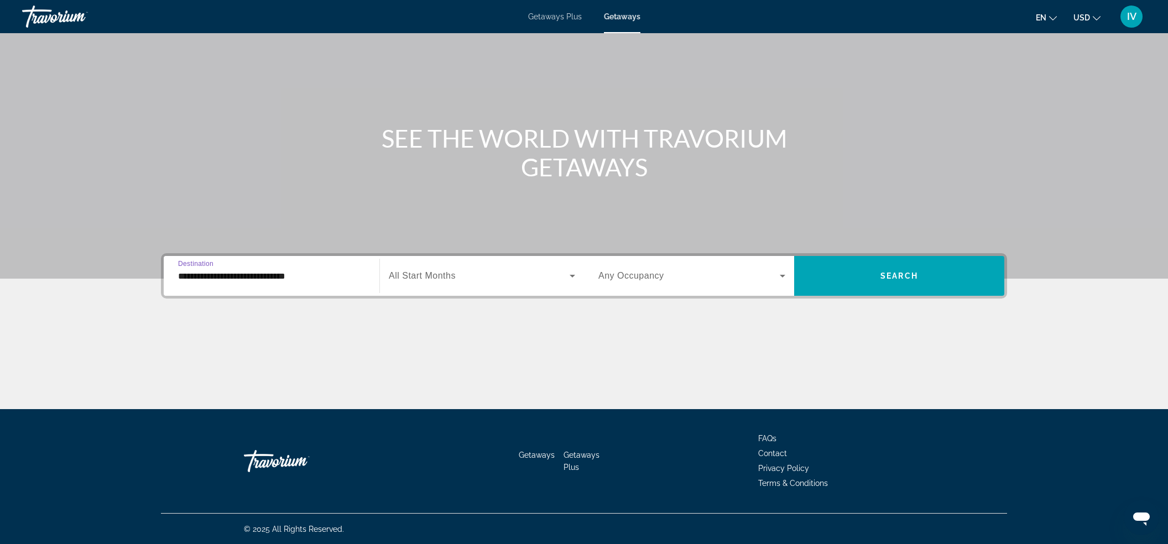
click at [495, 271] on span "Search widget" at bounding box center [479, 275] width 181 height 13
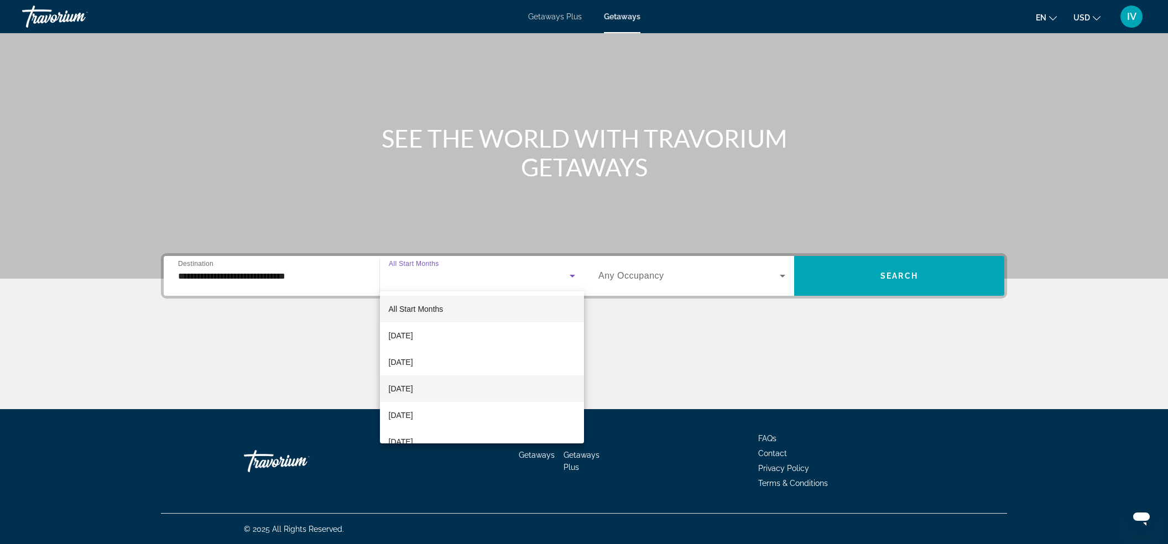
click at [413, 392] on span "[DATE]" at bounding box center [401, 388] width 24 height 13
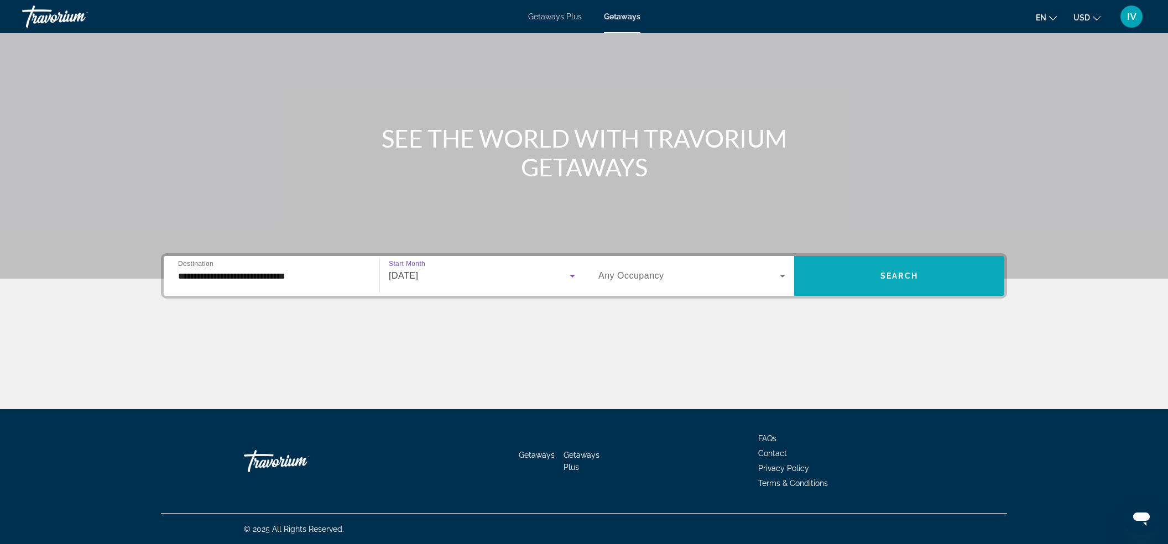
click at [939, 274] on span "Search widget" at bounding box center [899, 276] width 210 height 27
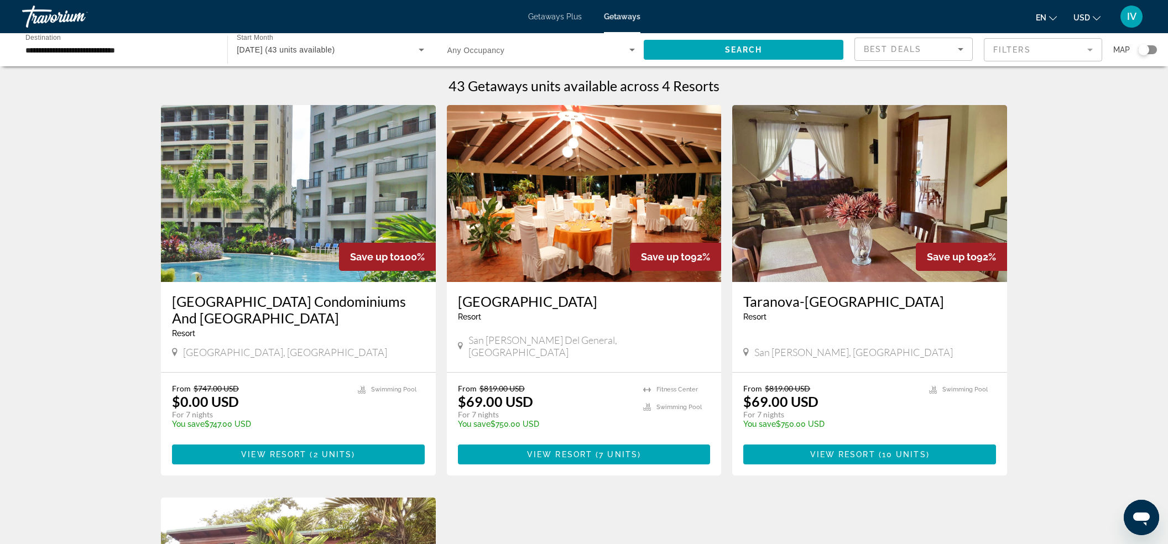
click at [237, 201] on img "Main content" at bounding box center [298, 193] width 275 height 177
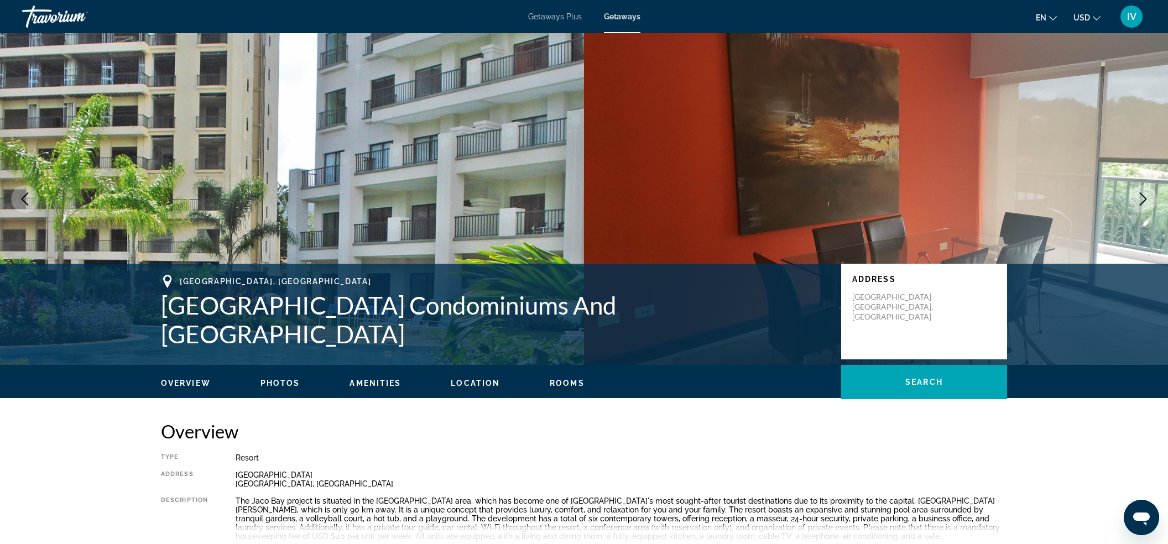
click at [1138, 197] on icon "Next image" at bounding box center [1142, 198] width 13 height 13
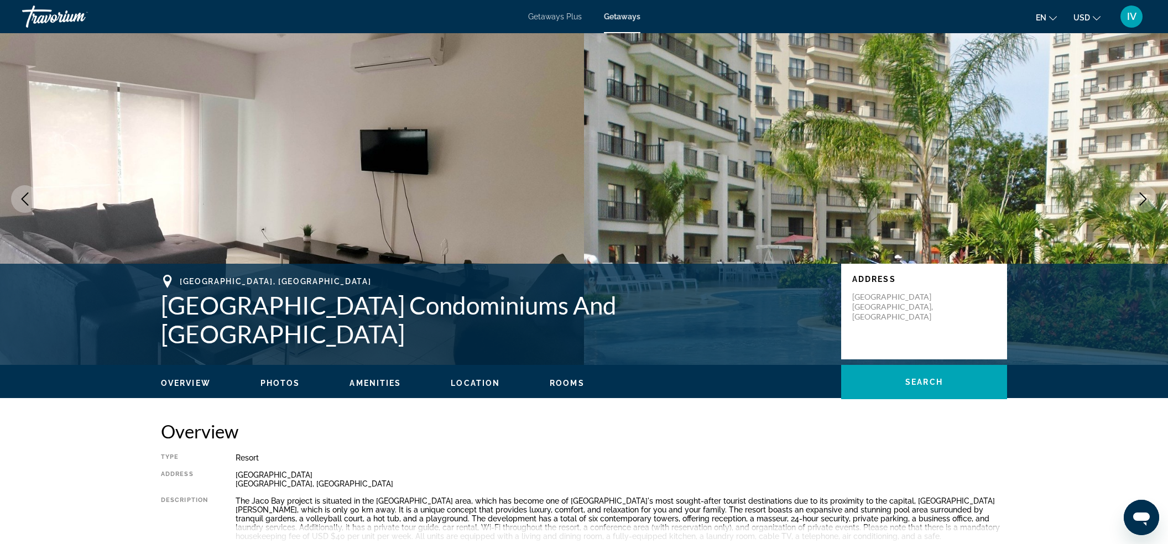
click at [1138, 197] on icon "Next image" at bounding box center [1142, 198] width 13 height 13
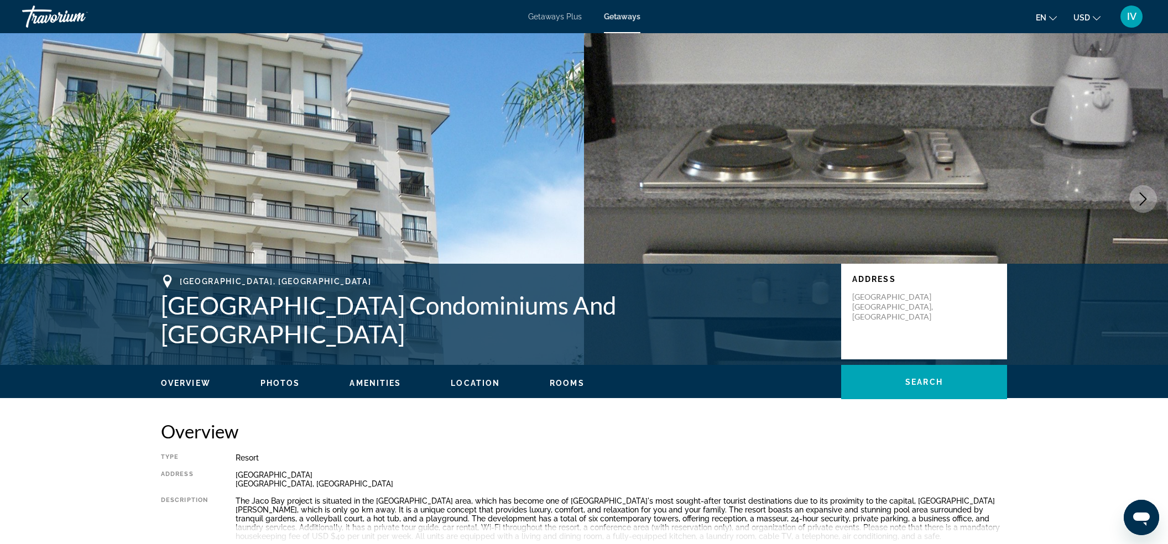
click at [1138, 197] on icon "Next image" at bounding box center [1142, 198] width 13 height 13
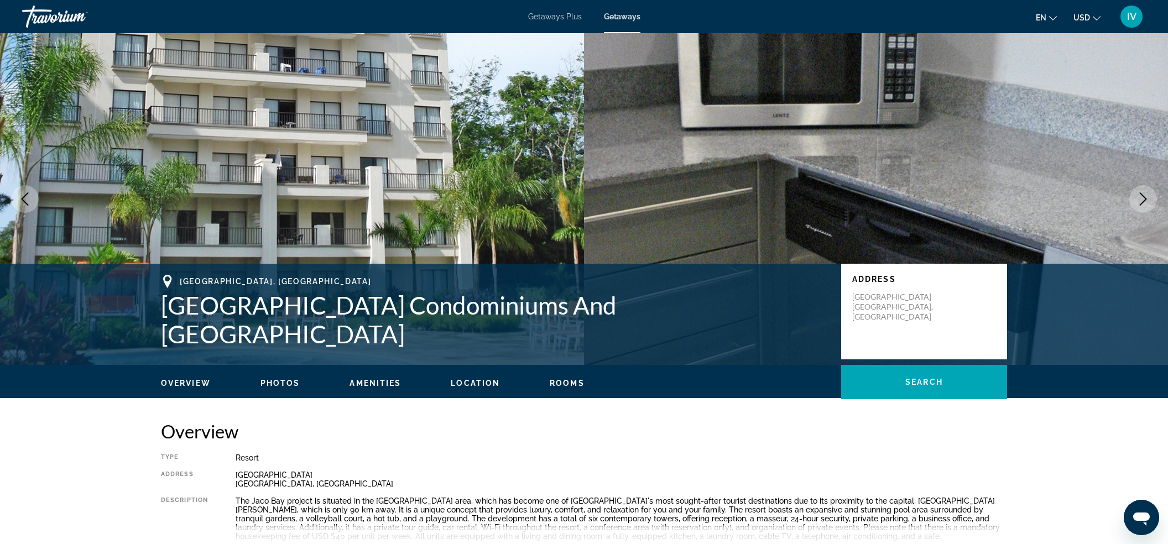
click at [1138, 197] on icon "Next image" at bounding box center [1142, 198] width 13 height 13
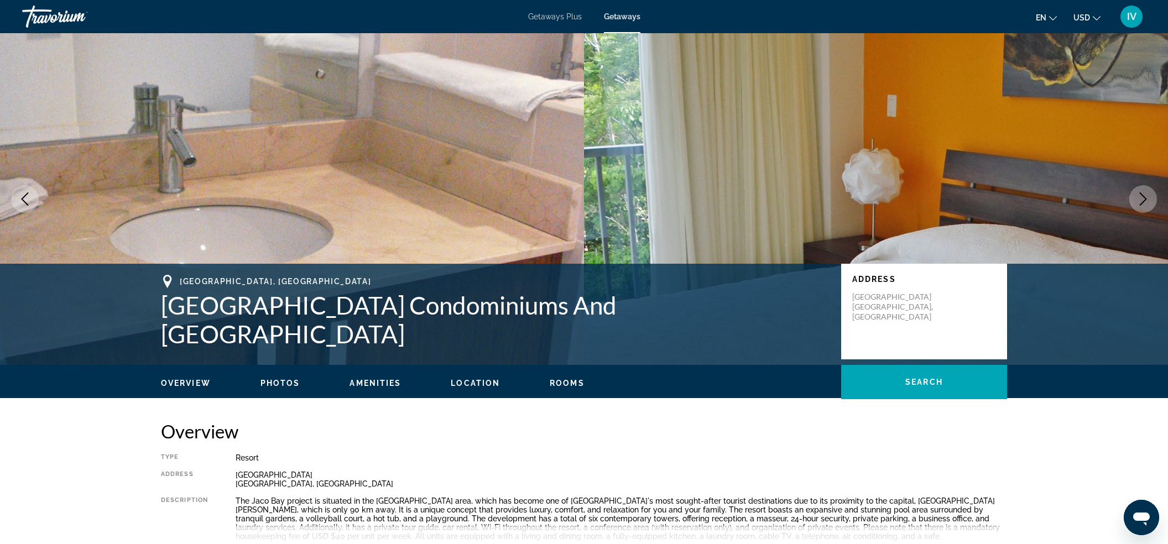
click at [1138, 197] on icon "Next image" at bounding box center [1142, 198] width 13 height 13
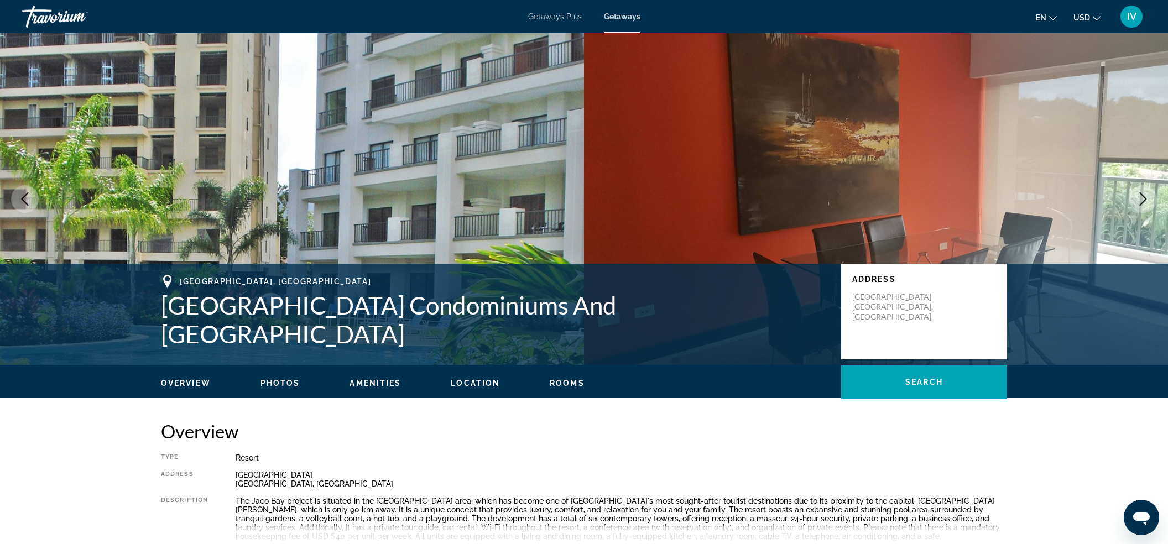
click at [1138, 197] on icon "Next image" at bounding box center [1142, 198] width 13 height 13
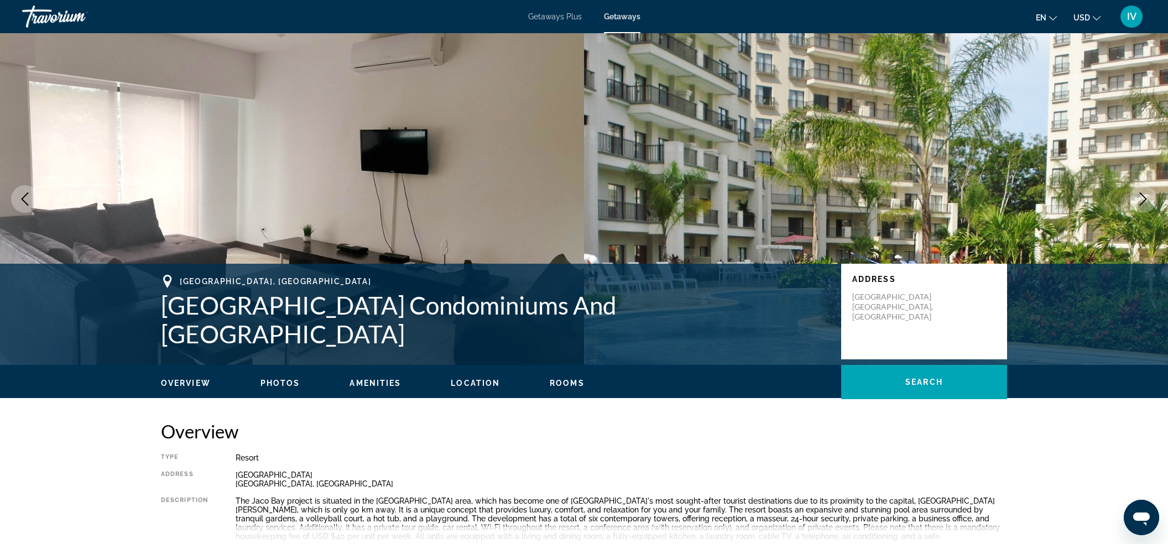
click at [1138, 197] on icon "Next image" at bounding box center [1142, 198] width 13 height 13
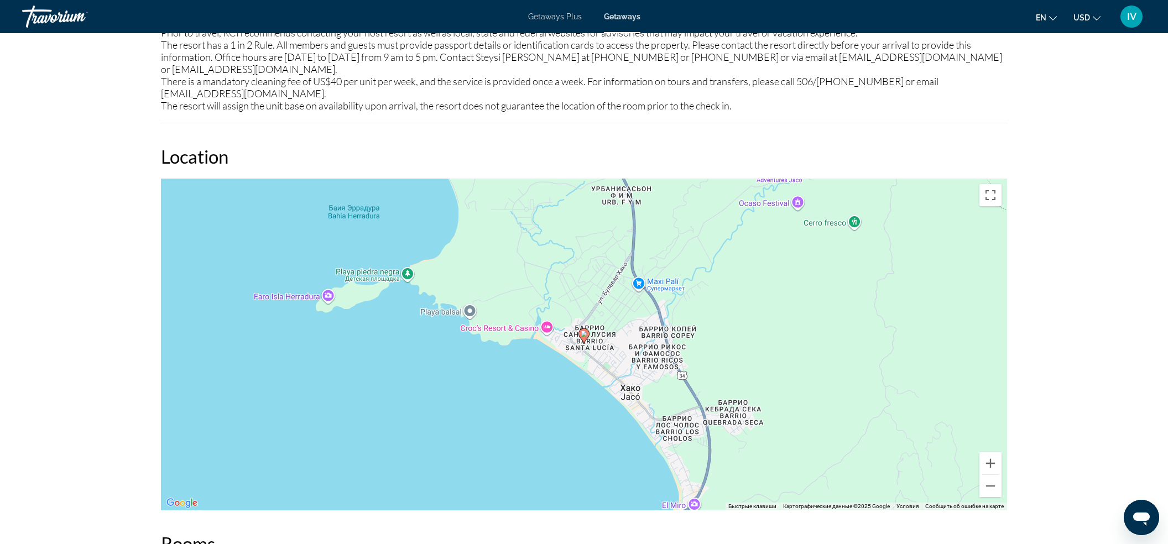
scroll to position [1604, 0]
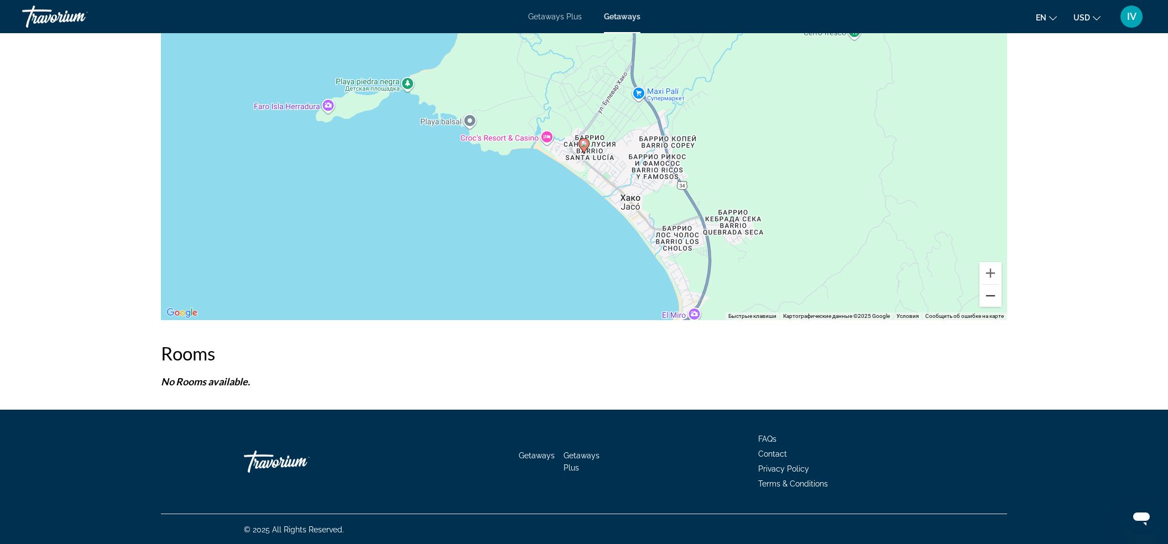
click at [992, 296] on button "Уменьшить" at bounding box center [990, 296] width 22 height 22
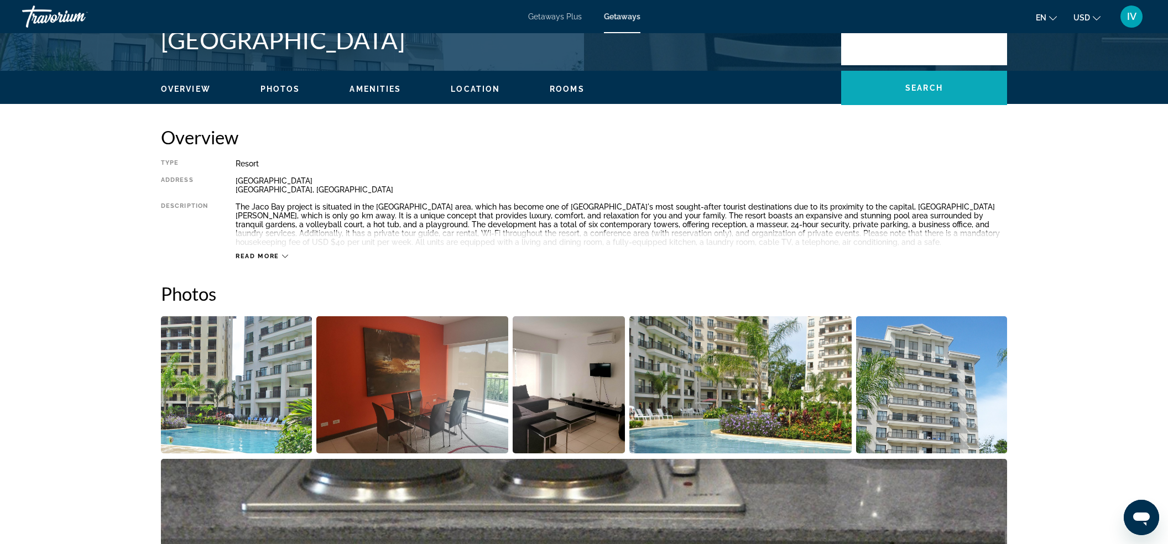
scroll to position [0, 0]
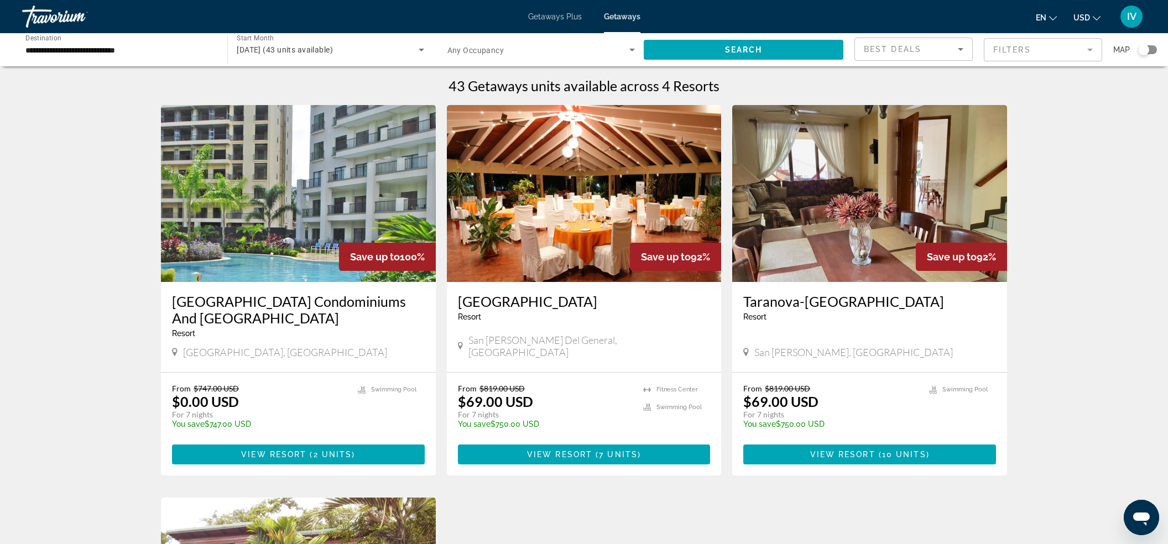
click at [553, 251] on img "Main content" at bounding box center [584, 193] width 275 height 177
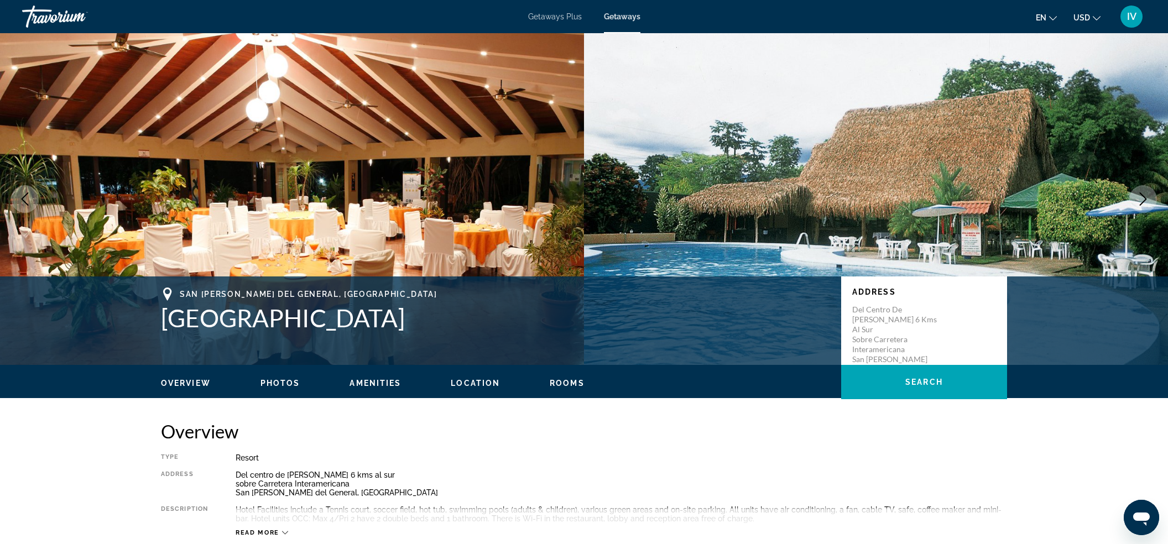
click at [1136, 201] on icon "Next image" at bounding box center [1142, 198] width 13 height 13
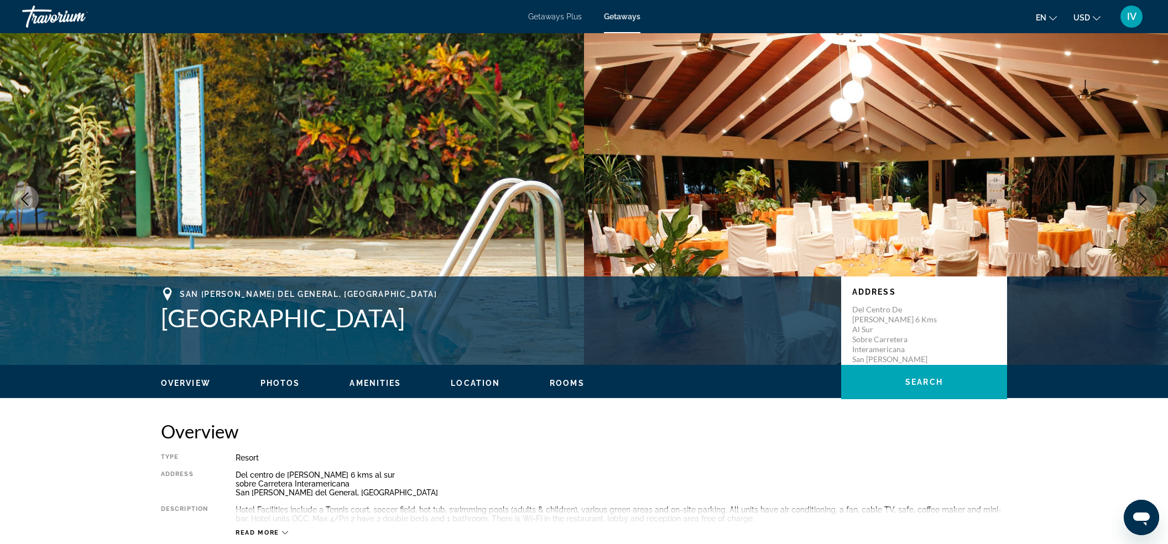
click at [1138, 198] on icon "Next image" at bounding box center [1142, 198] width 13 height 13
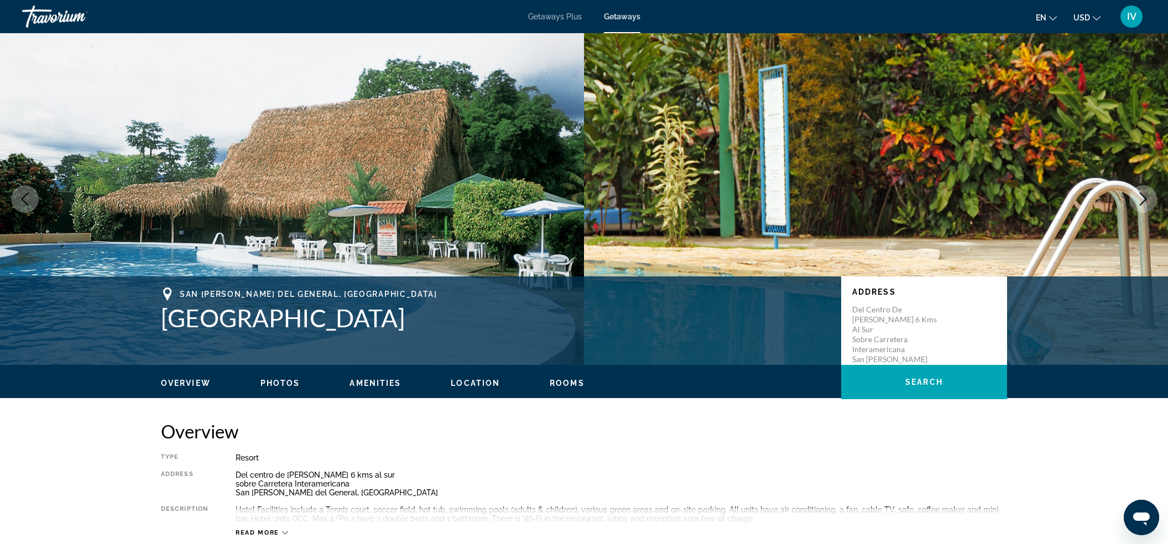
click at [1138, 198] on icon "Next image" at bounding box center [1142, 198] width 13 height 13
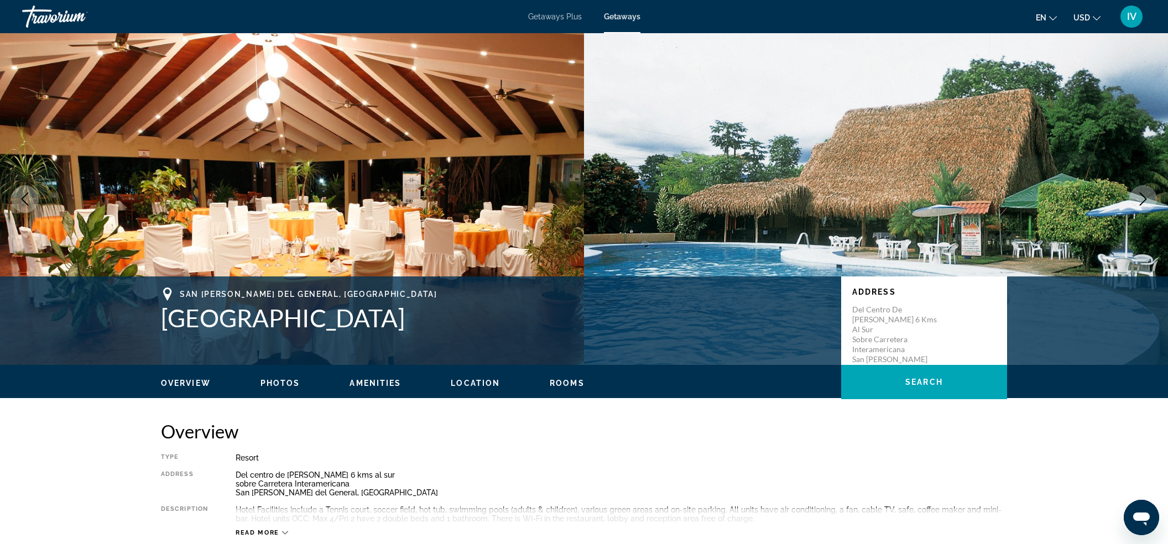
click at [1138, 198] on icon "Next image" at bounding box center [1142, 198] width 13 height 13
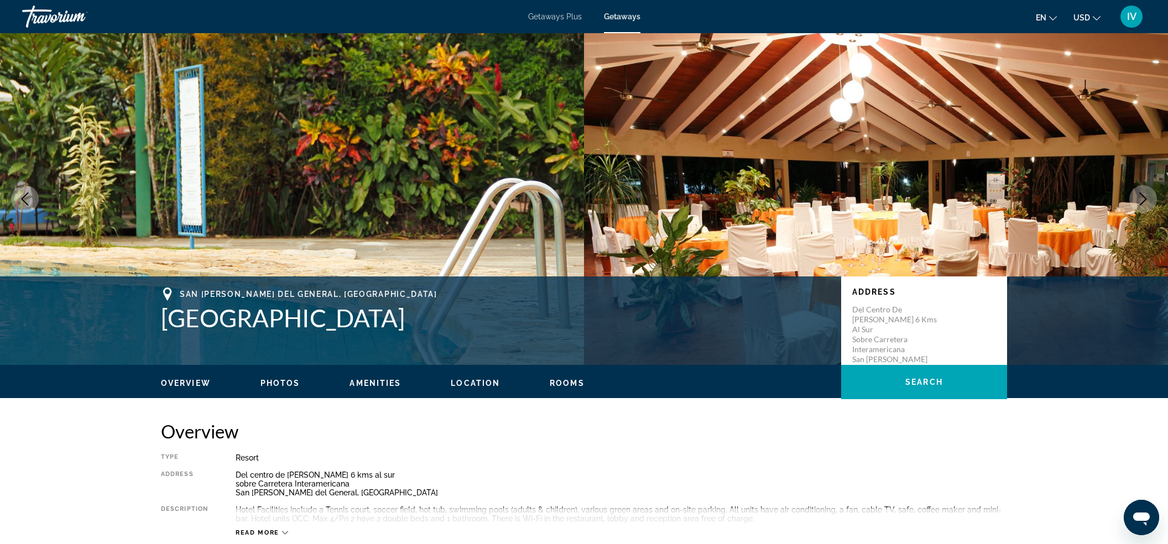
click at [1138, 198] on icon "Next image" at bounding box center [1142, 198] width 13 height 13
